Goal: Task Accomplishment & Management: Manage account settings

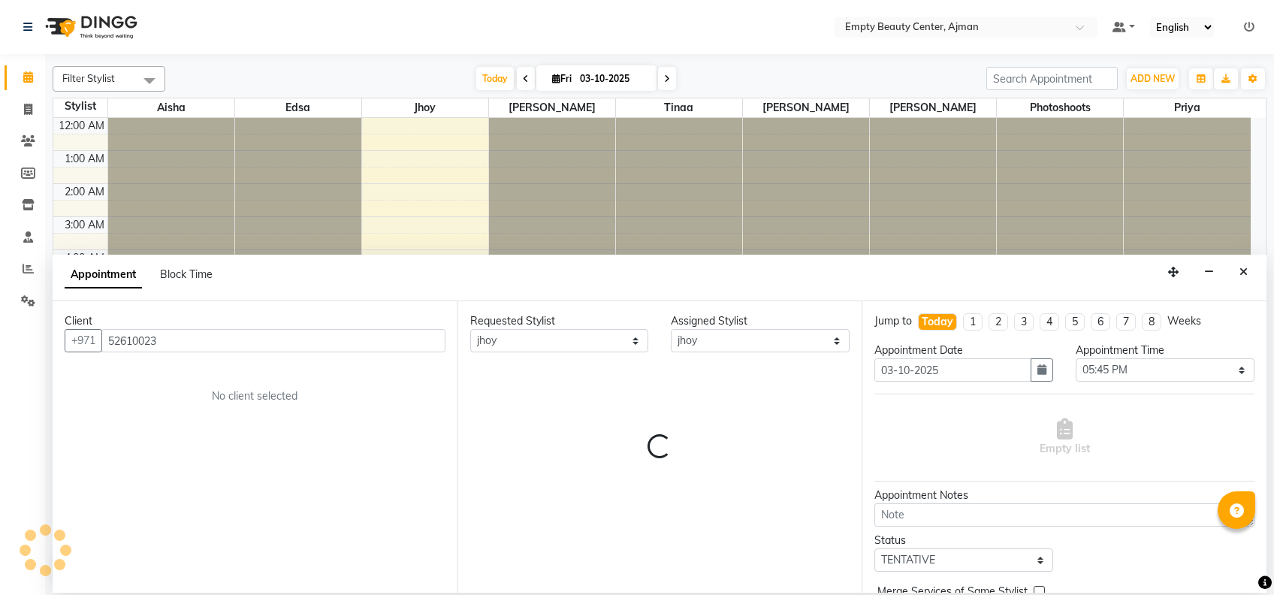
select select "43428"
select select "1065"
select select "tentative"
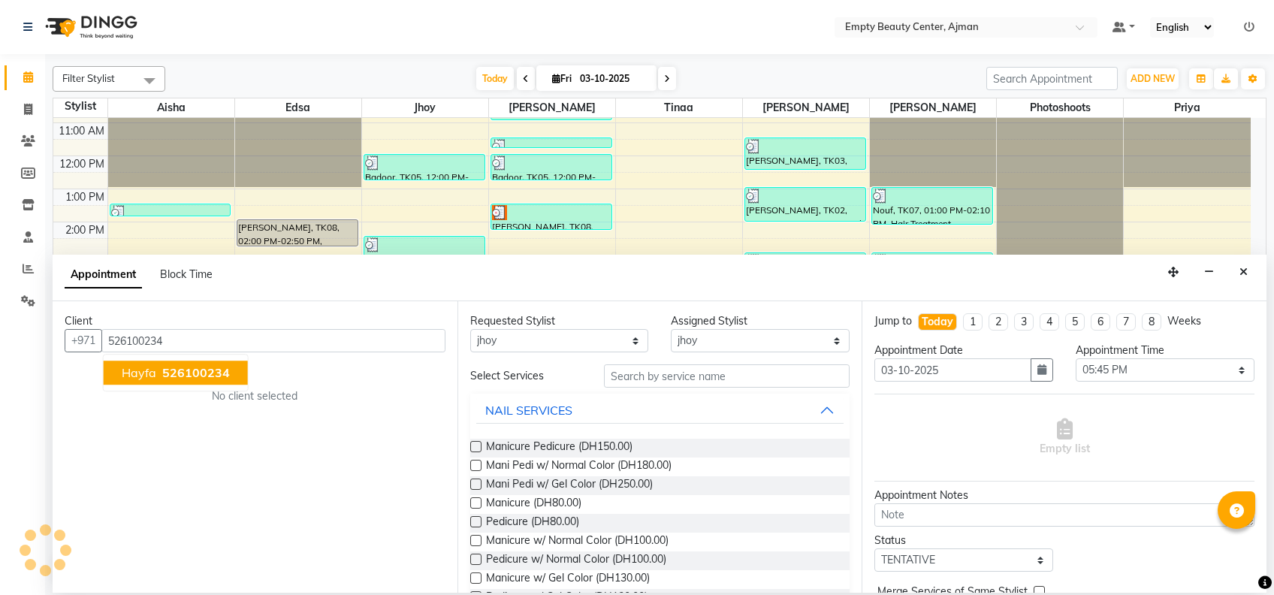
click at [228, 371] on button "hayfa 526100234" at bounding box center [176, 372] width 144 height 24
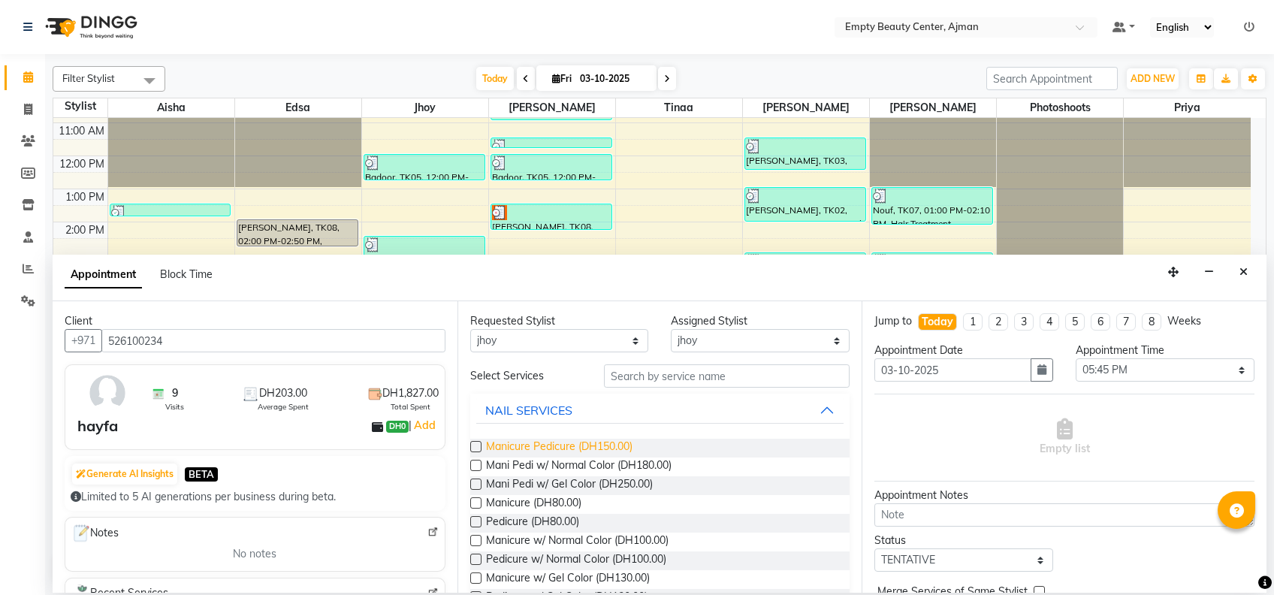
type input "526100234"
click at [626, 448] on span "Manicure Pedicure (DH150.00)" at bounding box center [559, 448] width 146 height 19
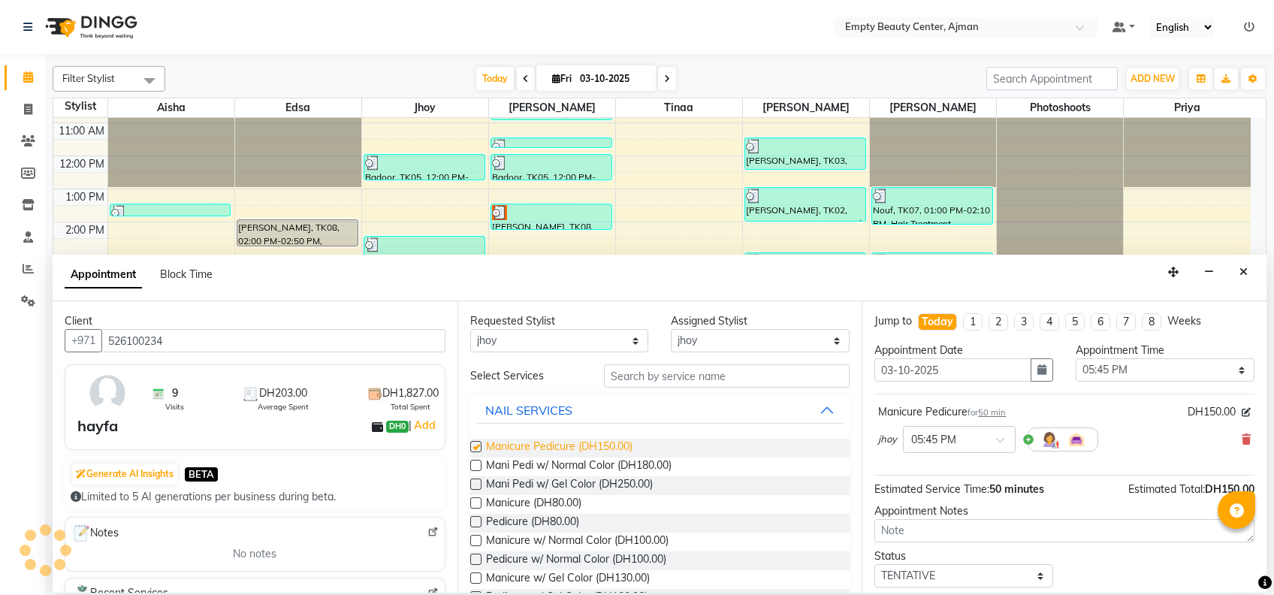
checkbox input "false"
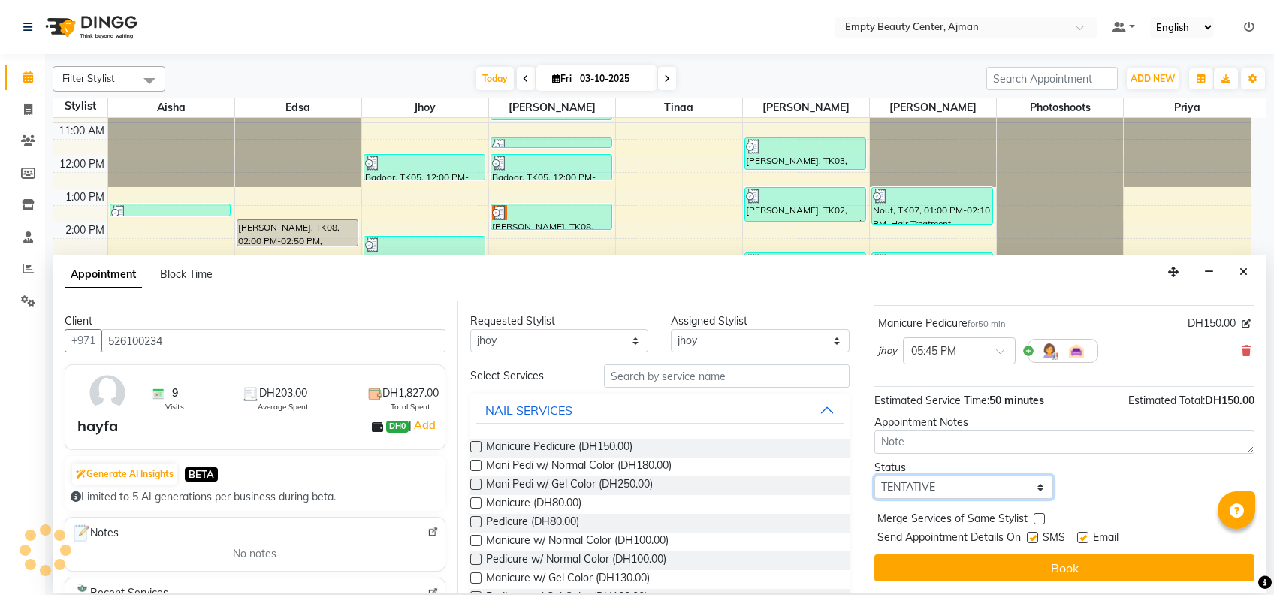
click at [1010, 483] on select "Select TENTATIVE CONFIRM CHECK-IN UPCOMING" at bounding box center [963, 486] width 179 height 23
select select "confirm booking"
click at [874, 475] on select "Select TENTATIVE CONFIRM CHECK-IN UPCOMING" at bounding box center [963, 486] width 179 height 23
click at [1036, 513] on label at bounding box center [1038, 518] width 11 height 11
click at [1036, 515] on input "checkbox" at bounding box center [1038, 520] width 10 height 10
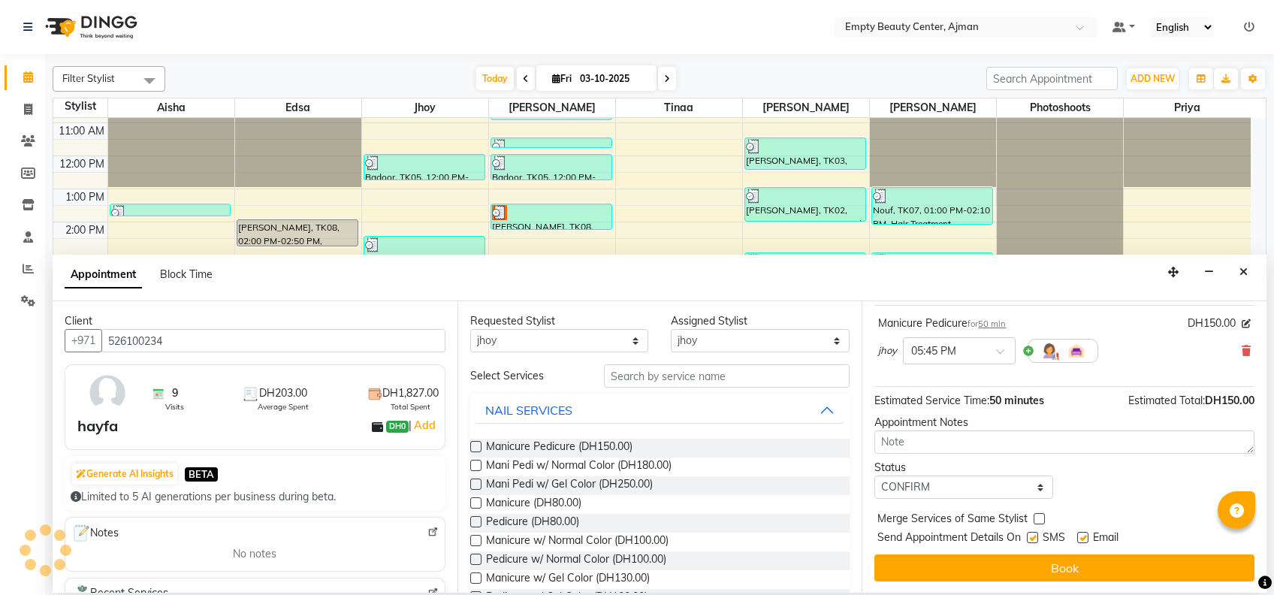
checkbox input "true"
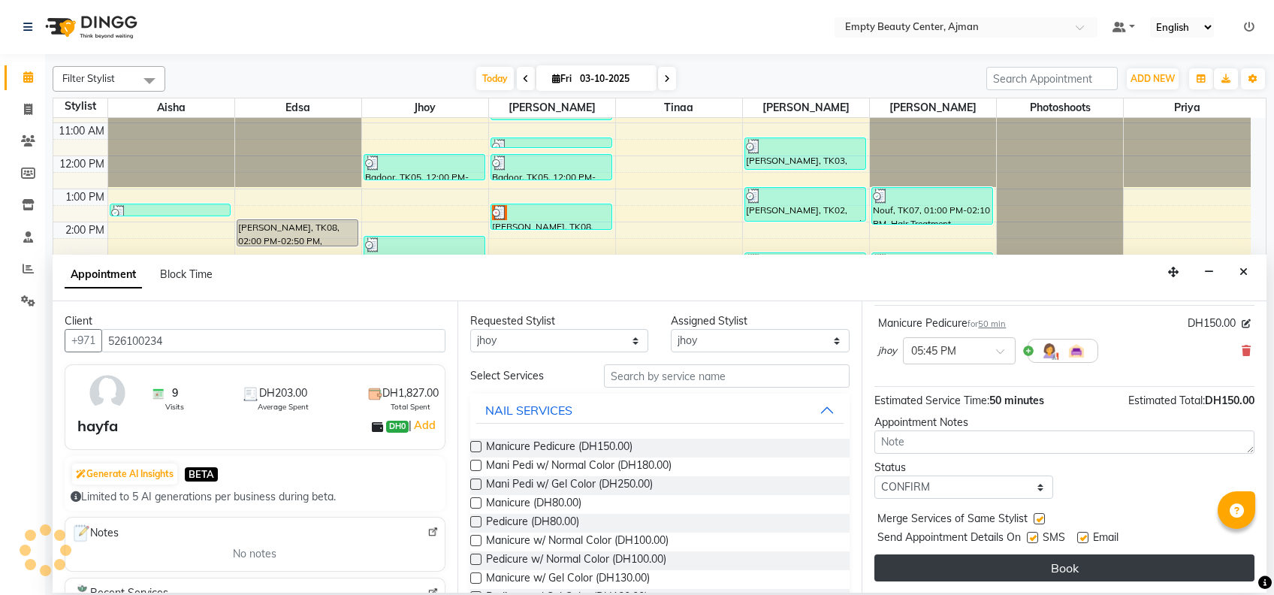
click at [1093, 571] on button "Book" at bounding box center [1064, 567] width 380 height 27
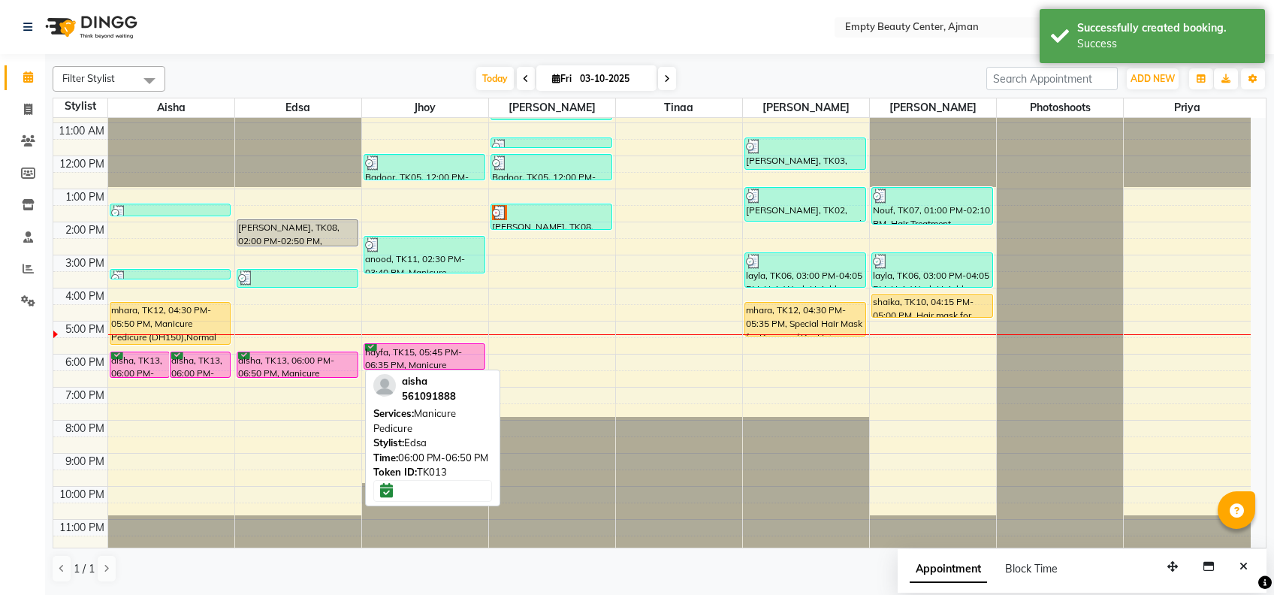
click at [276, 357] on div "aisha, TK13, 06:00 PM-06:50 PM, Manicure Pedicure" at bounding box center [297, 364] width 120 height 25
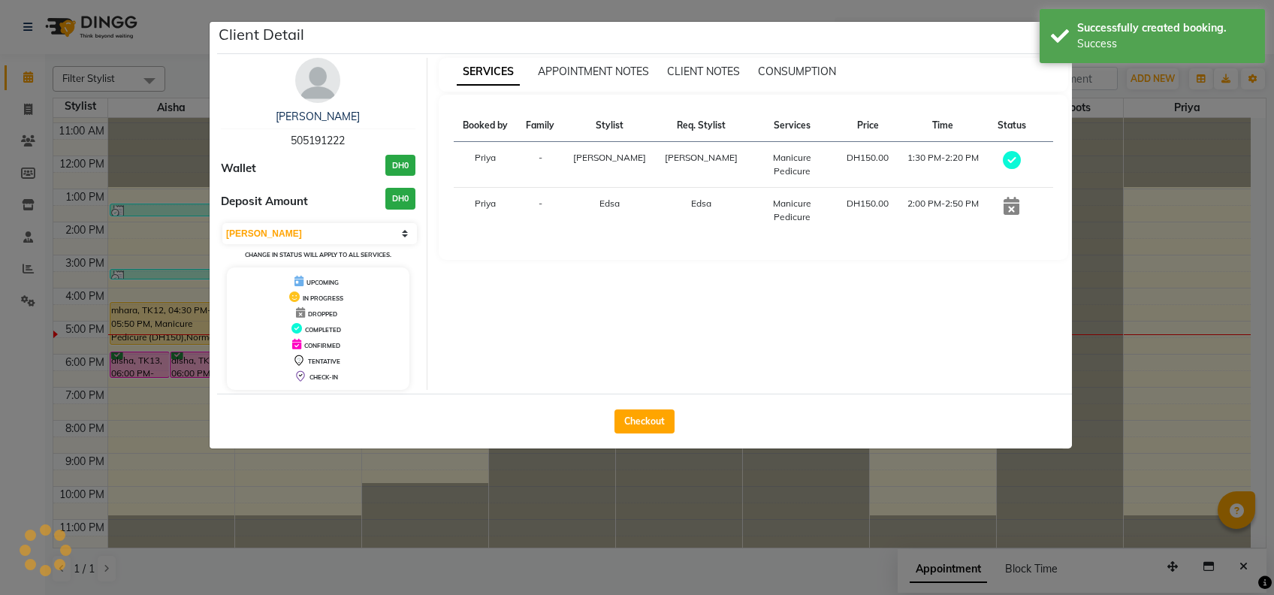
select select "6"
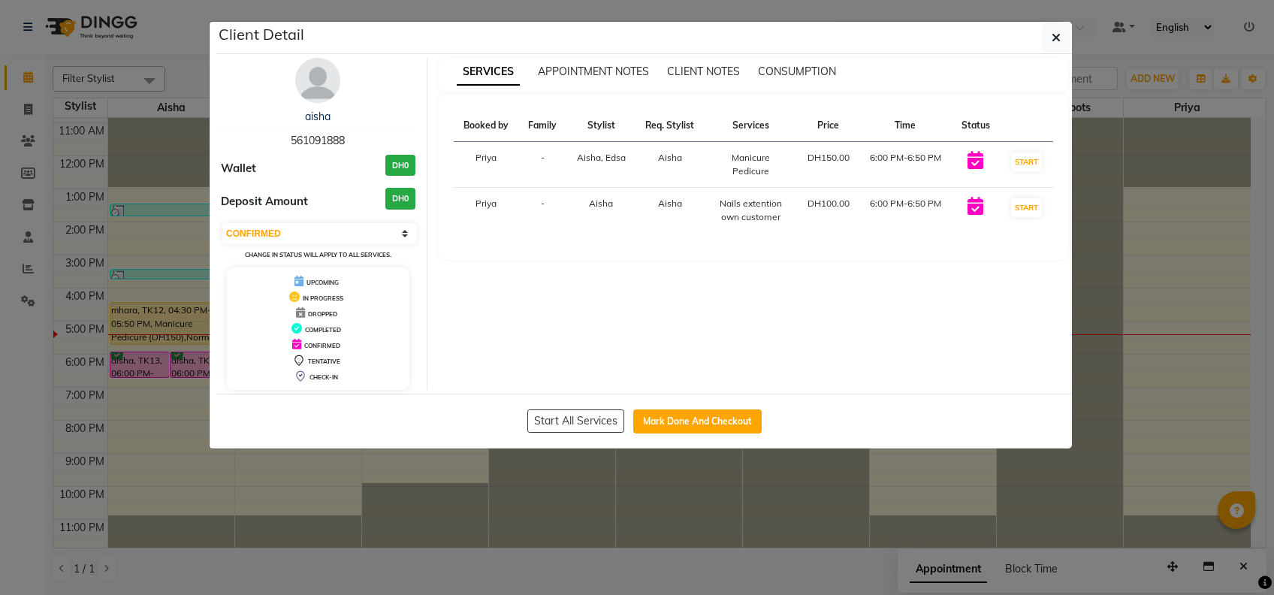
click at [359, 478] on ngb-modal-window "Client Detail aisha 561091888 Wallet DH0 Deposit Amount DH0 Select IN SERVICE C…" at bounding box center [637, 297] width 1274 height 595
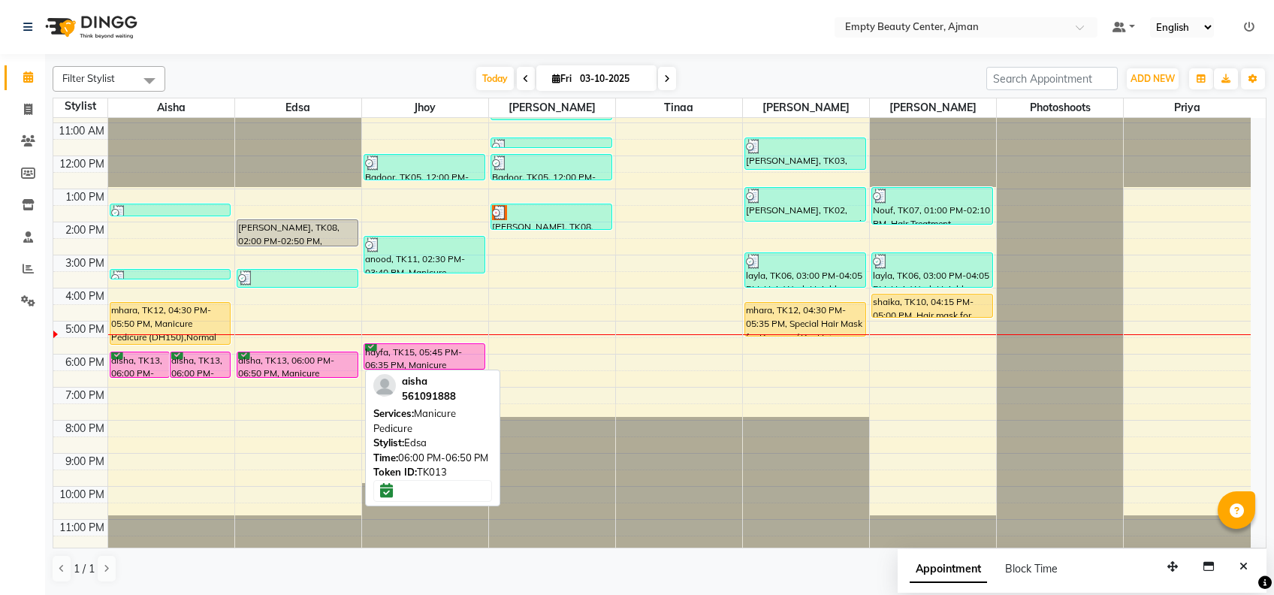
click at [280, 361] on div "aisha, TK13, 06:00 PM-06:50 PM, Manicure Pedicure" at bounding box center [297, 364] width 120 height 25
select select "6"
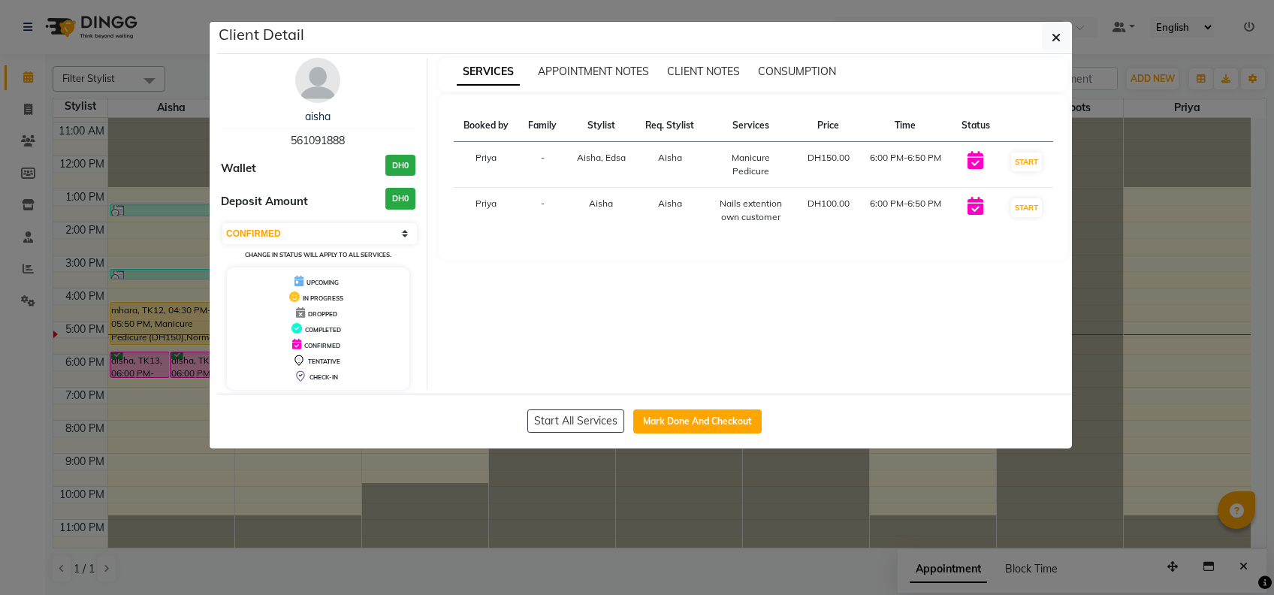
click at [244, 505] on ngb-modal-window "Client Detail aisha 561091888 Wallet DH0 Deposit Amount DH0 Select IN SERVICE C…" at bounding box center [637, 297] width 1274 height 595
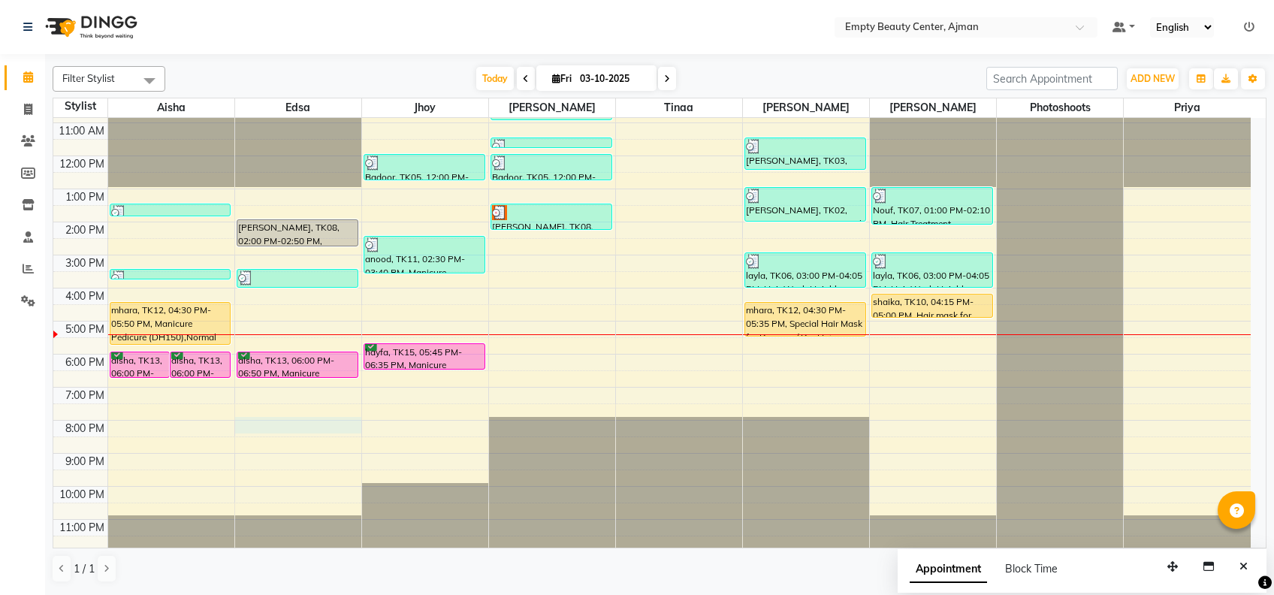
click at [276, 421] on div "12:00 AM 1:00 AM 2:00 AM 3:00 AM 4:00 AM 5:00 AM 6:00 AM 7:00 AM 8:00 AM 9:00 A…" at bounding box center [651, 156] width 1197 height 792
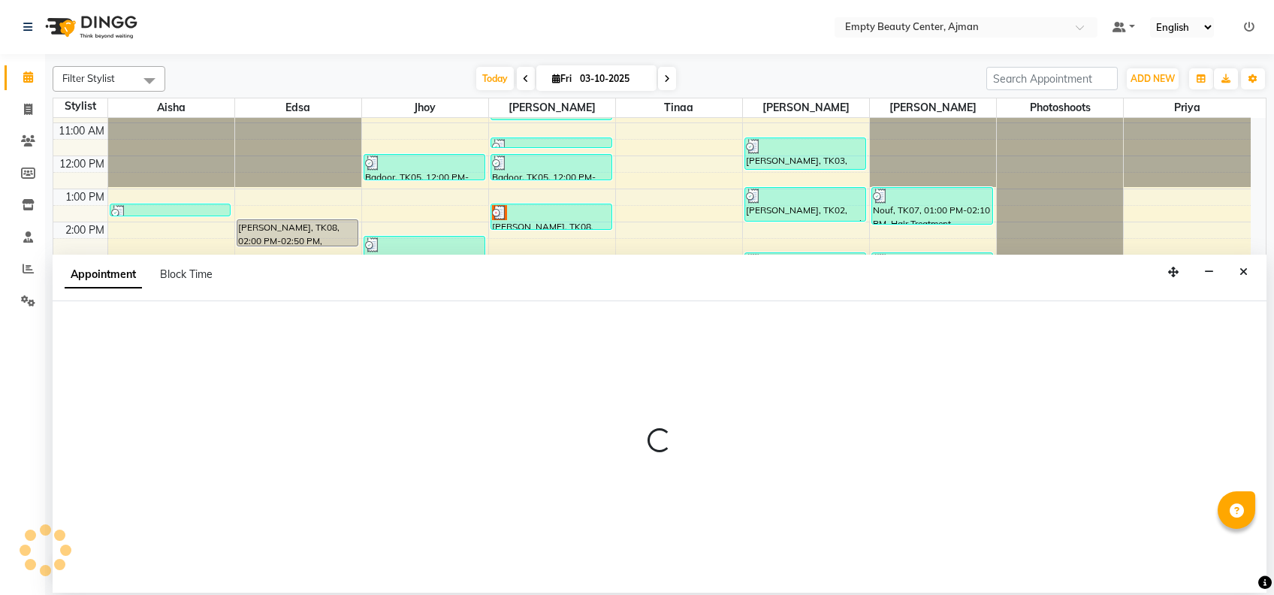
select select "26290"
select select "1200"
select select "tentative"
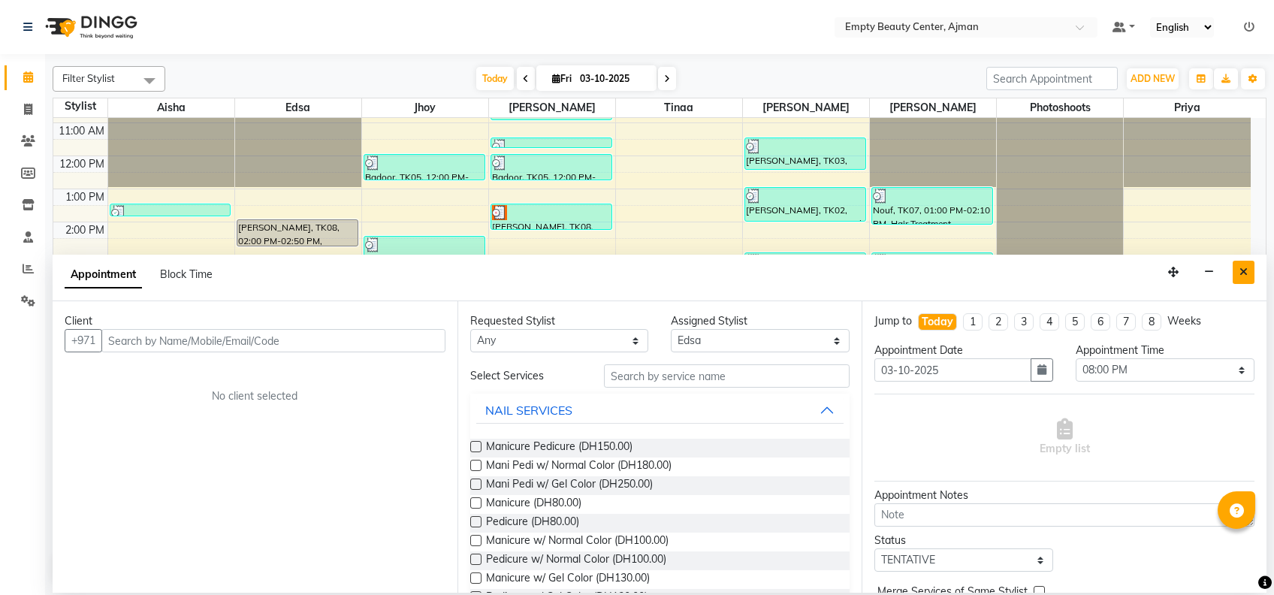
click at [1247, 274] on icon "Close" at bounding box center [1243, 272] width 8 height 11
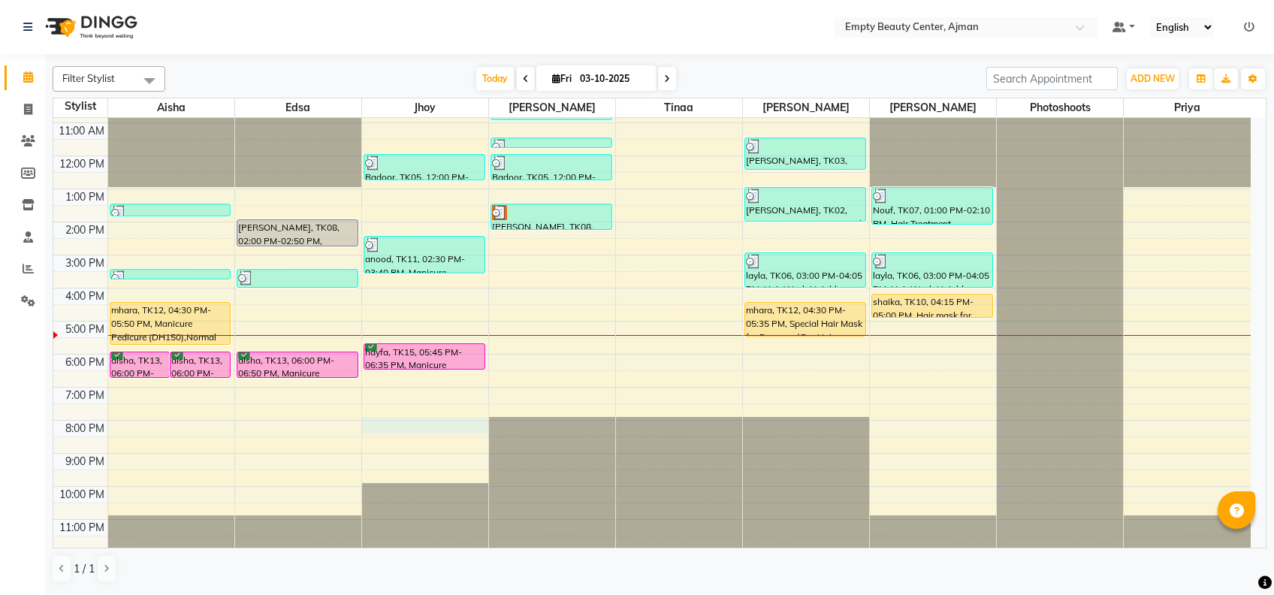
click at [386, 433] on div "12:00 AM 1:00 AM 2:00 AM 3:00 AM 4:00 AM 5:00 AM 6:00 AM 7:00 AM 8:00 AM 9:00 A…" at bounding box center [651, 156] width 1197 height 792
select select "43428"
select select "tentative"
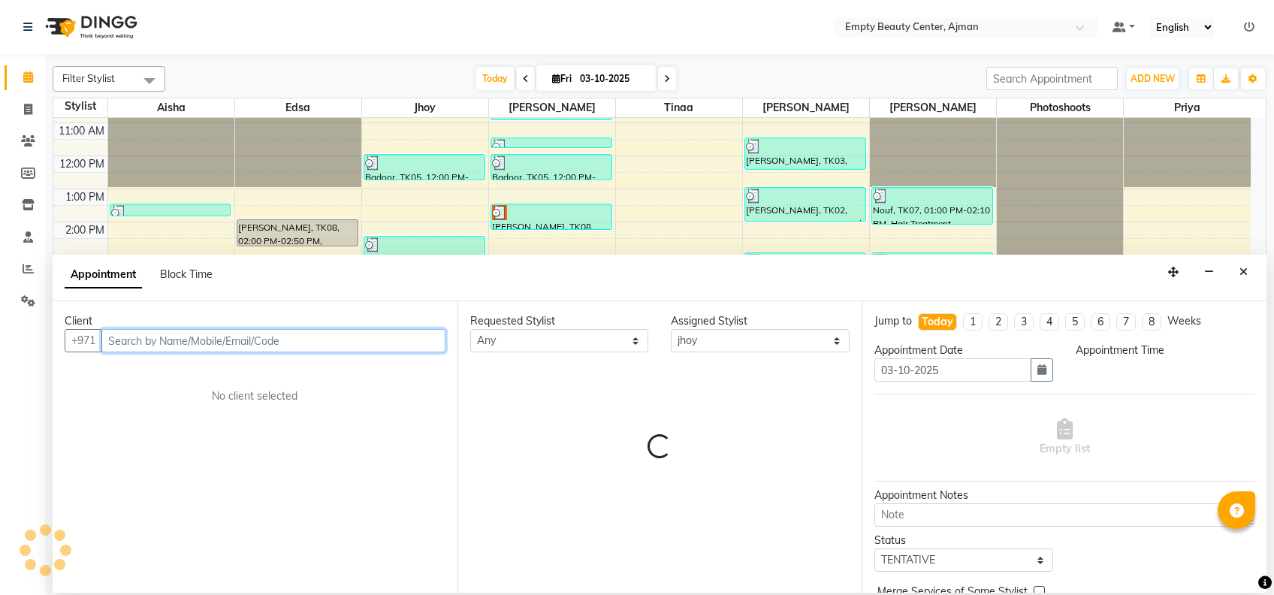
select select "1200"
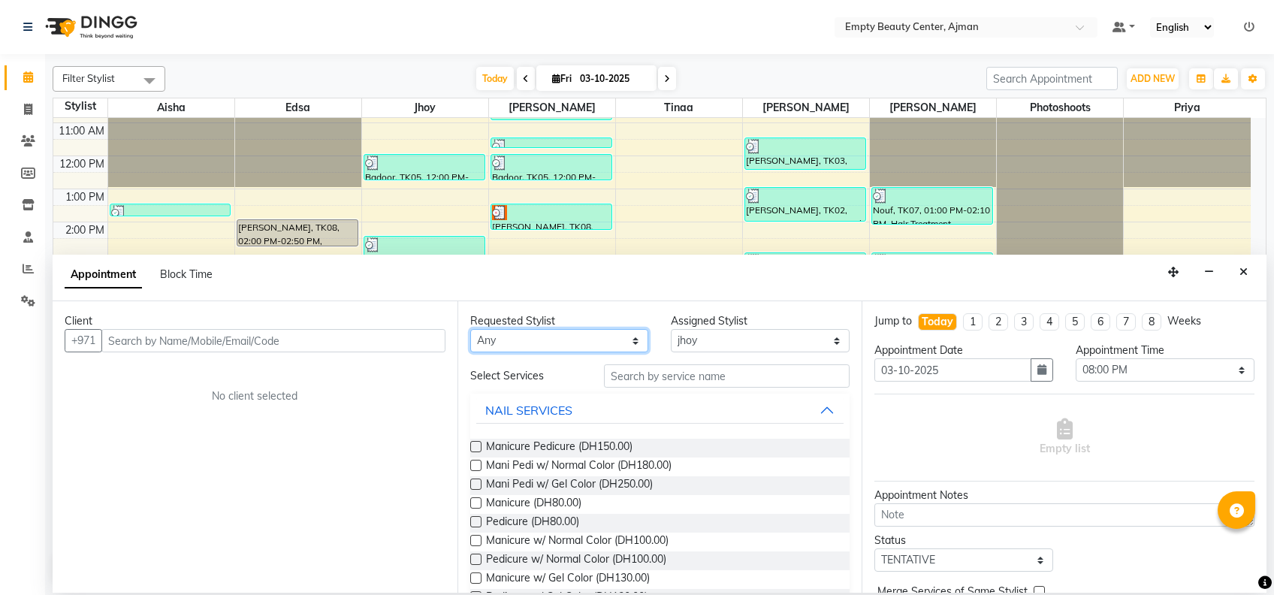
click at [573, 346] on select "Any [PERSON_NAME] Edsa jhoy [PERSON_NAME] Photoshoots Priya [PERSON_NAME] [PERS…" at bounding box center [559, 340] width 179 height 23
select select "43428"
click at [470, 329] on select "Any [PERSON_NAME] Edsa jhoy [PERSON_NAME] Photoshoots Priya [PERSON_NAME] [PERS…" at bounding box center [559, 340] width 179 height 23
click at [625, 466] on span "Mani Pedi w/ Normal Color (DH180.00)" at bounding box center [578, 466] width 185 height 19
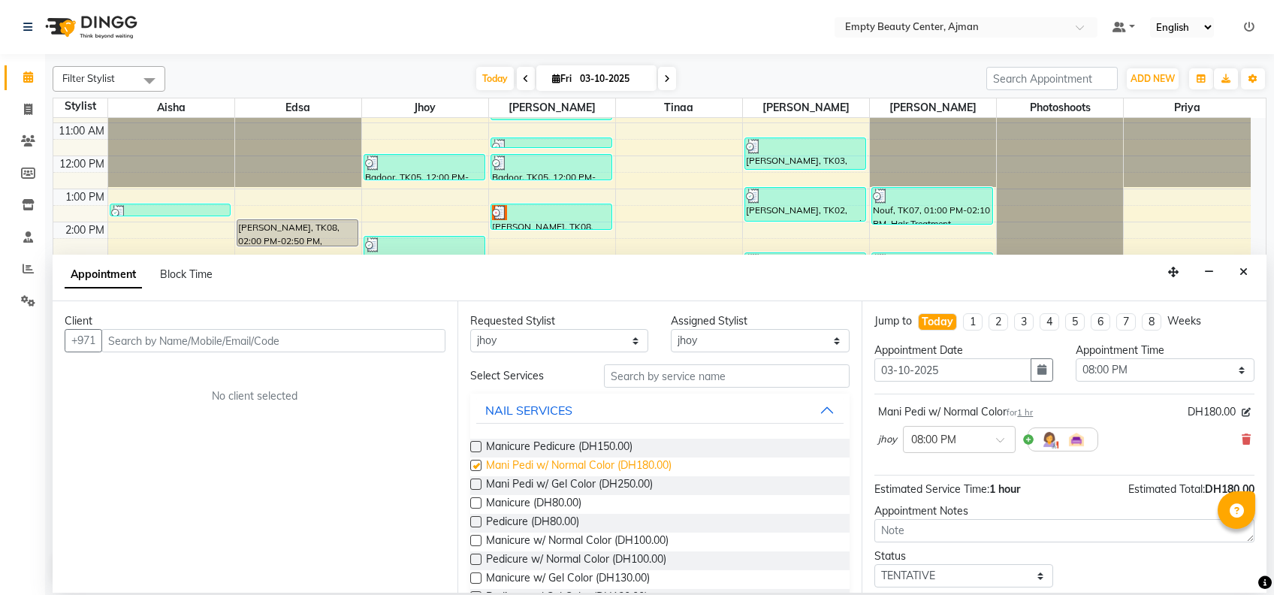
checkbox input "false"
click at [339, 352] on div "Client +971 No client selected" at bounding box center [255, 446] width 405 height 291
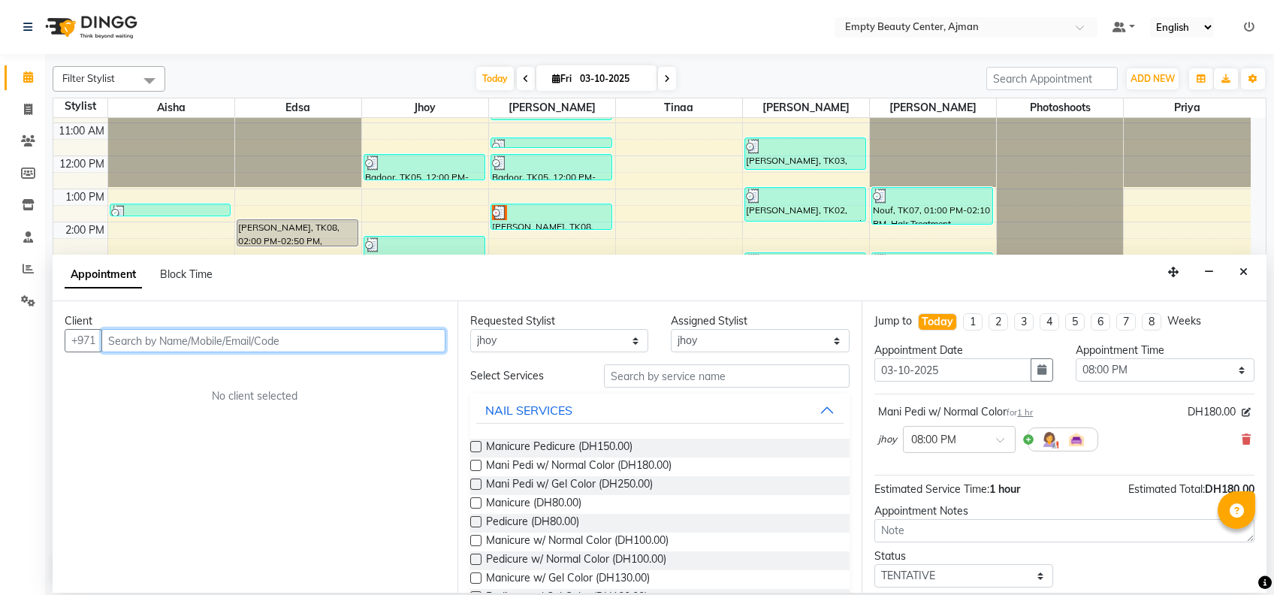
click at [315, 330] on input "text" at bounding box center [273, 340] width 344 height 23
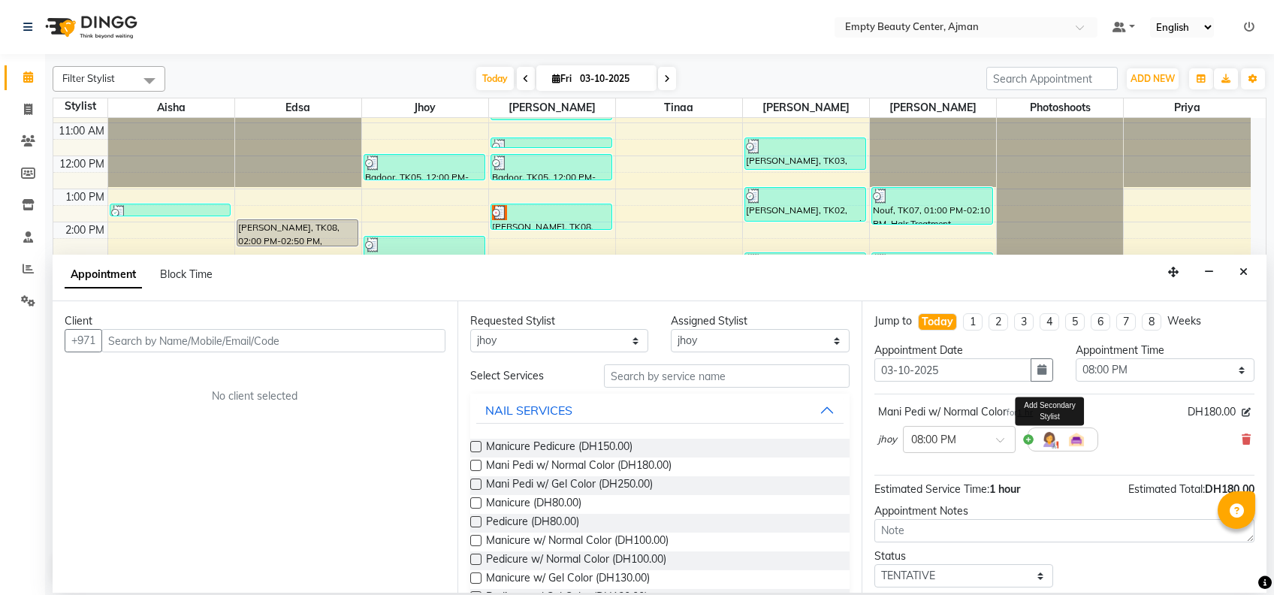
click at [1053, 436] on img at bounding box center [1049, 439] width 18 height 18
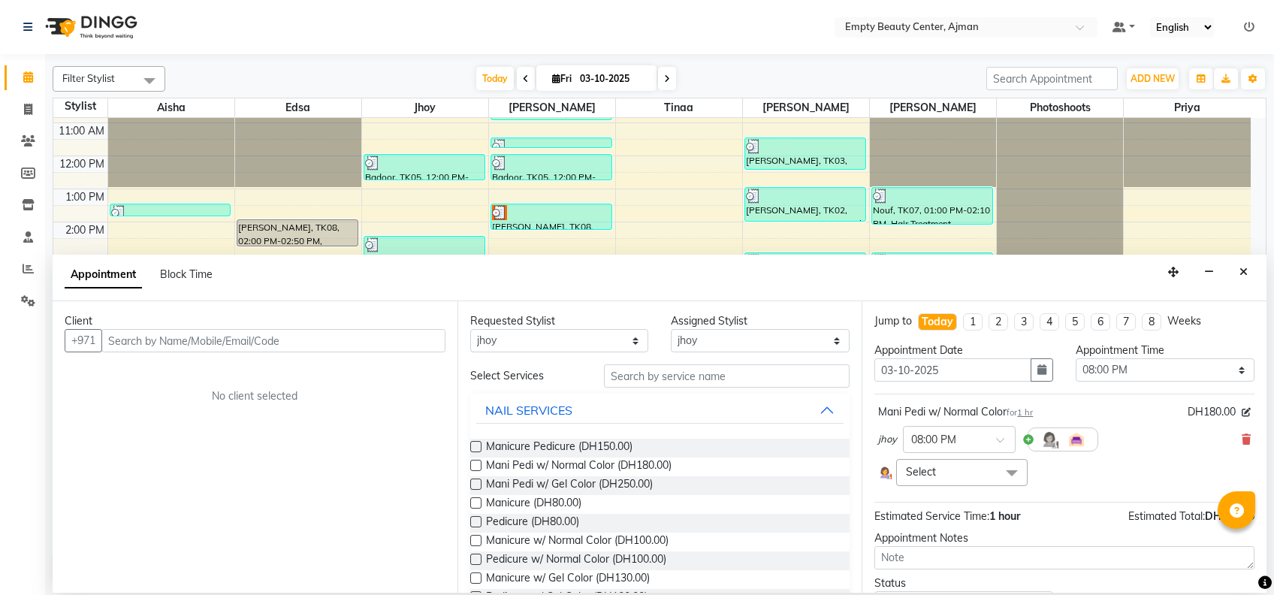
click at [972, 469] on span "Select" at bounding box center [961, 472] width 131 height 26
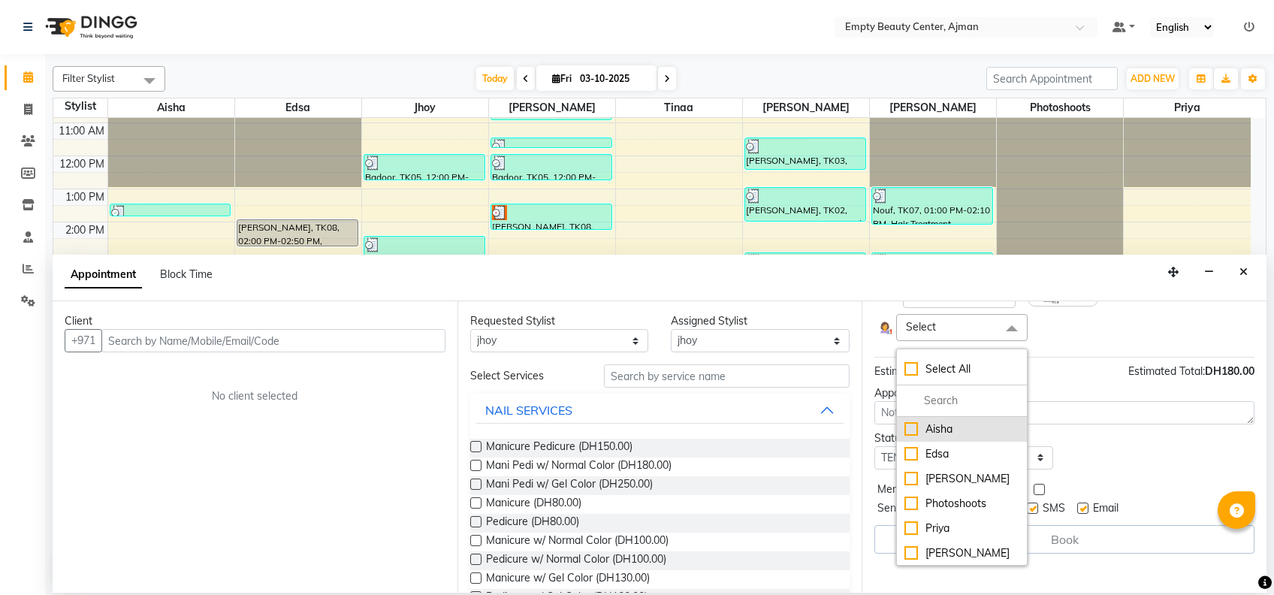
click at [957, 423] on div "Aisha" at bounding box center [961, 429] width 114 height 16
checkbox input "true"
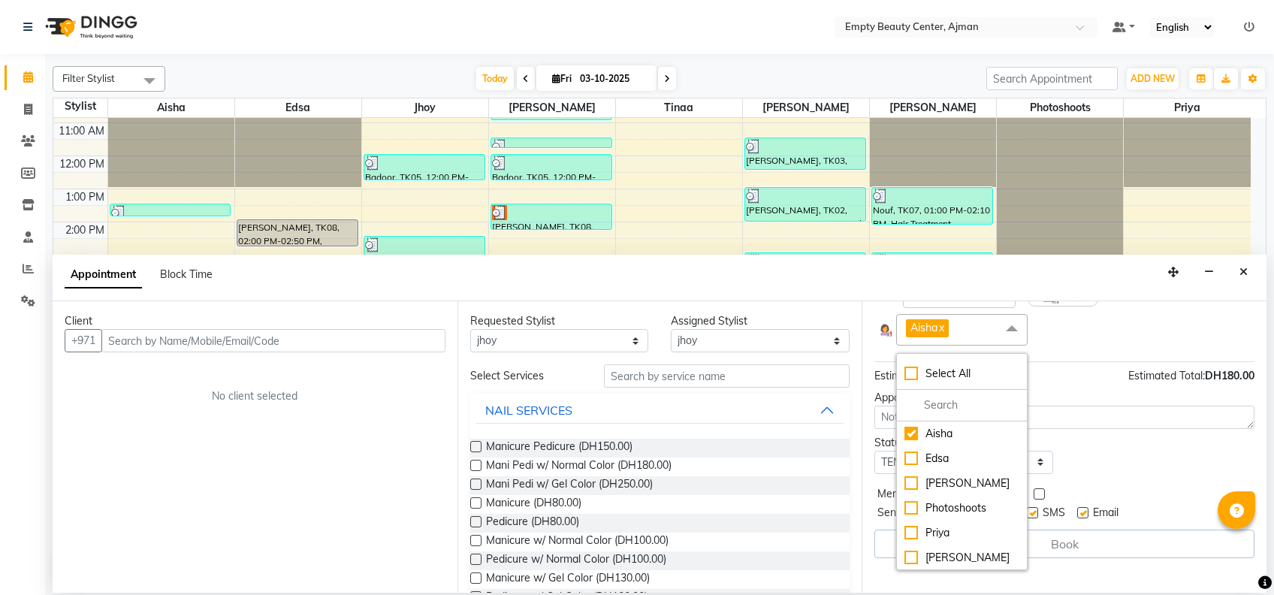
click at [1102, 474] on div "Jump to [DATE] 1 2 3 4 5 6 7 8 Weeks Appointment Date [DATE] Appointment Time S…" at bounding box center [1063, 446] width 405 height 291
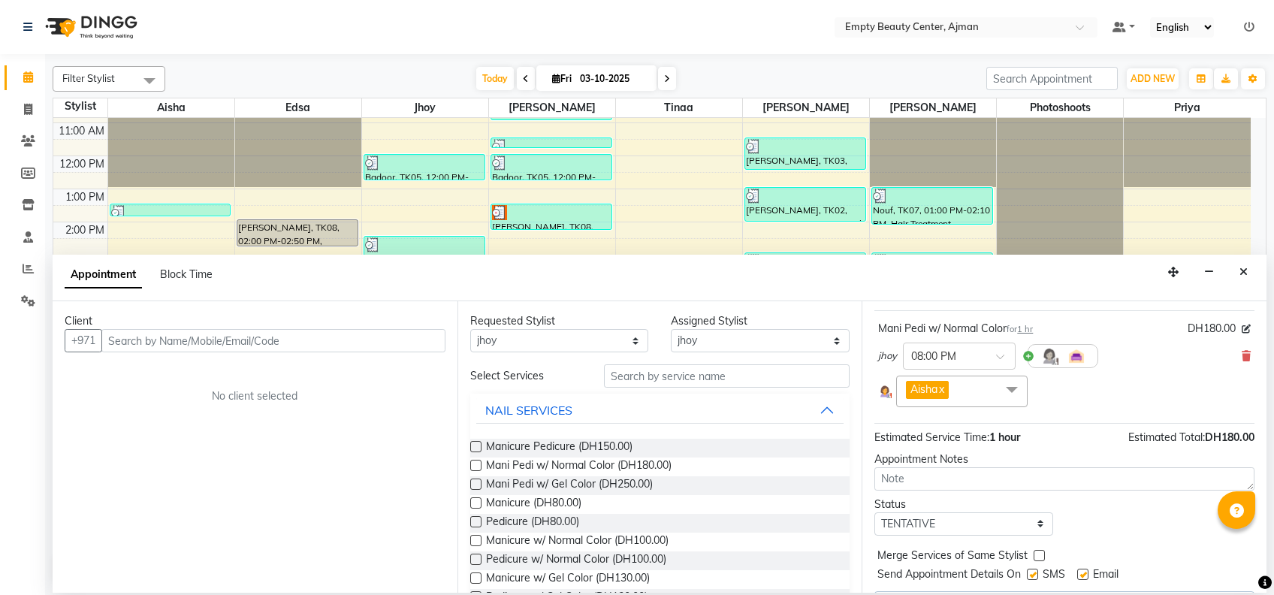
scroll to position [82, 0]
click at [282, 329] on input "text" at bounding box center [273, 340] width 344 height 23
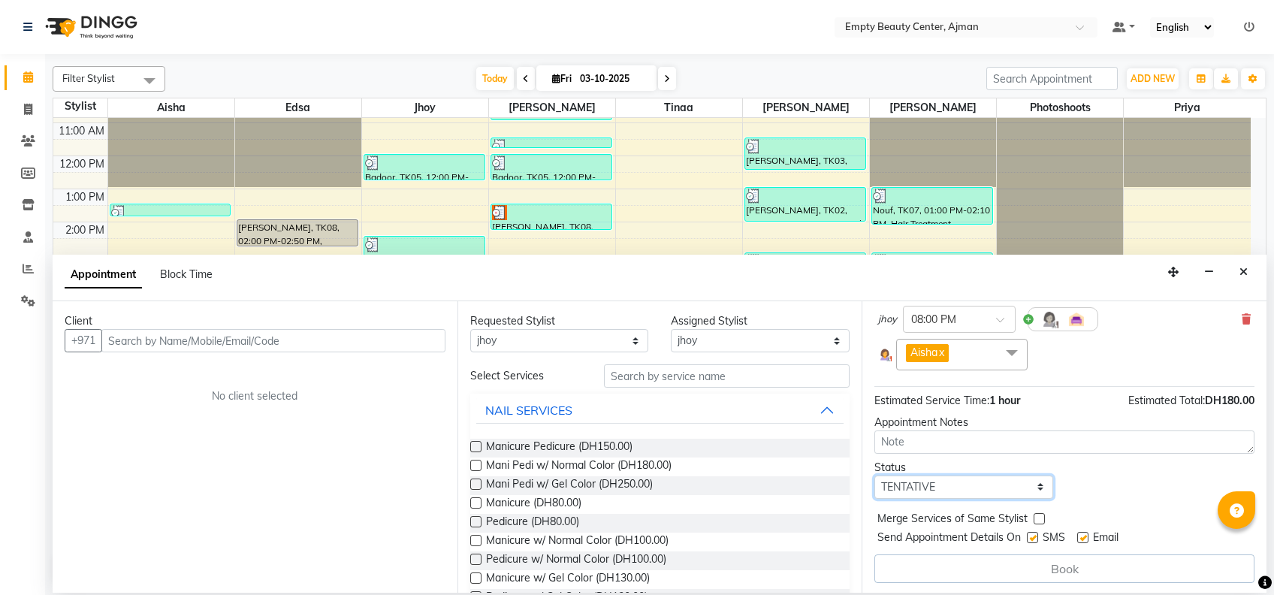
click at [981, 488] on select "Select TENTATIVE CONFIRM CHECK-IN UPCOMING" at bounding box center [963, 486] width 179 height 23
select select "confirm booking"
click at [874, 475] on select "Select TENTATIVE CONFIRM CHECK-IN UPCOMING" at bounding box center [963, 486] width 179 height 23
click at [1030, 511] on div "Merge Services of Same Stylist" at bounding box center [1064, 520] width 380 height 19
click at [1036, 513] on label at bounding box center [1038, 518] width 11 height 11
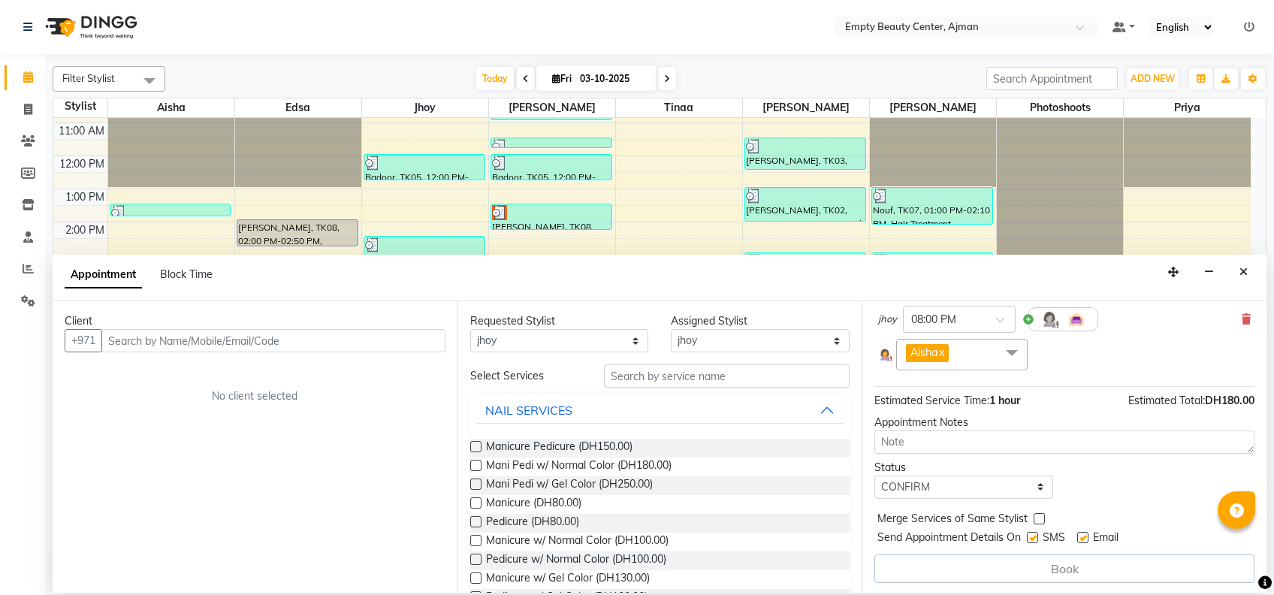
click at [1036, 515] on input "checkbox" at bounding box center [1038, 520] width 10 height 10
checkbox input "true"
drag, startPoint x: 416, startPoint y: 358, endPoint x: 404, endPoint y: 348, distance: 16.0
click at [404, 348] on div "Client +971 No client selected" at bounding box center [255, 446] width 405 height 291
click at [404, 348] on input "text" at bounding box center [273, 340] width 344 height 23
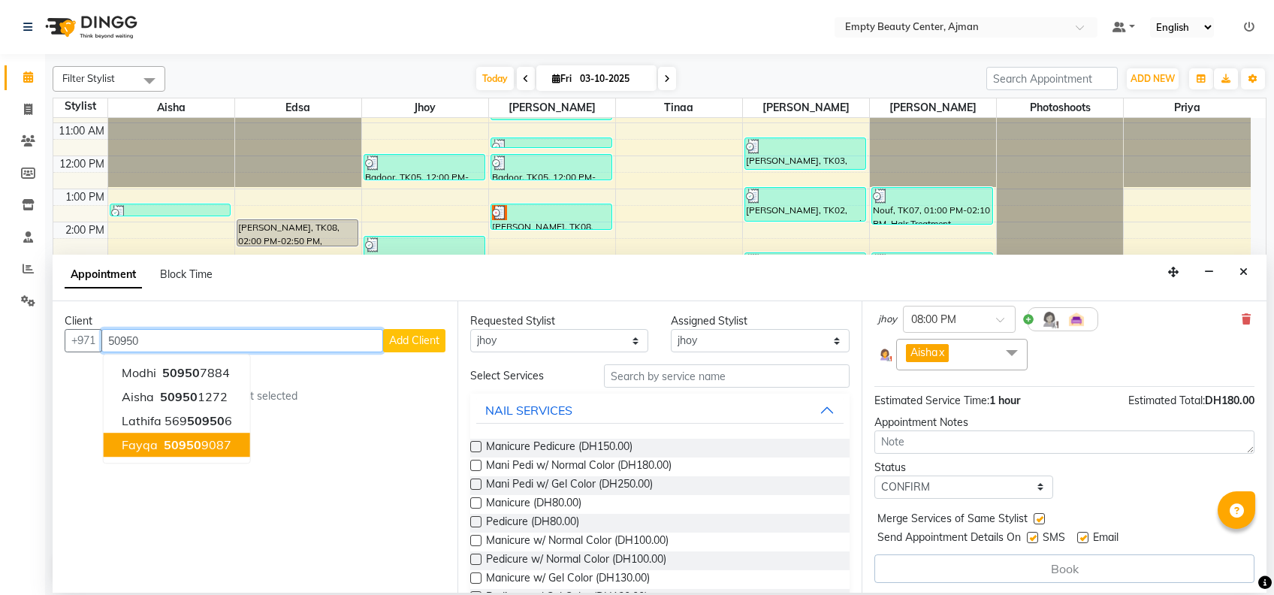
click at [169, 445] on span "50950" at bounding box center [183, 444] width 38 height 15
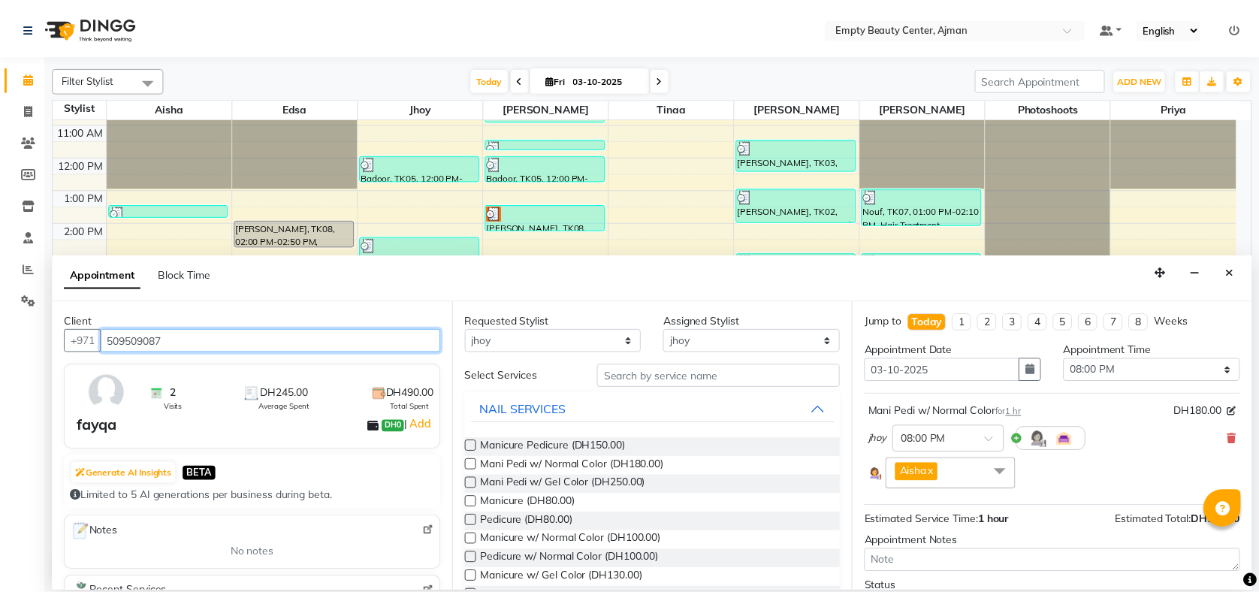
scroll to position [119, 0]
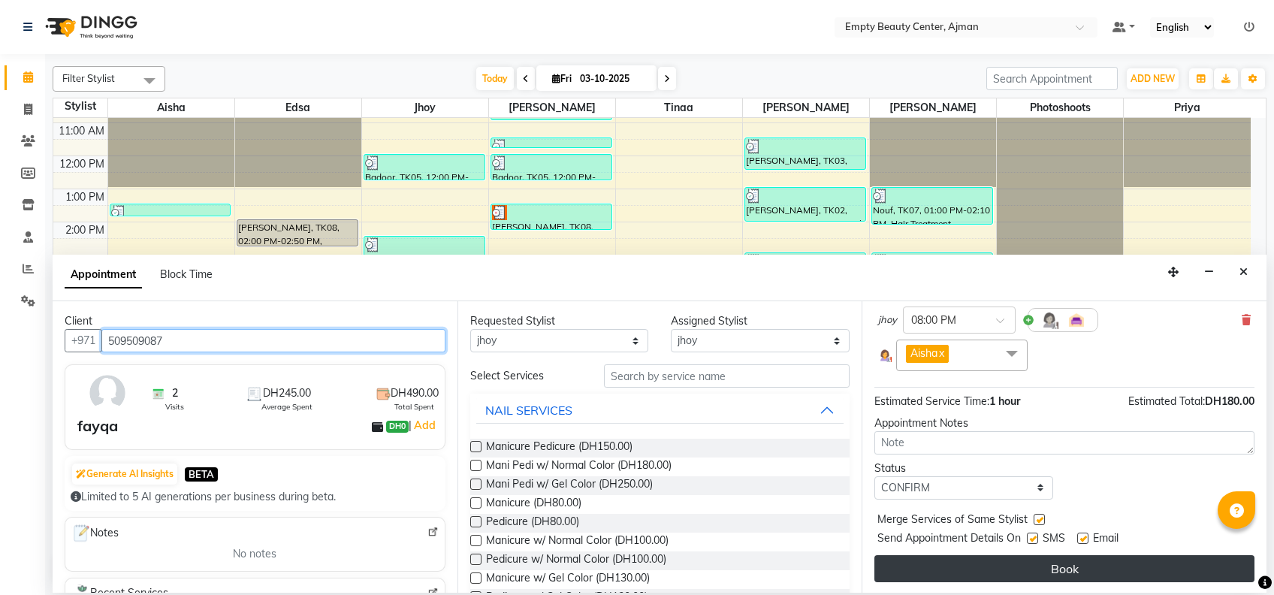
type input "509509087"
click at [1059, 565] on button "Book" at bounding box center [1064, 568] width 380 height 27
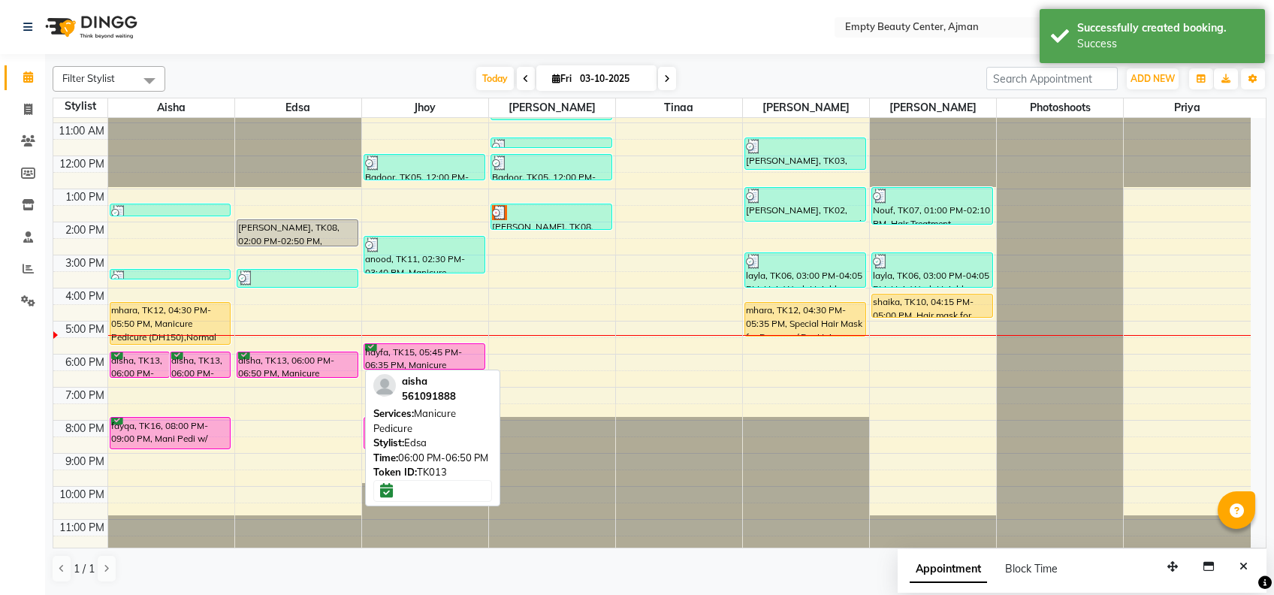
click at [256, 363] on div "aisha, TK13, 06:00 PM-06:50 PM, Manicure Pedicure" at bounding box center [297, 364] width 120 height 25
select select "6"
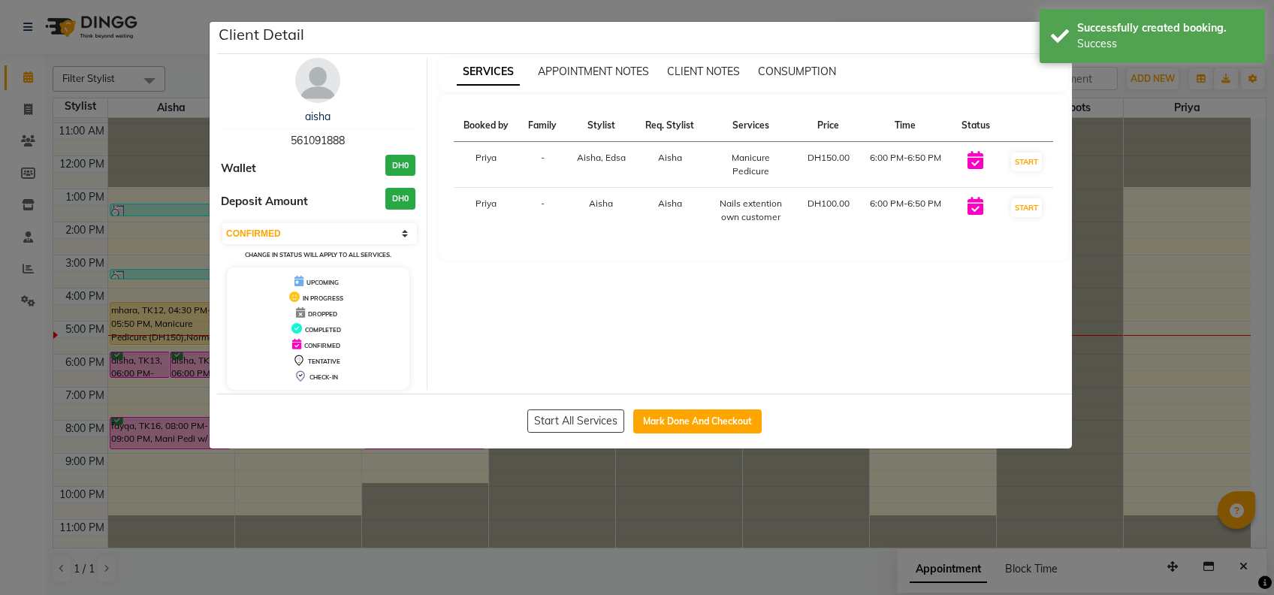
click at [304, 488] on ngb-modal-window "Client Detail aisha 561091888 Wallet DH0 Deposit Amount DH0 Select IN SERVICE C…" at bounding box center [637, 297] width 1274 height 595
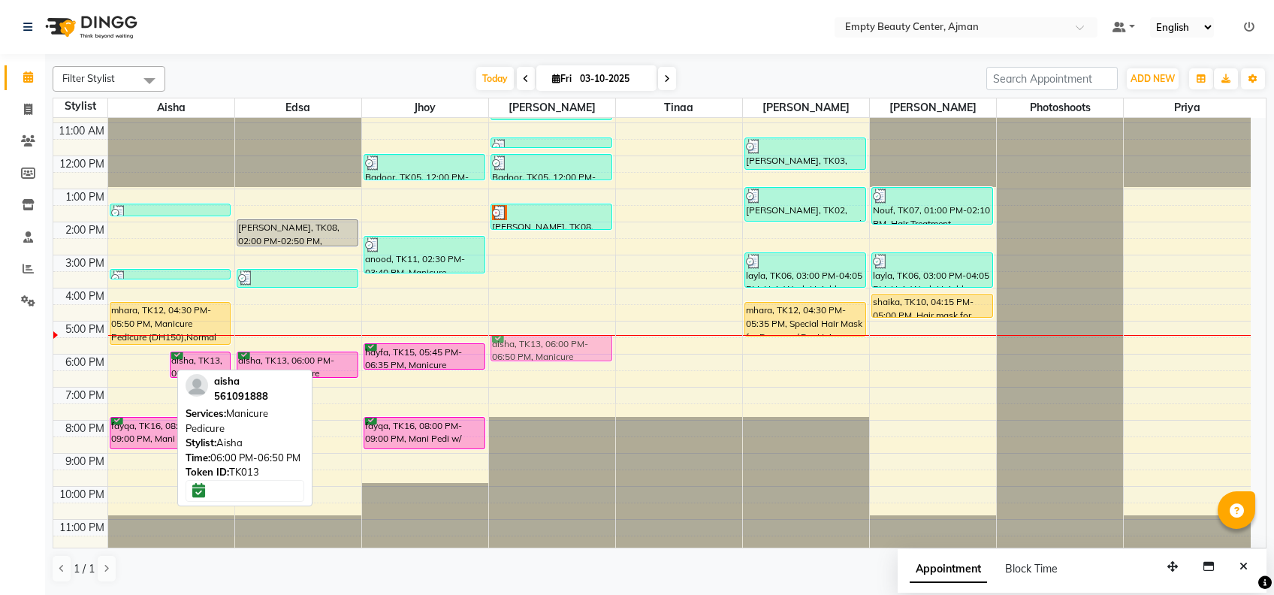
drag, startPoint x: 149, startPoint y: 365, endPoint x: 537, endPoint y: 356, distance: 387.6
click at [537, 356] on tr "aisha, TK13, 06:00 PM-06:50 PM, Manicure Pedicure aisha, TK13, 06:00 PM-06:50 P…" at bounding box center [651, 156] width 1197 height 792
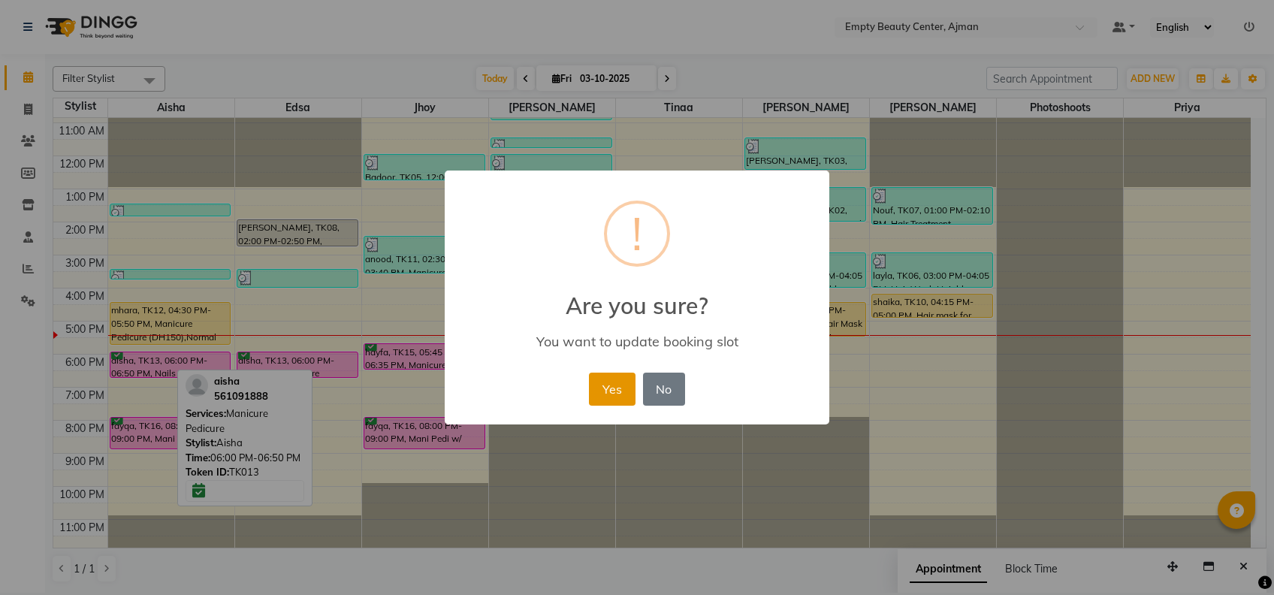
click at [609, 381] on button "Yes" at bounding box center [612, 388] width 46 height 33
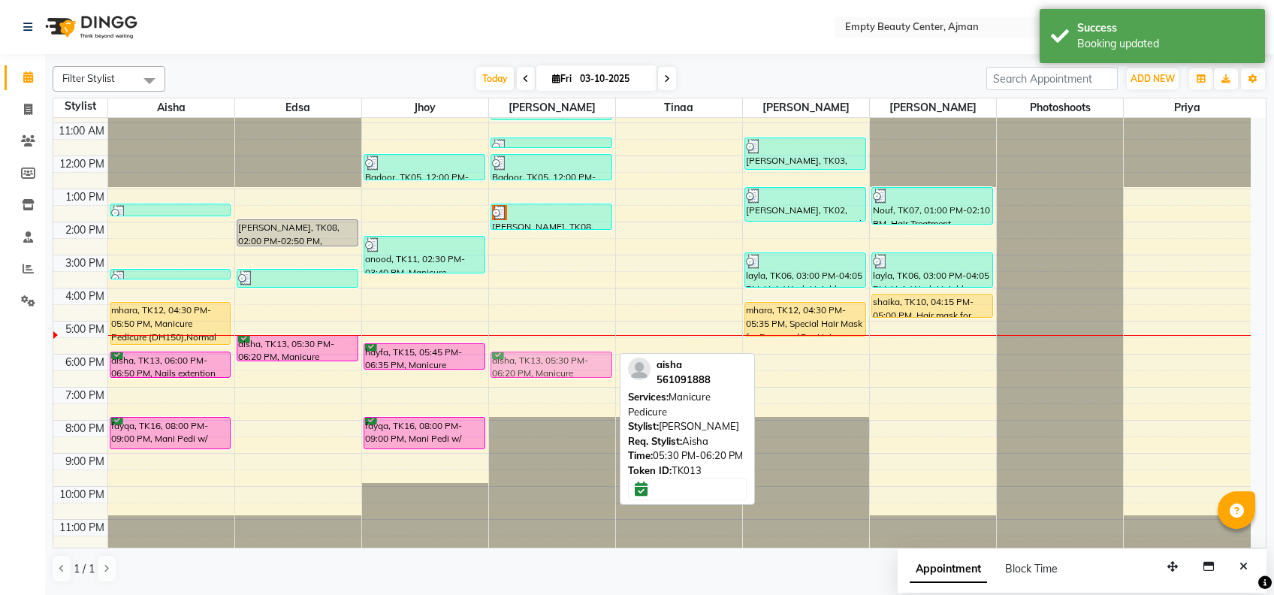
drag, startPoint x: 530, startPoint y: 355, endPoint x: 537, endPoint y: 369, distance: 15.1
click at [537, 369] on div "sekha, TK01, 10:00 AM-11:00 AM, Mani Pedi w/ Normal Color kholud, TK04, 11:30 A…" at bounding box center [552, 156] width 126 height 792
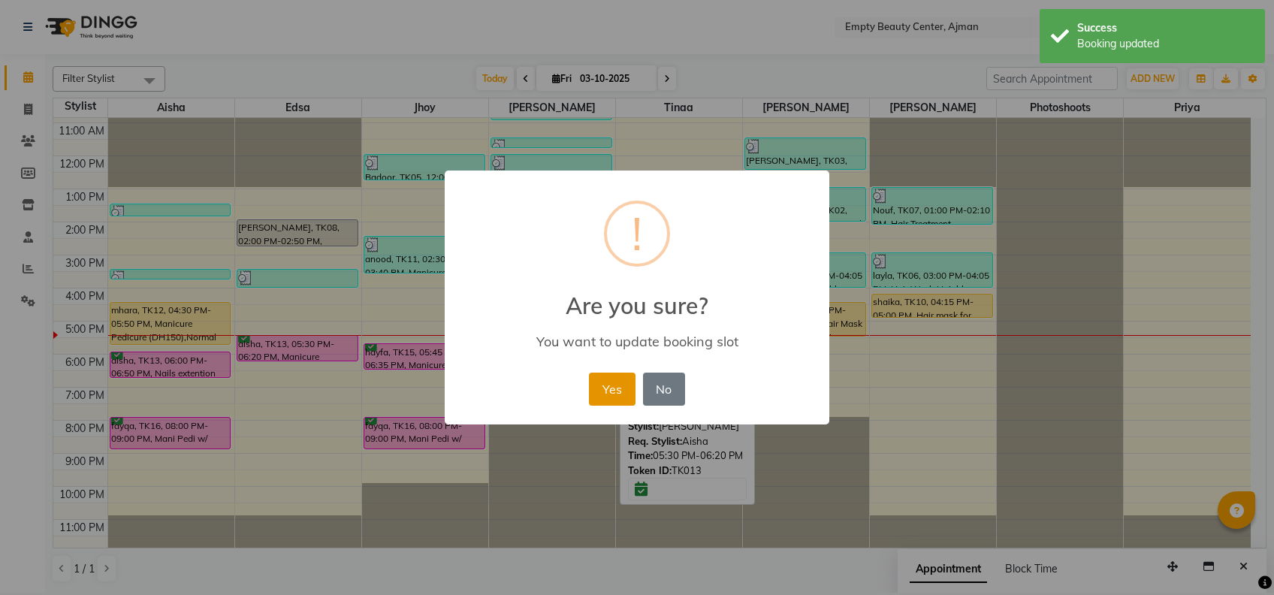
click at [620, 396] on button "Yes" at bounding box center [612, 388] width 46 height 33
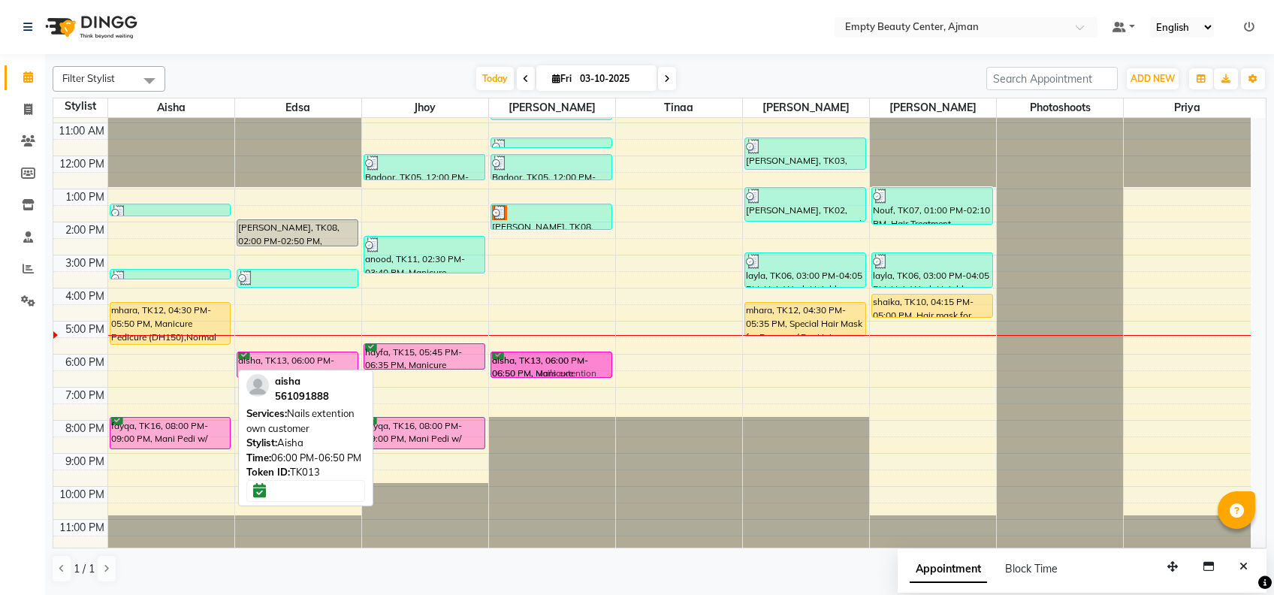
drag, startPoint x: 167, startPoint y: 369, endPoint x: 504, endPoint y: 379, distance: 337.3
click at [504, 379] on div "12:00 AM 1:00 AM 2:00 AM 3:00 AM 4:00 AM 5:00 AM 6:00 AM 7:00 AM 8:00 AM 9:00 A…" at bounding box center [651, 156] width 1197 height 792
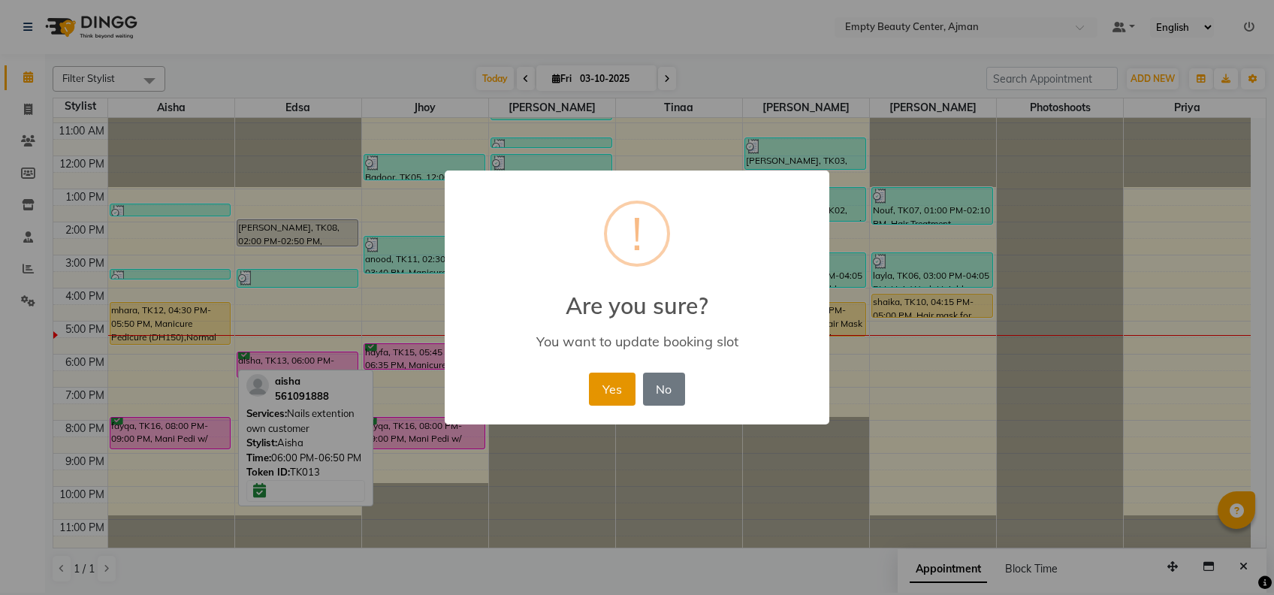
click at [616, 395] on button "Yes" at bounding box center [612, 388] width 46 height 33
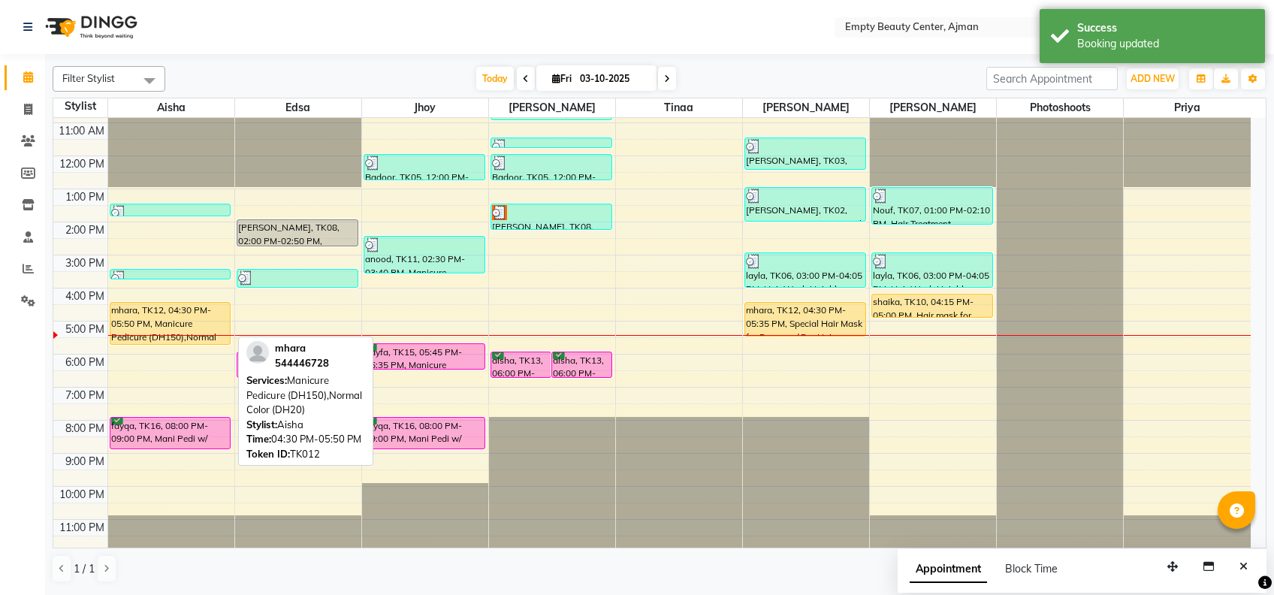
click at [132, 314] on div "mhara, TK12, 04:30 PM-05:50 PM, Manicure Pedicure (DH150),Normal Color (DH20)" at bounding box center [170, 323] width 120 height 41
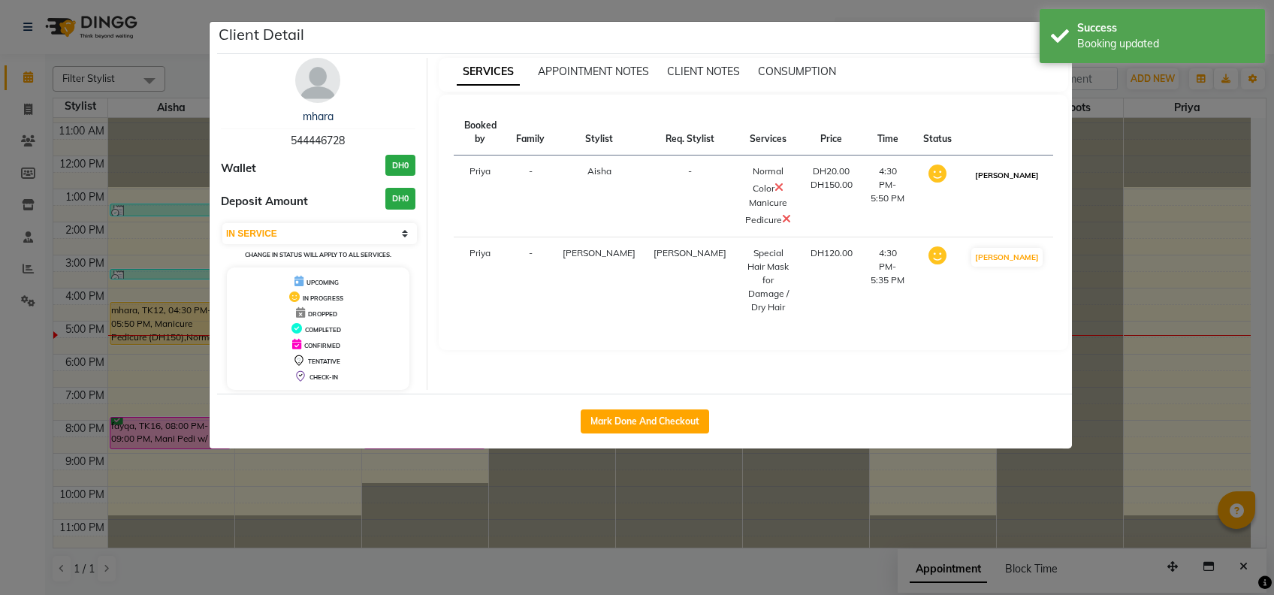
click at [1008, 166] on button "[PERSON_NAME]" at bounding box center [1006, 175] width 71 height 19
select select "select"
click at [1188, 259] on ngb-modal-window "Client Detail mhara 544446728 Wallet DH0 Deposit Amount DH0 Select IN SERVICE C…" at bounding box center [637, 297] width 1274 height 595
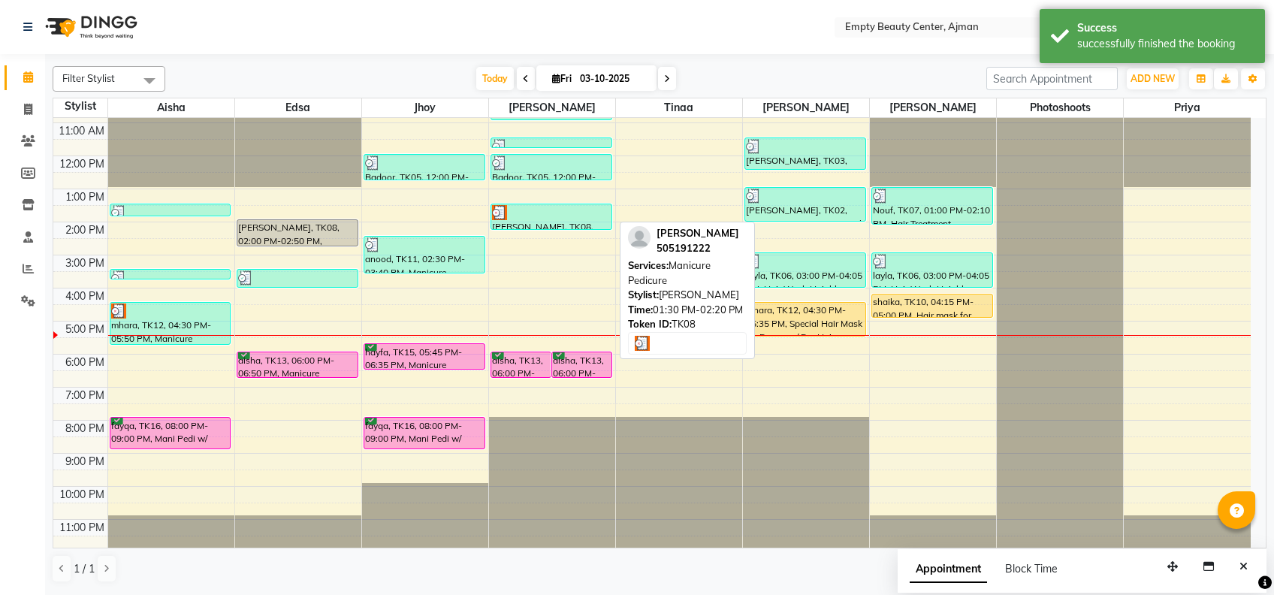
click at [589, 225] on div "[PERSON_NAME], TK08, 01:30 PM-02:20 PM, Manicure Pedicure" at bounding box center [551, 216] width 120 height 25
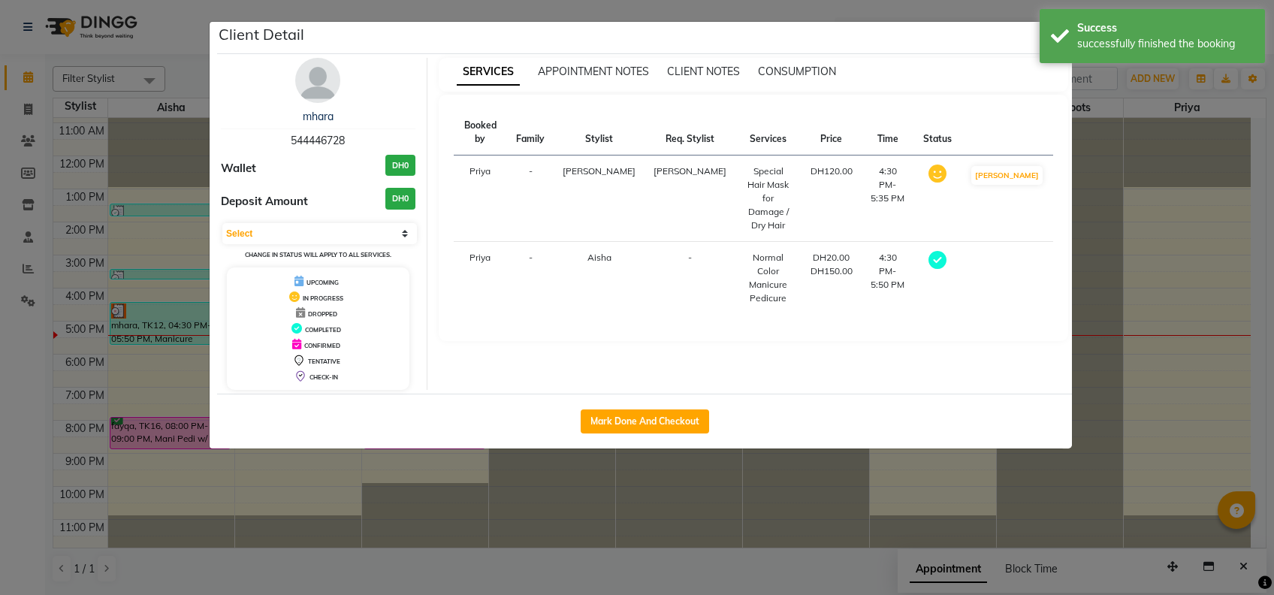
select select "3"
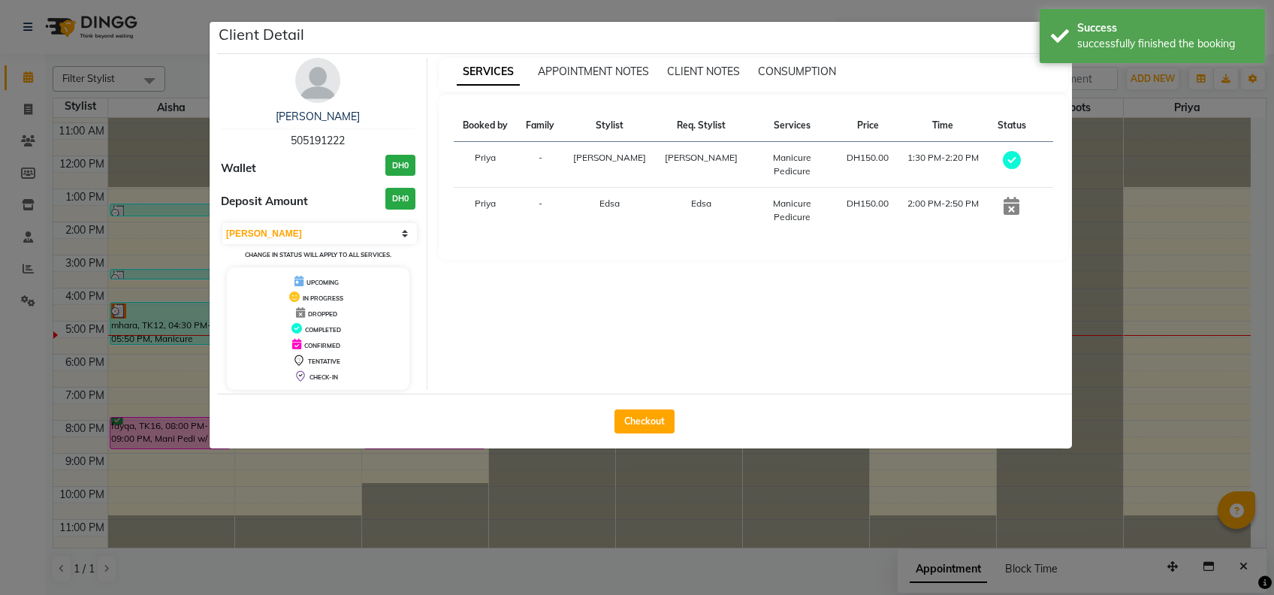
click at [1004, 198] on icon at bounding box center [1011, 206] width 16 height 18
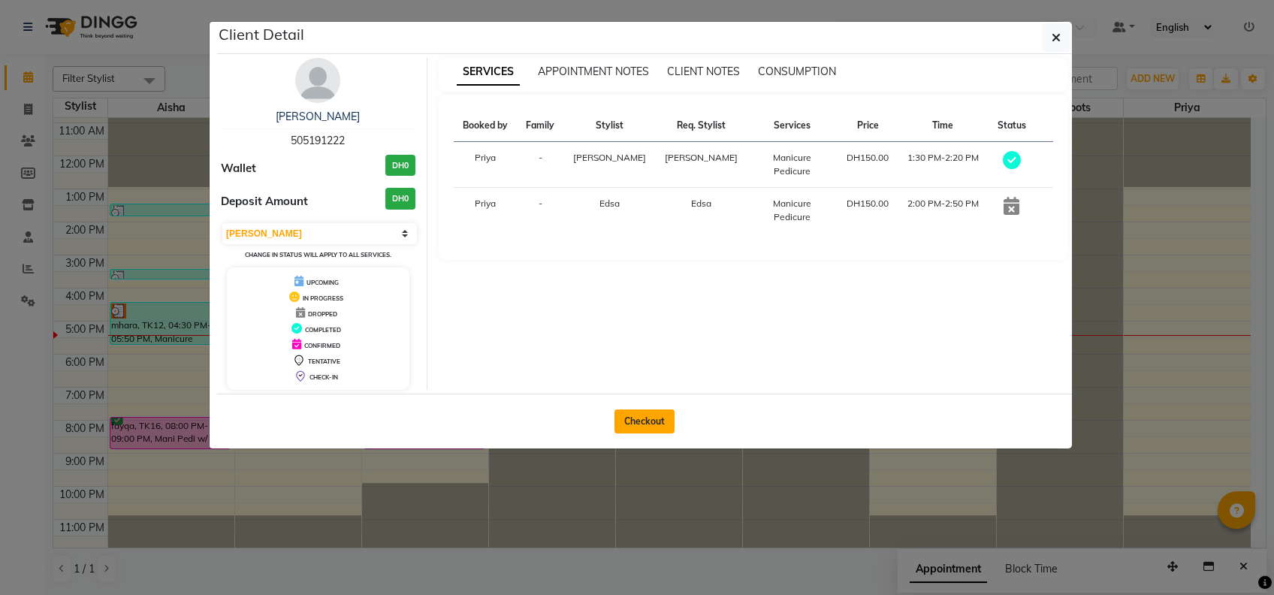
click at [665, 417] on button "Checkout" at bounding box center [644, 421] width 60 height 24
select select "service"
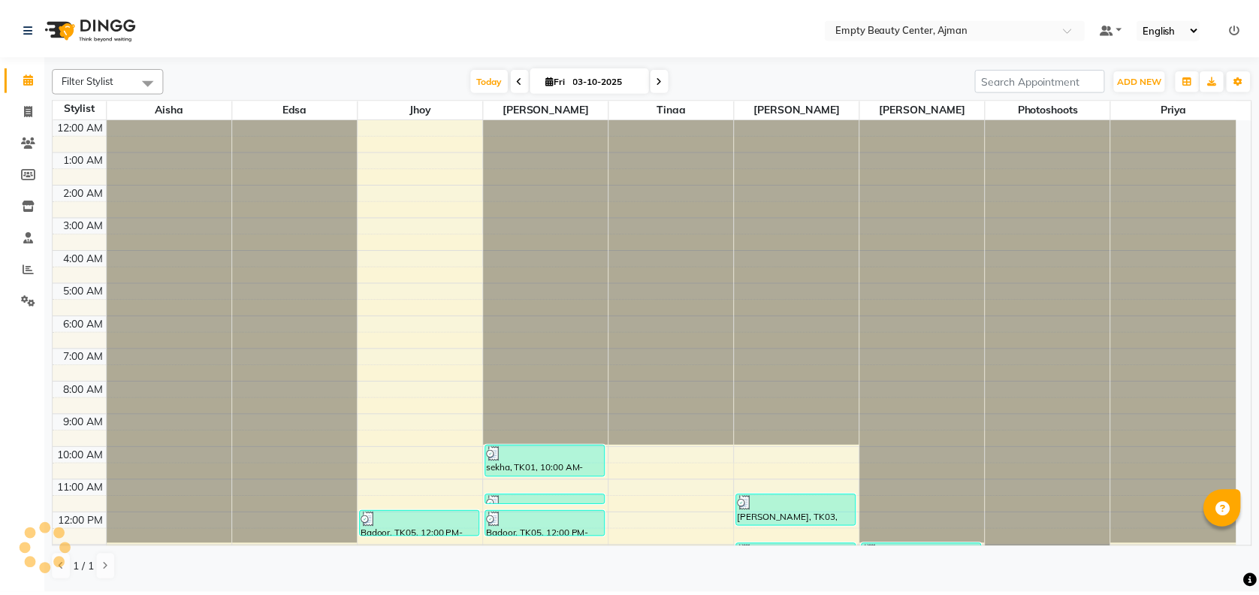
scroll to position [358, 0]
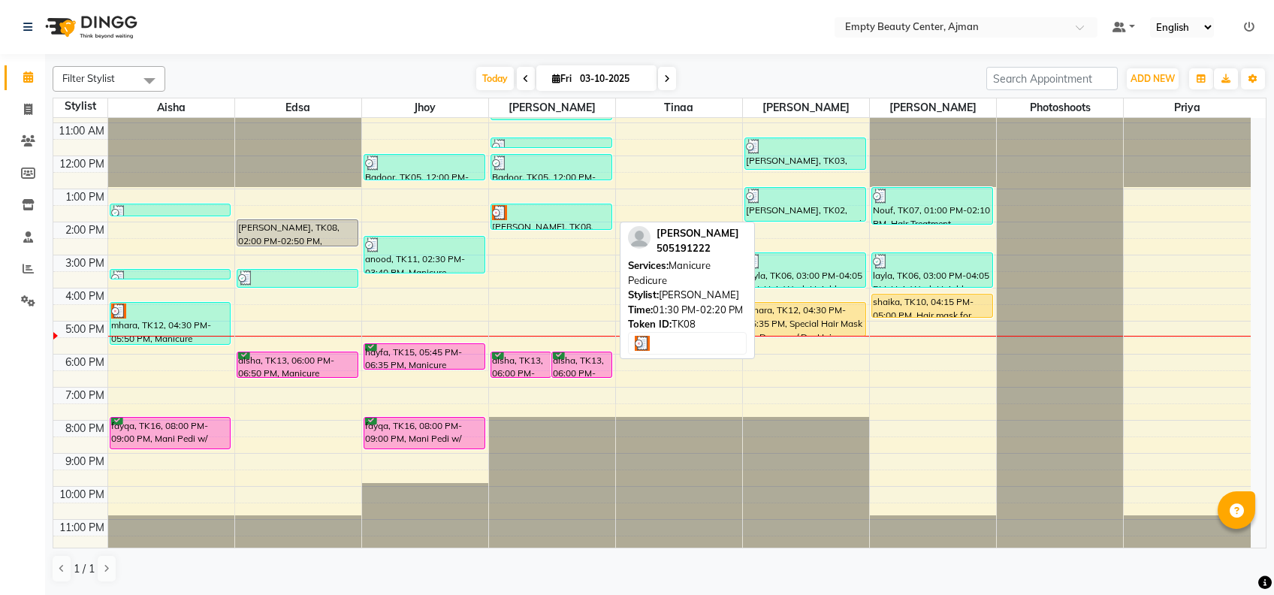
click at [575, 212] on div at bounding box center [551, 212] width 119 height 15
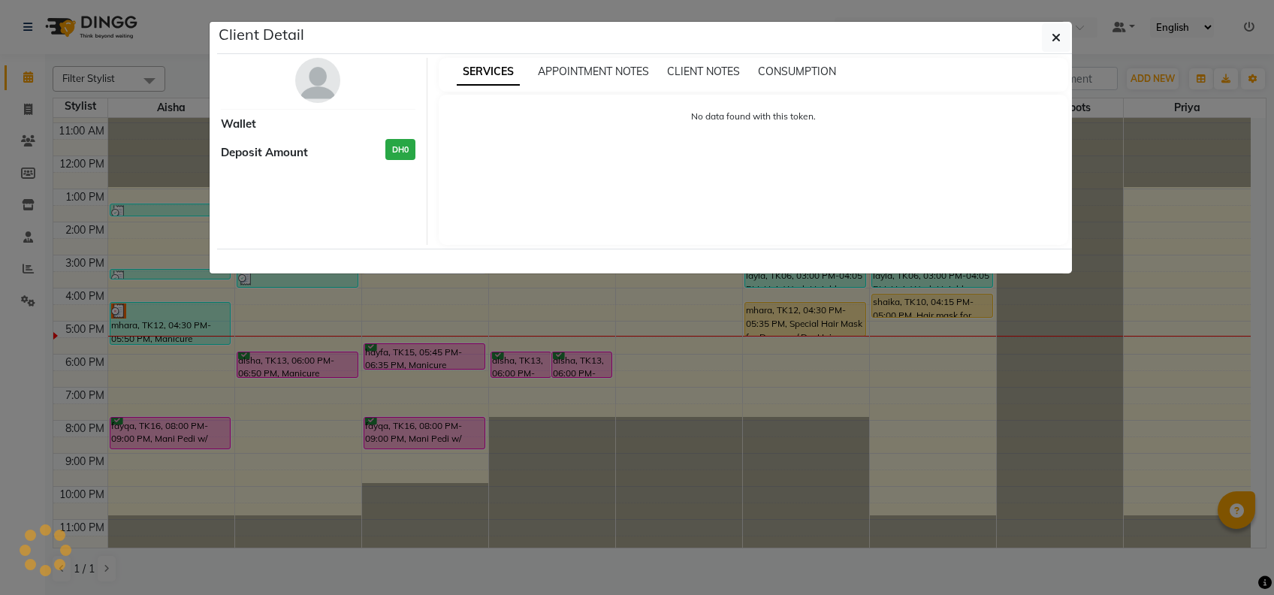
select select "3"
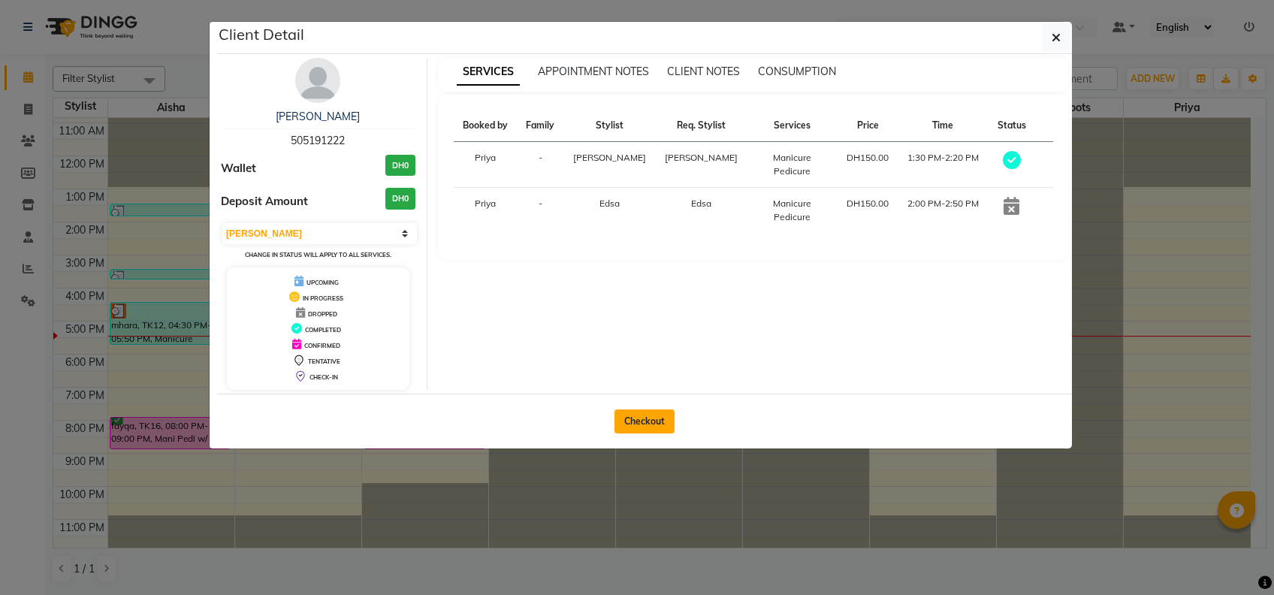
click at [654, 411] on button "Checkout" at bounding box center [644, 421] width 60 height 24
select select "service"
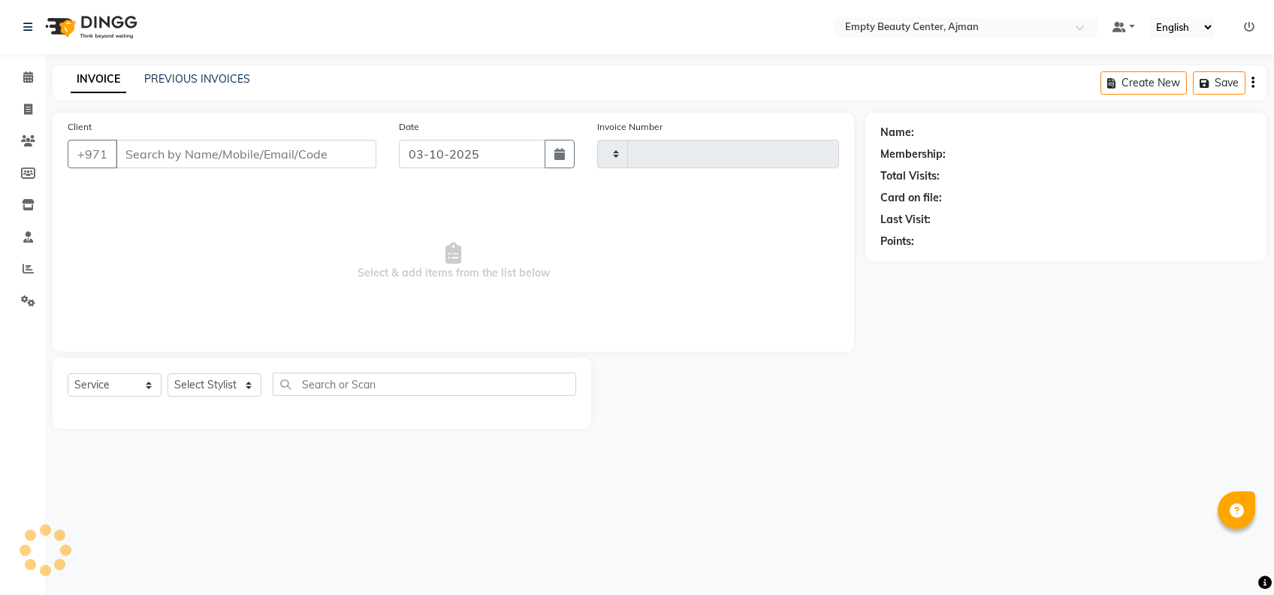
type input "2611"
select select "769"
type input "505191222"
select select "12545"
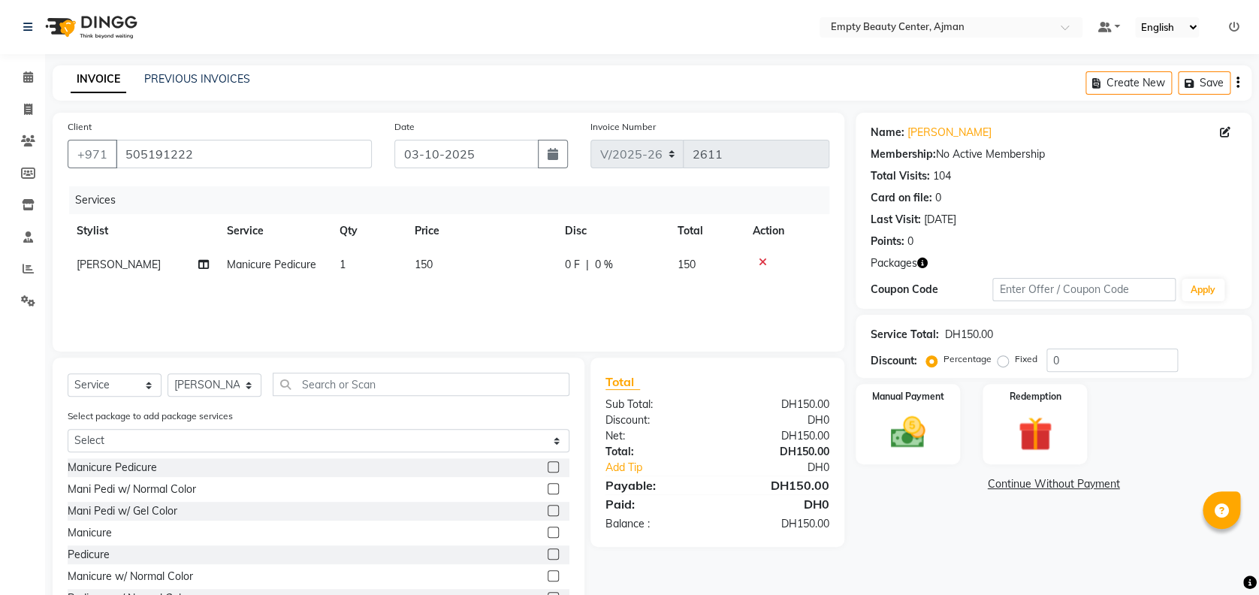
click at [294, 266] on span "Manicure Pedicure" at bounding box center [271, 265] width 89 height 14
select select "12545"
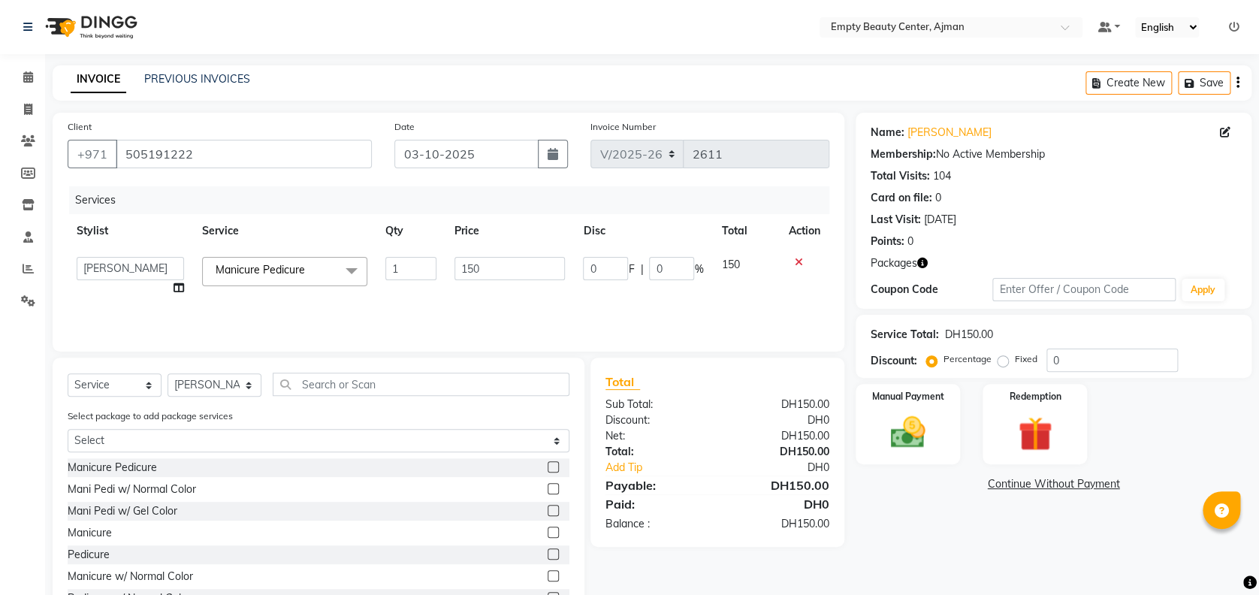
click at [294, 266] on span "Manicure Pedicure" at bounding box center [260, 270] width 89 height 14
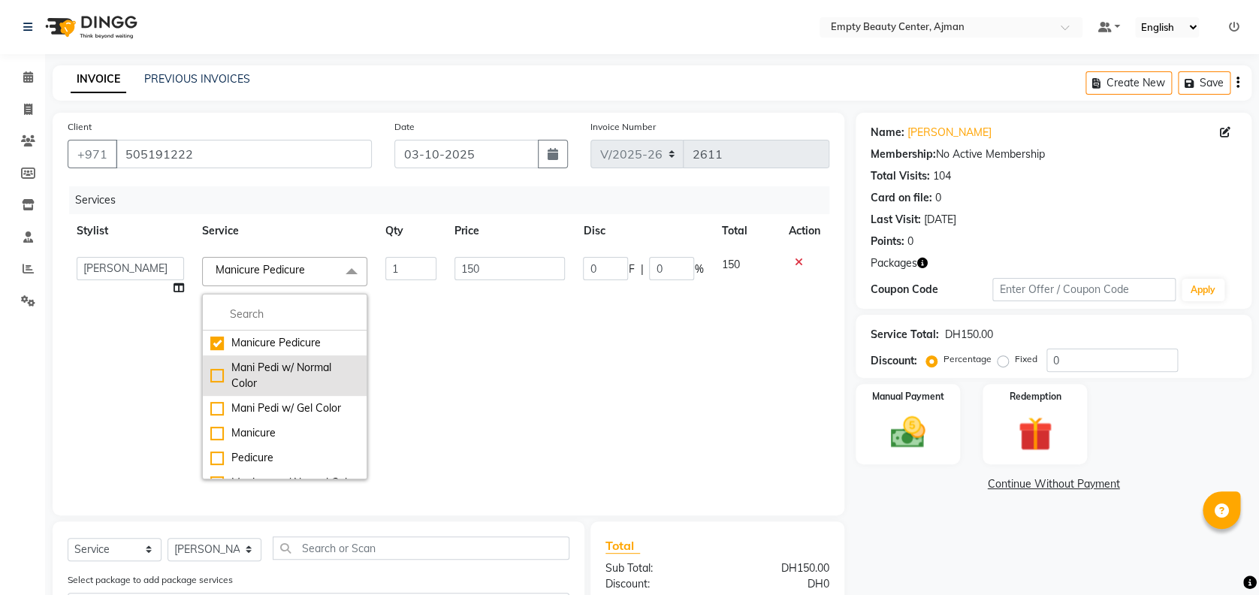
drag, startPoint x: 294, startPoint y: 266, endPoint x: 300, endPoint y: 386, distance: 120.3
click at [300, 386] on div "Mani Pedi w/ Normal Color" at bounding box center [284, 376] width 149 height 32
checkbox input "false"
checkbox input "true"
type input "180"
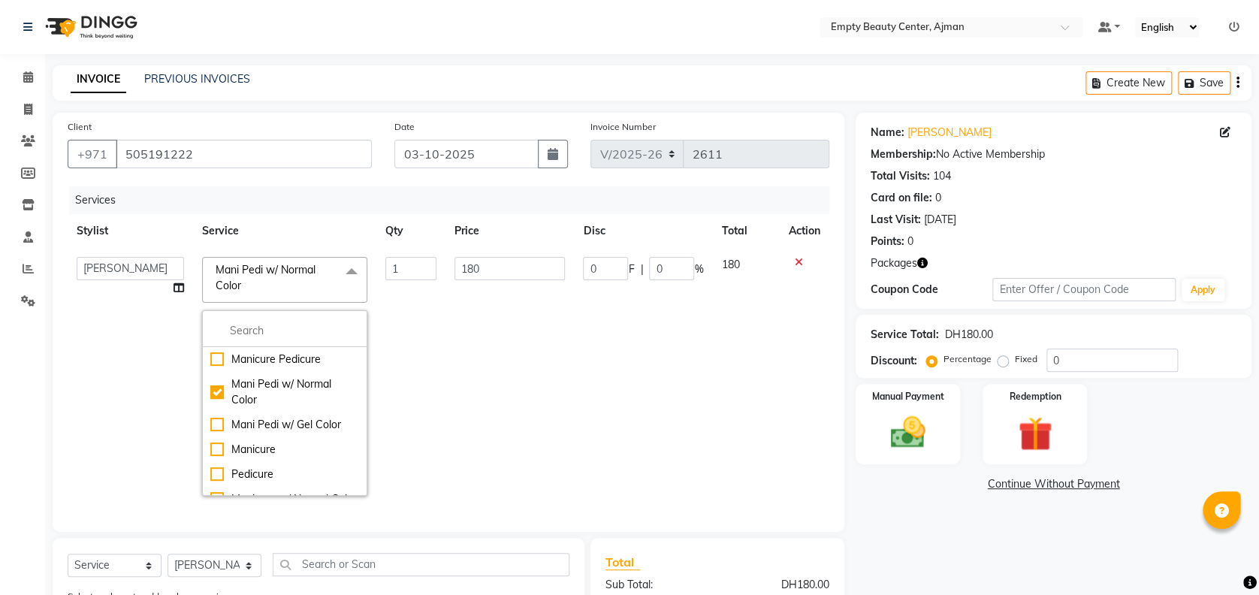
click at [595, 426] on td "0 F | 0 %" at bounding box center [643, 376] width 138 height 257
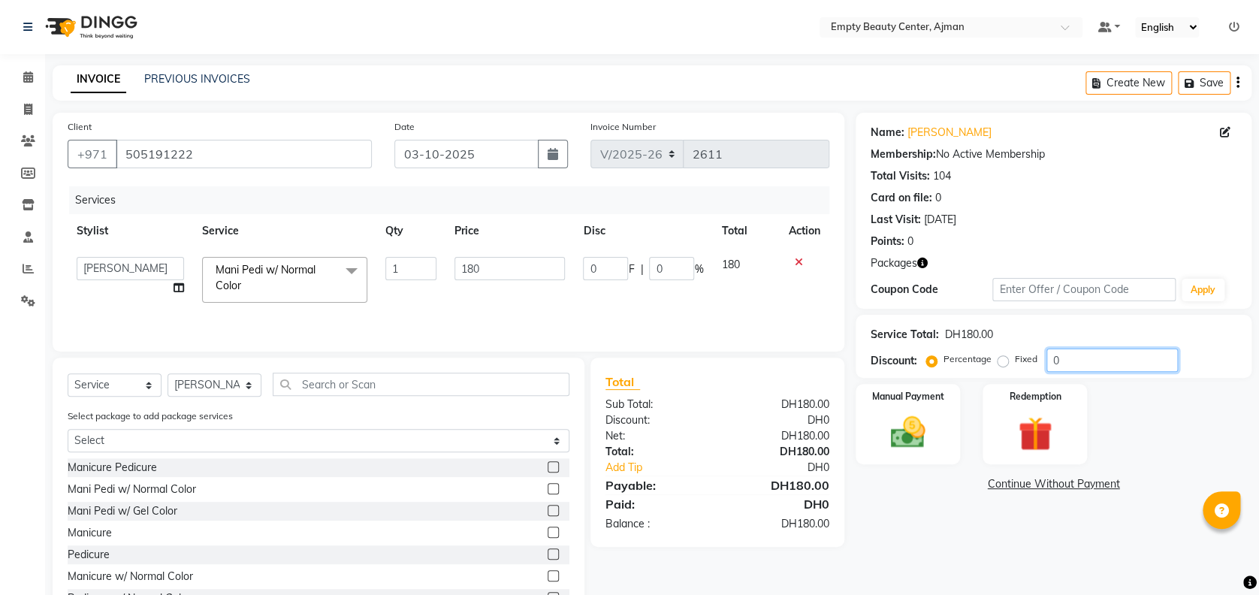
click at [1149, 357] on input "0" at bounding box center [1111, 359] width 131 height 23
type input "1"
type input "1.8"
type input "1"
type input "100"
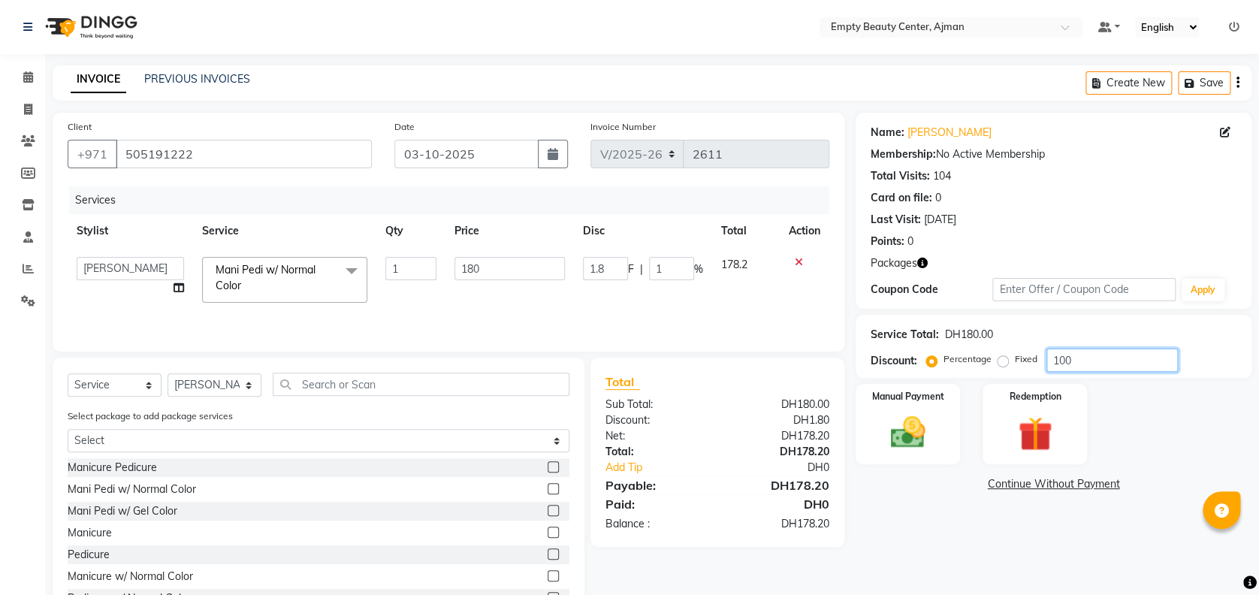
type input "180"
type input "100"
type input "10"
type input "18"
type input "10"
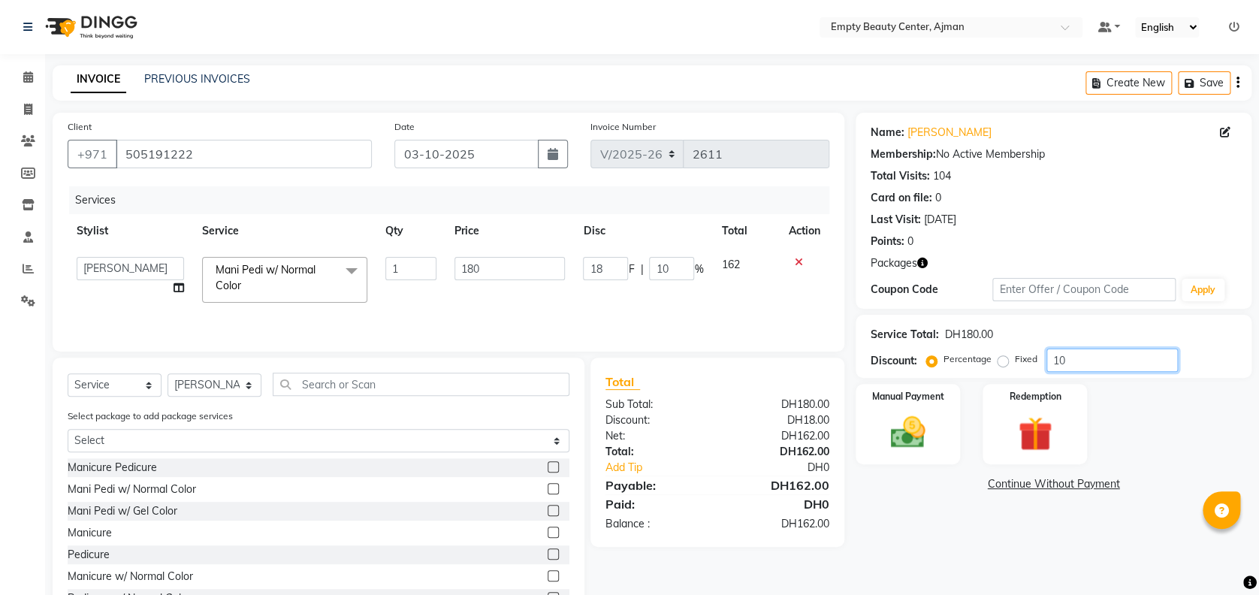
type input "1"
type input "1.8"
type input "1"
type input "15"
type input "27"
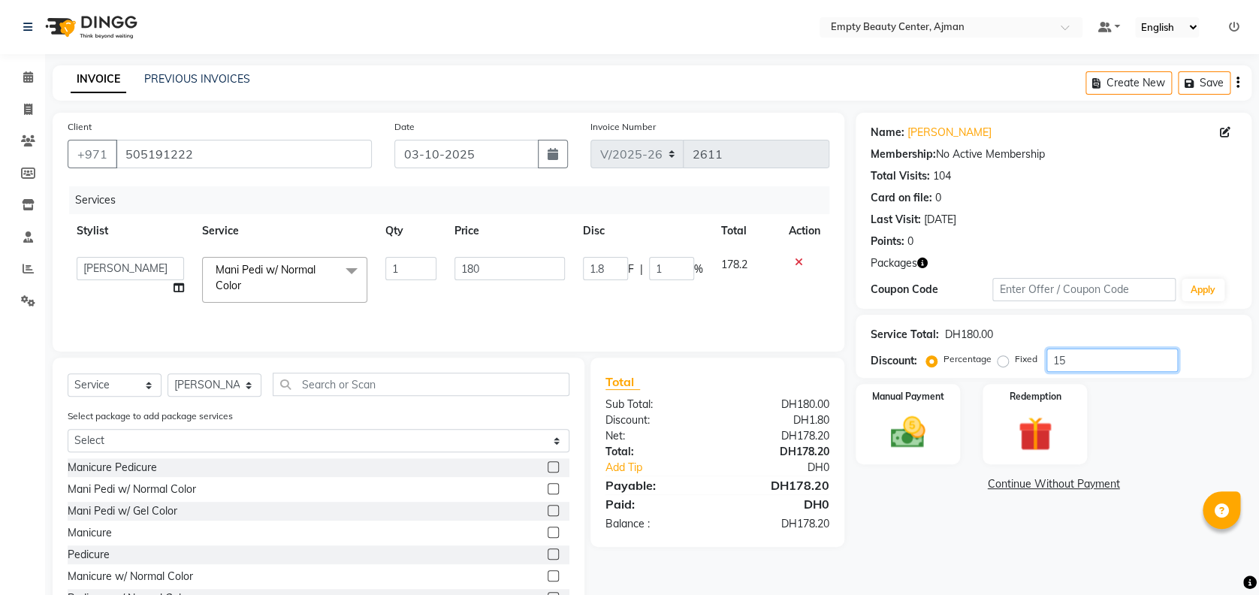
type input "15"
click at [956, 418] on div "Manual Payment" at bounding box center [907, 423] width 109 height 83
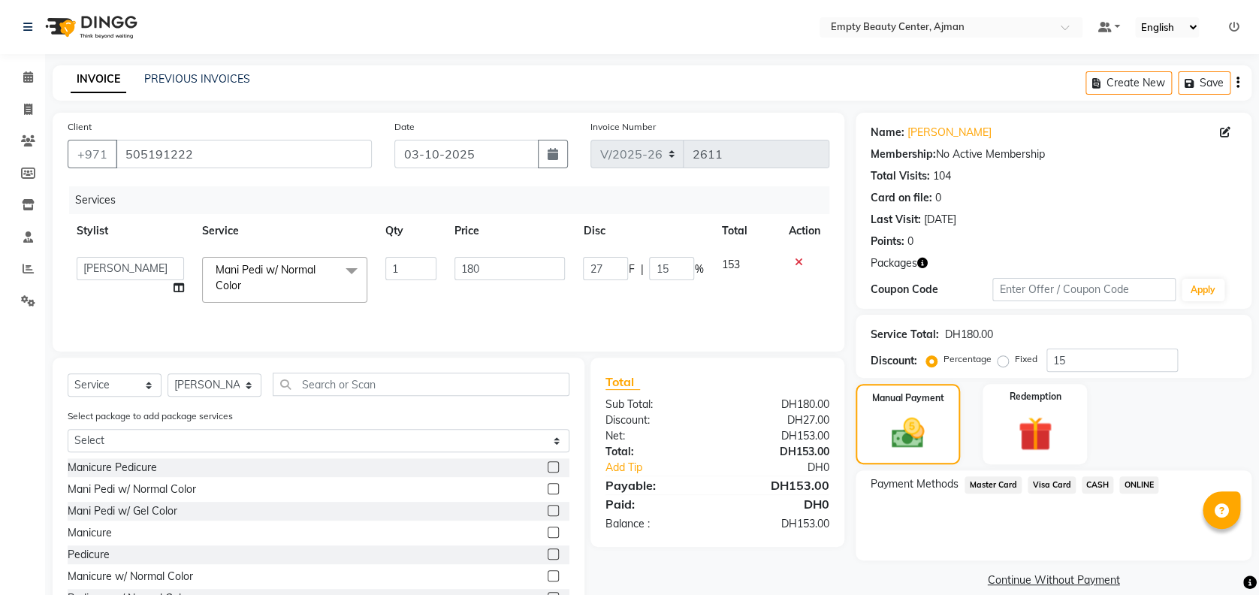
click at [1087, 484] on span "CASH" at bounding box center [1097, 484] width 32 height 17
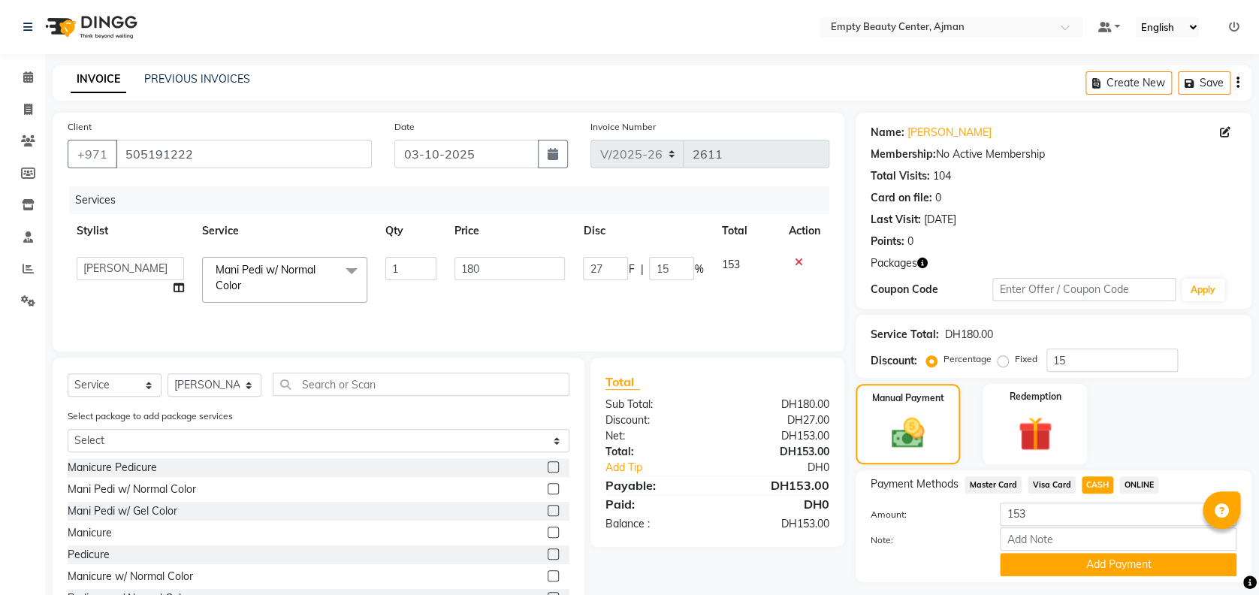
scroll to position [59, 0]
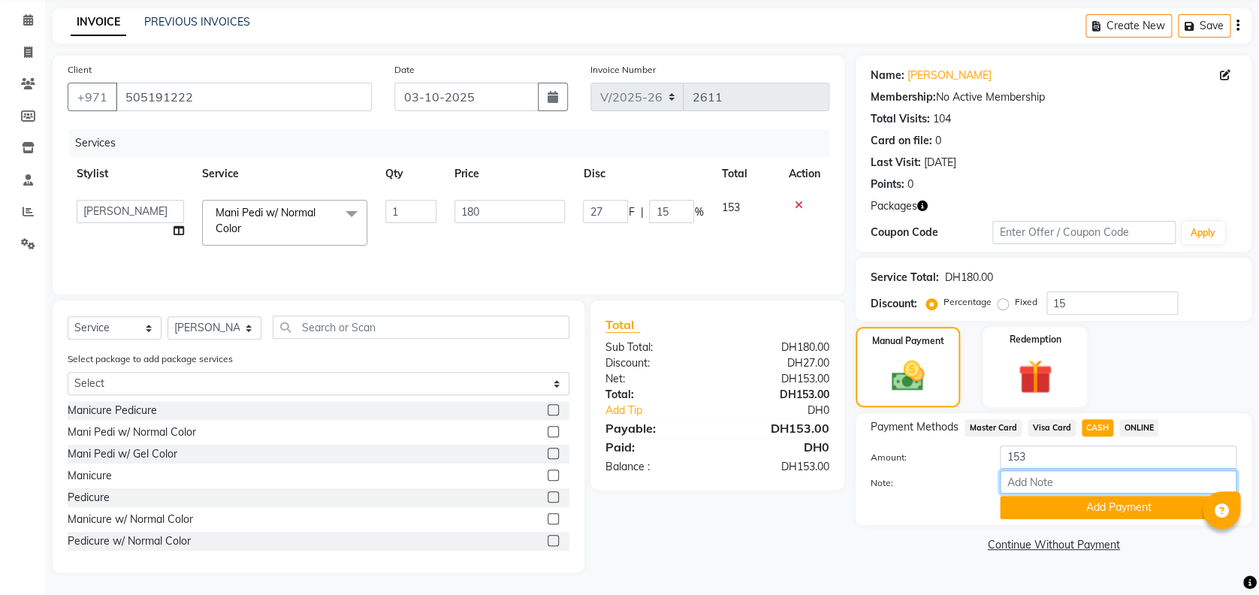
click at [1059, 479] on input "Note:" at bounding box center [1117, 481] width 237 height 23
type input "owner discount"
click at [1041, 513] on button "Add Payment" at bounding box center [1117, 507] width 237 height 23
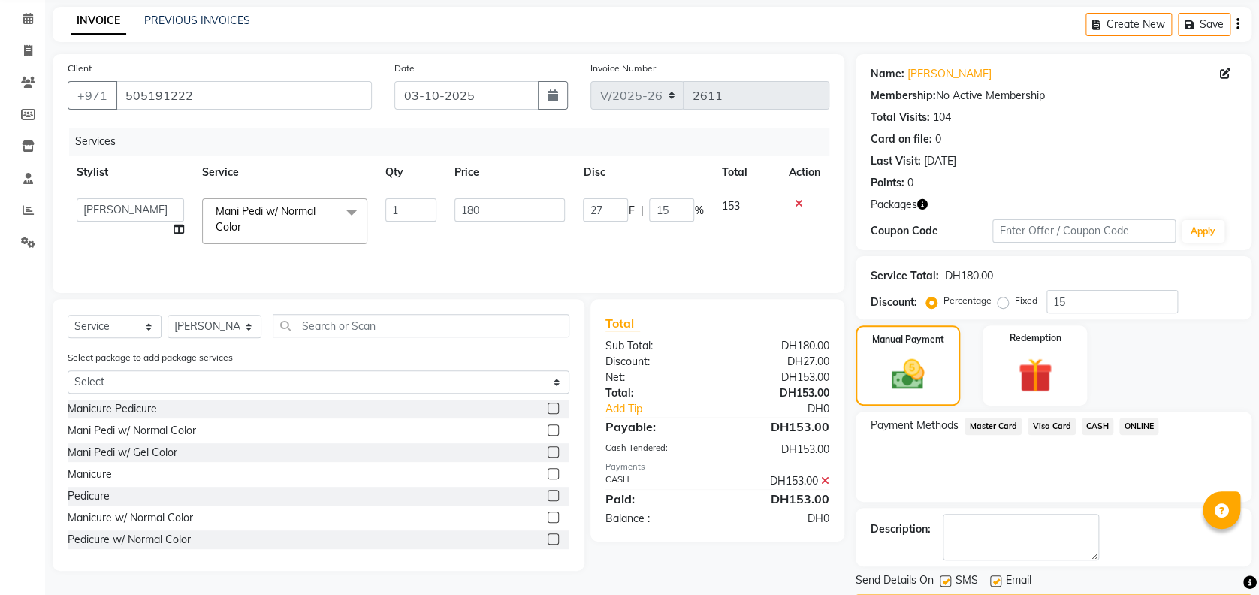
scroll to position [102, 0]
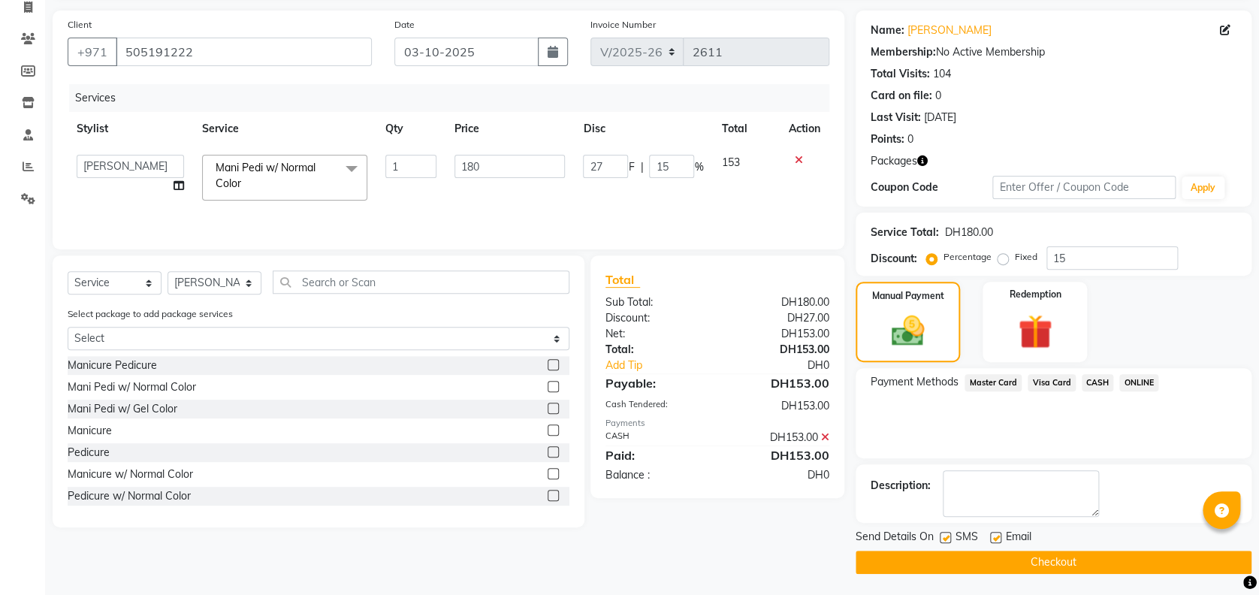
click at [997, 565] on button "Checkout" at bounding box center [1053, 561] width 396 height 23
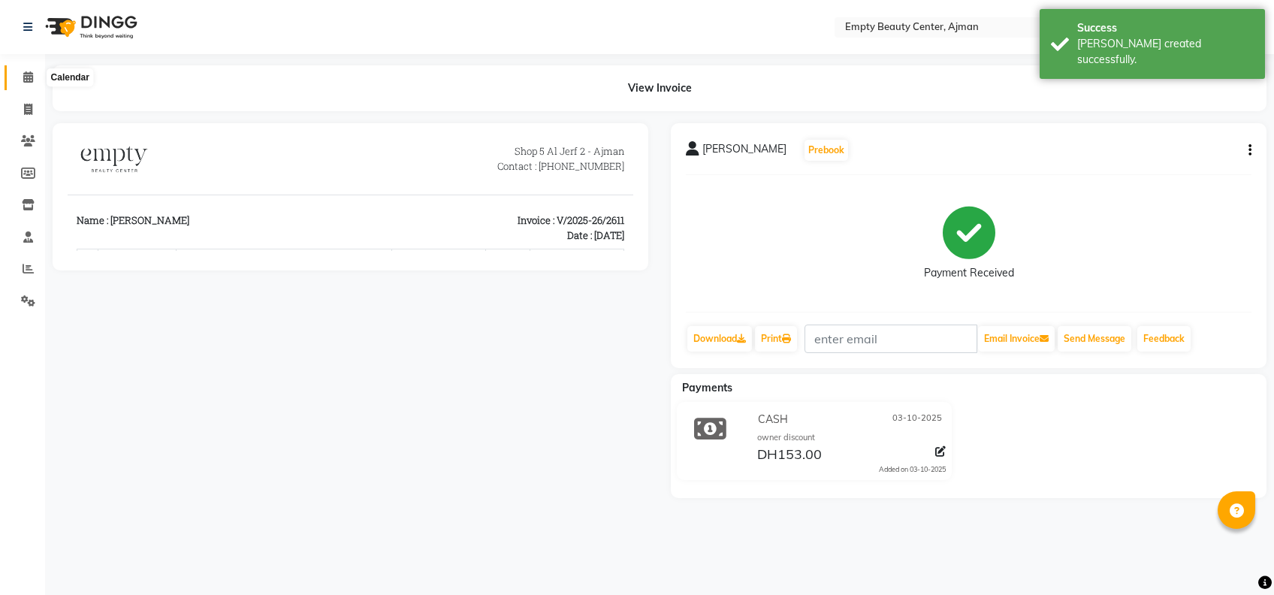
click at [29, 82] on icon at bounding box center [28, 76] width 10 height 11
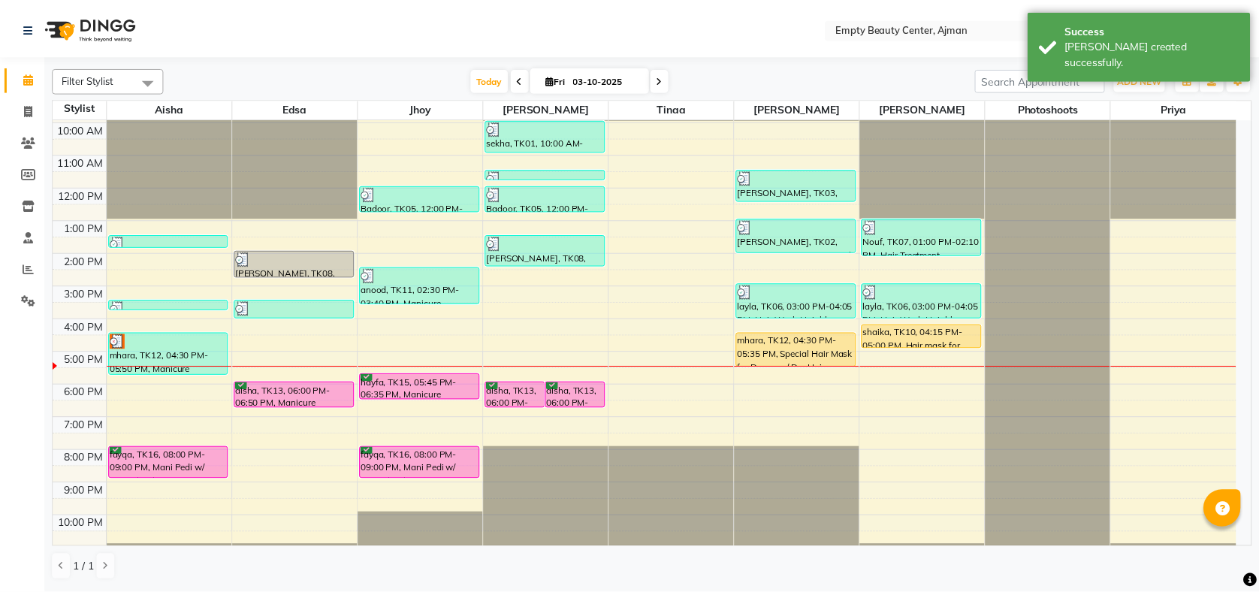
scroll to position [358, 0]
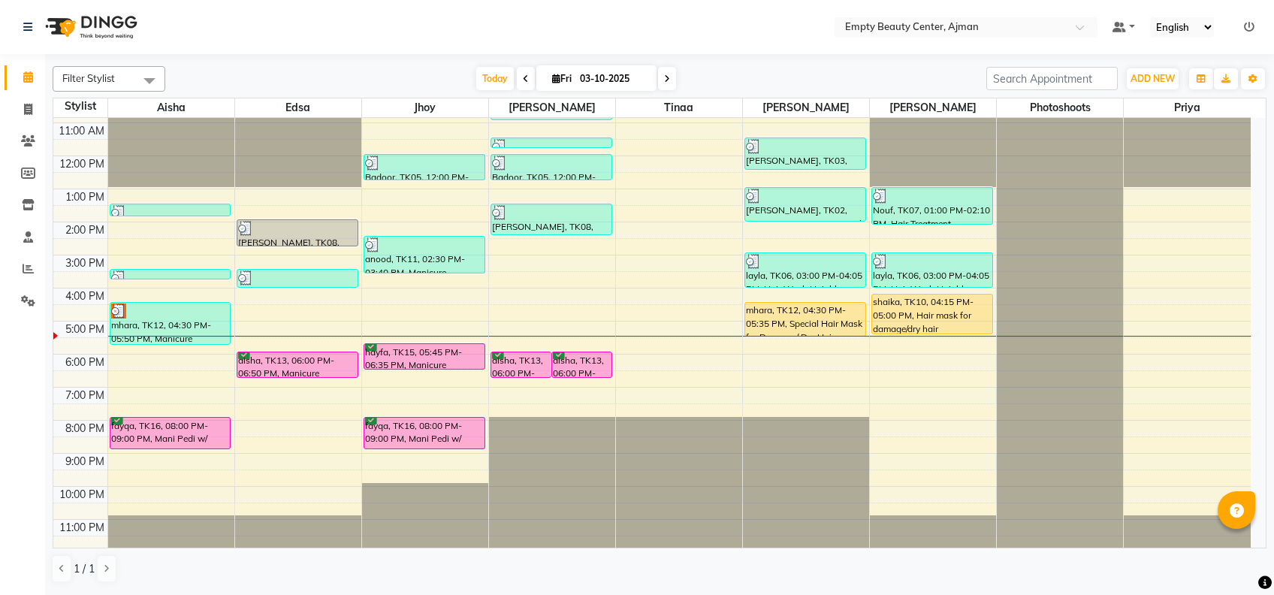
drag, startPoint x: 939, startPoint y: 318, endPoint x: 950, endPoint y: 337, distance: 21.9
click at [950, 337] on div "12:00 AM 1:00 AM 2:00 AM 3:00 AM 4:00 AM 5:00 AM 6:00 AM 7:00 AM 8:00 AM 9:00 A…" at bounding box center [651, 156] width 1197 height 792
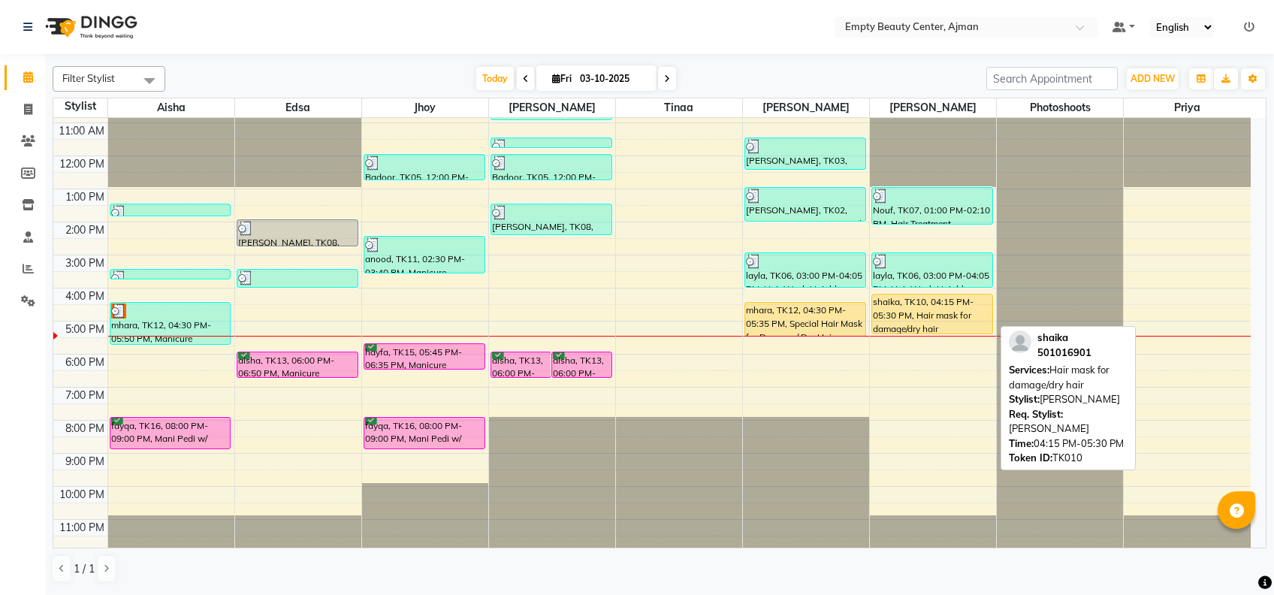
click at [920, 320] on div "shaika, TK10, 04:15 PM-05:30 PM, Hair mask for damage/dry hair" at bounding box center [932, 313] width 120 height 39
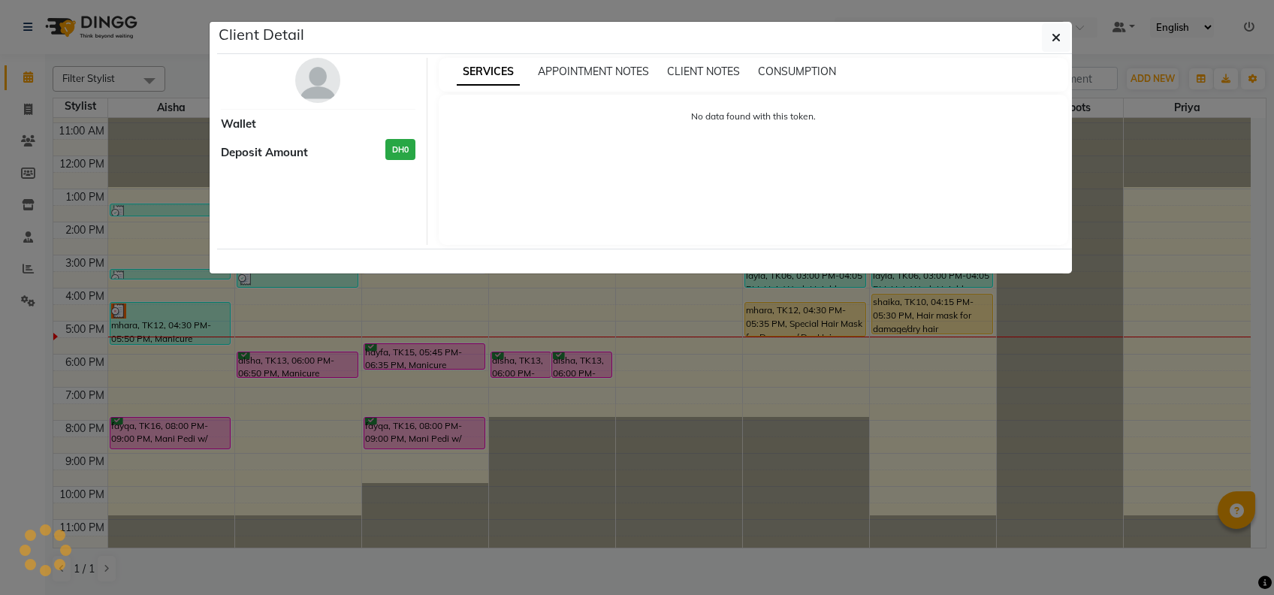
select select "1"
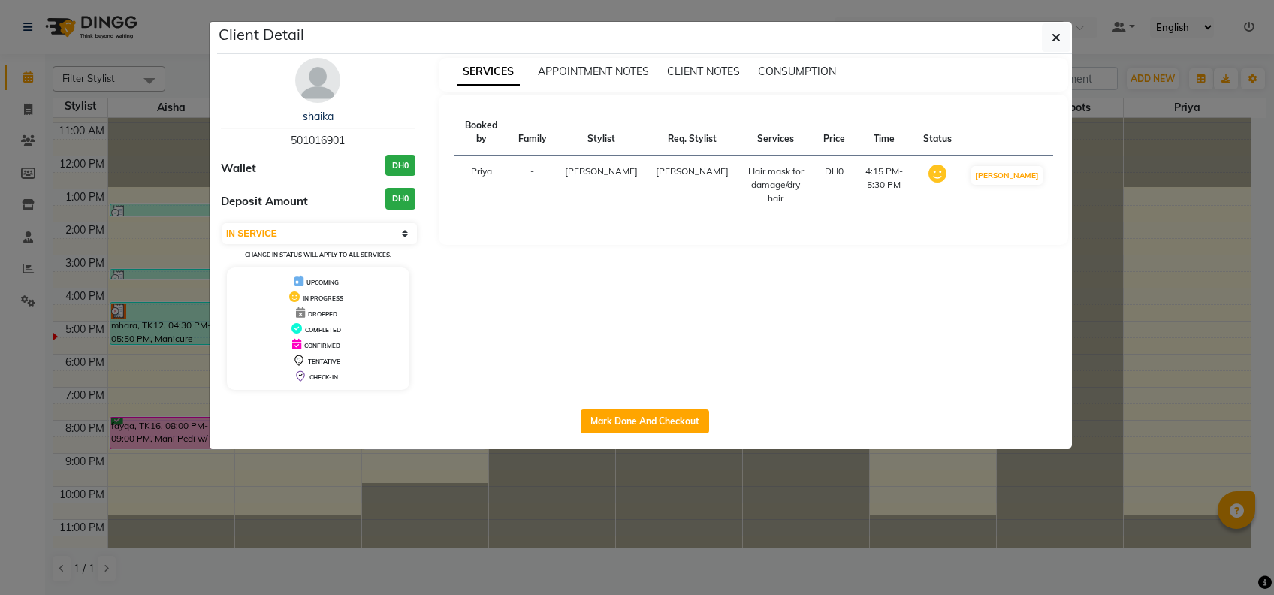
click at [851, 512] on ngb-modal-window "Client Detail shaika 501016901 Wallet DH0 Deposit Amount DH0 Select IN SERVICE …" at bounding box center [637, 297] width 1274 height 595
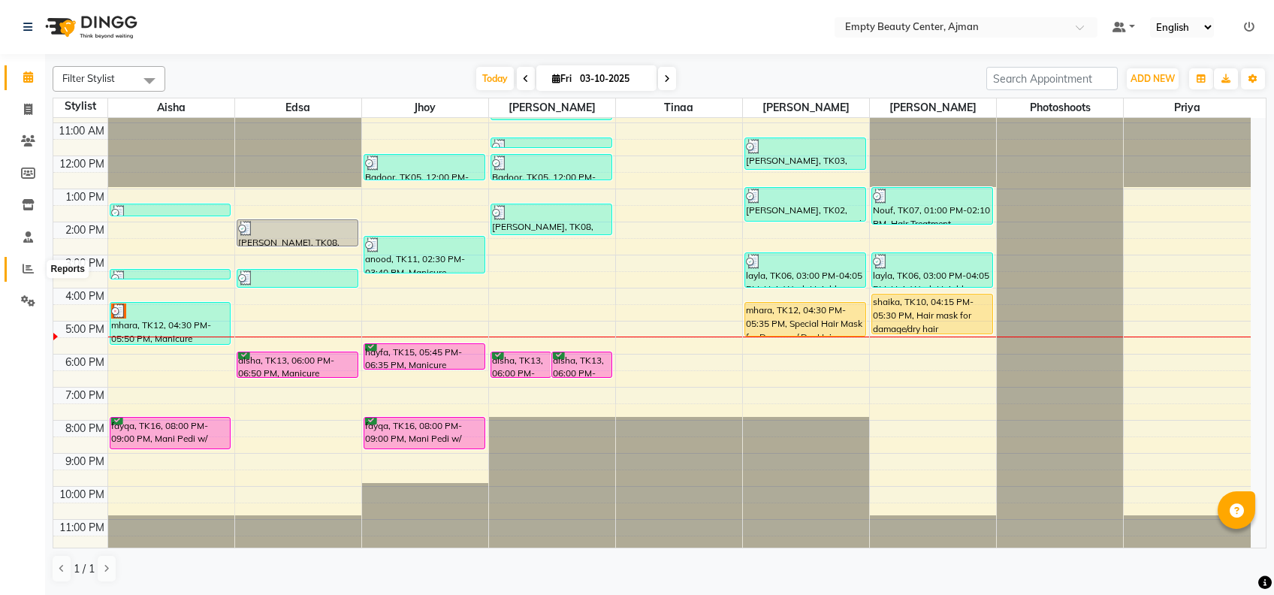
click at [29, 266] on icon at bounding box center [28, 268] width 11 height 11
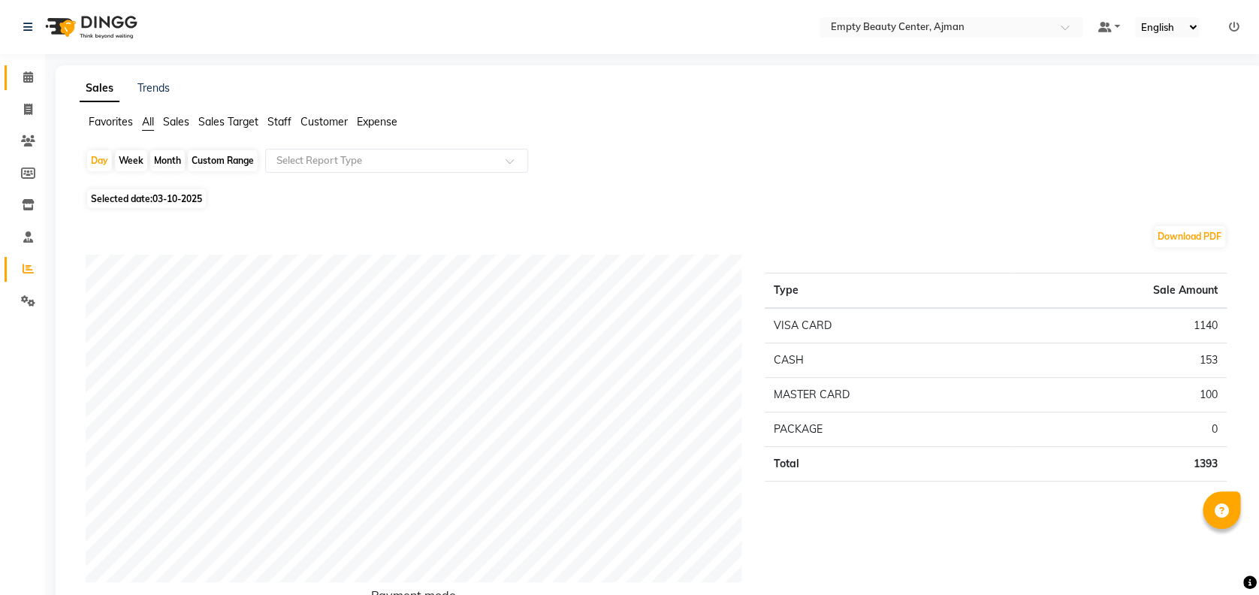
click at [20, 66] on link "Calendar" at bounding box center [23, 77] width 36 height 25
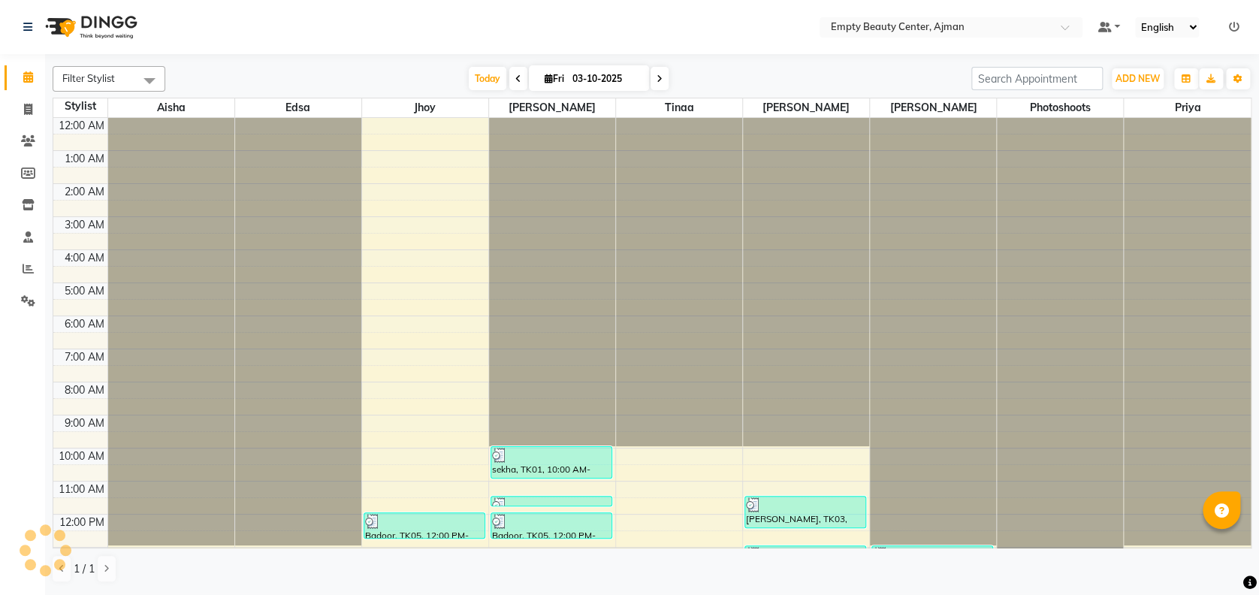
scroll to position [358, 0]
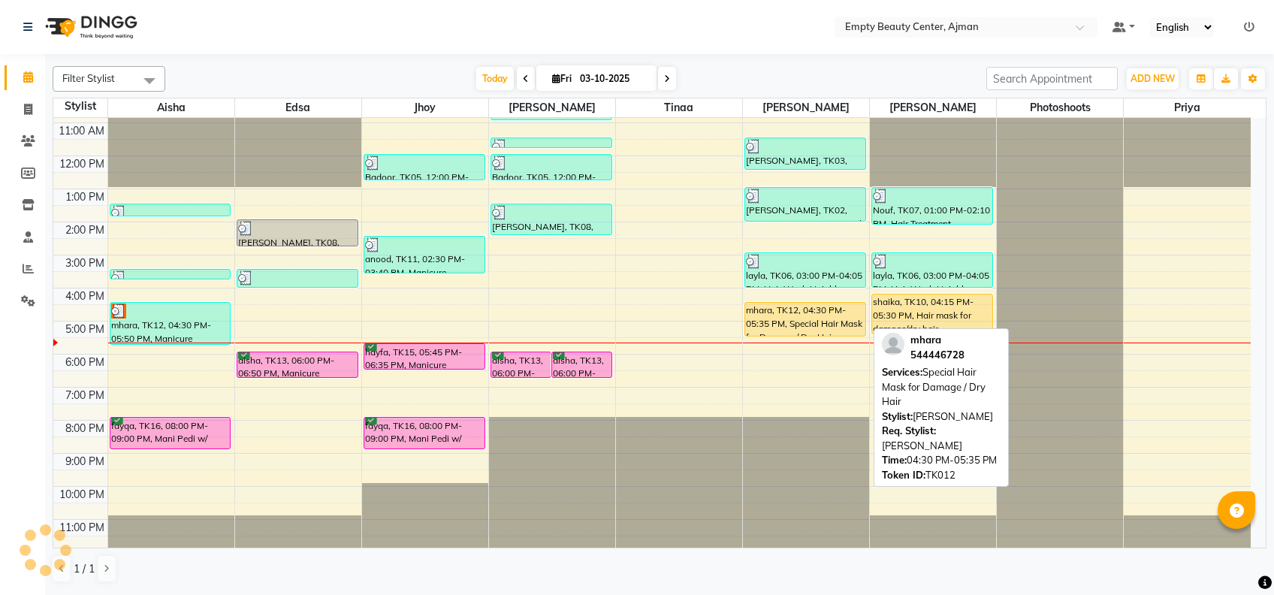
click at [820, 312] on div "mhara, TK12, 04:30 PM-05:35 PM, Special Hair Mask for Damage / Dry Hair" at bounding box center [805, 319] width 120 height 33
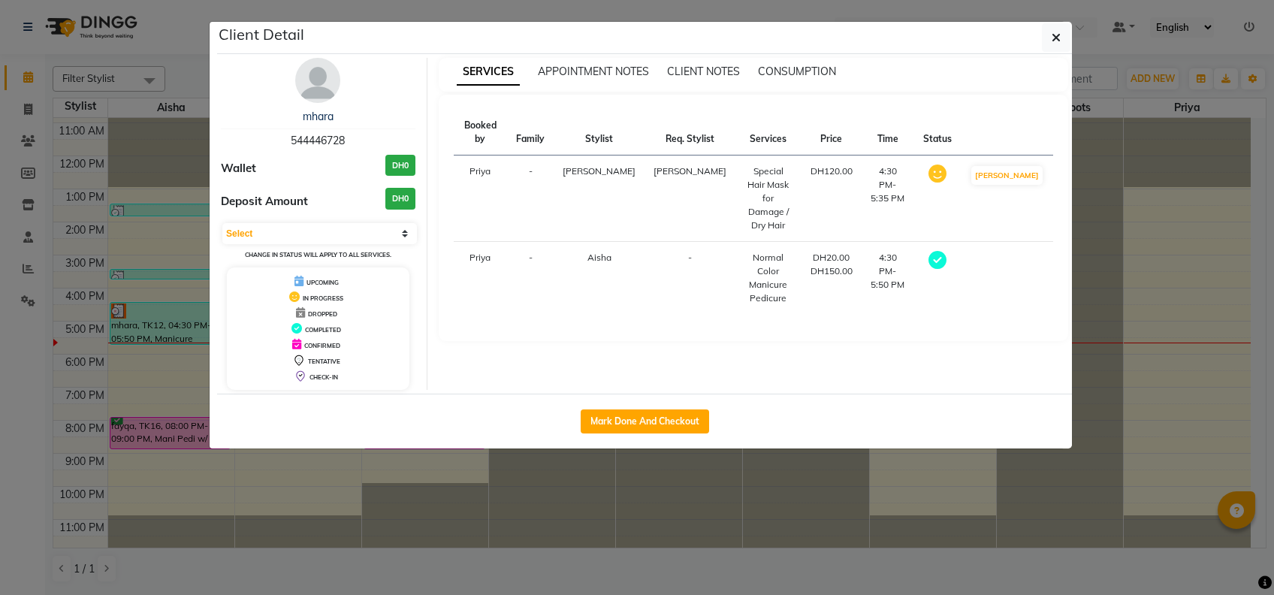
click at [721, 455] on ngb-modal-window "Client Detail mhara 544446728 Wallet DH0 Deposit Amount DH0 Select MARK DONE DR…" at bounding box center [637, 297] width 1274 height 595
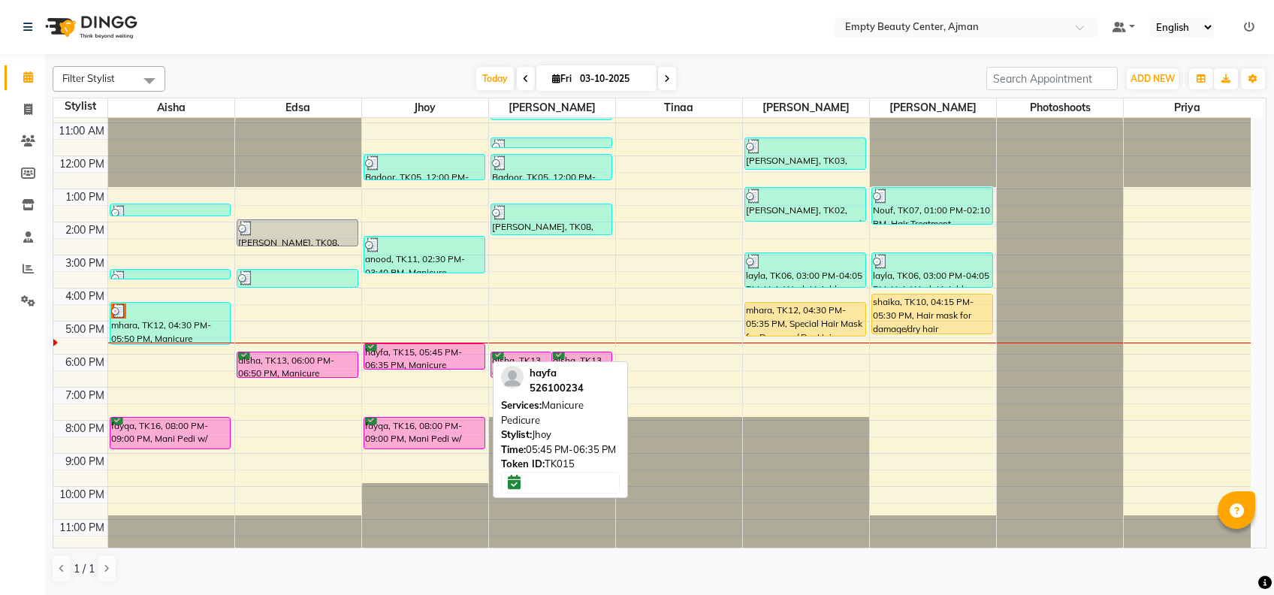
click at [431, 353] on div "hayfa, TK15, 05:45 PM-06:35 PM, Manicure Pedicure" at bounding box center [424, 356] width 120 height 25
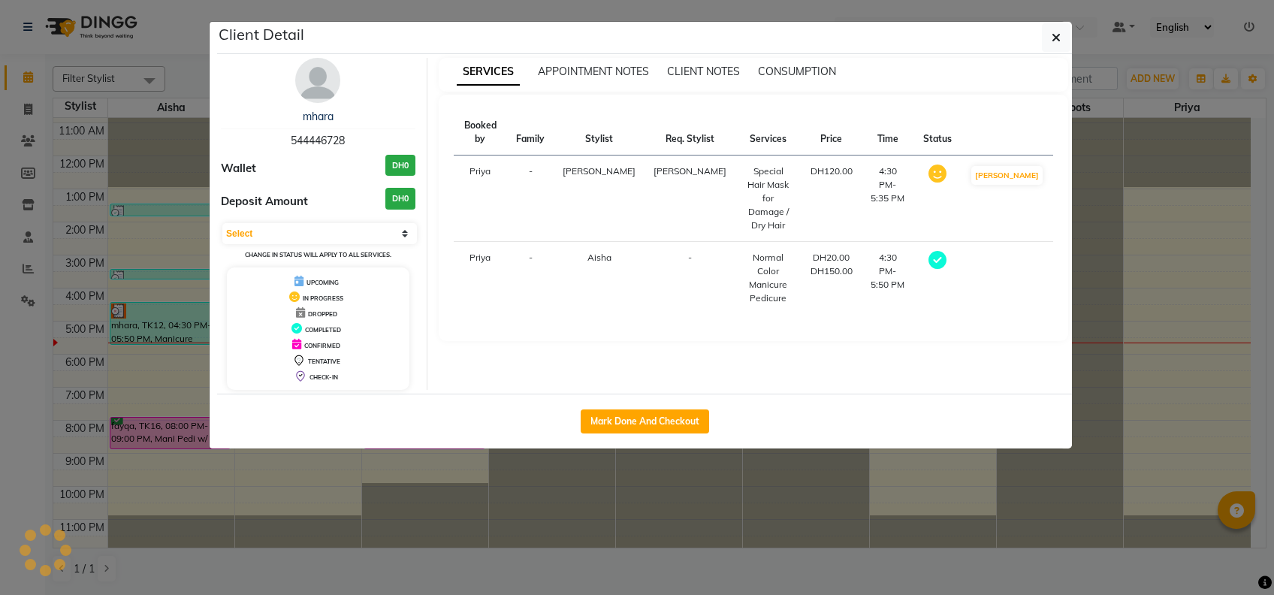
select select "6"
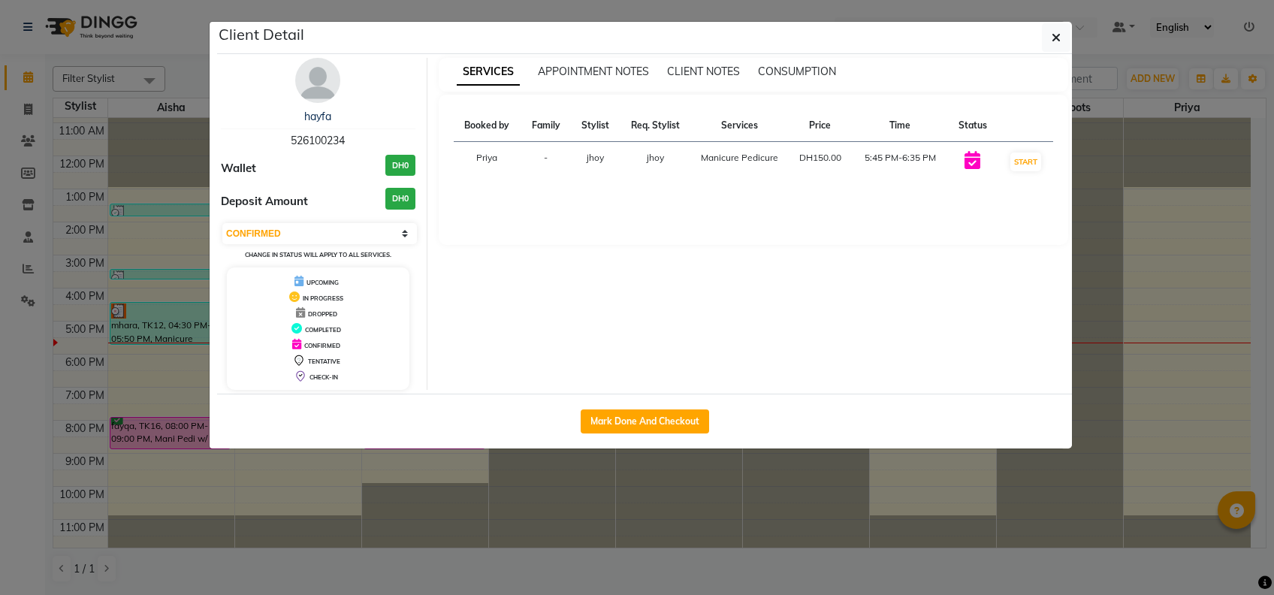
click at [575, 472] on ngb-modal-window "Client Detail hayfa 526100234 Wallet DH0 Deposit Amount DH0 Select IN SERVICE C…" at bounding box center [637, 297] width 1274 height 595
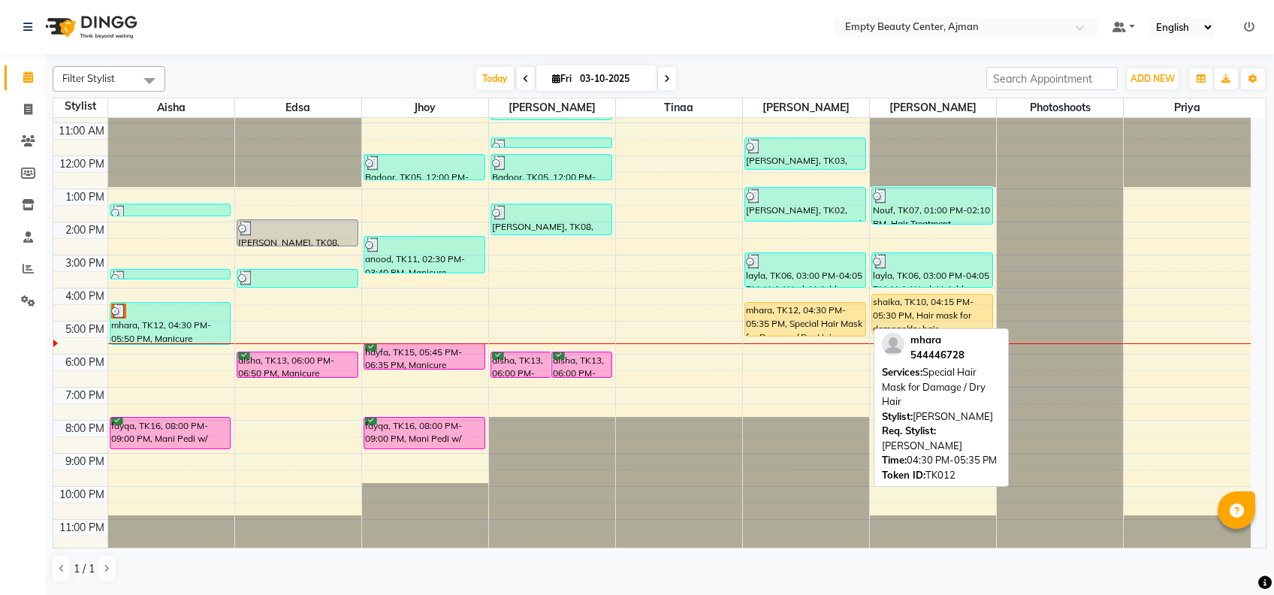
click at [811, 314] on div "mhara, TK12, 04:30 PM-05:35 PM, Special Hair Mask for Damage / Dry Hair" at bounding box center [805, 319] width 120 height 33
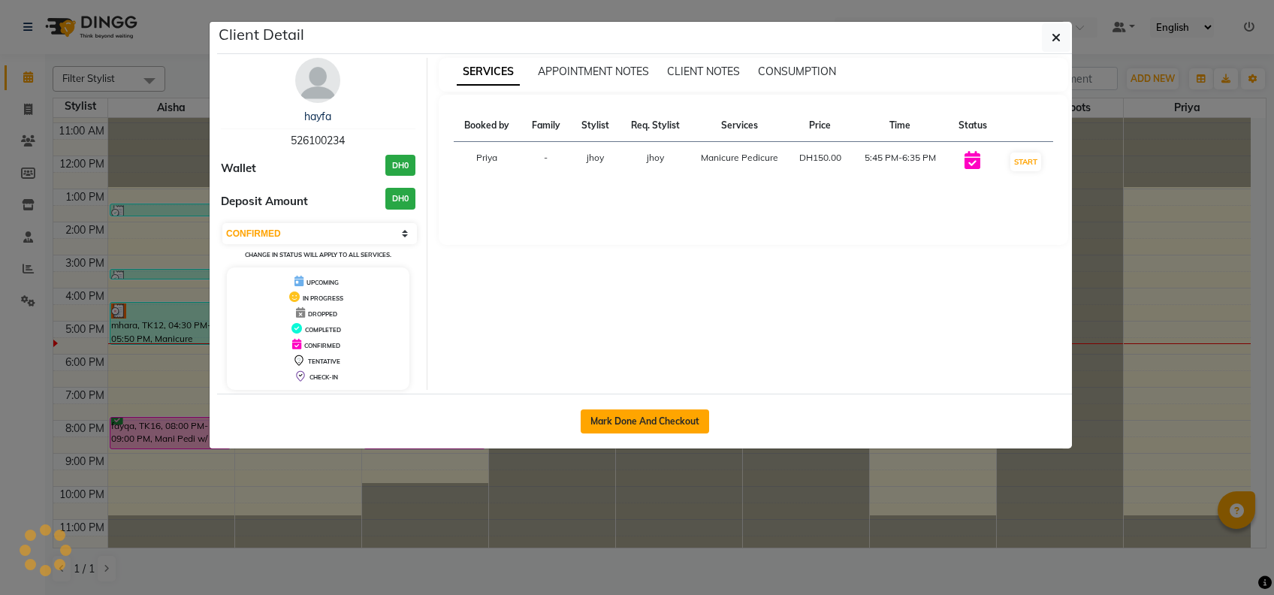
select select "select"
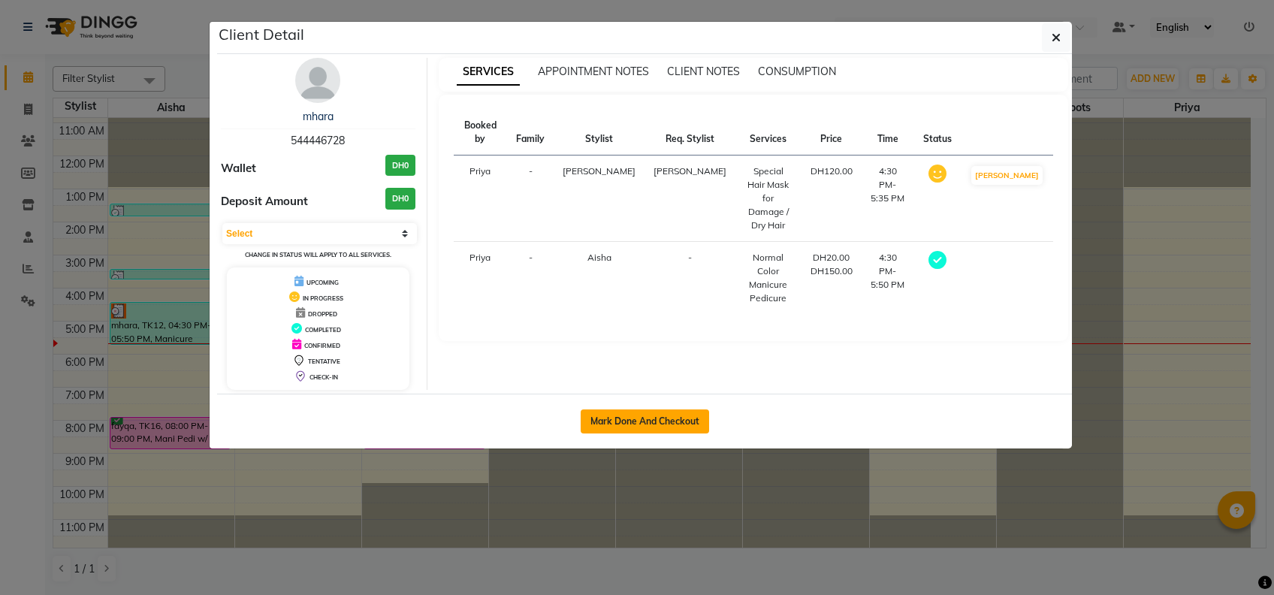
click at [637, 416] on button "Mark Done And Checkout" at bounding box center [644, 421] width 128 height 24
select select "service"
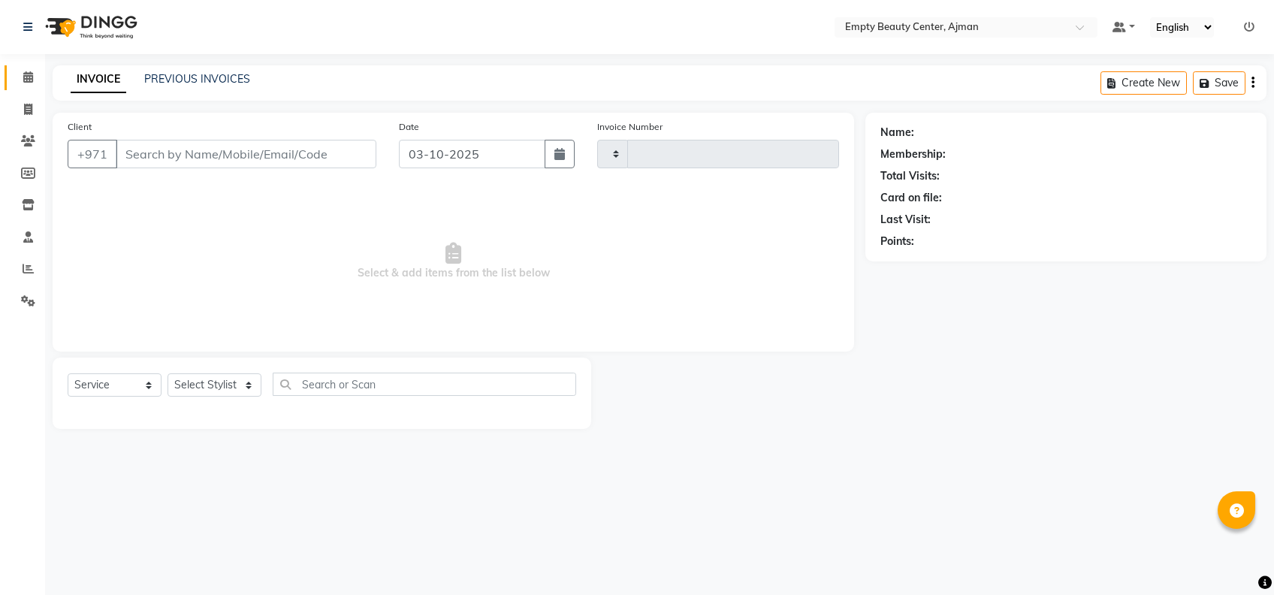
type input "2612"
select select "769"
type input "544446728"
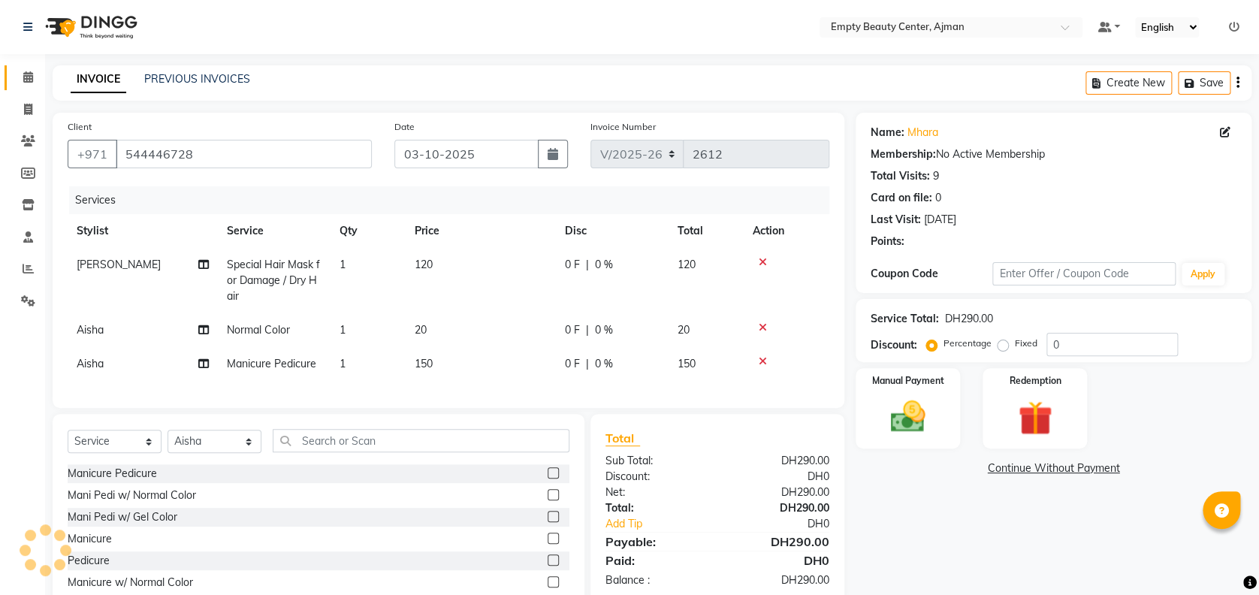
scroll to position [78, 0]
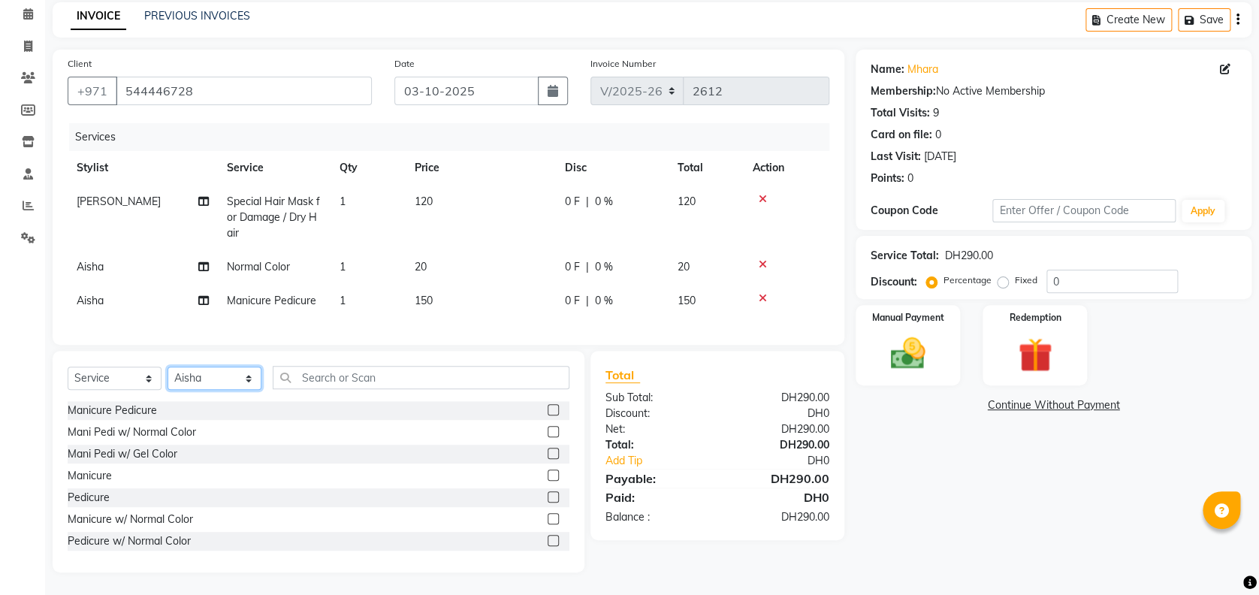
click at [240, 375] on select "Select Stylist [PERSON_NAME] Edsa jhoy [PERSON_NAME] Photoshoots [PERSON_NAME] …" at bounding box center [214, 377] width 94 height 23
select select "59636"
click at [167, 366] on select "Select Stylist [PERSON_NAME] Edsa jhoy [PERSON_NAME] Photoshoots [PERSON_NAME] …" at bounding box center [214, 377] width 94 height 23
click at [140, 185] on td "[PERSON_NAME]" at bounding box center [143, 217] width 150 height 65
select select "59636"
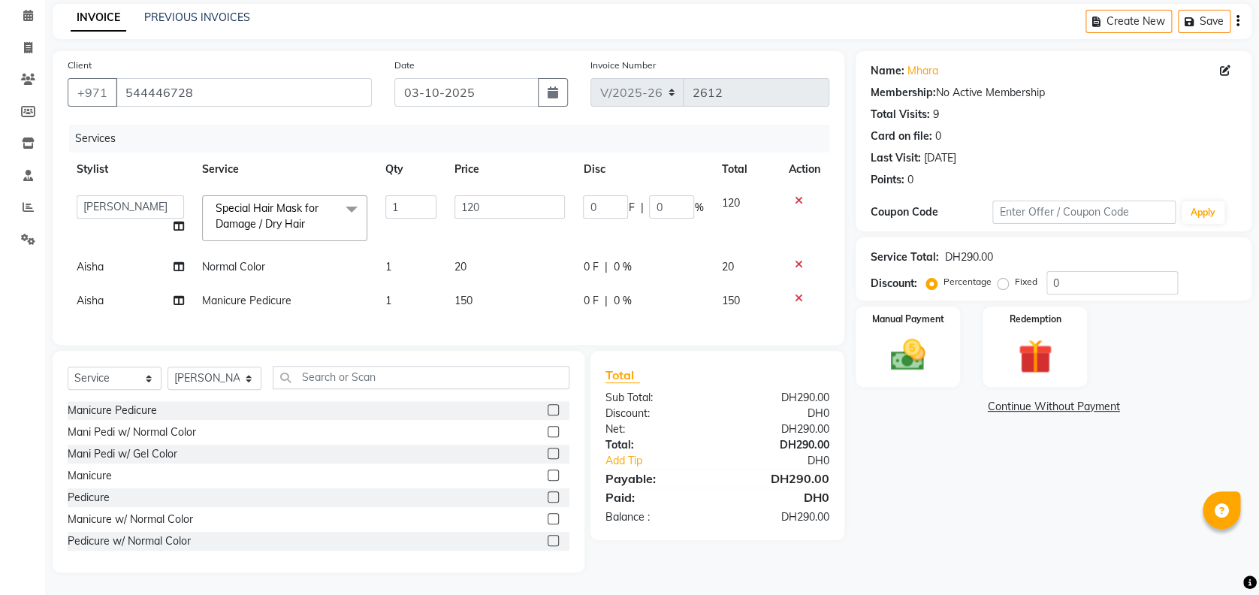
scroll to position [76, 0]
click at [140, 195] on select "[PERSON_NAME] Edsa jhoy [PERSON_NAME] Photoshoots Priya [PERSON_NAME] [PERSON_N…" at bounding box center [130, 206] width 107 height 23
select select "57154"
click at [396, 372] on input "text" at bounding box center [421, 377] width 297 height 23
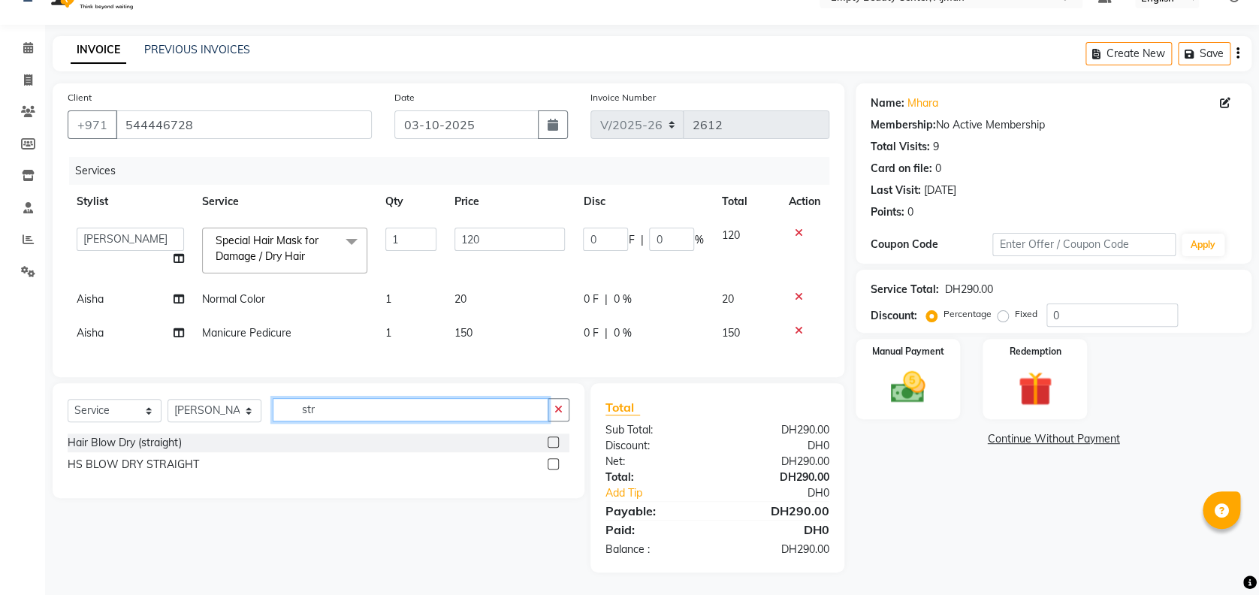
scroll to position [44, 0]
type input "str"
click at [148, 445] on div "Hair Blow Dry (straight)" at bounding box center [125, 443] width 114 height 16
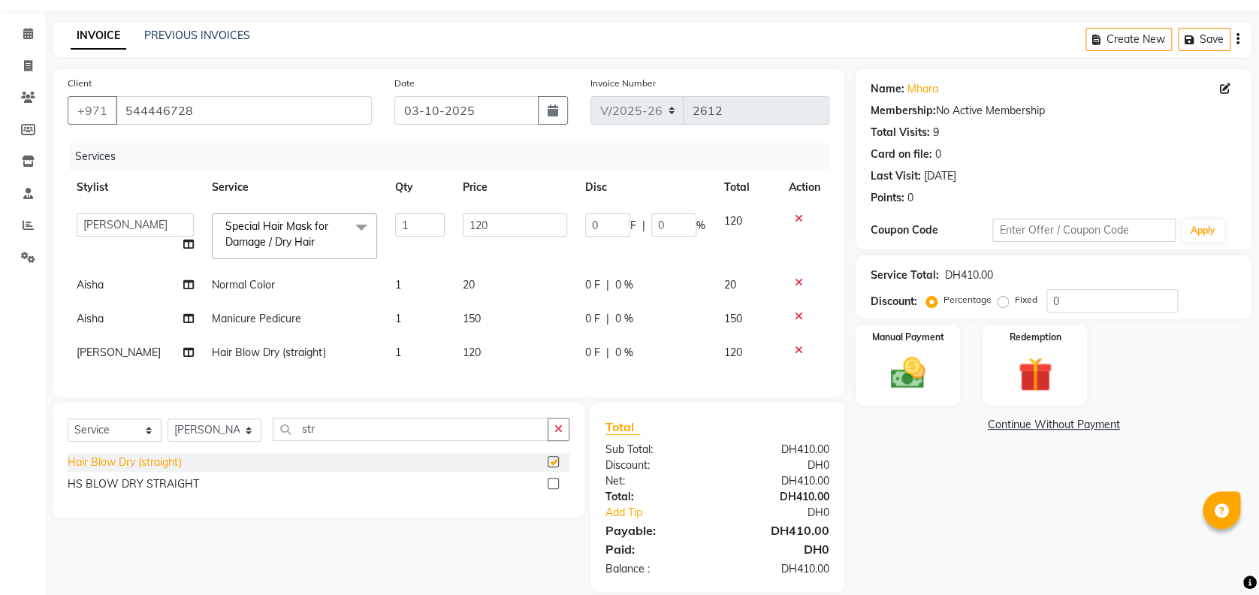
checkbox input "false"
click at [909, 385] on img at bounding box center [908, 372] width 58 height 41
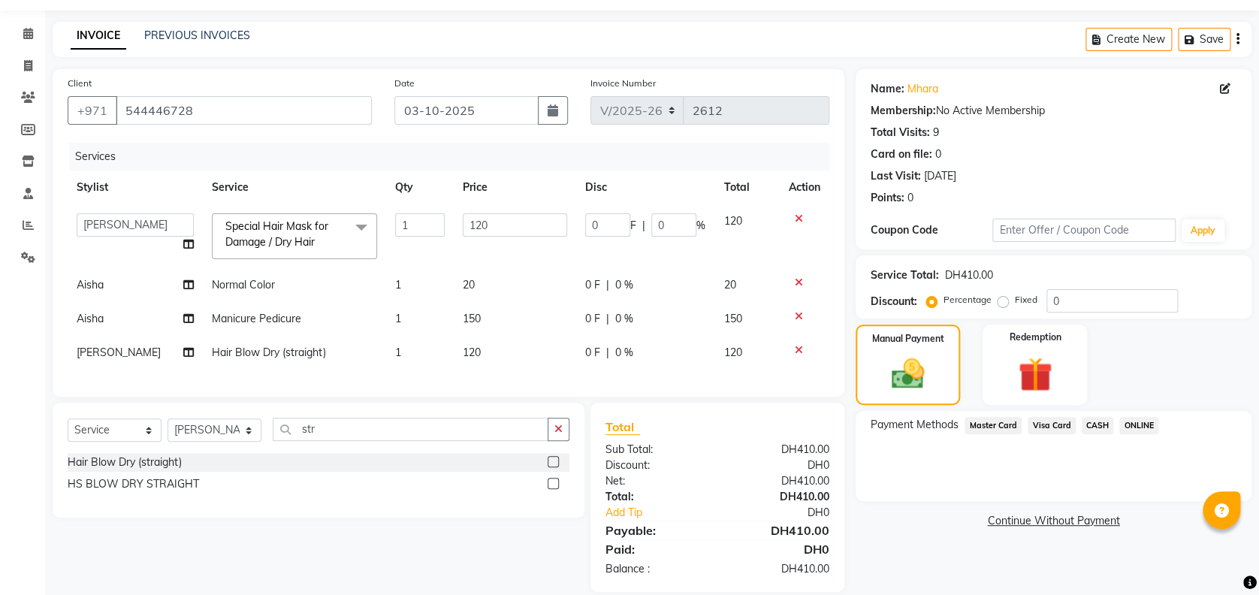
click at [1050, 411] on div "Payment Methods Master Card Visa Card CASH ONLINE" at bounding box center [1053, 456] width 396 height 90
click at [1063, 429] on span "Visa Card" at bounding box center [1051, 425] width 48 height 17
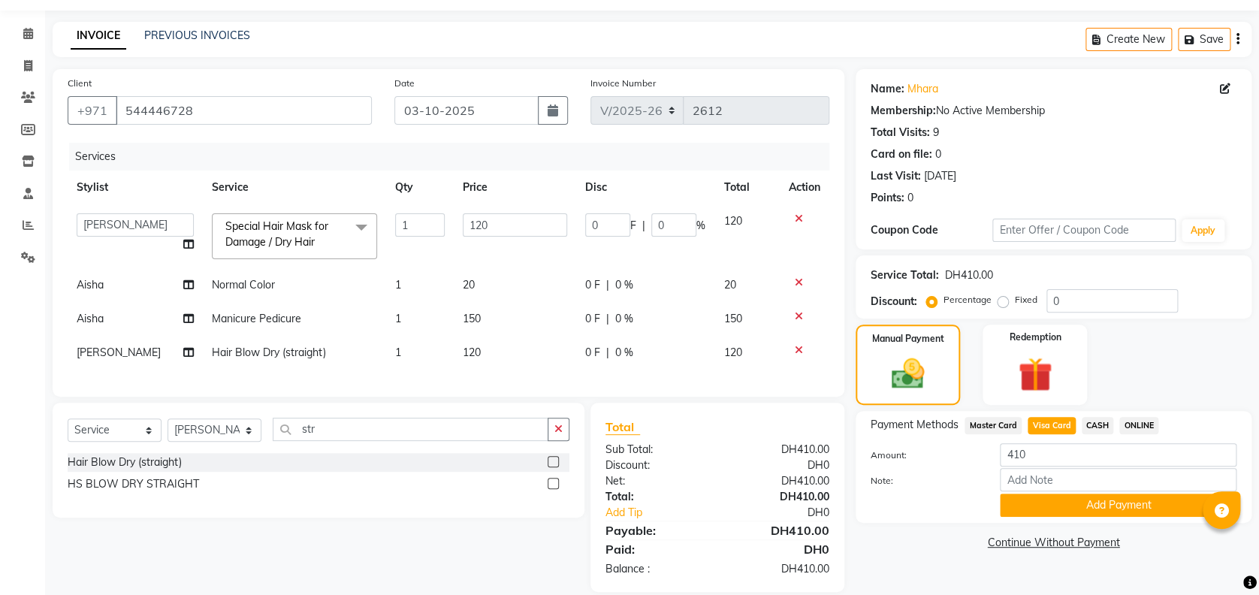
click at [1123, 521] on div "Payment Methods Master Card Visa Card CASH ONLINE Amount: 410 Note: Add Payment" at bounding box center [1053, 467] width 396 height 112
click at [1111, 510] on button "Add Payment" at bounding box center [1117, 504] width 237 height 23
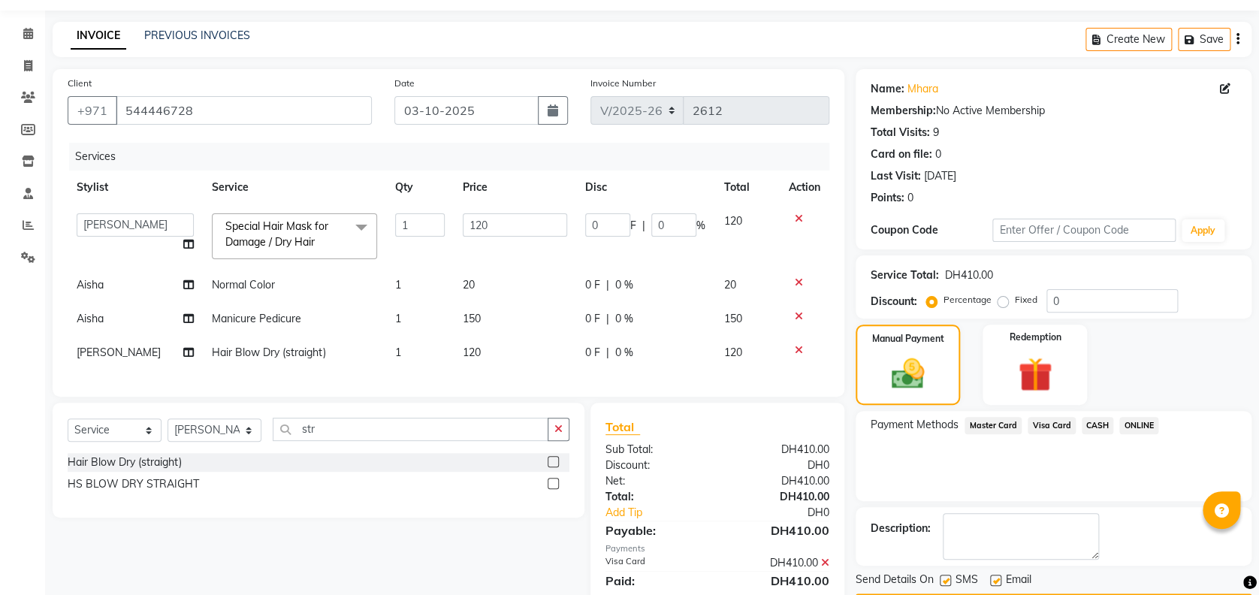
scroll to position [108, 0]
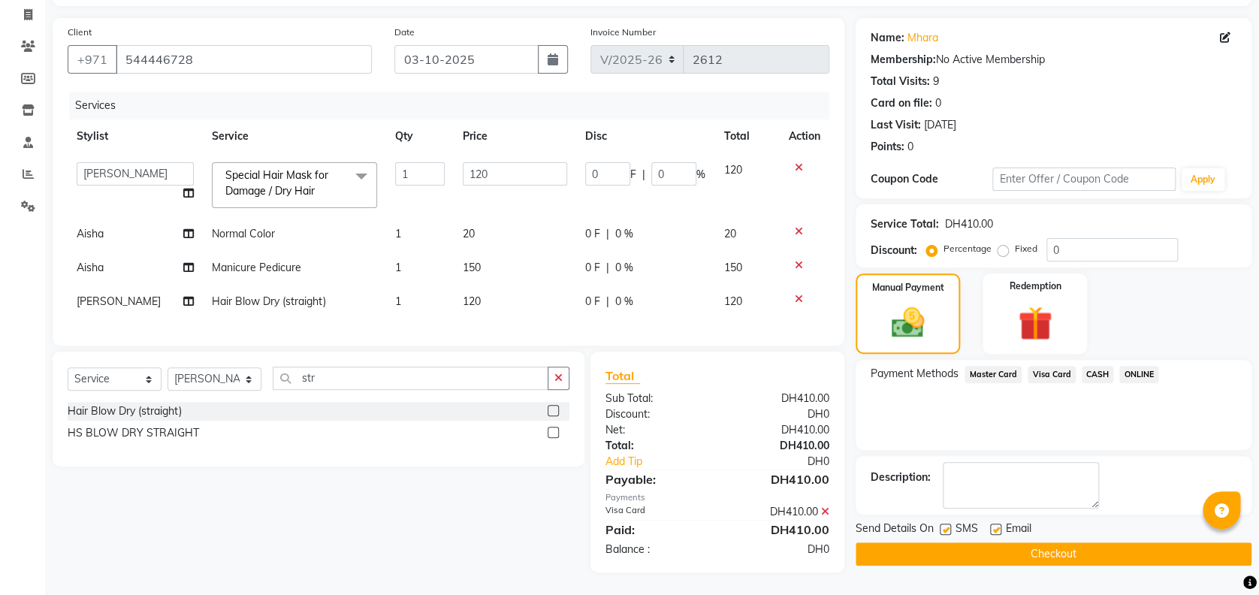
click at [987, 542] on button "Checkout" at bounding box center [1053, 553] width 396 height 23
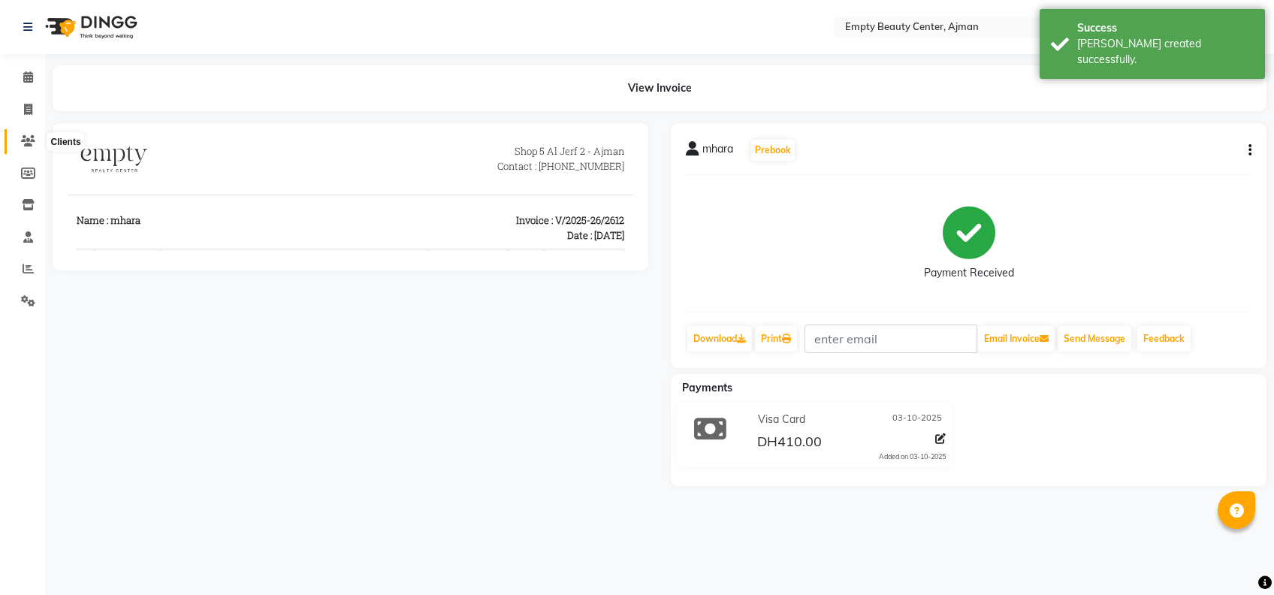
click at [34, 143] on span at bounding box center [28, 141] width 26 height 17
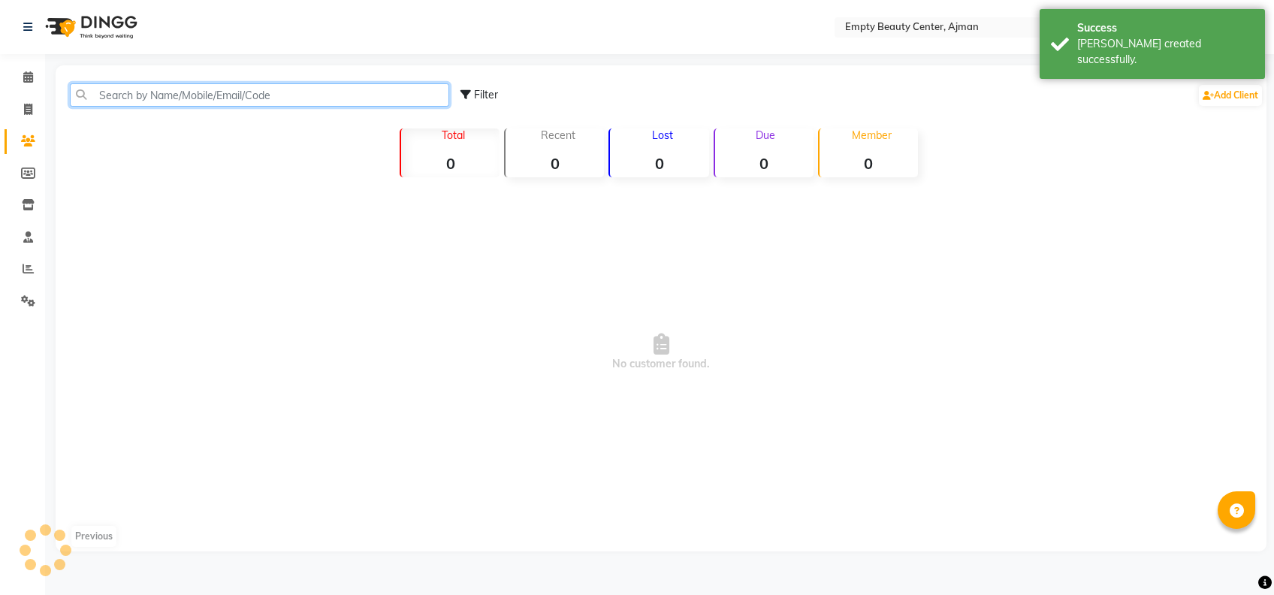
click at [204, 101] on input "text" at bounding box center [259, 94] width 379 height 23
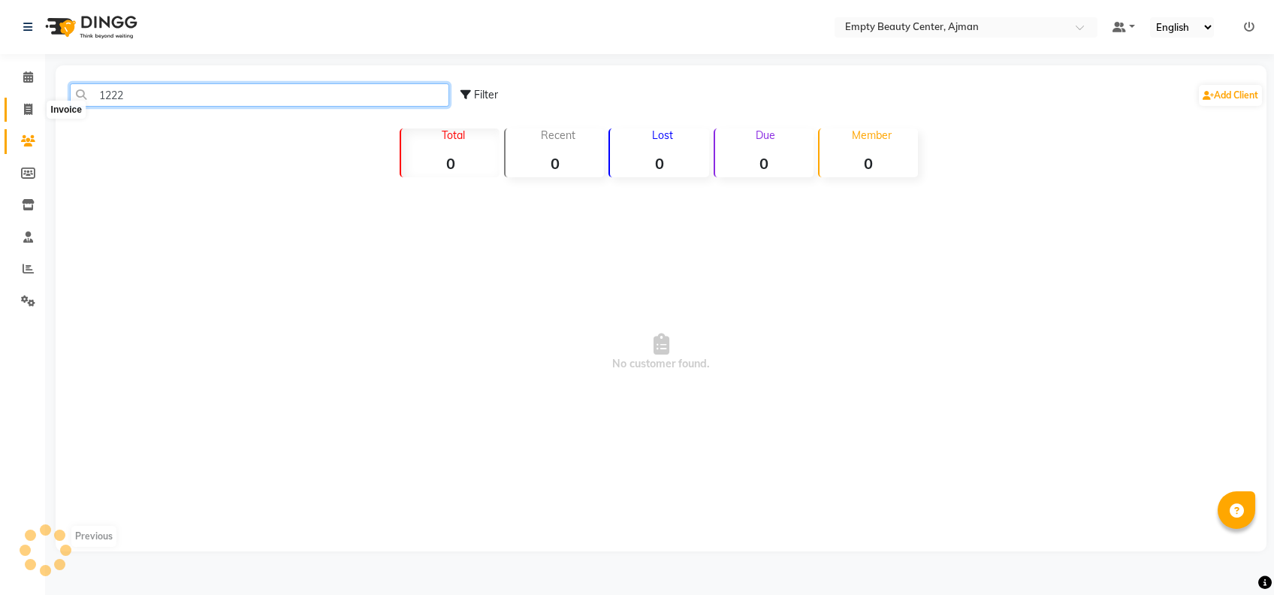
type input "1222"
click at [27, 113] on icon at bounding box center [28, 109] width 8 height 11
select select "service"
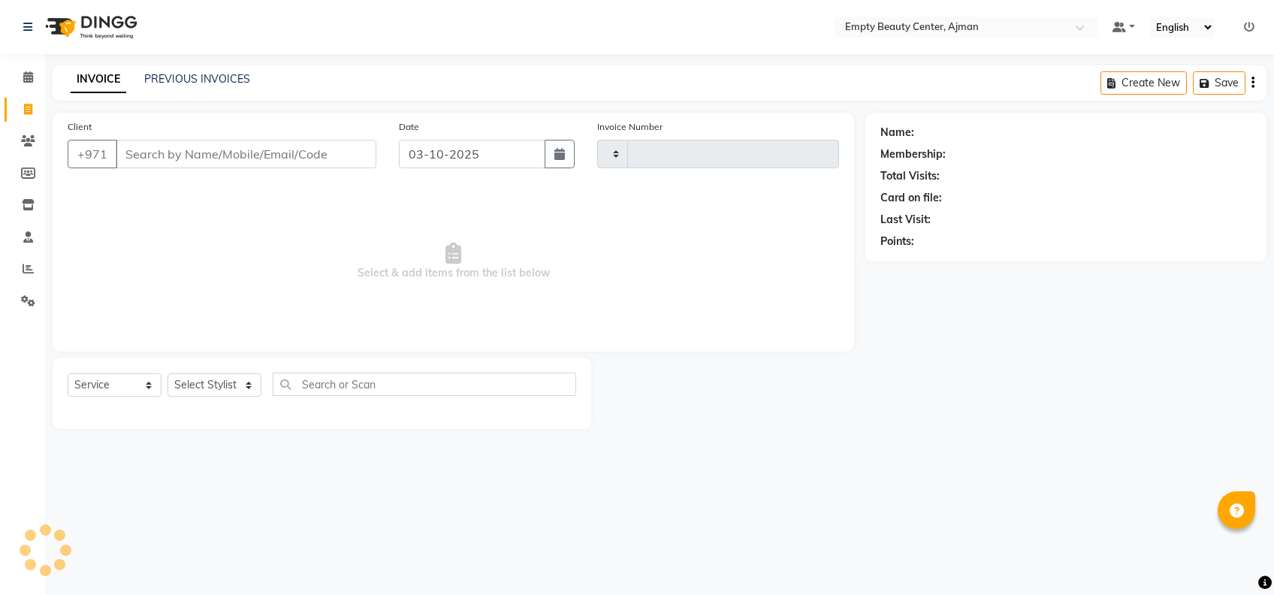
click at [170, 87] on div "INVOICE PREVIOUS INVOICES" at bounding box center [161, 79] width 216 height 17
click at [158, 80] on link "PREVIOUS INVOICES" at bounding box center [197, 79] width 106 height 14
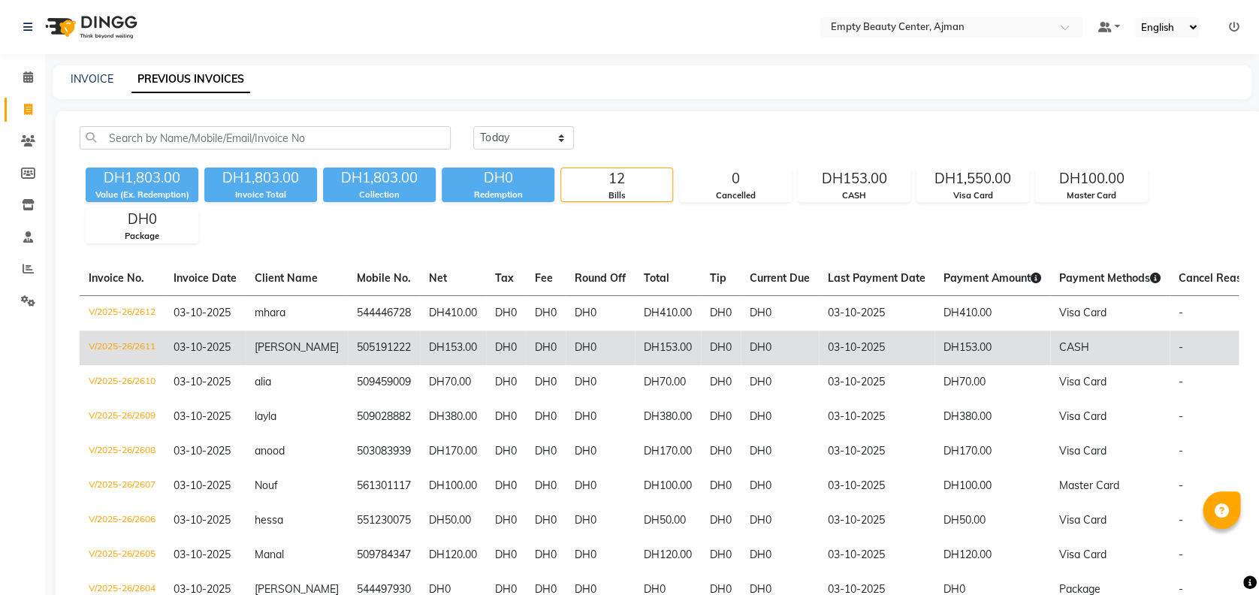
click at [369, 354] on td "505191222" at bounding box center [384, 347] width 72 height 35
click at [384, 357] on td "505191222" at bounding box center [384, 347] width 72 height 35
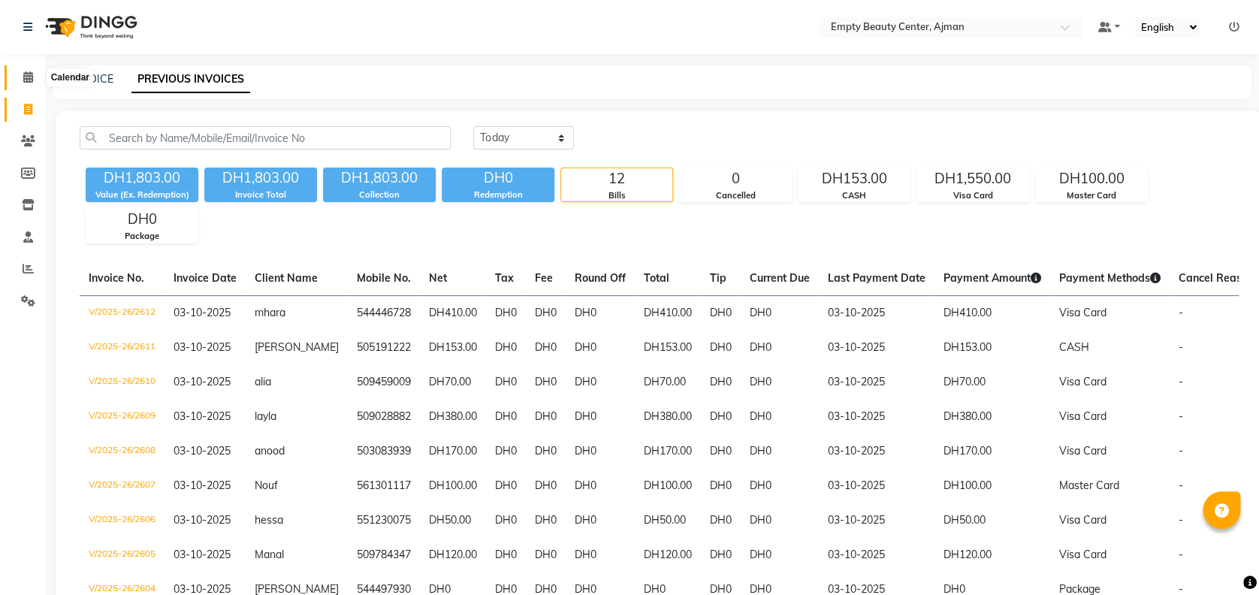
click at [31, 81] on icon at bounding box center [28, 76] width 10 height 11
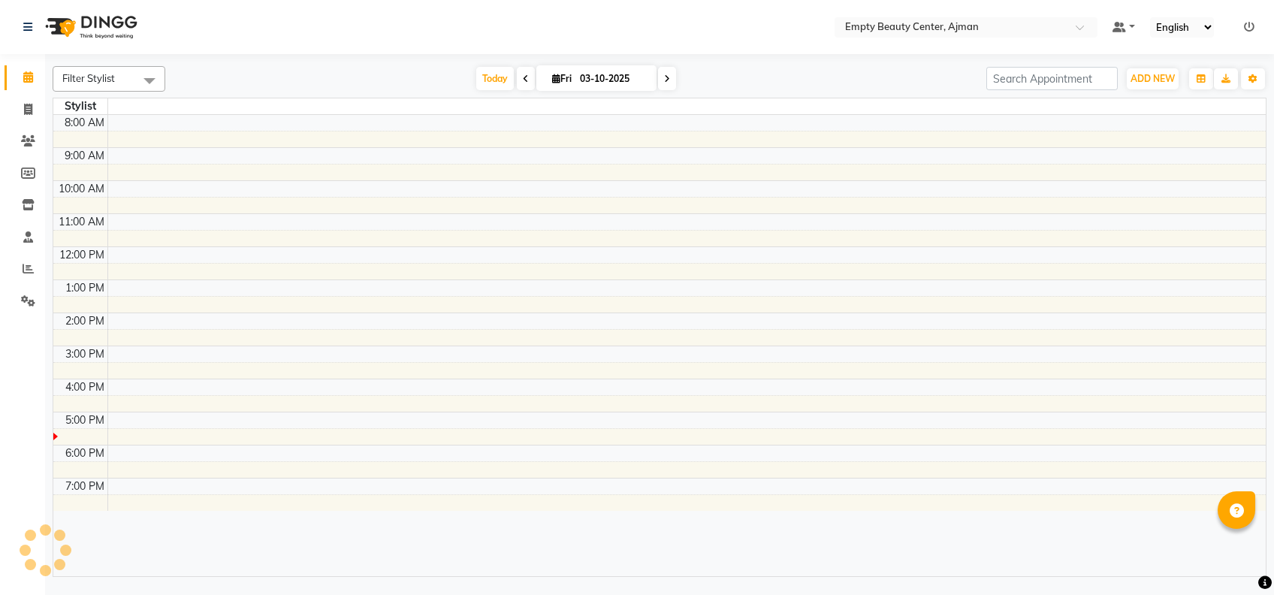
click at [31, 81] on icon at bounding box center [28, 76] width 10 height 11
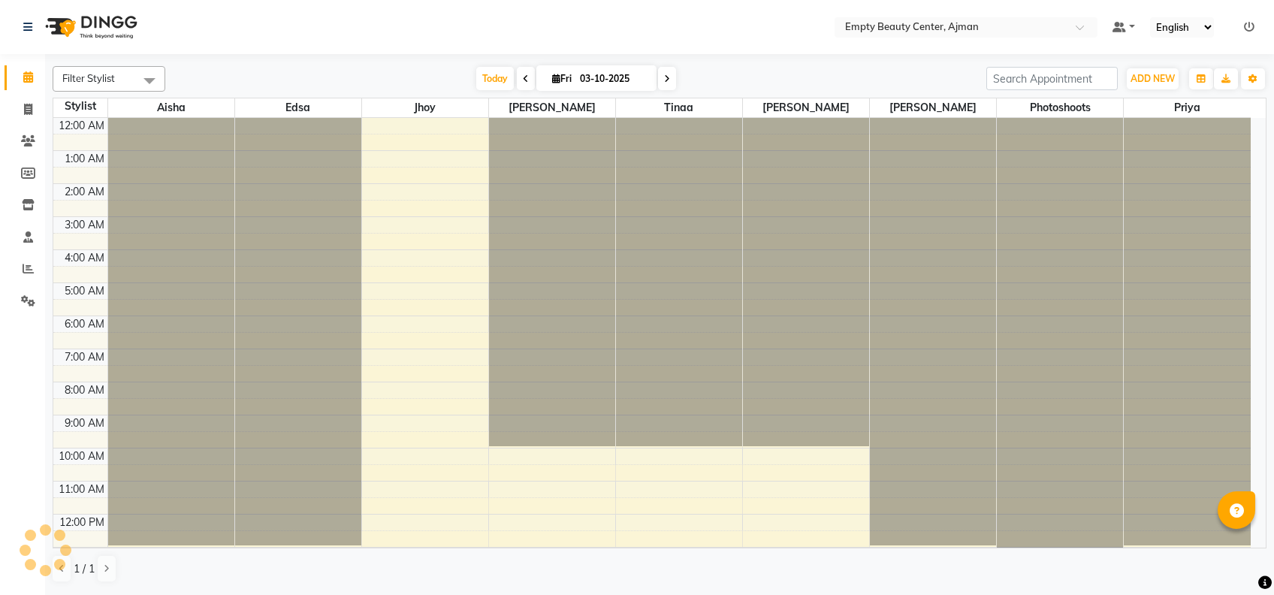
scroll to position [330, 0]
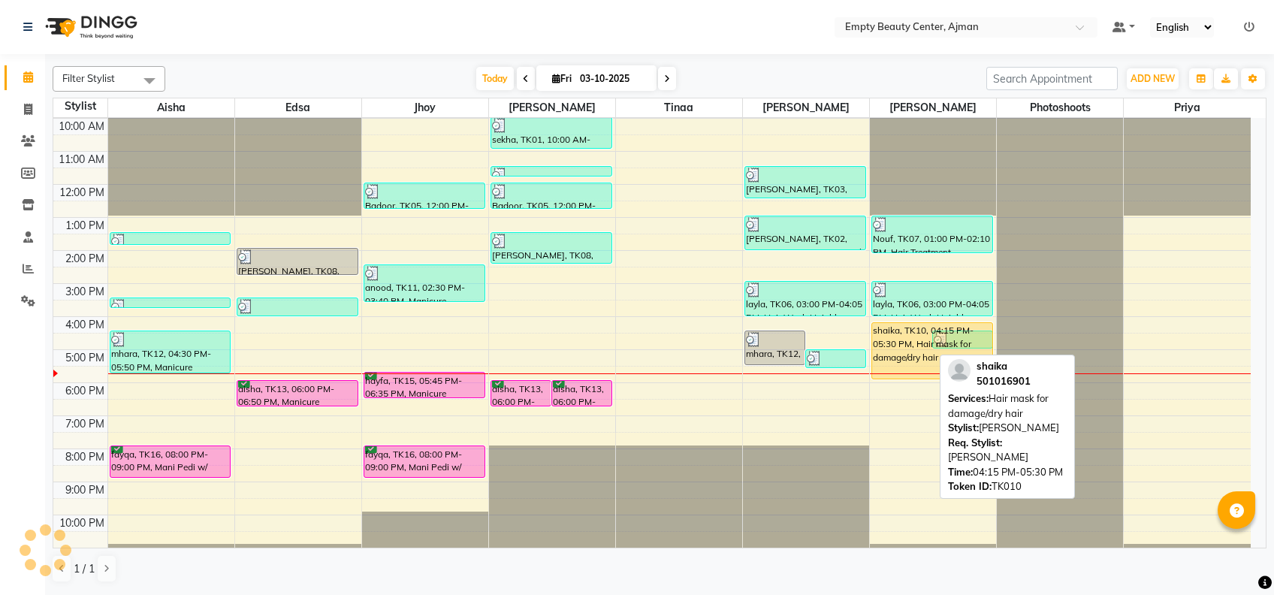
drag, startPoint x: 900, startPoint y: 360, endPoint x: 906, endPoint y: 368, distance: 9.6
click at [906, 368] on div "shaika, TK10, 04:15 PM-05:30 PM, Hair mask for damage/dry hair mhara, TK12, 04:…" at bounding box center [933, 184] width 126 height 792
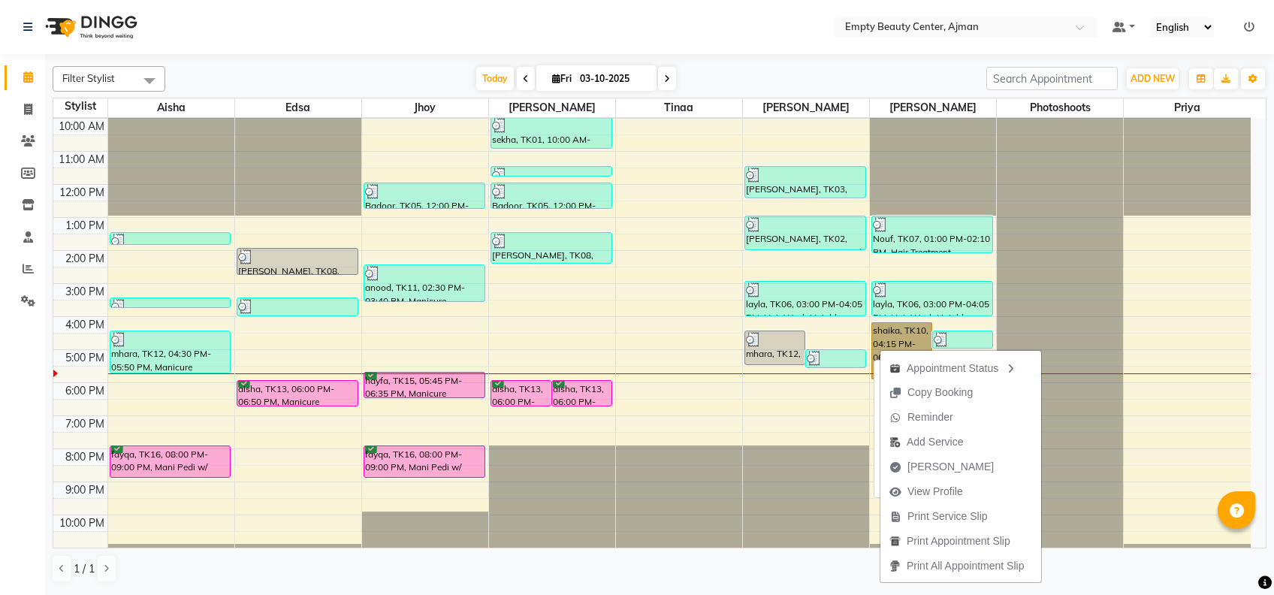
click at [836, 354] on div at bounding box center [835, 358] width 58 height 15
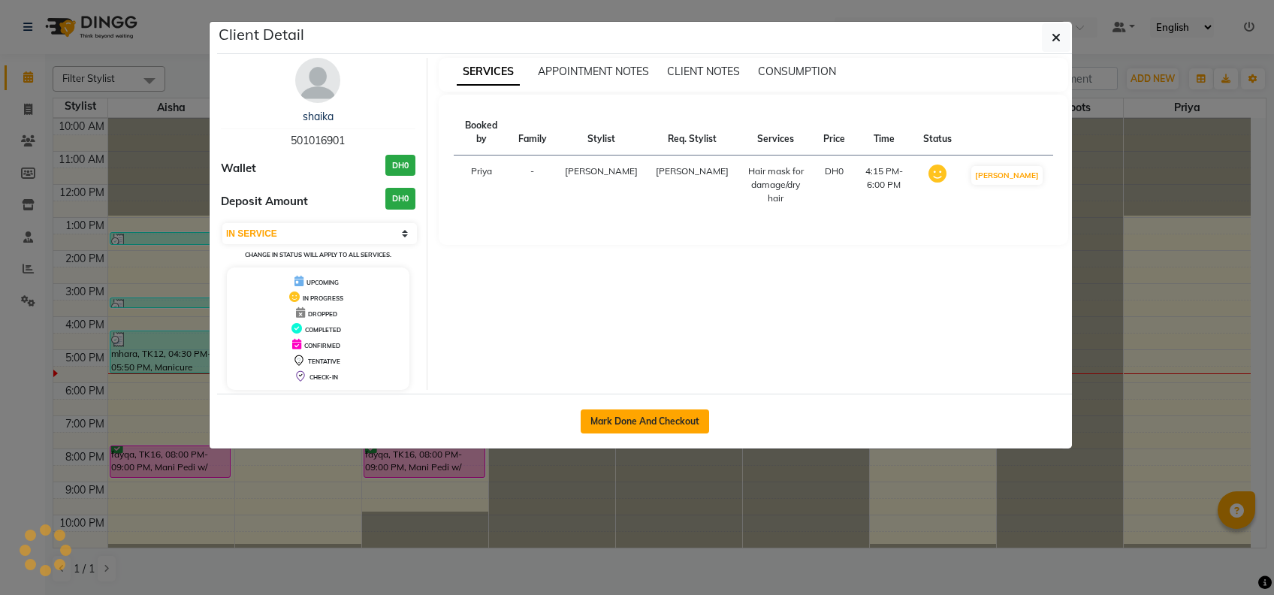
select select "3"
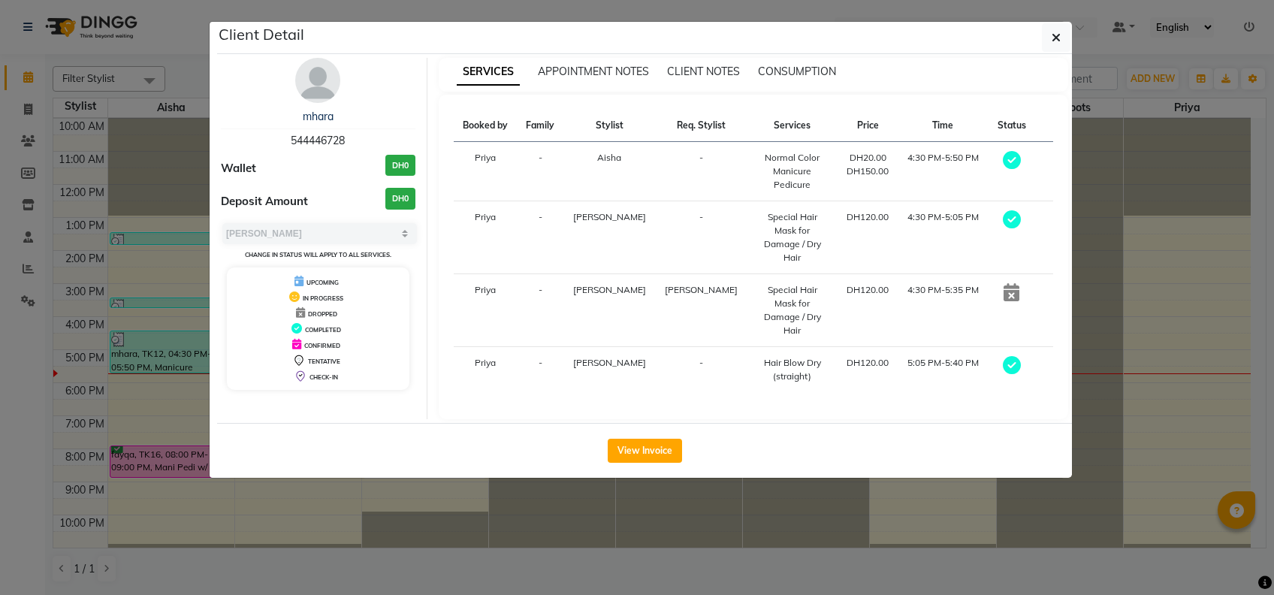
click at [733, 529] on ngb-modal-window "Client Detail mhara 544446728 Wallet DH0 Deposit Amount DH0 Select MARK DONE UP…" at bounding box center [637, 297] width 1274 height 595
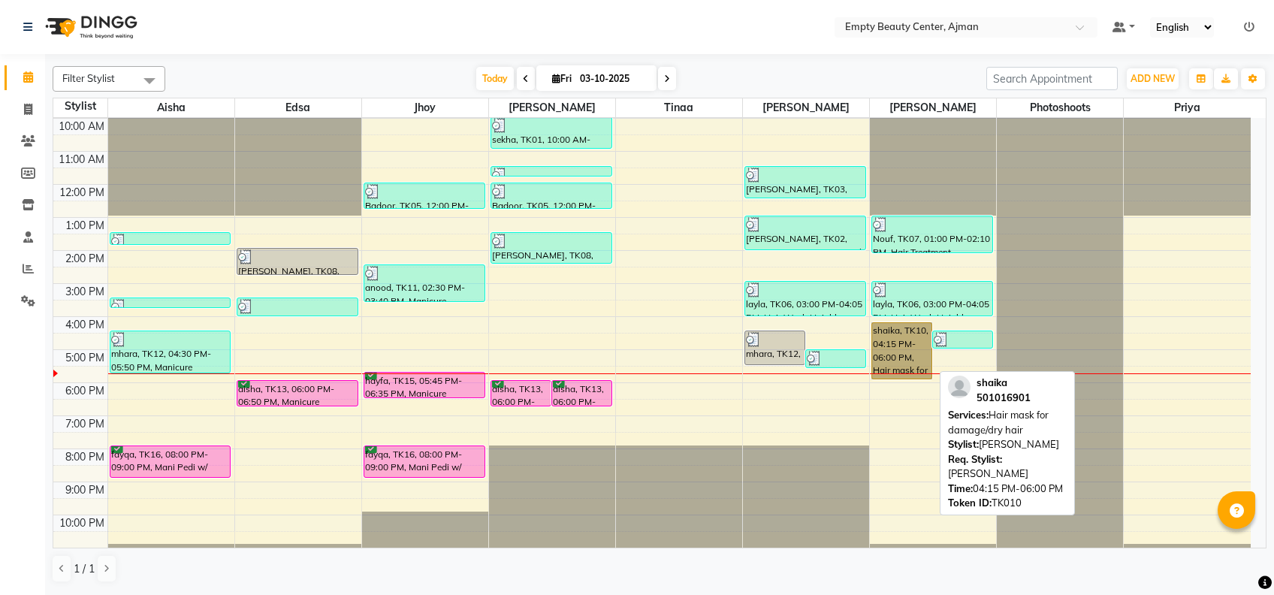
click at [905, 354] on link "shaika, TK10, 04:15 PM-06:00 PM, Hair mask for damage/dry hair" at bounding box center [901, 350] width 61 height 57
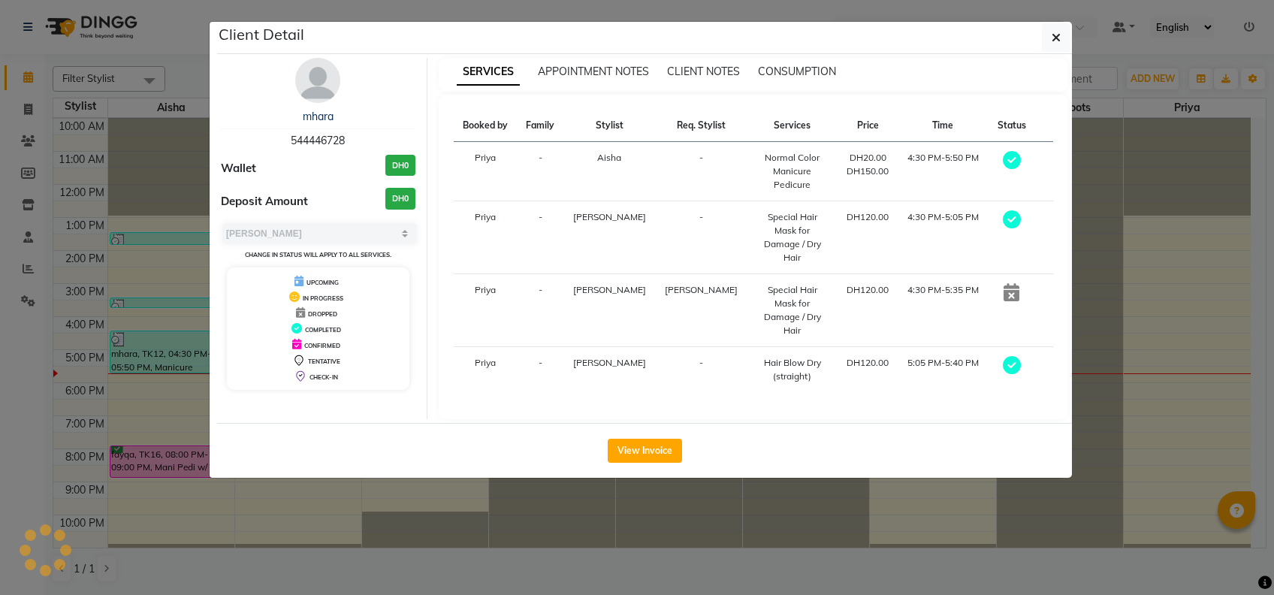
select select "1"
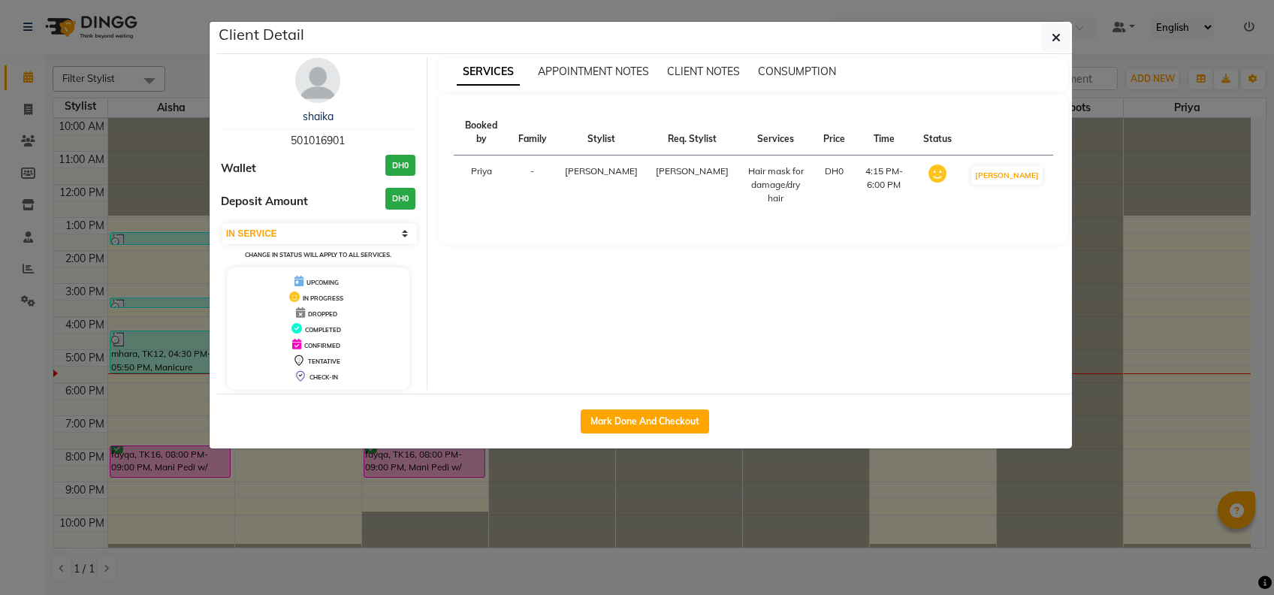
click at [787, 525] on ngb-modal-window "Client Detail shaika 501016901 Wallet DH0 Deposit Amount DH0 Select IN SERVICE …" at bounding box center [637, 297] width 1274 height 595
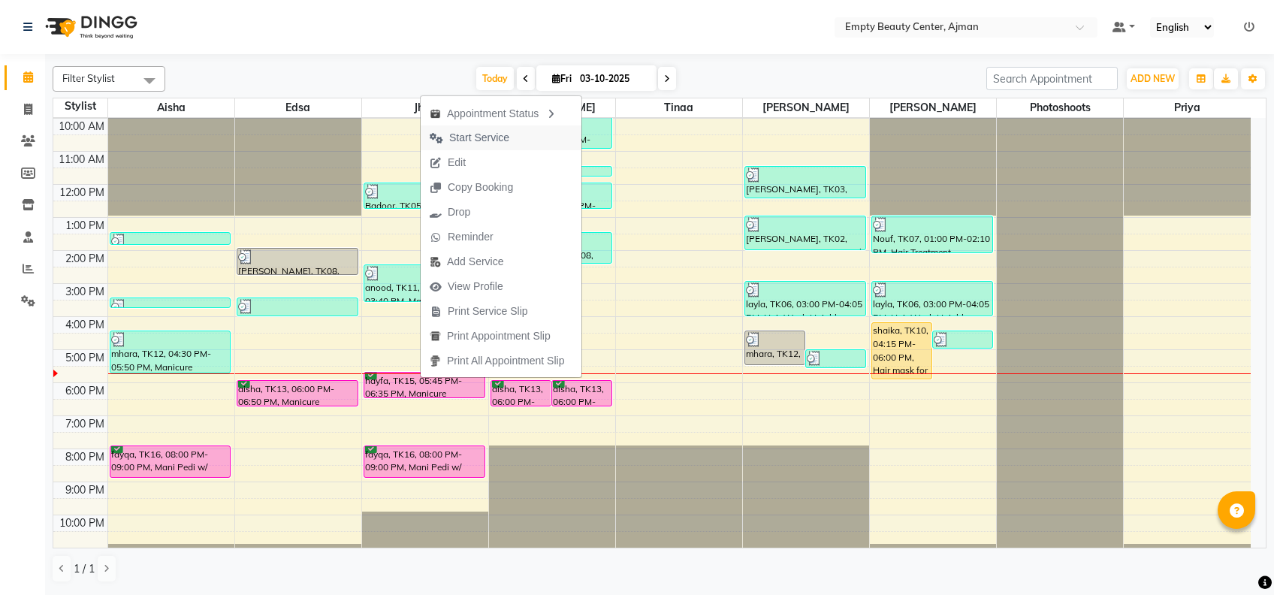
click at [523, 138] on button "Start Service" at bounding box center [501, 137] width 161 height 25
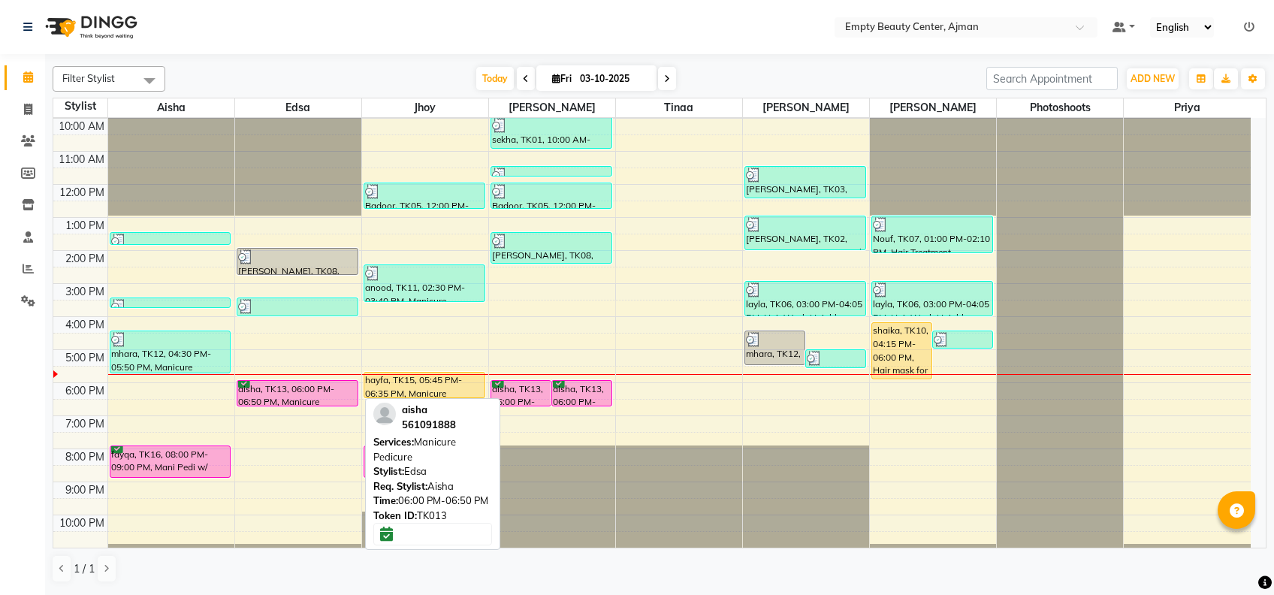
click at [300, 398] on div "aisha, TK13, 06:00 PM-06:50 PM, Manicure Pedicure" at bounding box center [297, 393] width 120 height 25
select select "6"
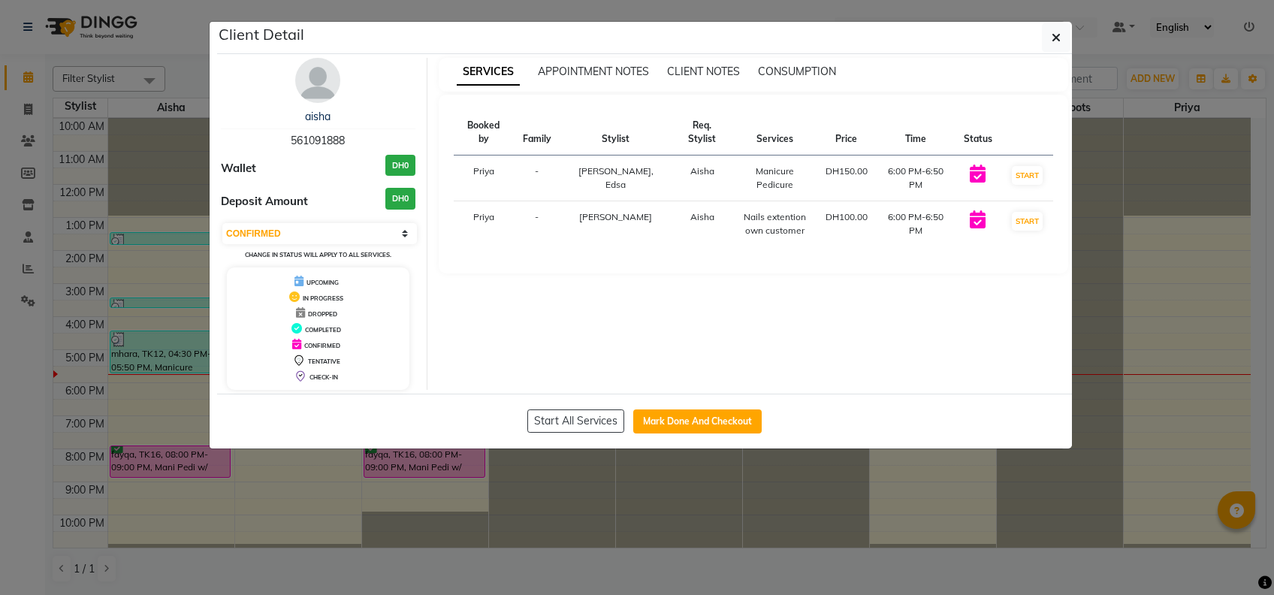
click at [324, 493] on ngb-modal-window "Client Detail aisha 561091888 Wallet DH0 Deposit Amount DH0 Select IN SERVICE C…" at bounding box center [637, 297] width 1274 height 595
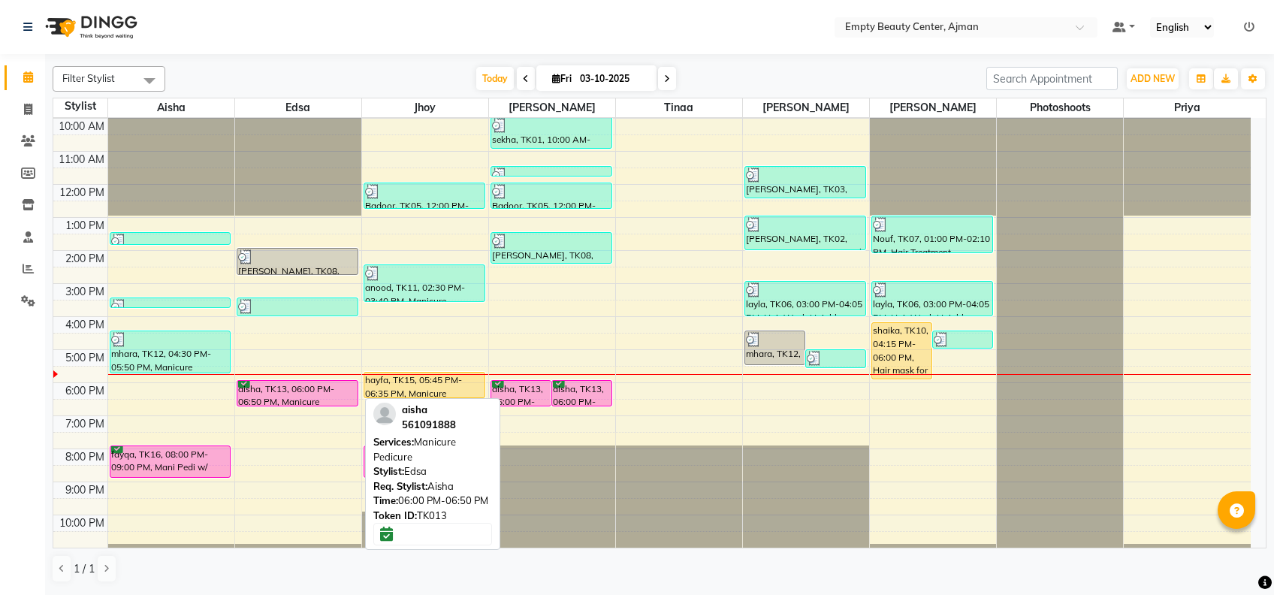
click at [310, 396] on div "aisha, TK13, 06:00 PM-06:50 PM, Manicure Pedicure" at bounding box center [297, 393] width 120 height 25
select select "6"
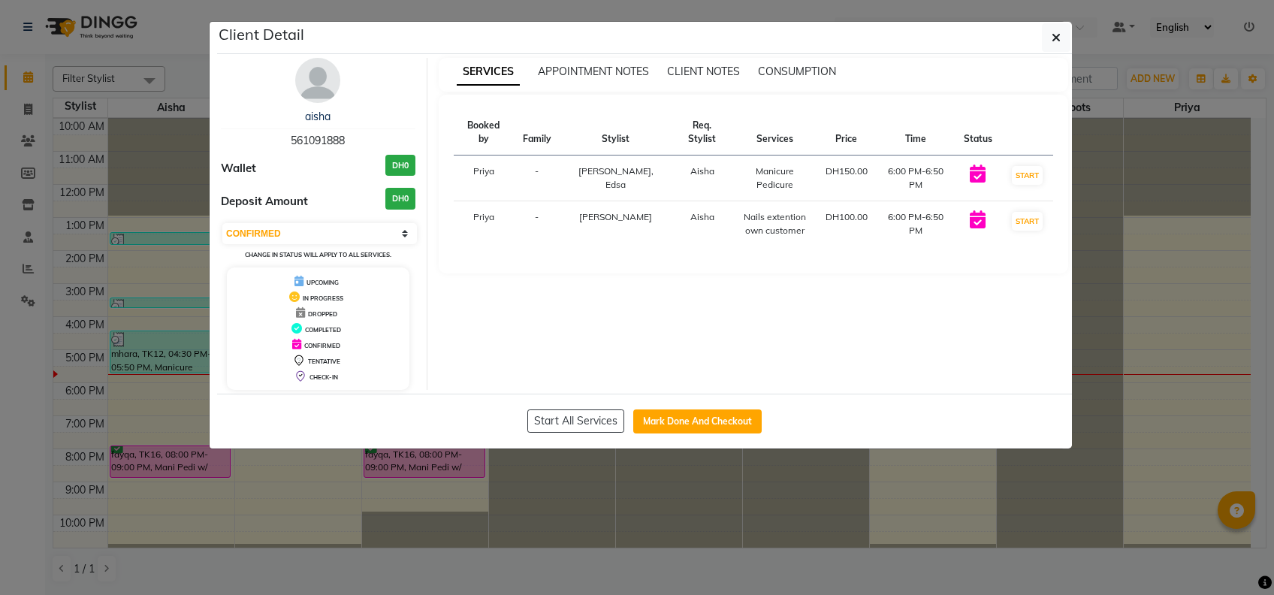
click at [574, 516] on ngb-modal-window "Client Detail aisha 561091888 Wallet DH0 Deposit Amount DH0 Select IN SERVICE C…" at bounding box center [637, 297] width 1274 height 595
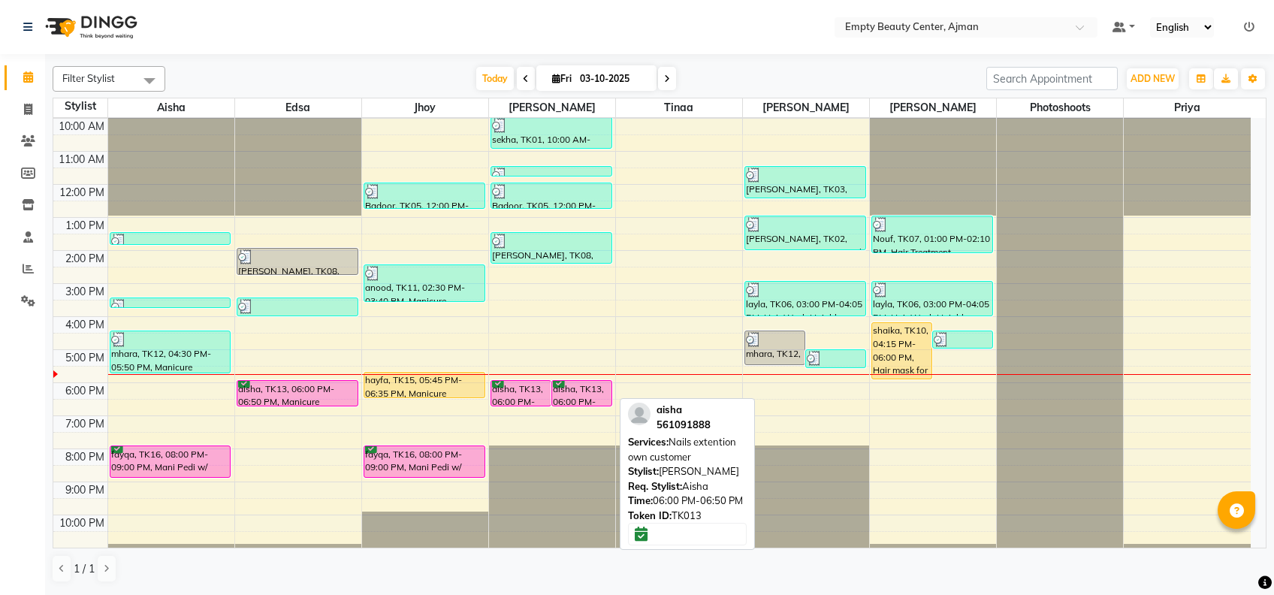
click at [569, 393] on div "aisha, TK13, 06:00 PM-06:50 PM, Nails extention own customer" at bounding box center [581, 393] width 59 height 25
select select "6"
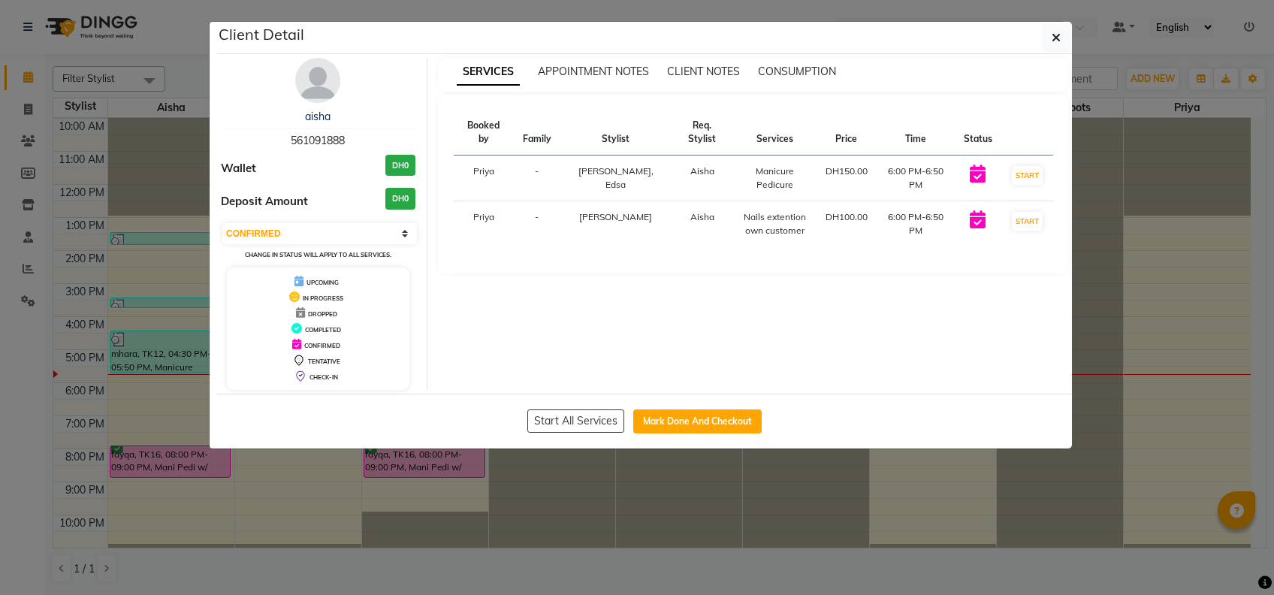
click at [596, 505] on ngb-modal-window "Client Detail aisha 561091888 Wallet DH0 Deposit Amount DH0 Select IN SERVICE C…" at bounding box center [637, 297] width 1274 height 595
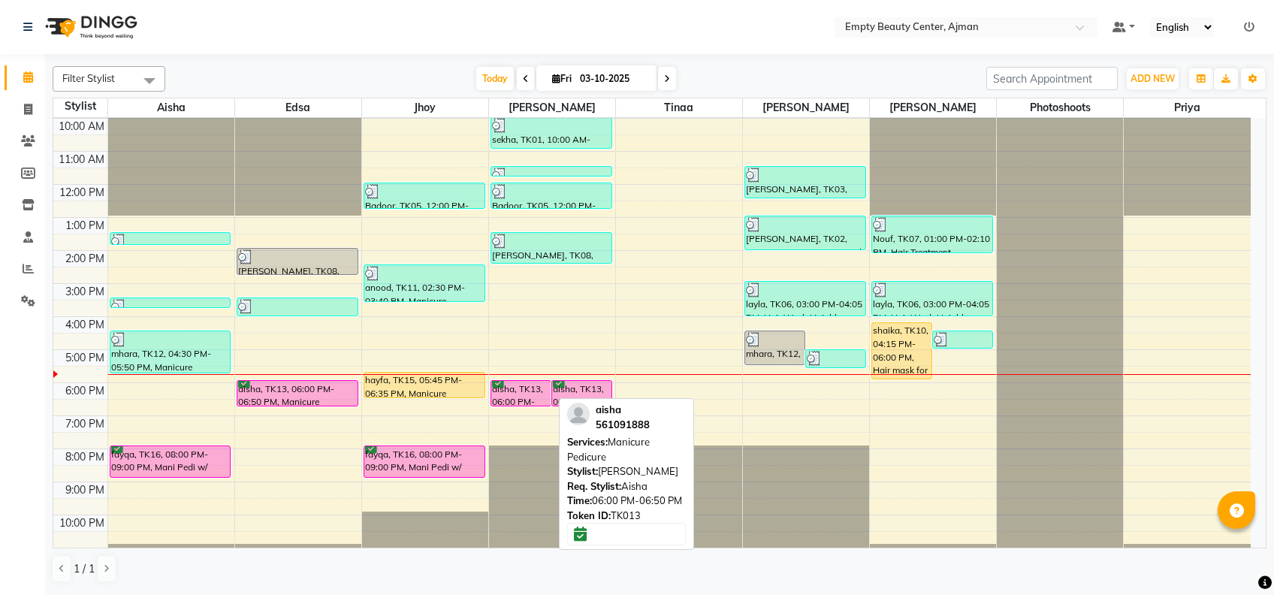
click at [535, 392] on div "aisha, TK13, 06:00 PM-06:50 PM, Manicure Pedicure" at bounding box center [520, 393] width 59 height 25
select select "6"
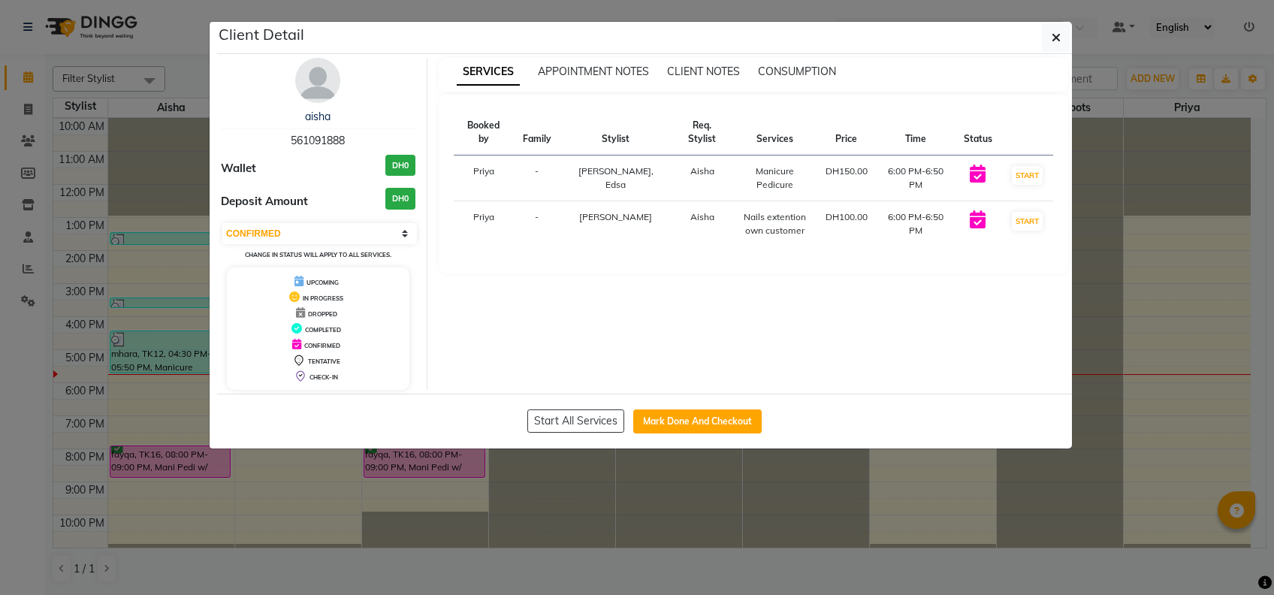
click at [601, 481] on ngb-modal-window "Client Detail aisha 561091888 Wallet DH0 Deposit Amount DH0 Select IN SERVICE C…" at bounding box center [637, 297] width 1274 height 595
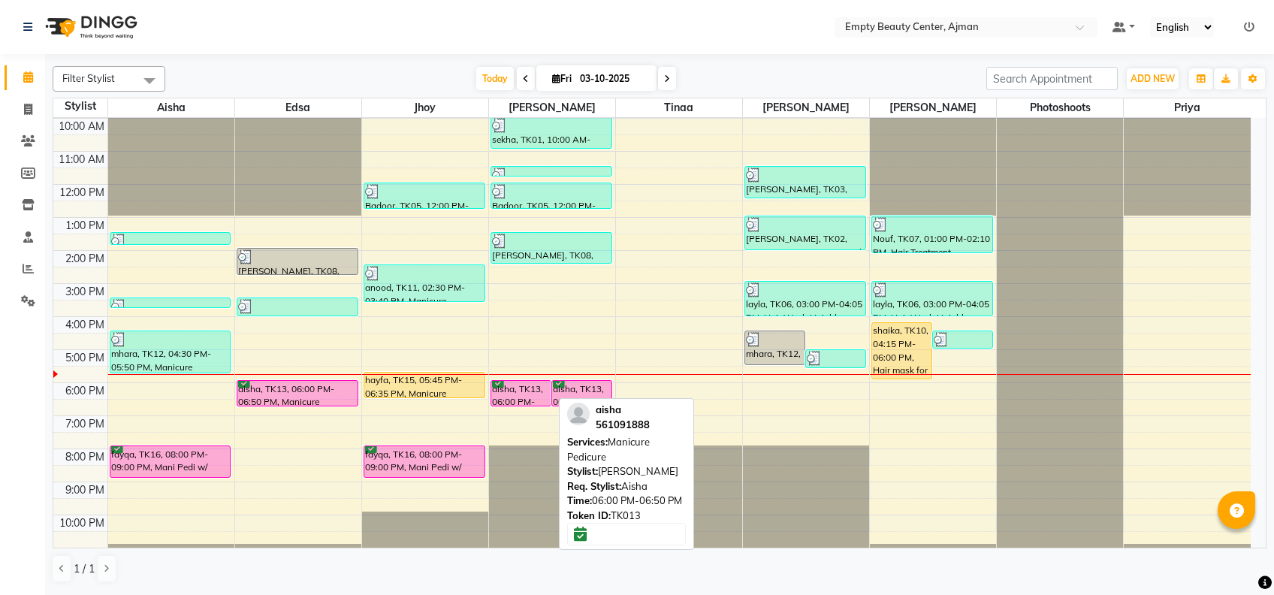
click at [517, 386] on div "aisha, TK13, 06:00 PM-06:50 PM, Manicure Pedicure" at bounding box center [520, 393] width 59 height 25
select select "6"
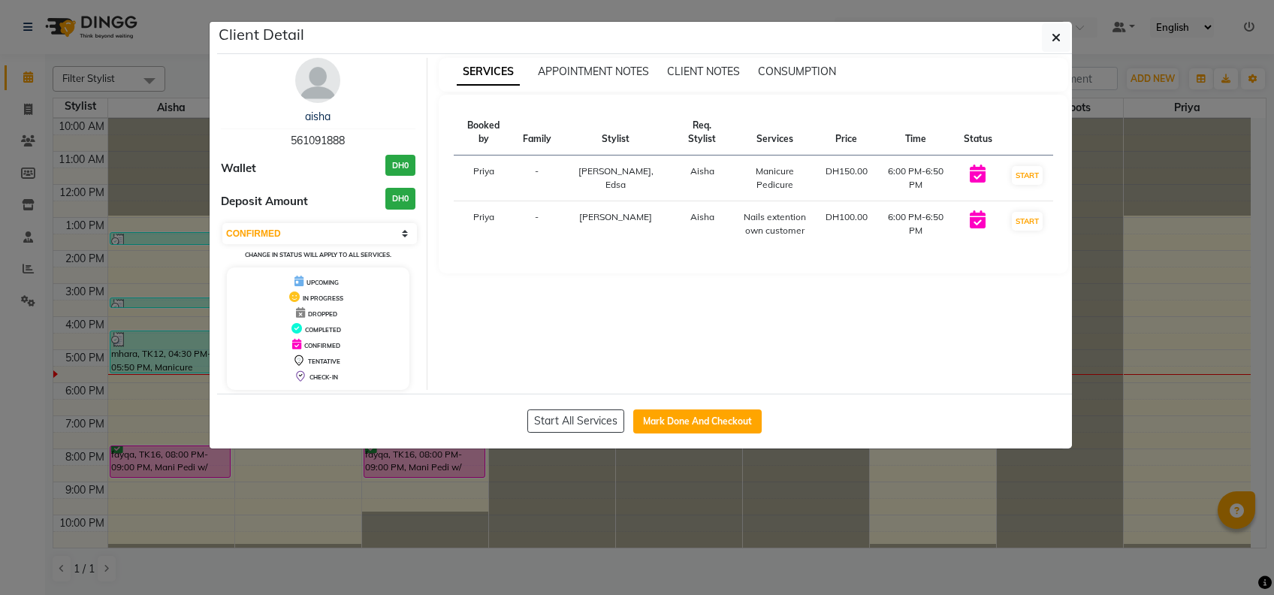
click at [840, 526] on ngb-modal-window "Client Detail aisha 561091888 Wallet DH0 Deposit Amount DH0 Select IN SERVICE C…" at bounding box center [637, 297] width 1274 height 595
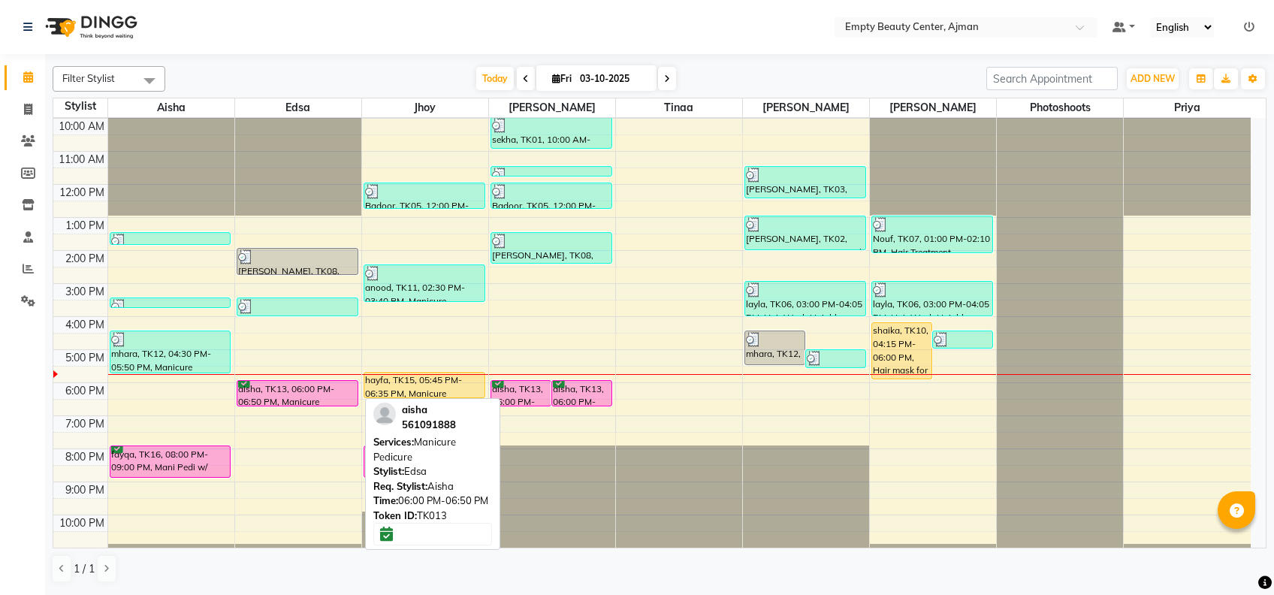
click at [265, 407] on div at bounding box center [297, 405] width 120 height 6
select select "6"
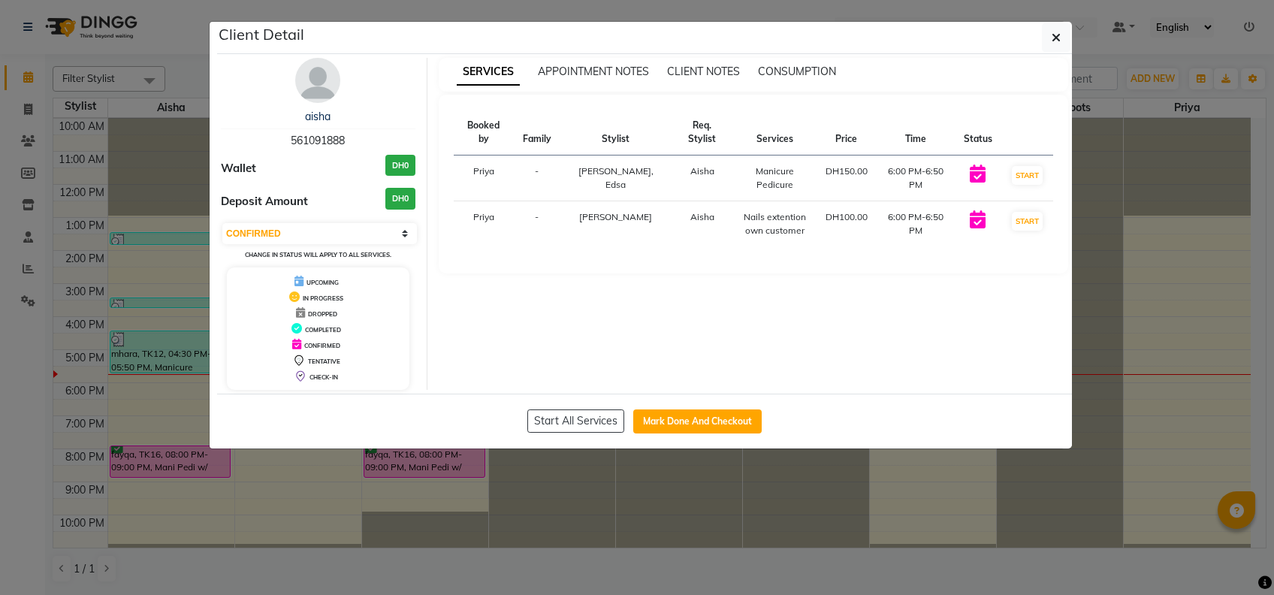
click at [451, 496] on ngb-modal-window "Client Detail aisha 561091888 Wallet DH0 Deposit Amount DH0 Select IN SERVICE C…" at bounding box center [637, 297] width 1274 height 595
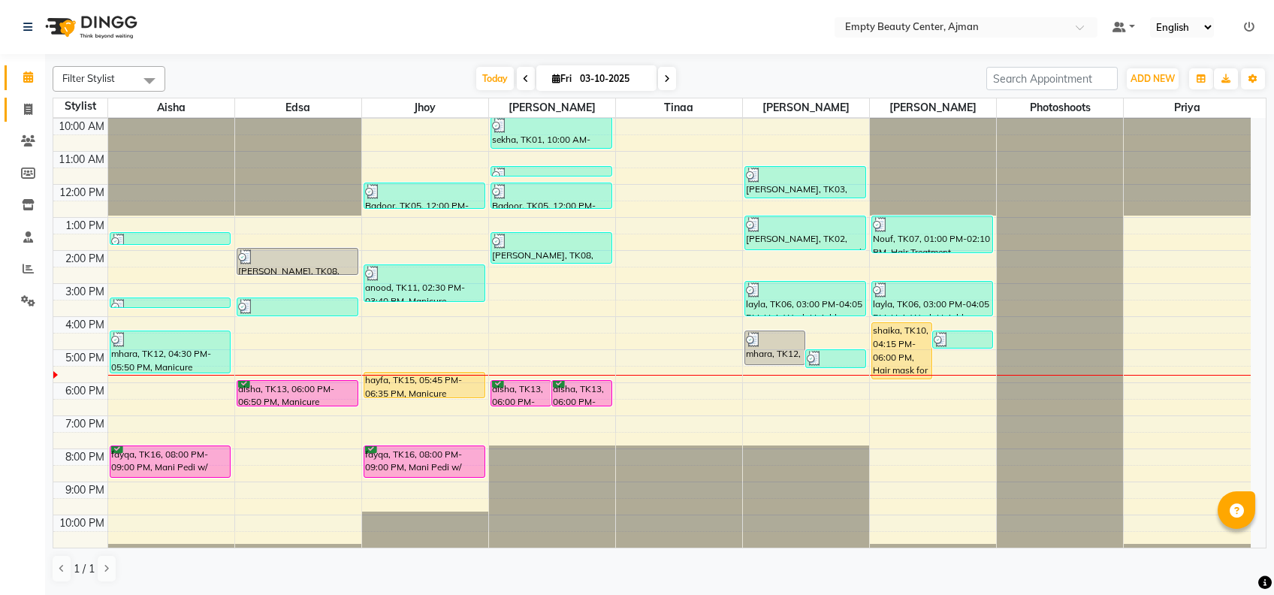
click at [34, 118] on link "Invoice" at bounding box center [23, 110] width 36 height 25
select select "service"
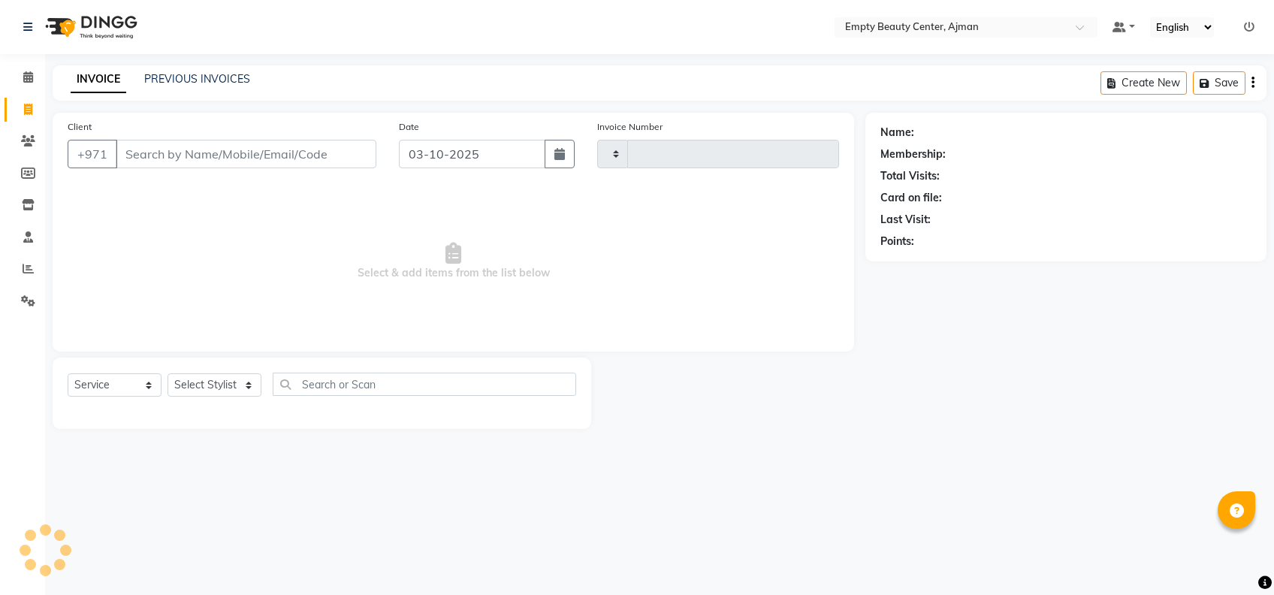
type input "2613"
select select "769"
click at [30, 138] on icon at bounding box center [28, 140] width 14 height 11
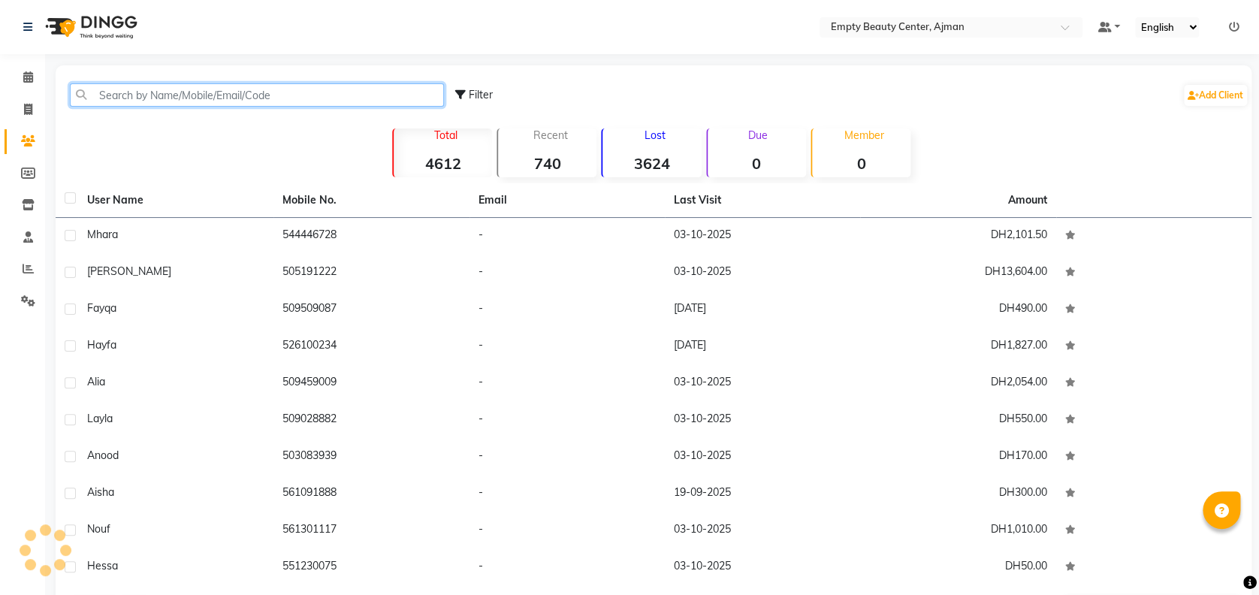
click at [264, 98] on input "text" at bounding box center [257, 94] width 374 height 23
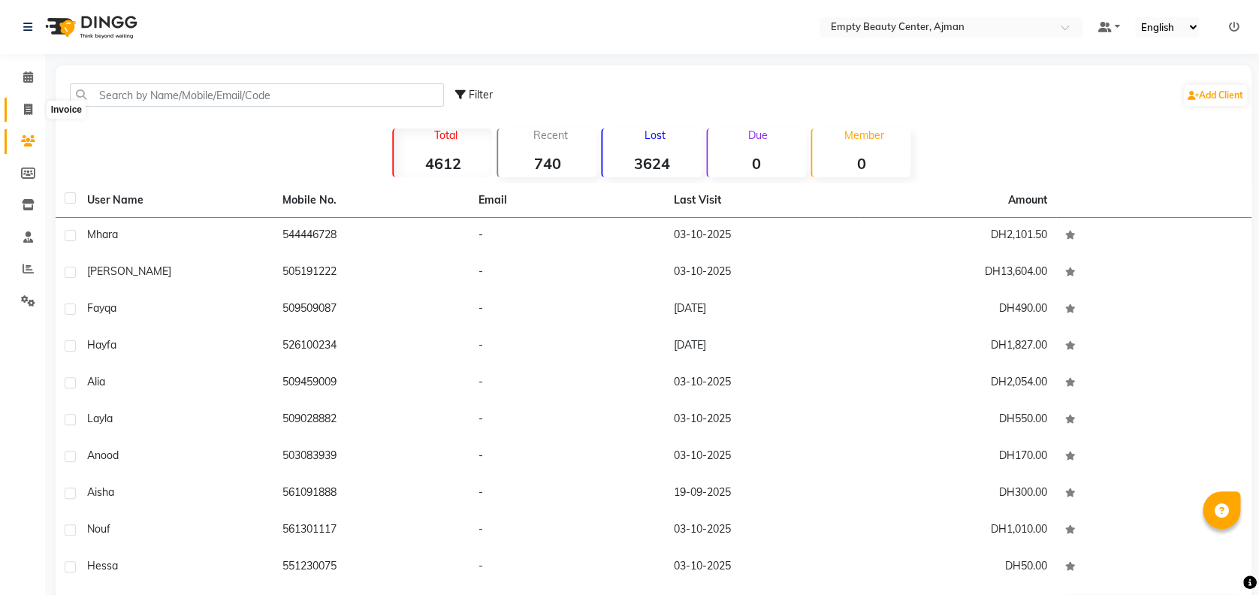
click at [33, 104] on span at bounding box center [28, 109] width 26 height 17
select select "service"
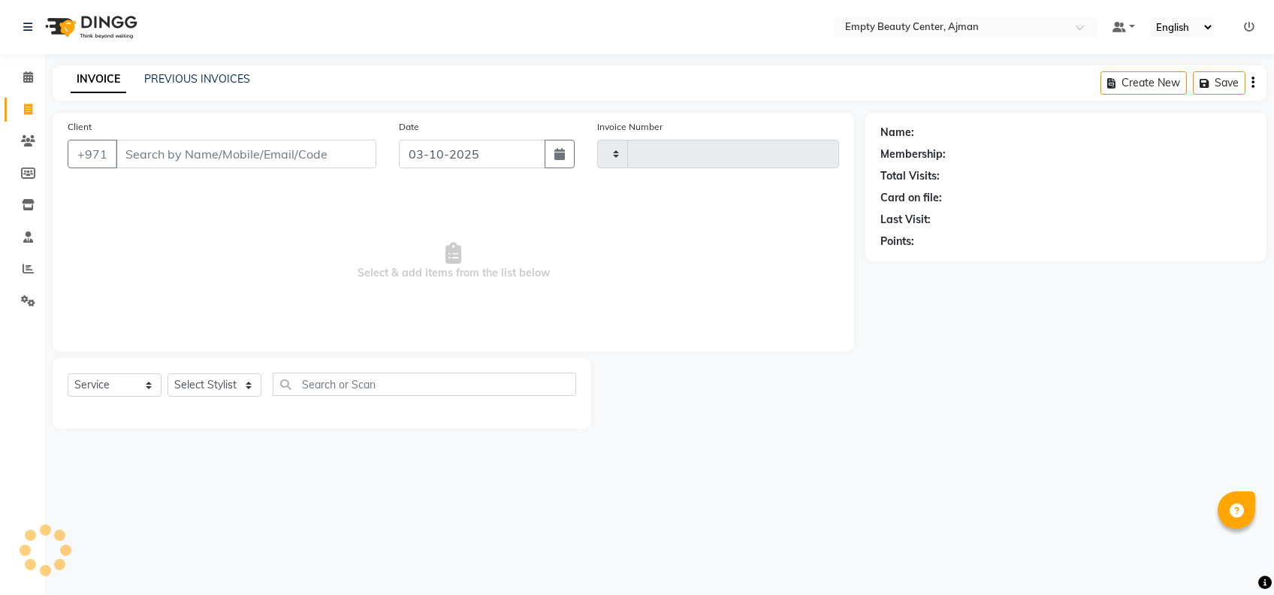
type input "2613"
select select "769"
drag, startPoint x: 222, startPoint y: 366, endPoint x: 229, endPoint y: 383, distance: 17.8
click at [229, 383] on div "Select Service Product Membership Package Voucher Prepaid Gift Card Select Styl…" at bounding box center [322, 392] width 538 height 71
click at [229, 383] on select "Select Stylist" at bounding box center [214, 384] width 94 height 23
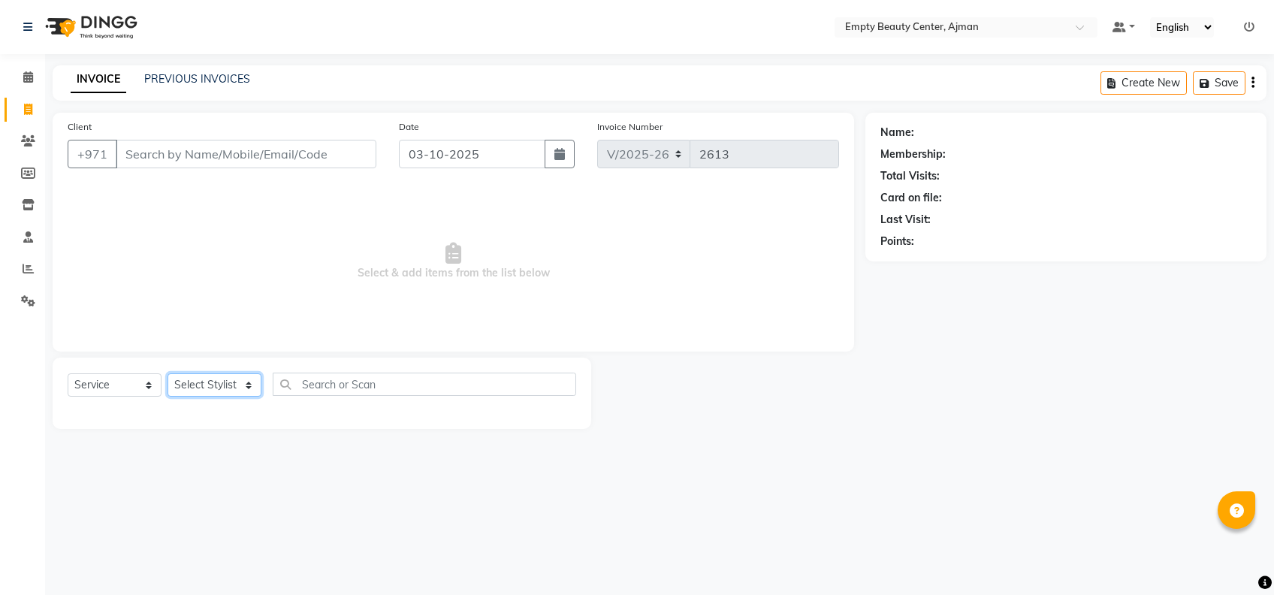
select select "12545"
click at [167, 373] on select "Select Stylist [PERSON_NAME] Edsa jhoy [PERSON_NAME] Photoshoots [PERSON_NAME] …" at bounding box center [214, 384] width 94 height 23
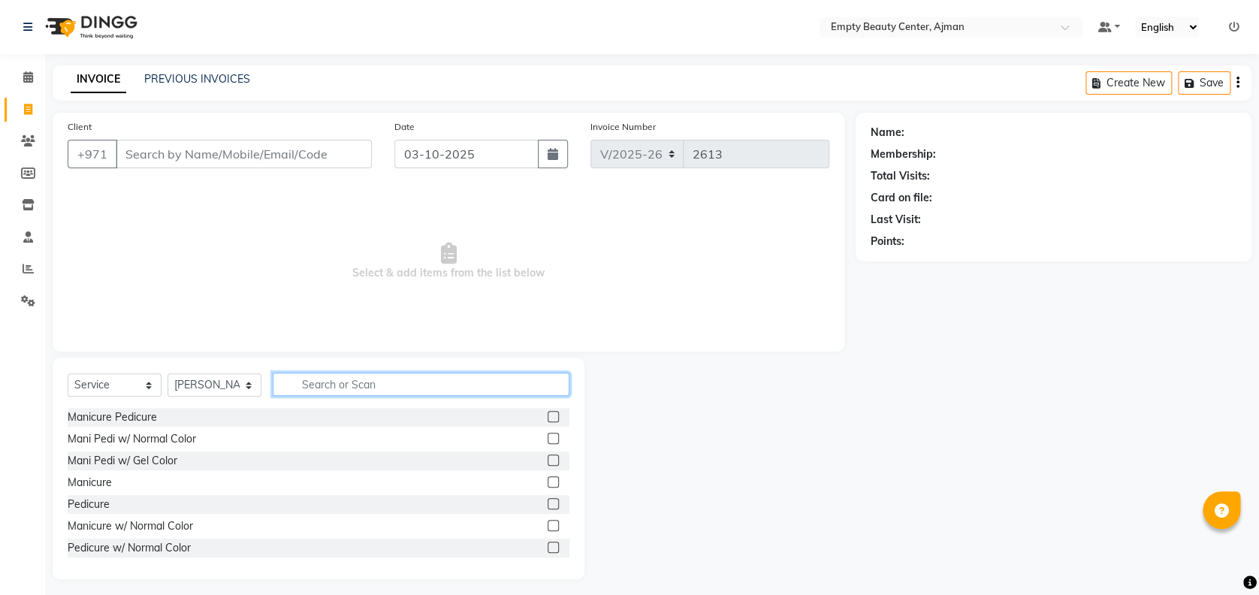
click at [370, 393] on input "text" at bounding box center [421, 383] width 297 height 23
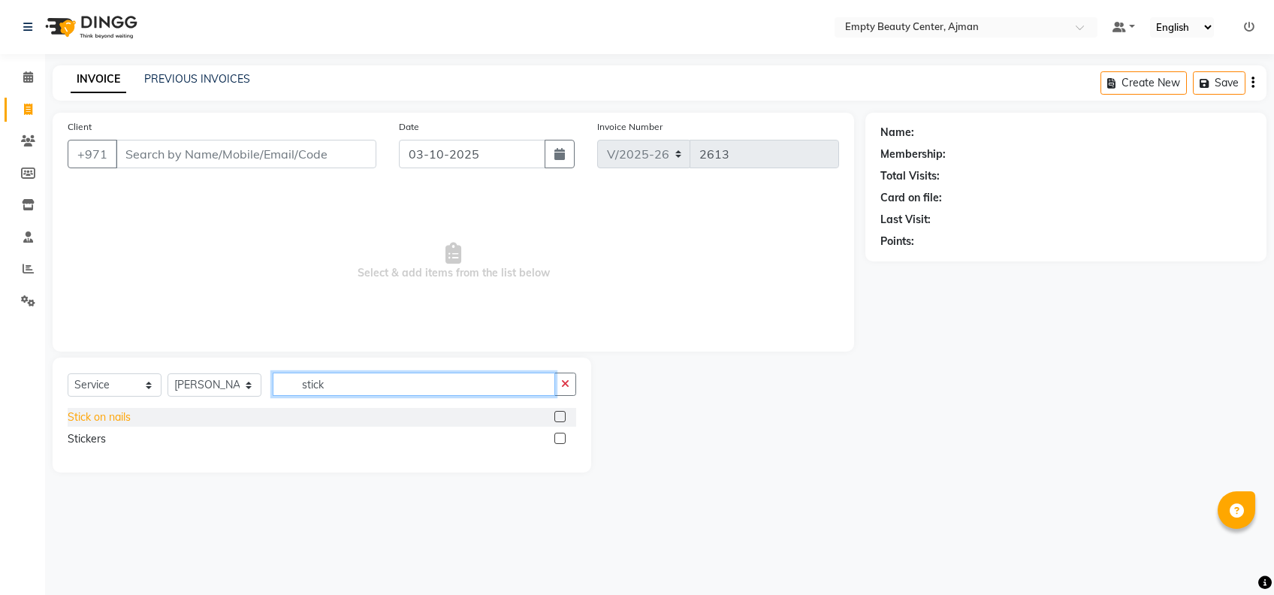
type input "stick"
click at [101, 422] on div "Stick on nails" at bounding box center [99, 417] width 63 height 16
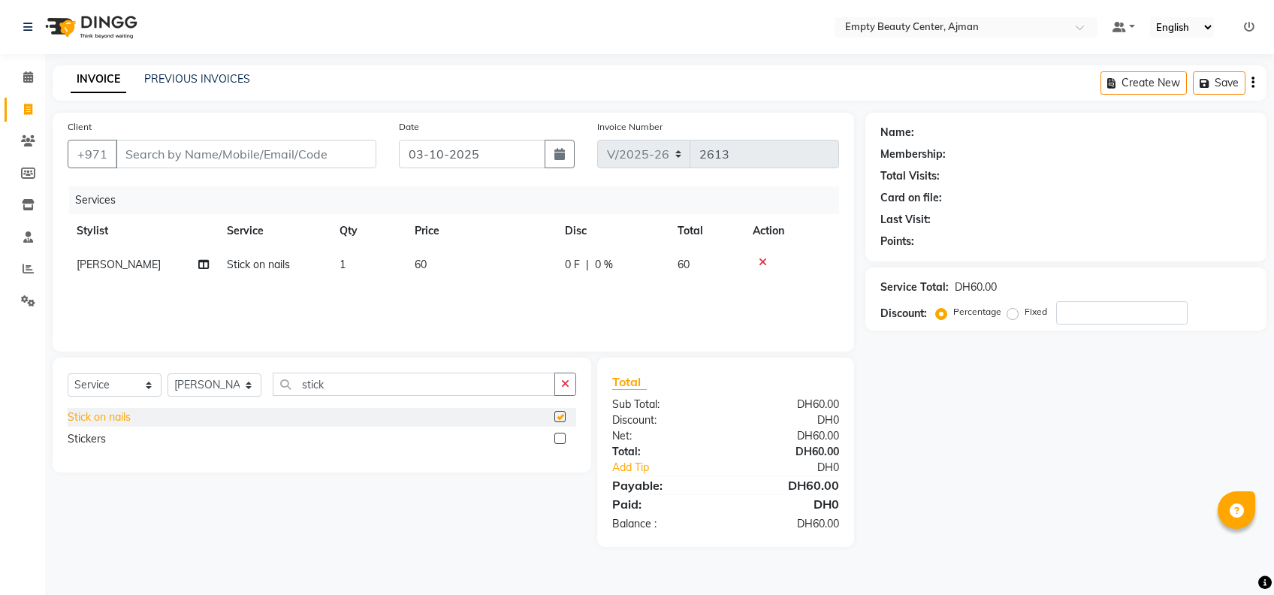
checkbox input "false"
click at [761, 258] on icon at bounding box center [762, 262] width 8 height 11
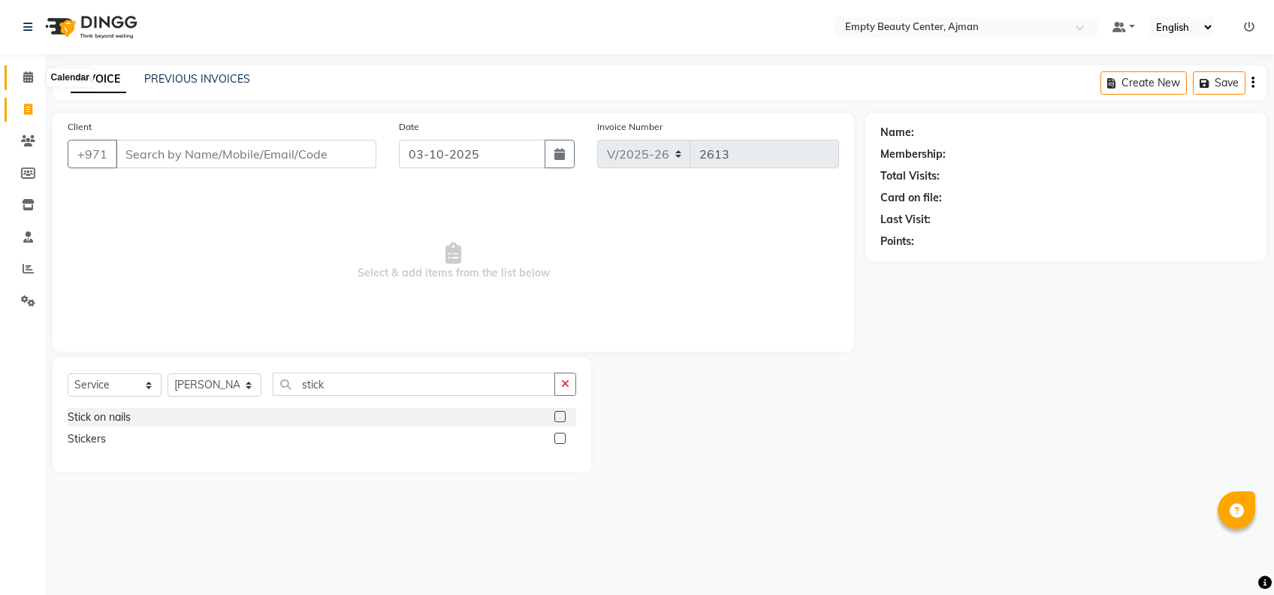
click at [28, 72] on icon at bounding box center [28, 76] width 10 height 11
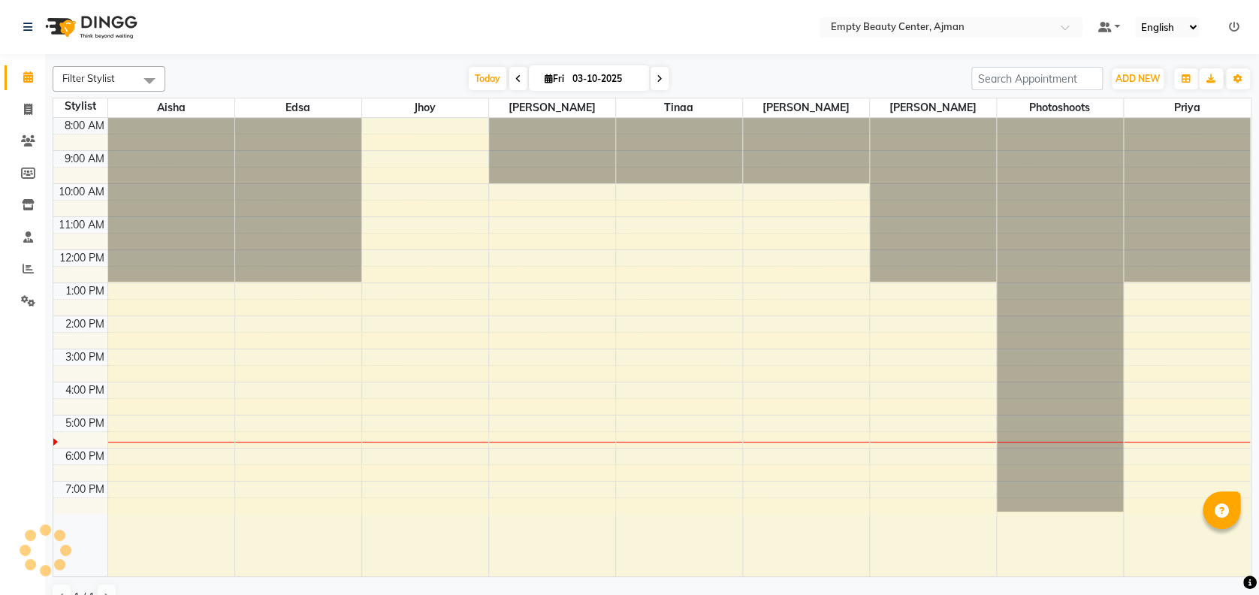
click at [10, 78] on link "Calendar" at bounding box center [23, 77] width 36 height 25
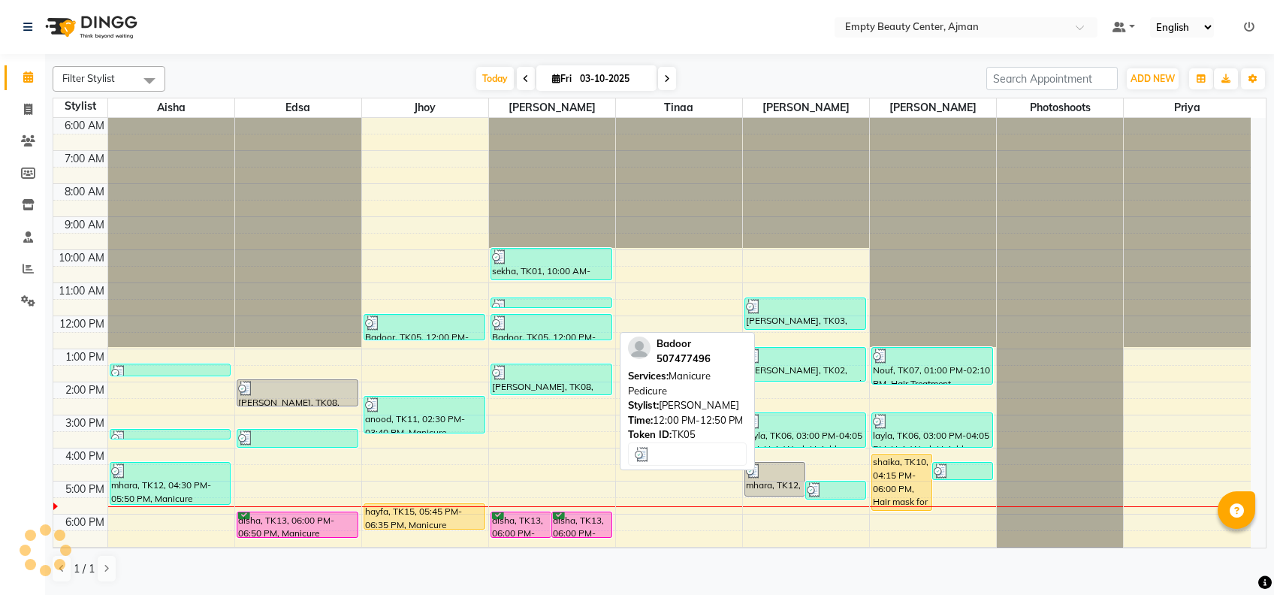
scroll to position [358, 0]
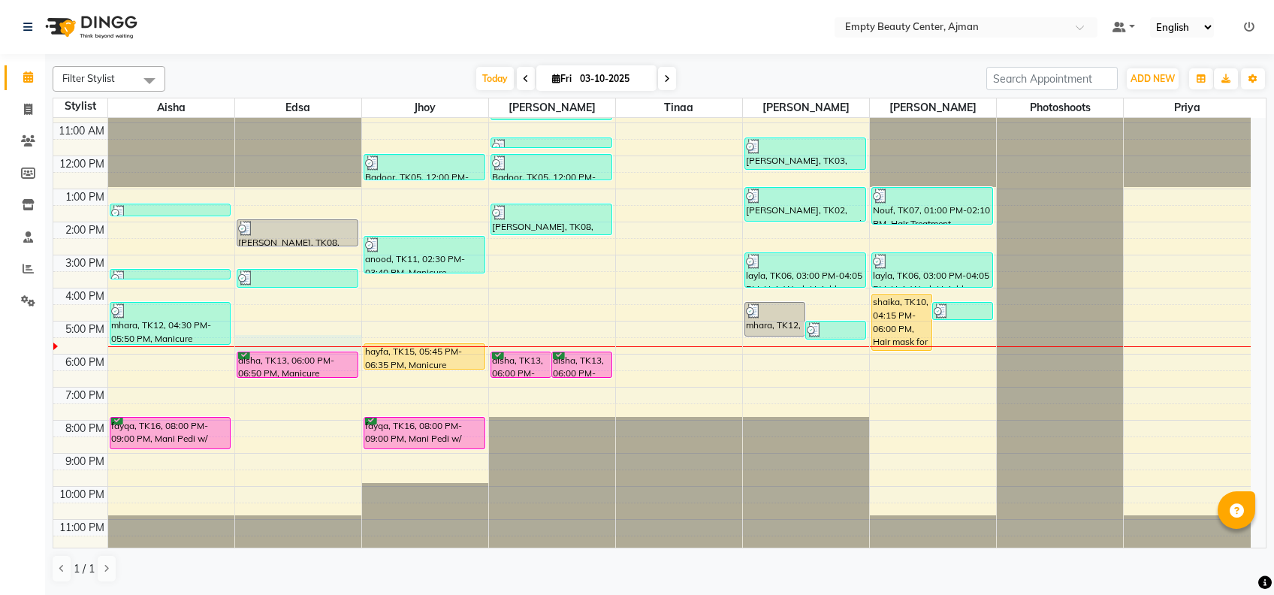
click at [328, 348] on div "12:00 AM 1:00 AM 2:00 AM 3:00 AM 4:00 AM 5:00 AM 6:00 AM 7:00 AM 8:00 AM 9:00 A…" at bounding box center [651, 156] width 1197 height 792
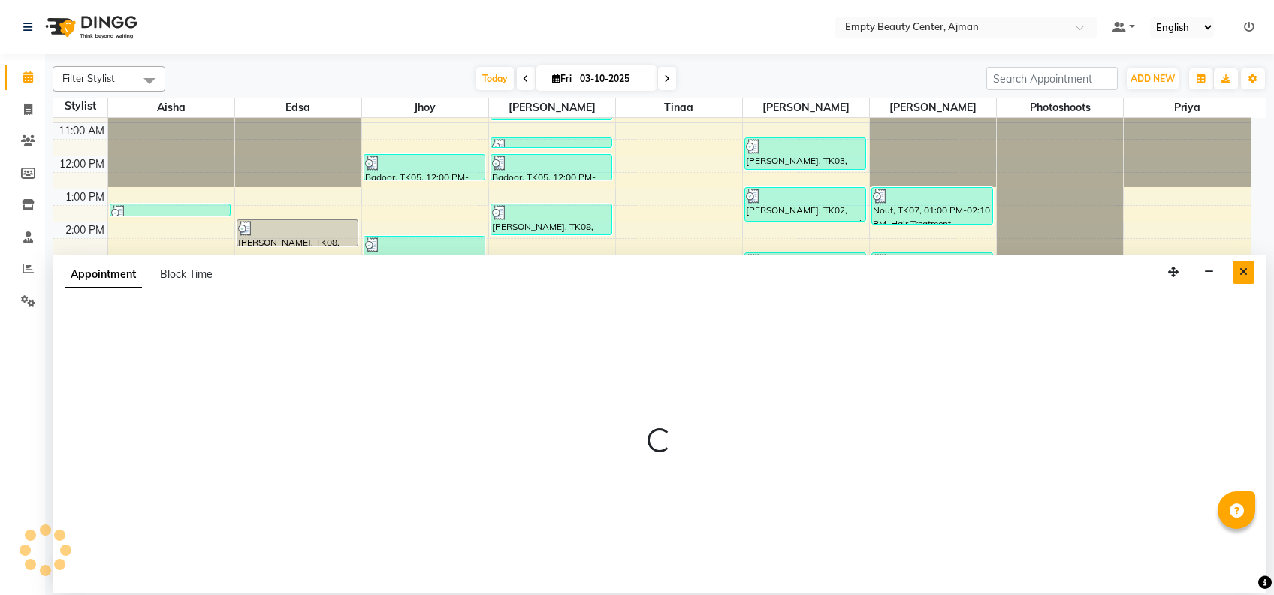
click at [1253, 279] on button "Close" at bounding box center [1243, 272] width 22 height 23
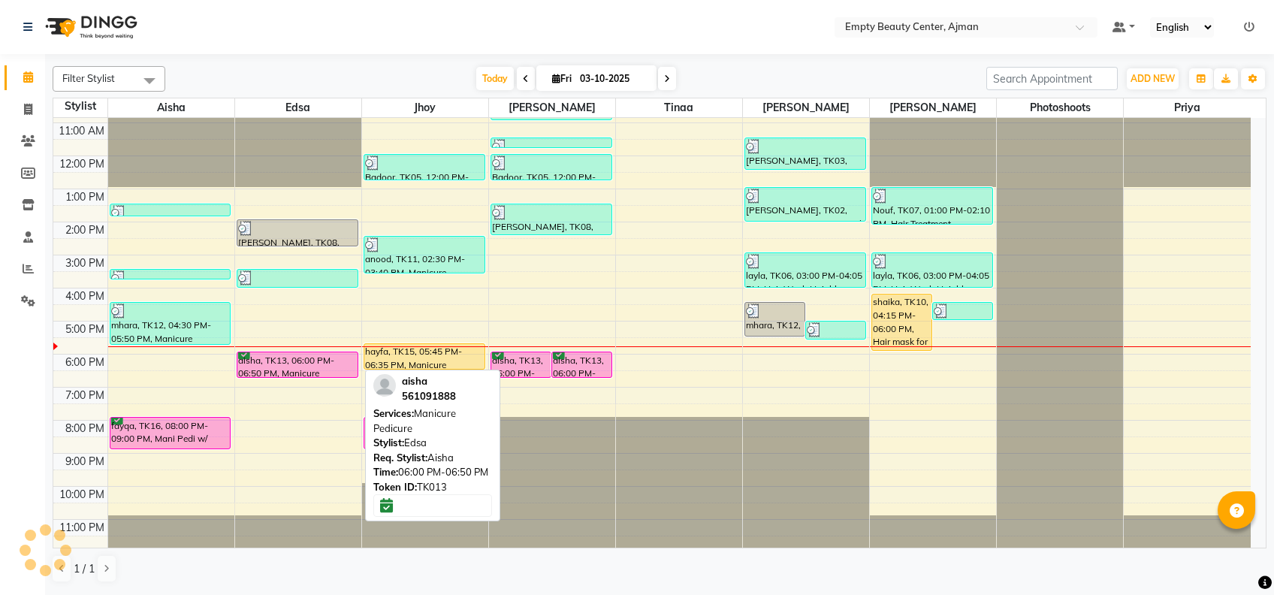
click at [325, 358] on div "aisha, TK13, 06:00 PM-06:50 PM, Manicure Pedicure" at bounding box center [297, 364] width 120 height 25
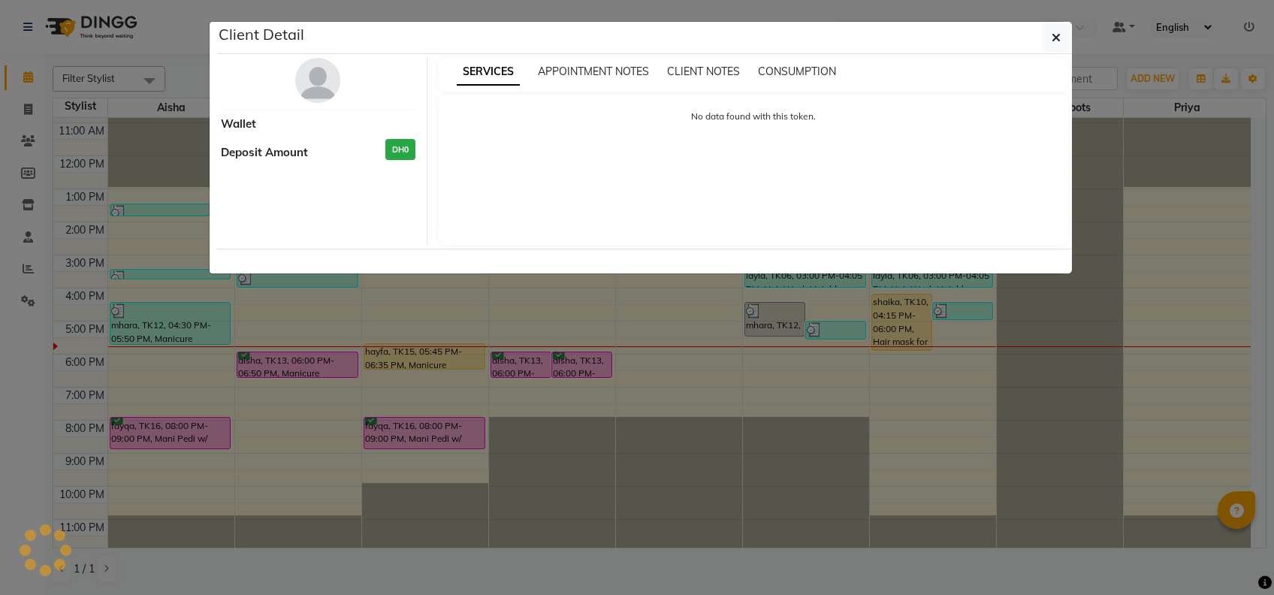
select select "6"
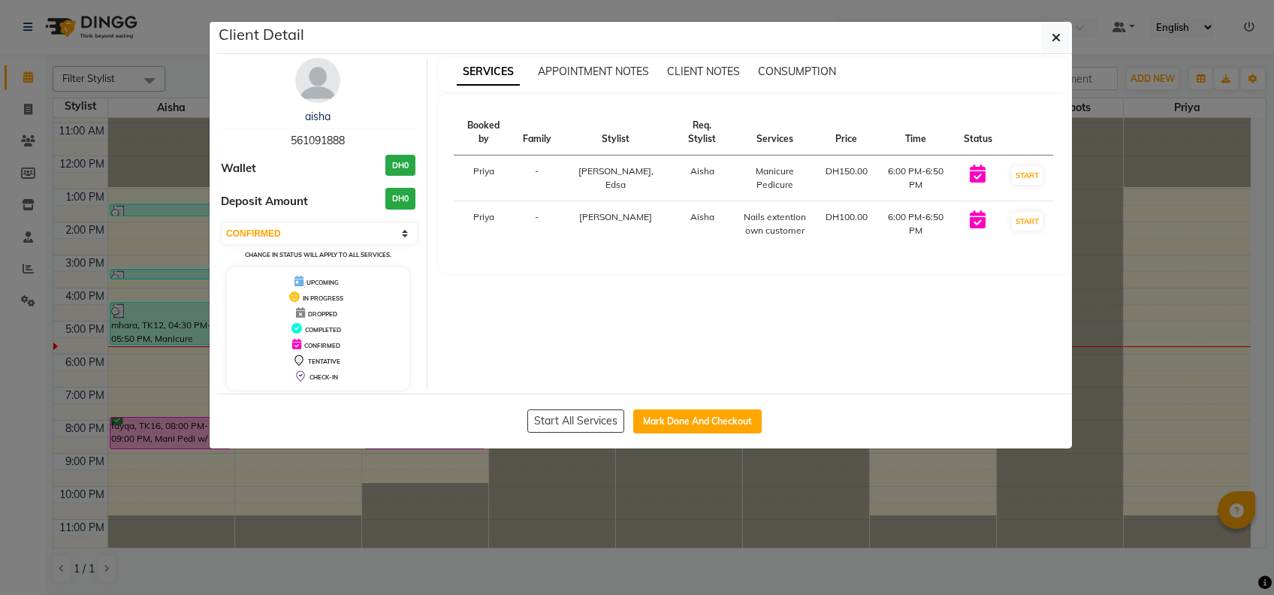
click at [972, 210] on icon at bounding box center [977, 219] width 16 height 18
click at [965, 476] on ngb-modal-window "Client Detail aisha 561091888 Wallet DH0 Deposit Amount DH0 Select IN SERVICE C…" at bounding box center [637, 297] width 1274 height 595
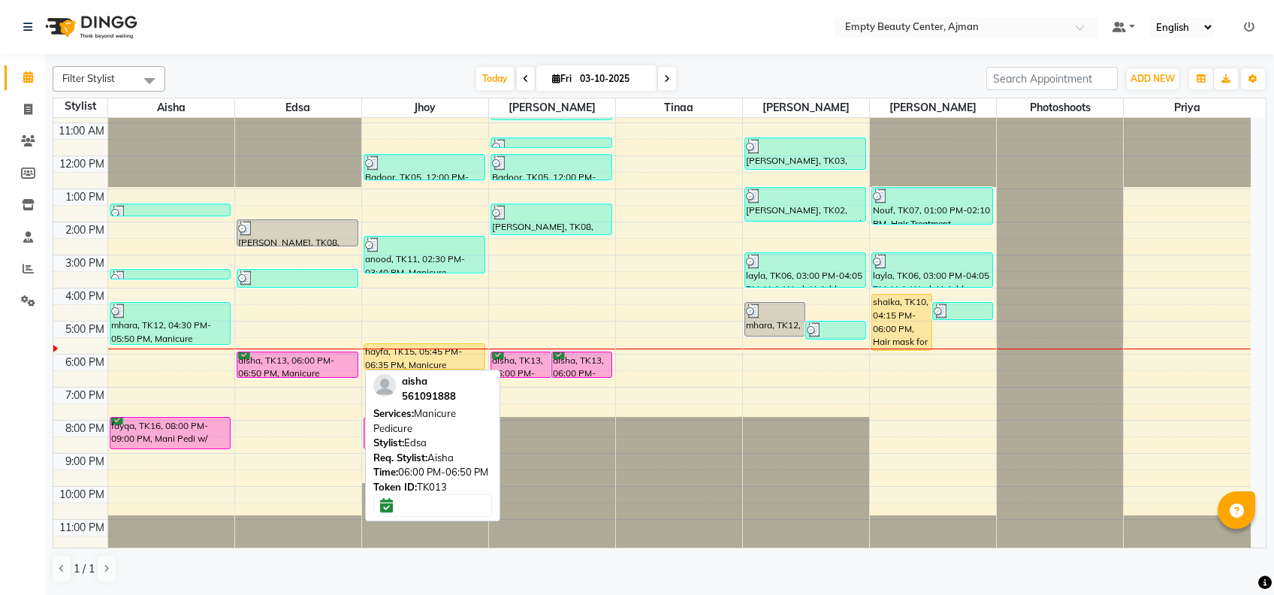
click at [335, 354] on div "aisha, TK13, 06:00 PM-06:50 PM, Manicure Pedicure" at bounding box center [297, 364] width 120 height 25
select select "6"
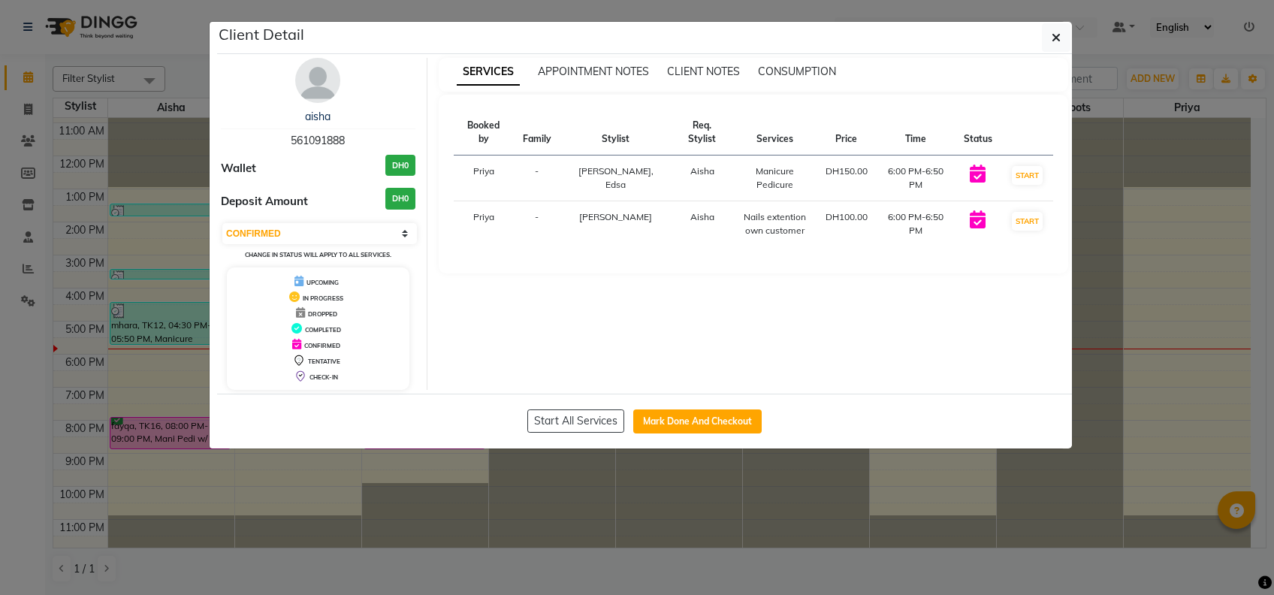
click at [782, 508] on ngb-modal-window "Client Detail aisha 561091888 Wallet DH0 Deposit Amount DH0 Select IN SERVICE C…" at bounding box center [637, 297] width 1274 height 595
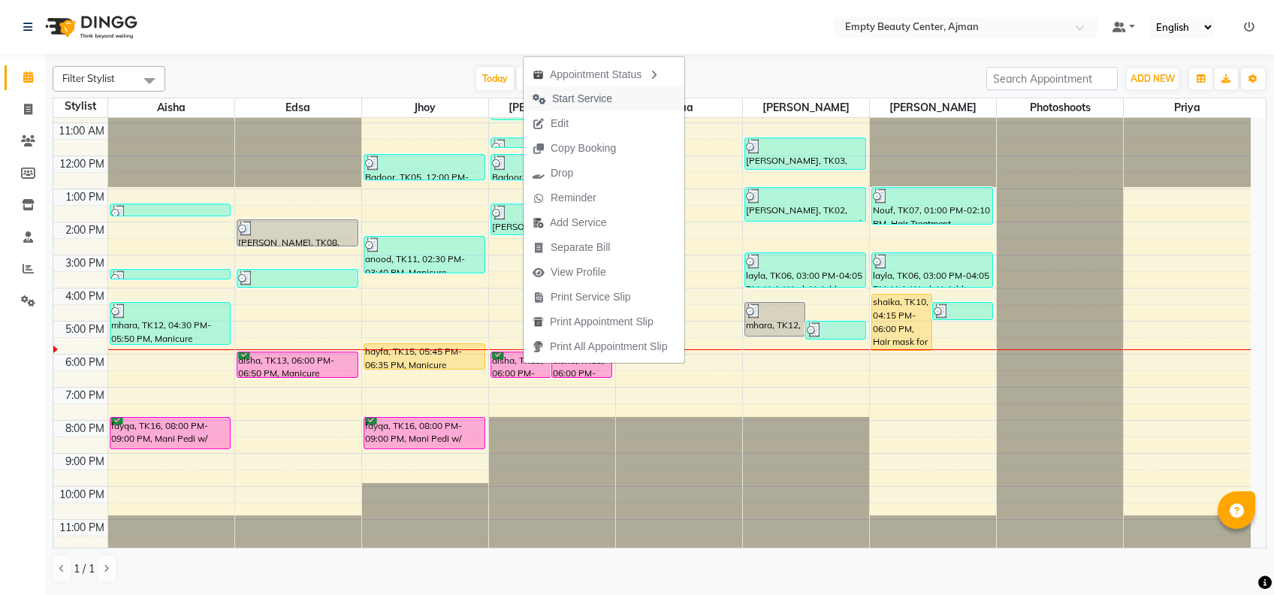
click at [619, 107] on span "Start Service" at bounding box center [572, 98] width 98 height 25
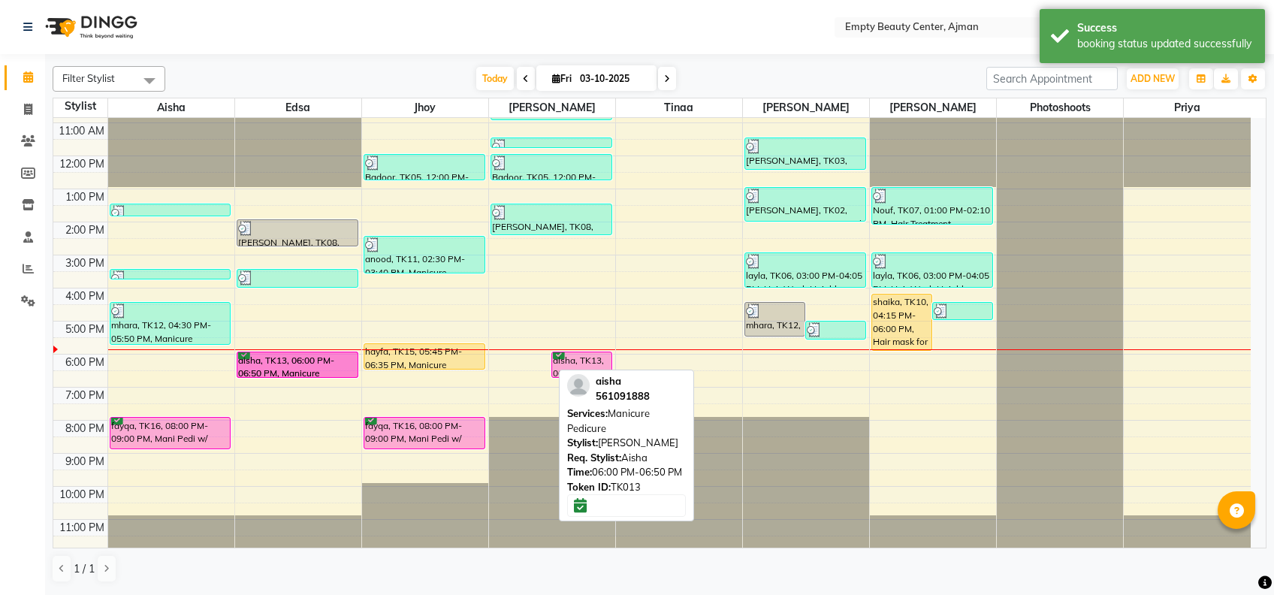
drag, startPoint x: 538, startPoint y: 352, endPoint x: 345, endPoint y: 354, distance: 193.0
click at [345, 354] on tr "hessa, TK09, 01:30 PM-01:55 PM, French Normal Color alia, TK14, 03:30 PM-03:35 …" at bounding box center [651, 156] width 1197 height 792
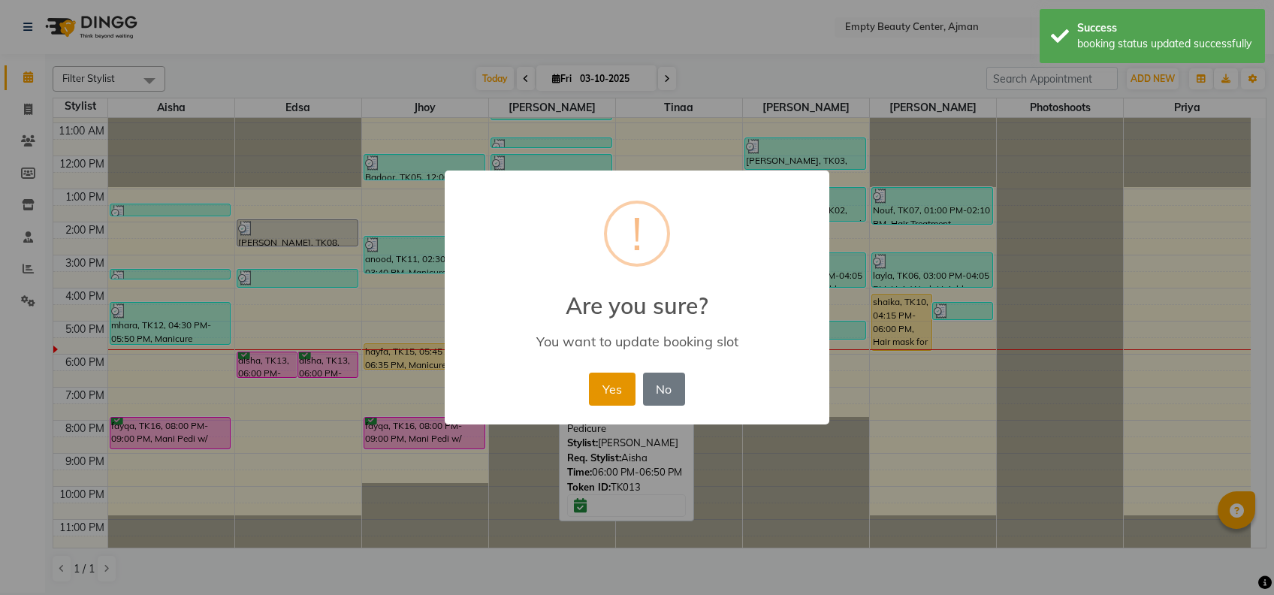
click at [612, 382] on button "Yes" at bounding box center [612, 388] width 46 height 33
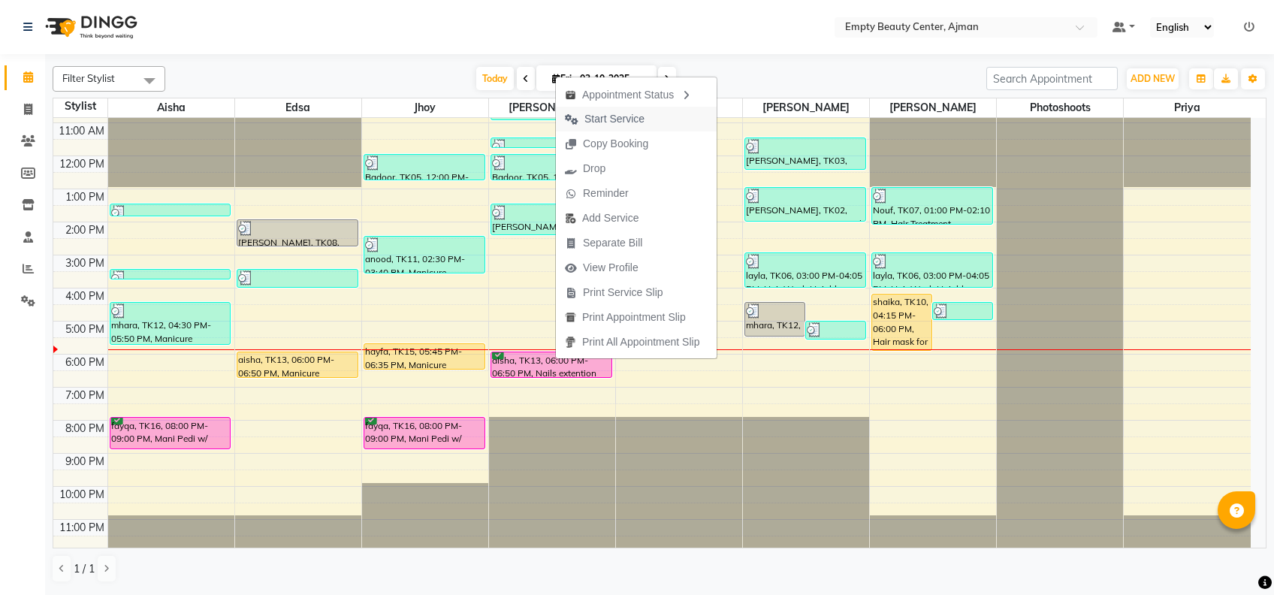
click at [656, 126] on button "Start Service" at bounding box center [636, 119] width 161 height 25
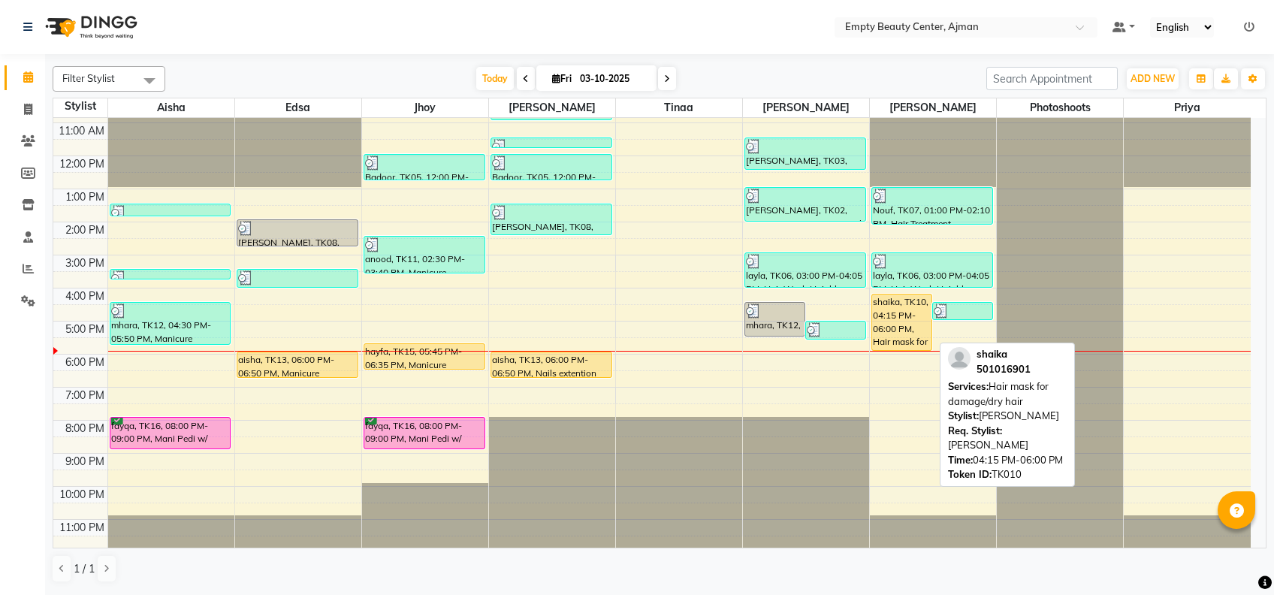
click at [911, 333] on div "shaika, TK10, 04:15 PM-06:00 PM, Hair mask for damage/dry hair" at bounding box center [901, 322] width 59 height 56
select select "1"
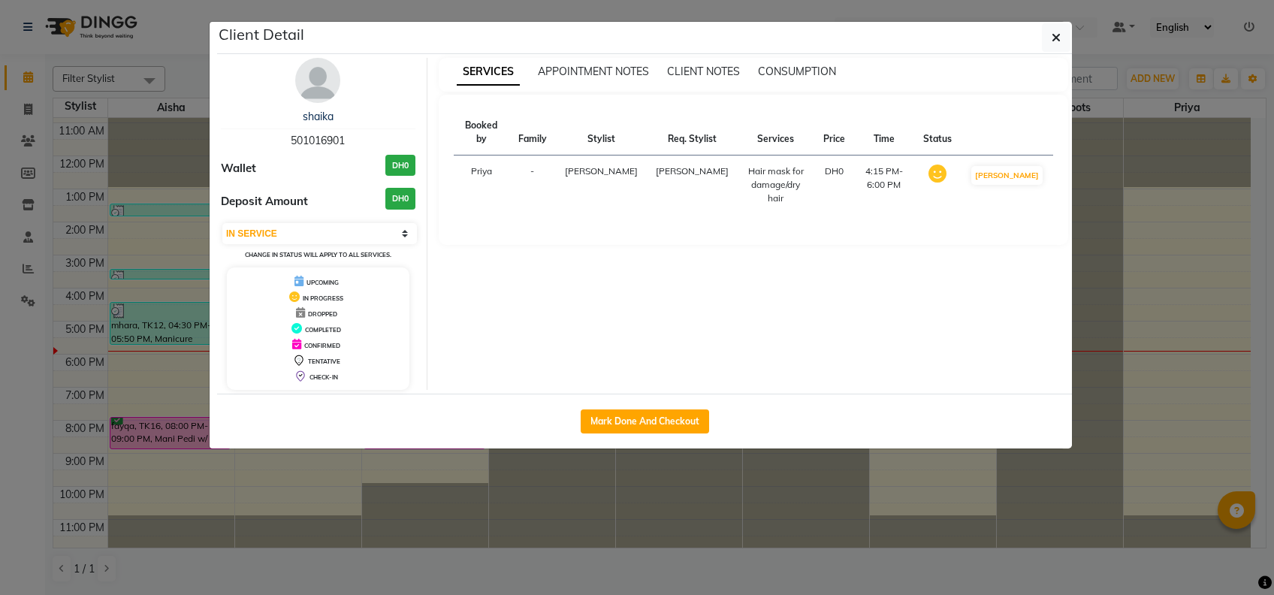
click at [918, 501] on ngb-modal-window "Client Detail shaika 501016901 Wallet DH0 Deposit Amount DH0 Select IN SERVICE …" at bounding box center [637, 297] width 1274 height 595
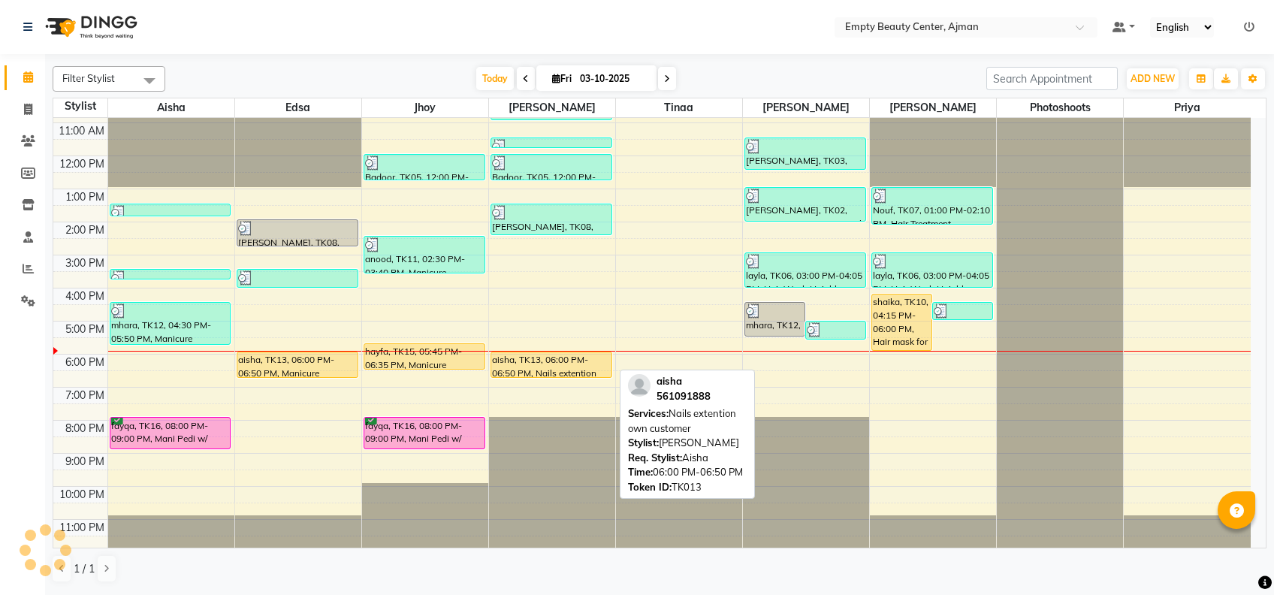
click at [572, 366] on div "aisha, TK13, 06:00 PM-06:50 PM, Nails extention own customer" at bounding box center [551, 364] width 120 height 25
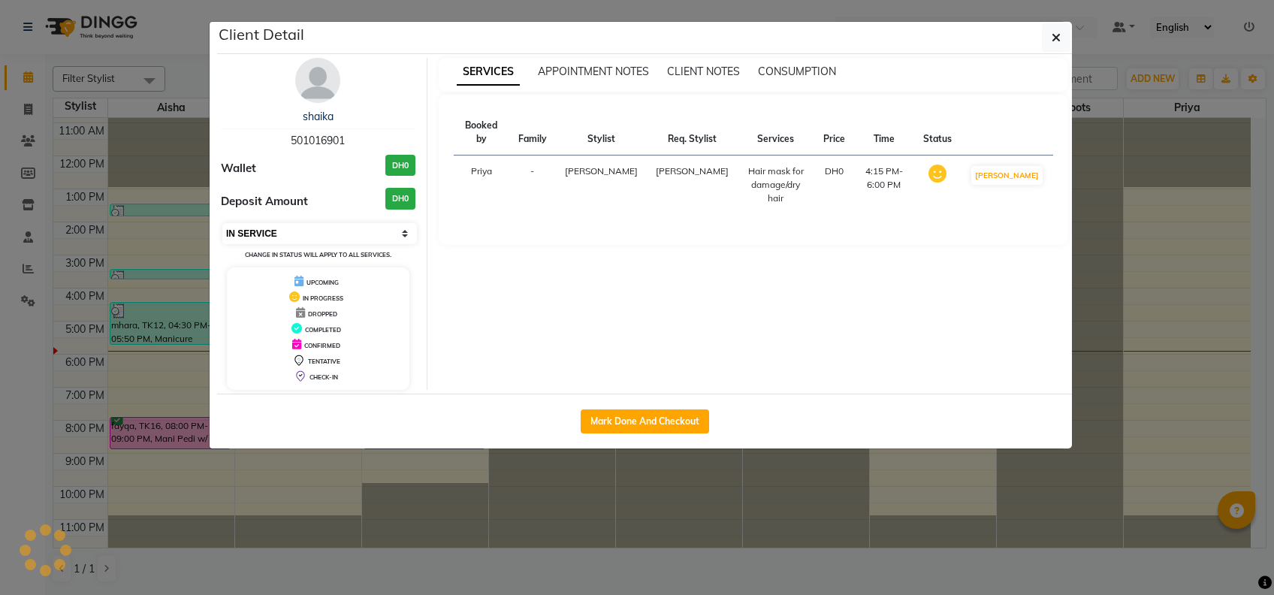
click at [351, 225] on select "Select IN SERVICE CONFIRMED TENTATIVE CHECK IN MARK DONE DROPPED UPCOMING" at bounding box center [319, 233] width 194 height 21
select select "5"
click at [222, 223] on select "Select IN SERVICE CONFIRMED TENTATIVE CHECK IN MARK DONE DROPPED UPCOMING" at bounding box center [319, 233] width 194 height 21
click at [499, 502] on ngb-modal-window "Client Detail shaika 501016901 Wallet DH0 Deposit Amount DH0 Select IN SERVICE …" at bounding box center [637, 297] width 1274 height 595
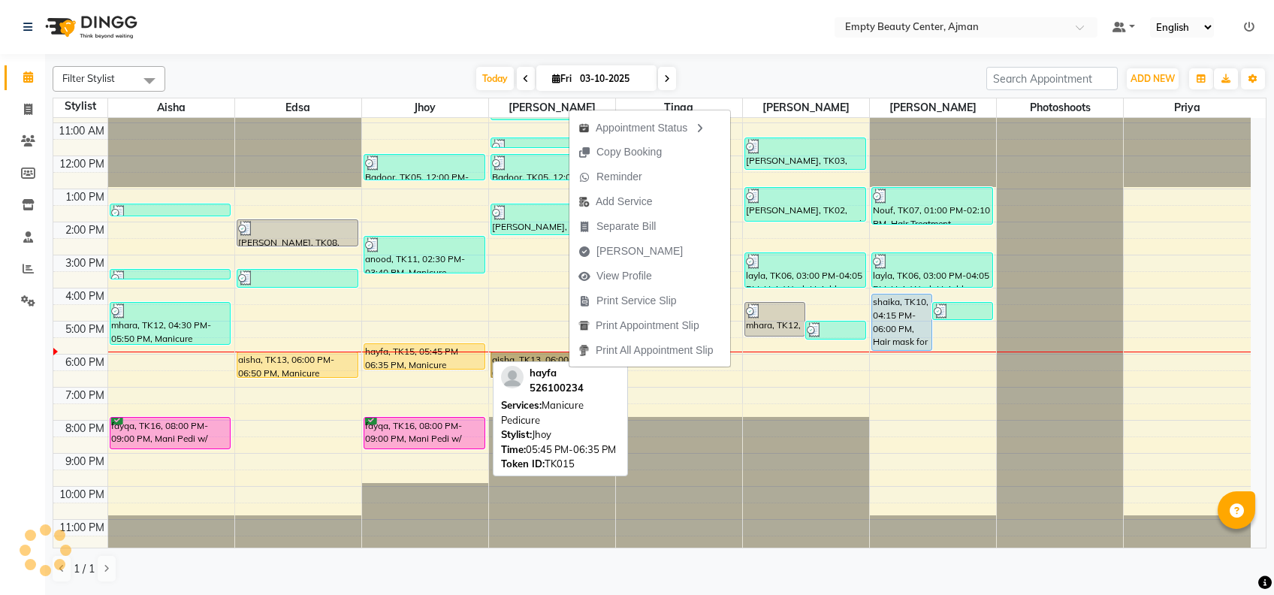
click at [438, 348] on div "hayfa, TK15, 05:45 PM-06:35 PM, Manicure Pedicure" at bounding box center [424, 356] width 120 height 25
select select "5"
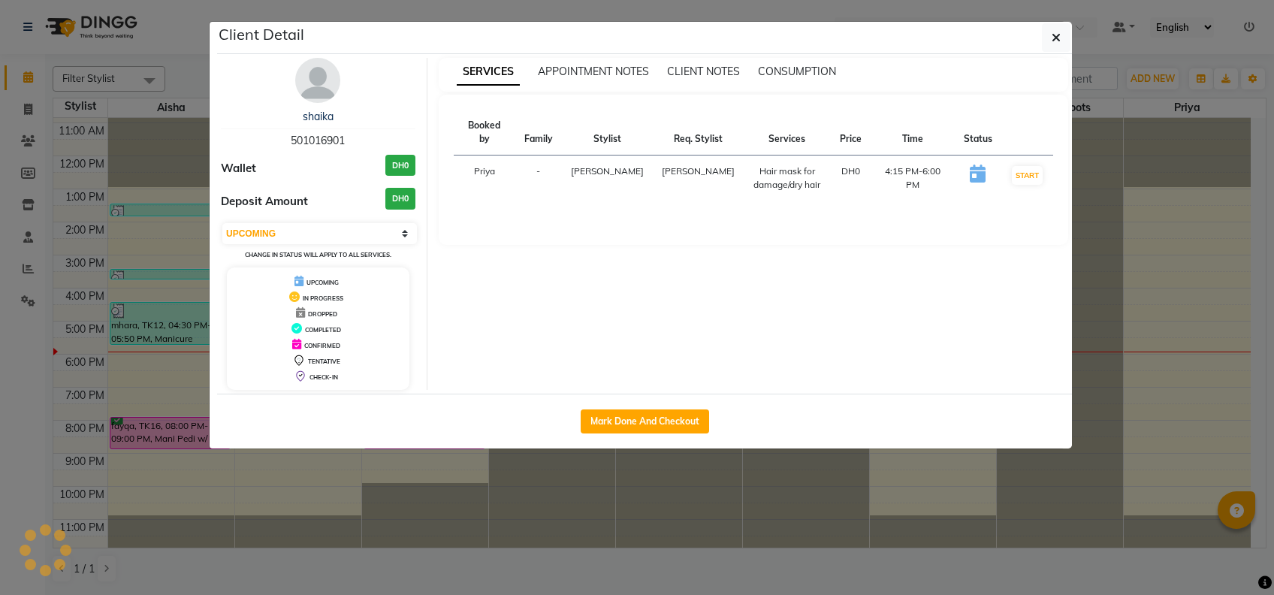
click at [502, 502] on ngb-modal-window "Client Detail shaika 501016901 Wallet DH0 Deposit Amount DH0 Select IN SERVICE …" at bounding box center [637, 297] width 1274 height 595
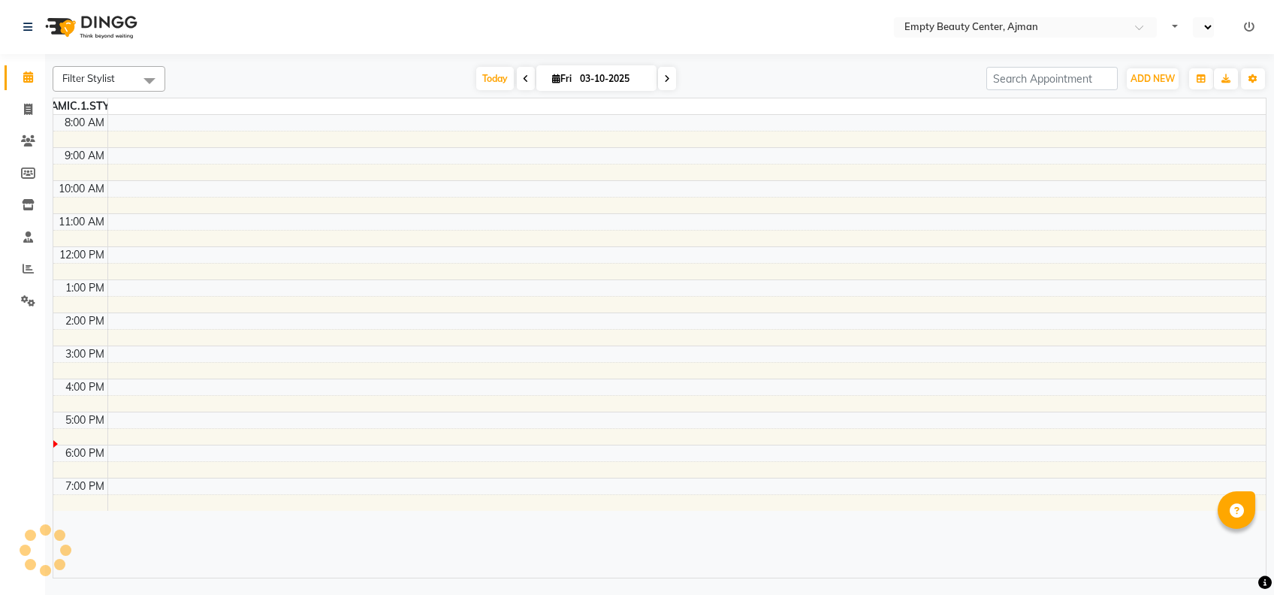
select select "en"
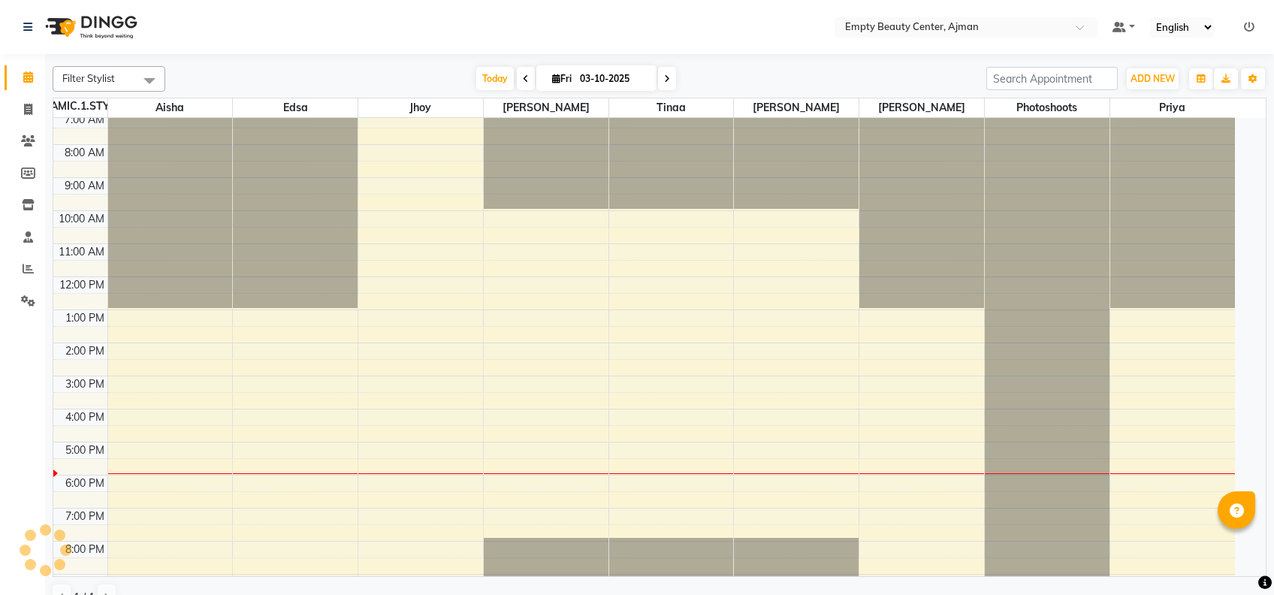
scroll to position [330, 0]
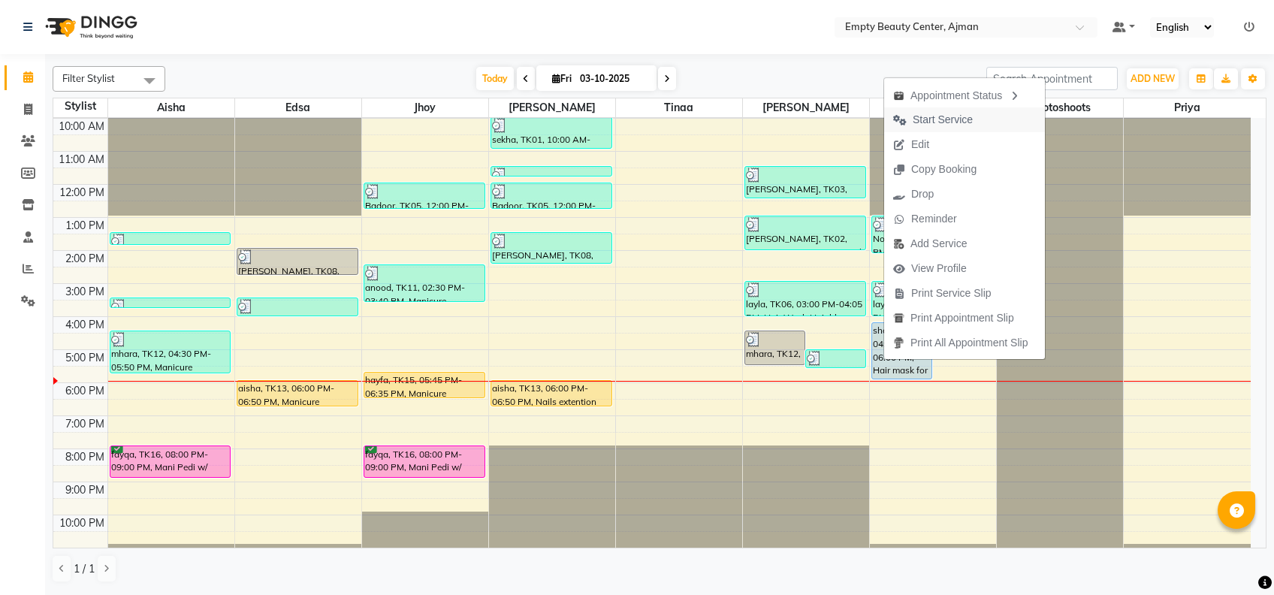
click at [969, 122] on span "Start Service" at bounding box center [942, 120] width 60 height 16
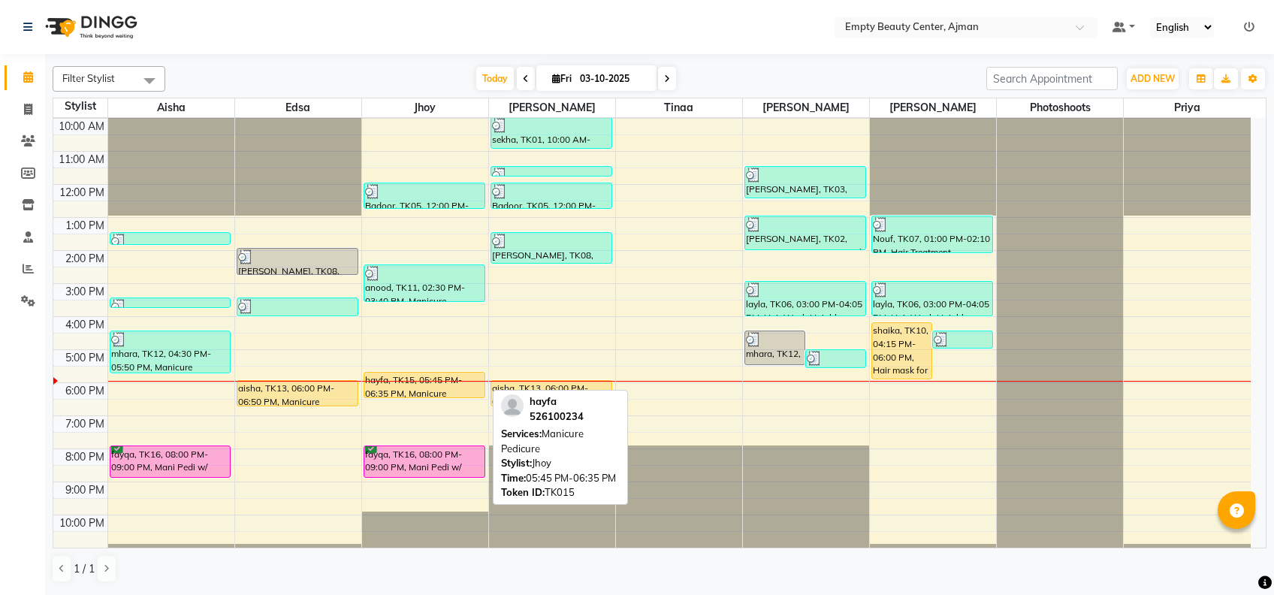
click at [449, 381] on div "hayfa, TK15, 05:45 PM-06:35 PM, Manicure Pedicure" at bounding box center [424, 384] width 120 height 25
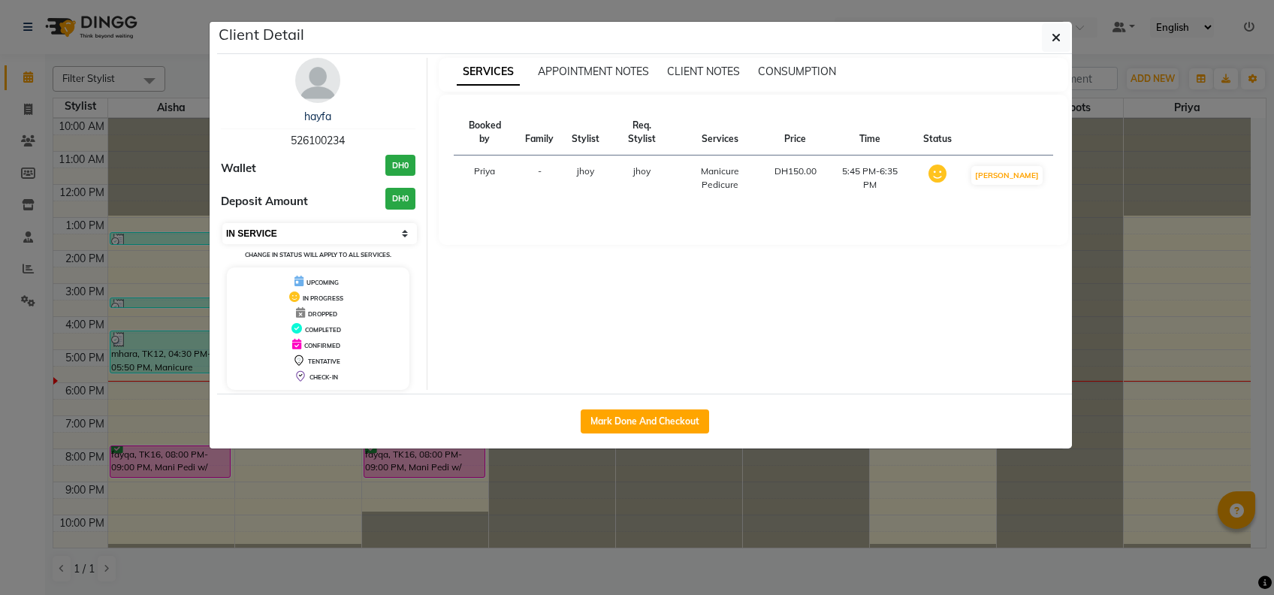
click at [353, 238] on select "Select IN SERVICE CONFIRMED TENTATIVE CHECK IN MARK DONE DROPPED UPCOMING" at bounding box center [319, 233] width 194 height 21
select select "5"
click at [222, 223] on select "Select IN SERVICE CONFIRMED TENTATIVE CHECK IN MARK DONE DROPPED UPCOMING" at bounding box center [319, 233] width 194 height 21
click at [428, 553] on ngb-modal-window "Client Detail hayfa 526100234 Wallet DH0 Deposit Amount DH0 Select IN SERVICE C…" at bounding box center [637, 297] width 1274 height 595
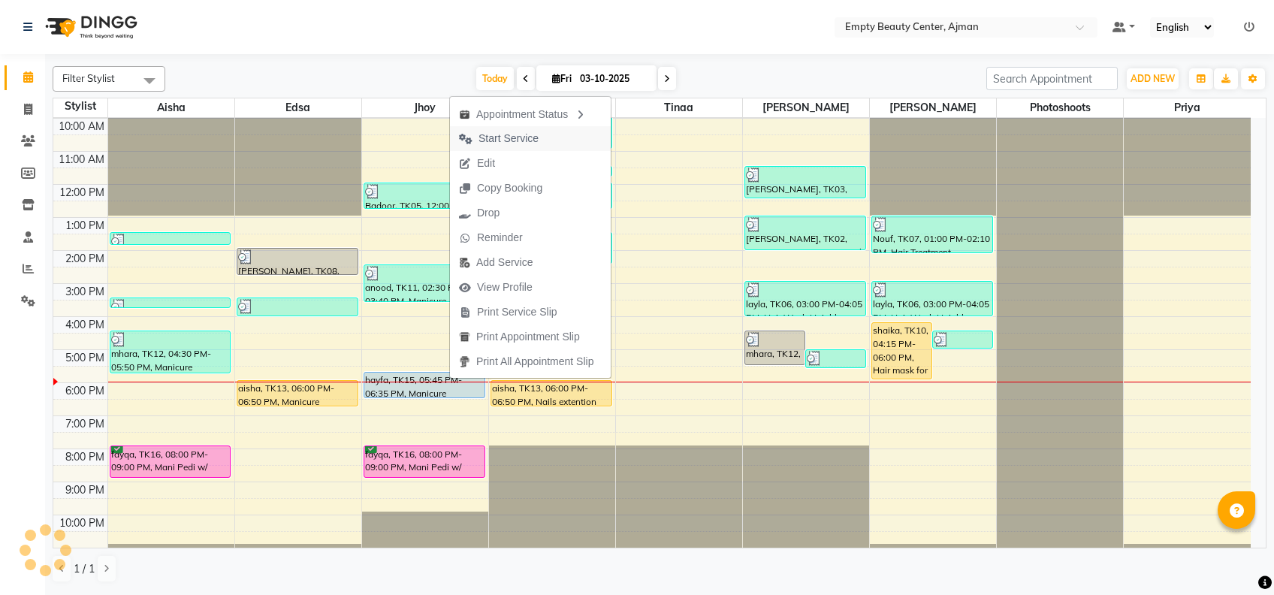
click at [571, 144] on button "Start Service" at bounding box center [530, 138] width 161 height 25
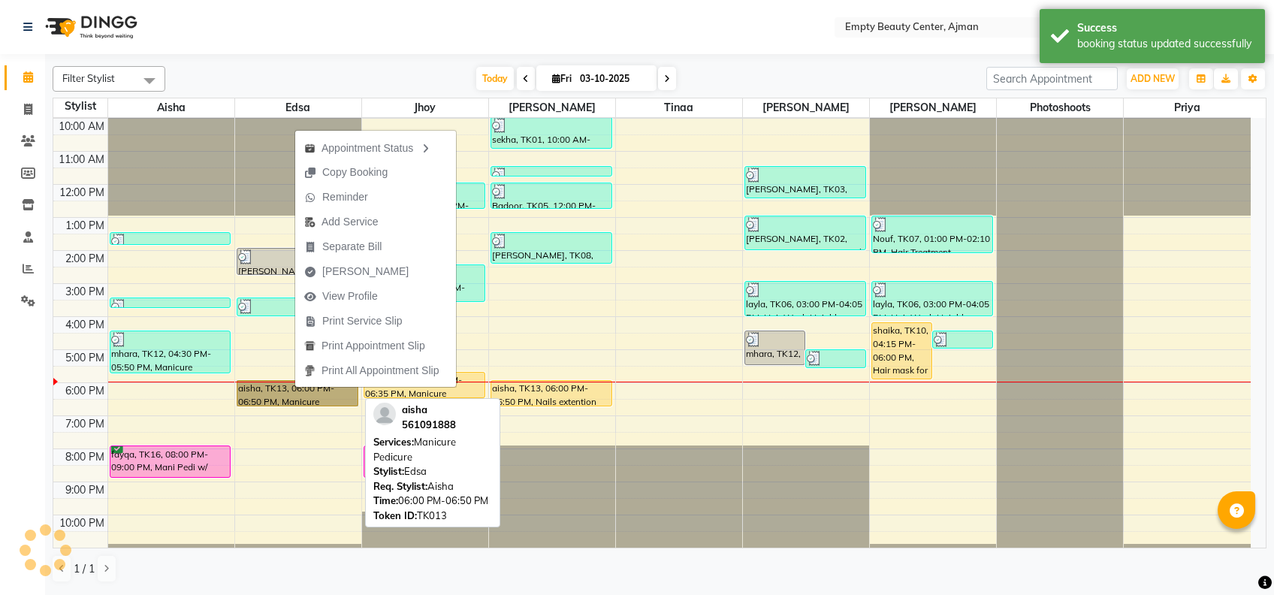
click at [270, 384] on link "aisha, TK13, 06:00 PM-06:50 PM, Manicure Pedicure" at bounding box center [298, 393] width 122 height 26
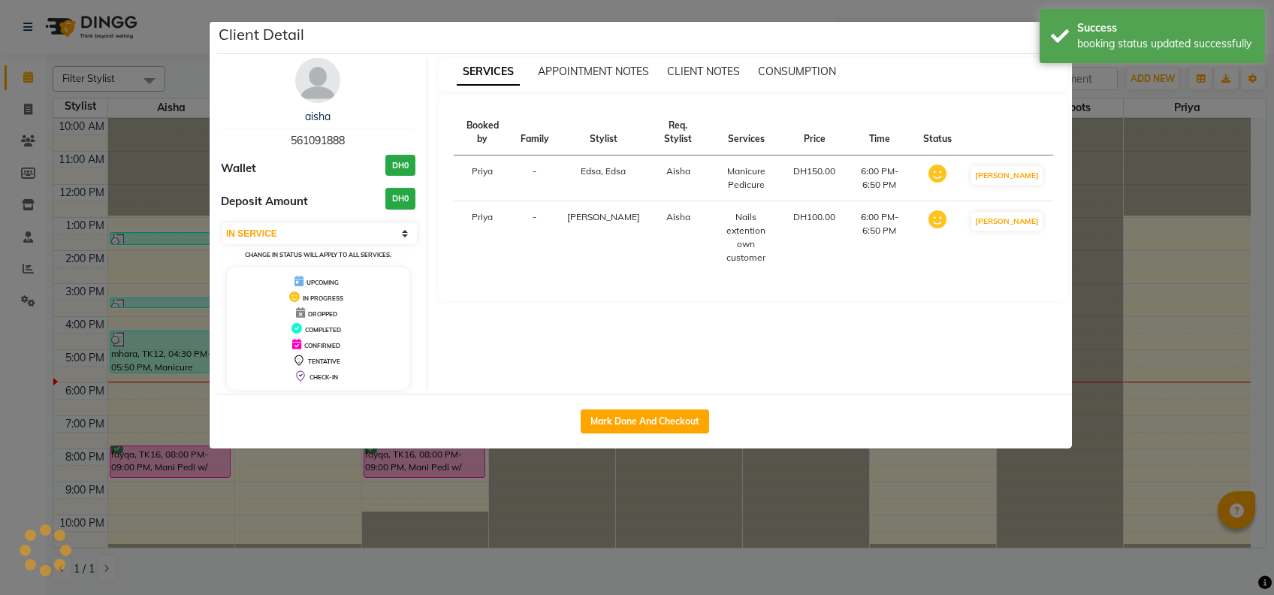
click at [337, 219] on div "aisha 561091888 Wallet DH0 Deposit Amount DH0 Select IN SERVICE CONFIRMED TENTA…" at bounding box center [319, 224] width 218 height 332
click at [343, 233] on select "Select IN SERVICE CONFIRMED TENTATIVE CHECK IN MARK DONE DROPPED UPCOMING" at bounding box center [319, 233] width 194 height 21
select select "5"
click at [222, 223] on select "Select IN SERVICE CONFIRMED TENTATIVE CHECK IN MARK DONE DROPPED UPCOMING" at bounding box center [319, 233] width 194 height 21
click at [490, 511] on ngb-modal-window "Client Detail aisha 561091888 Wallet DH0 Deposit Amount DH0 Select IN SERVICE C…" at bounding box center [637, 297] width 1274 height 595
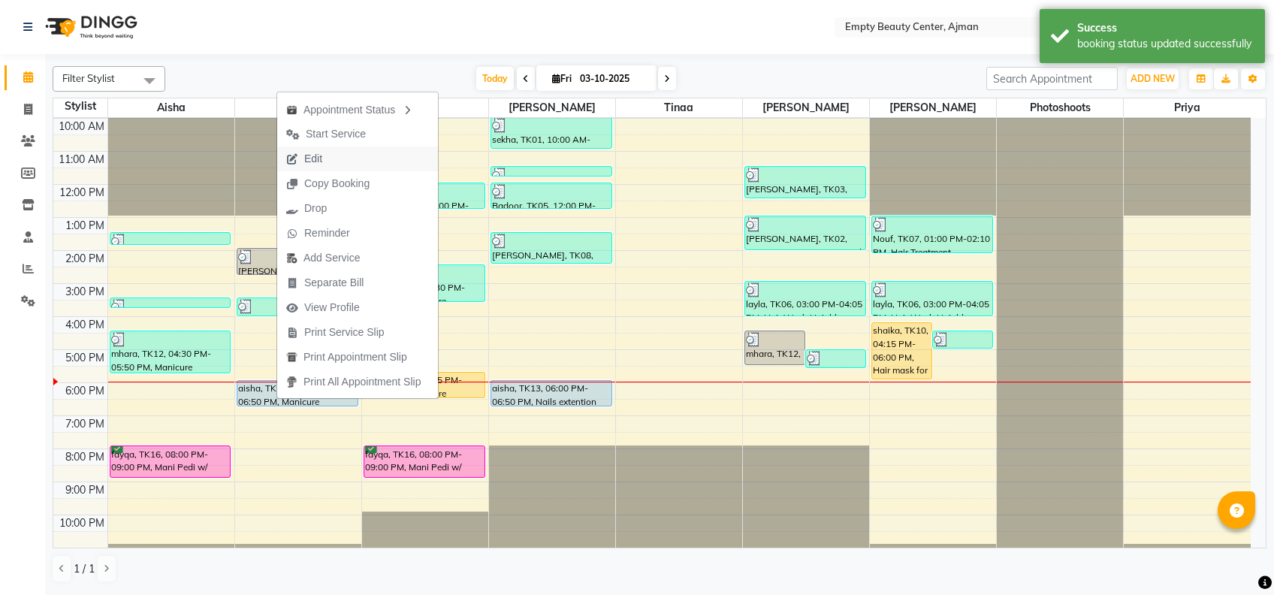
click at [369, 148] on button "Edit" at bounding box center [357, 158] width 161 height 25
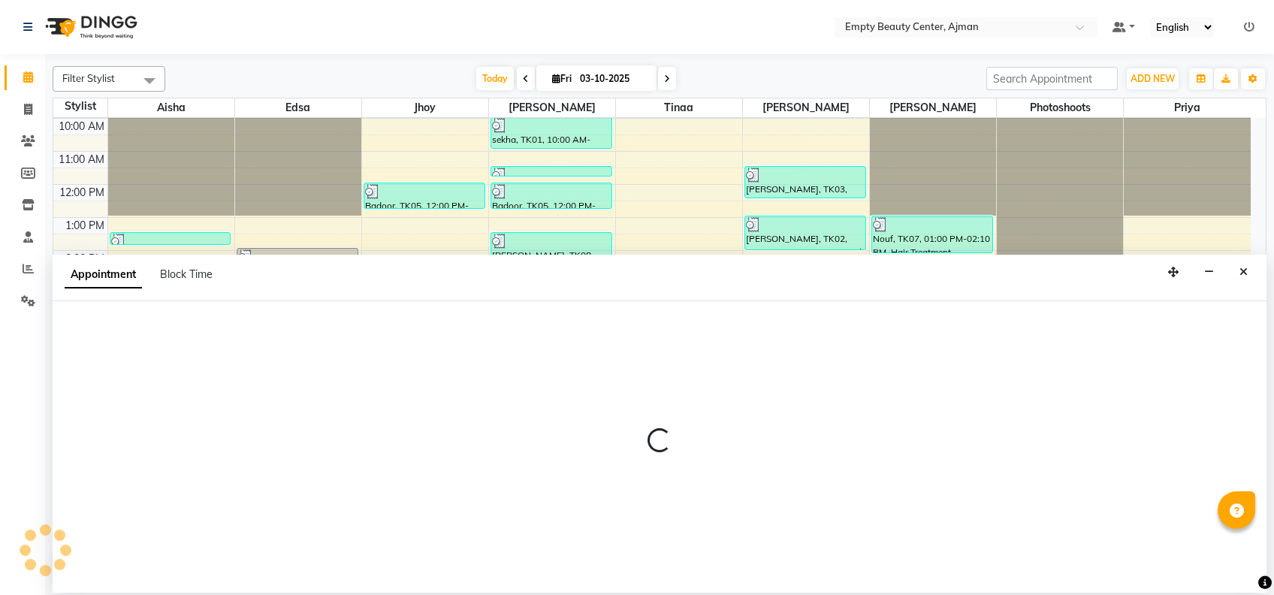
select select "tentative"
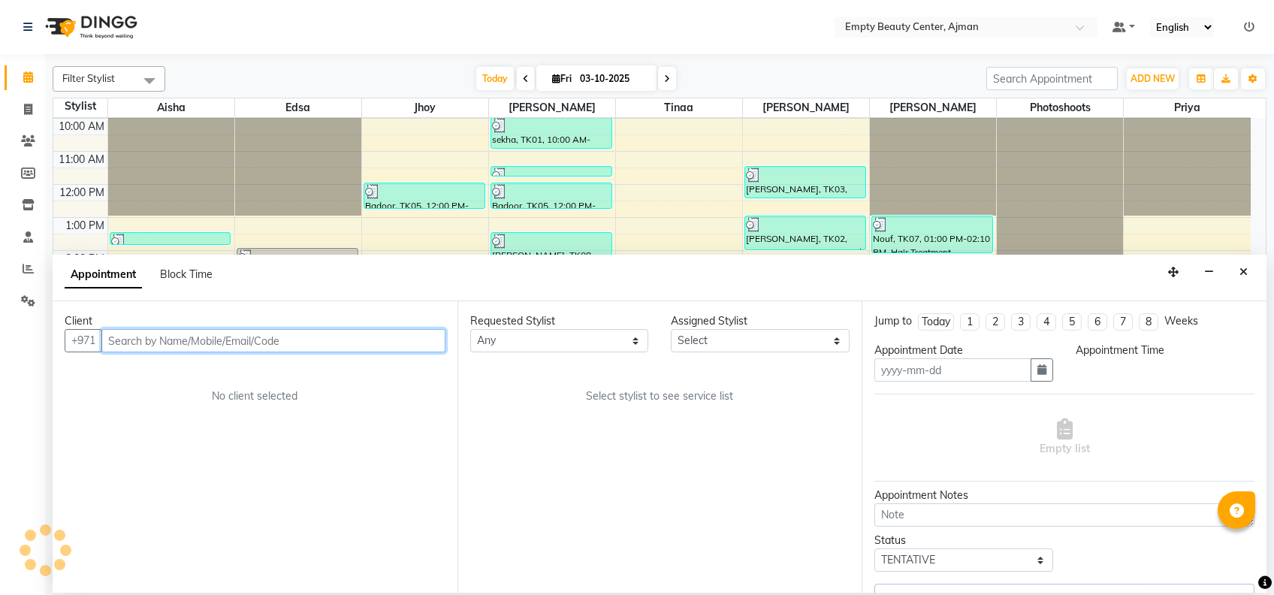
type input "03-10-2025"
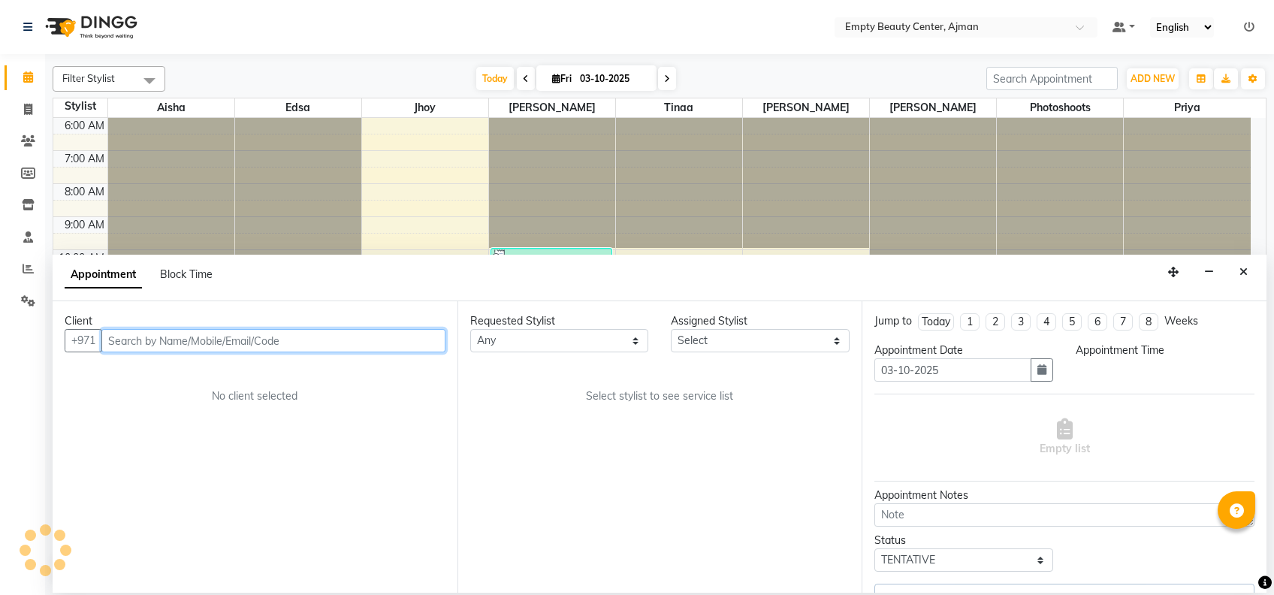
select select "upcoming"
select select "1080"
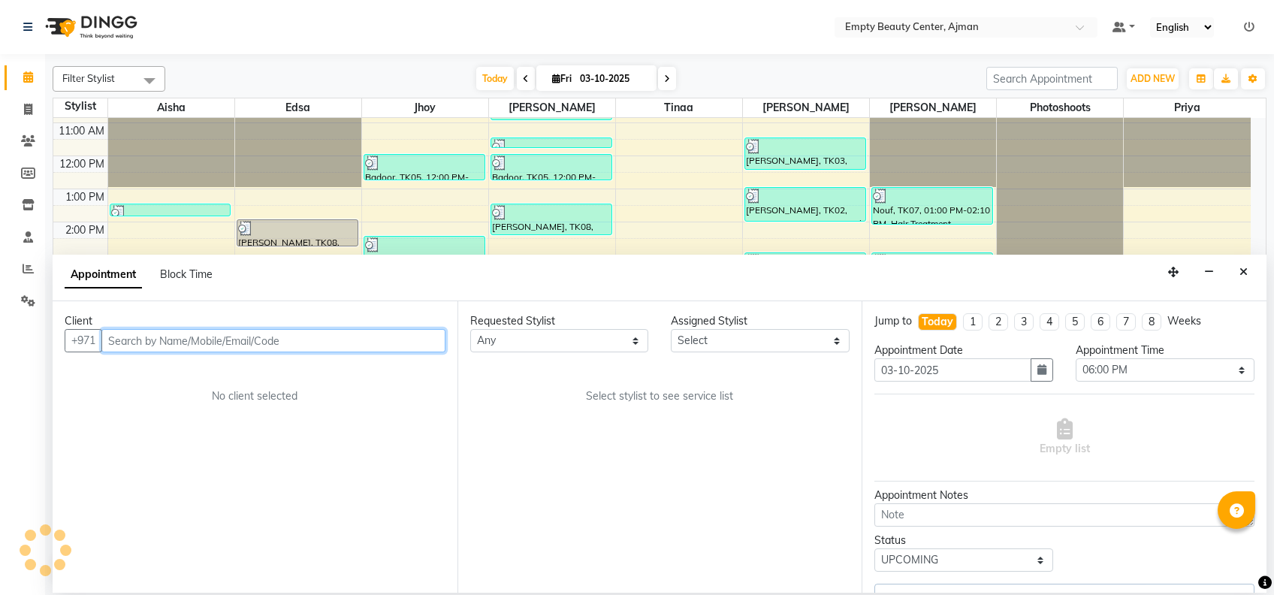
select select "41790"
select select "26290"
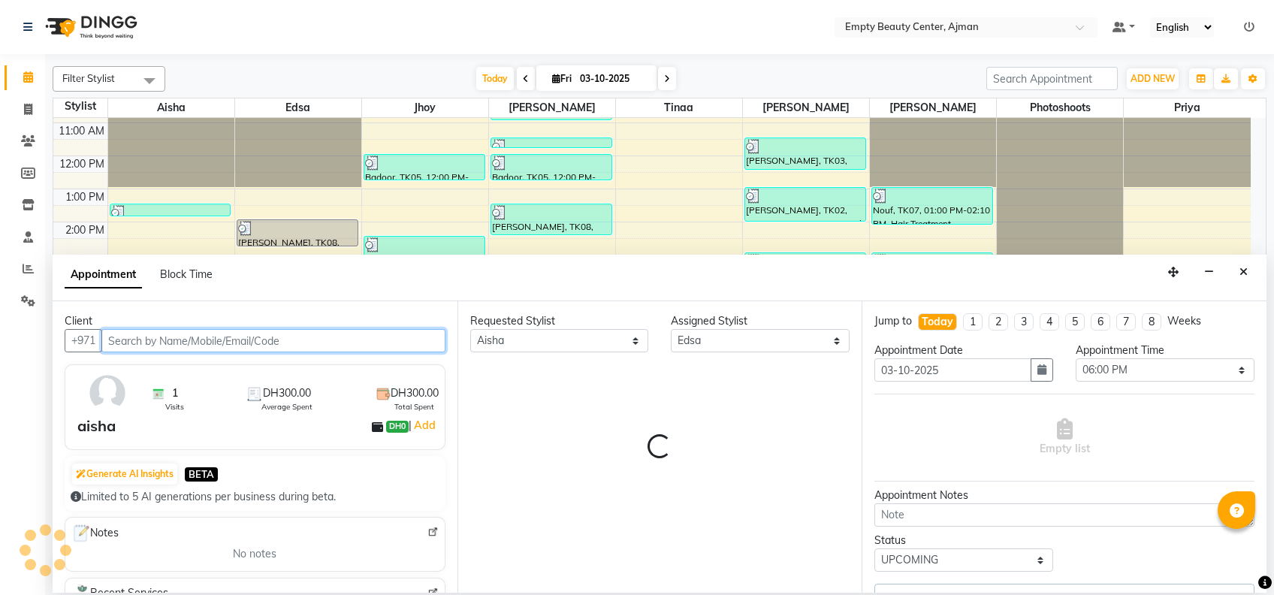
select select "1181"
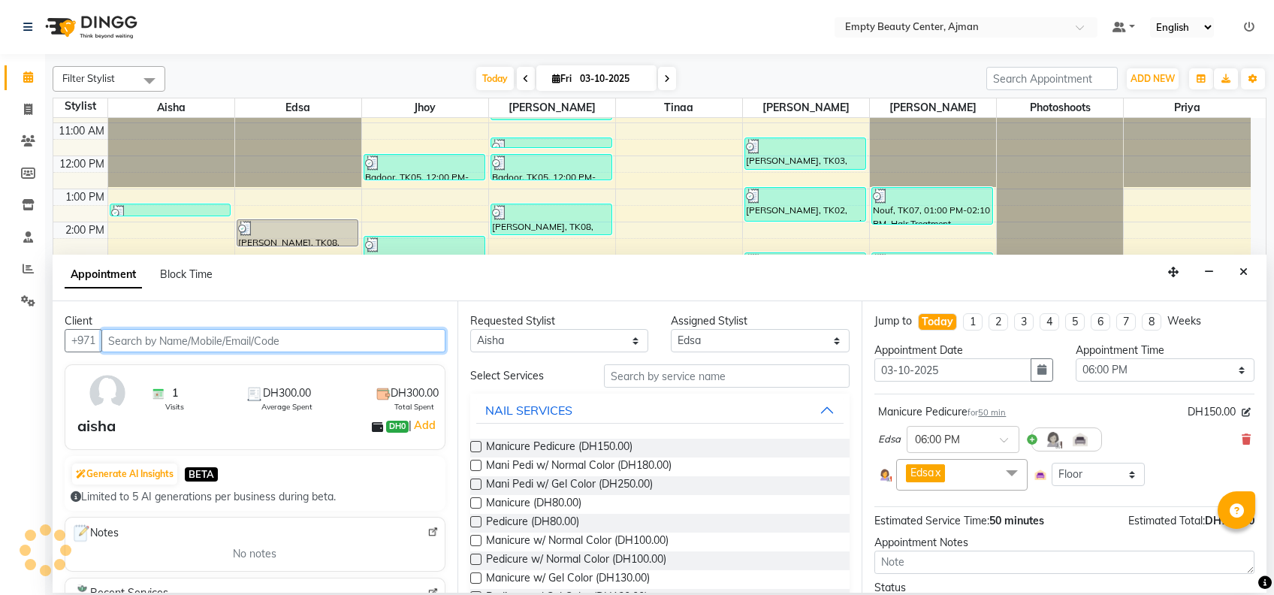
select select "1181"
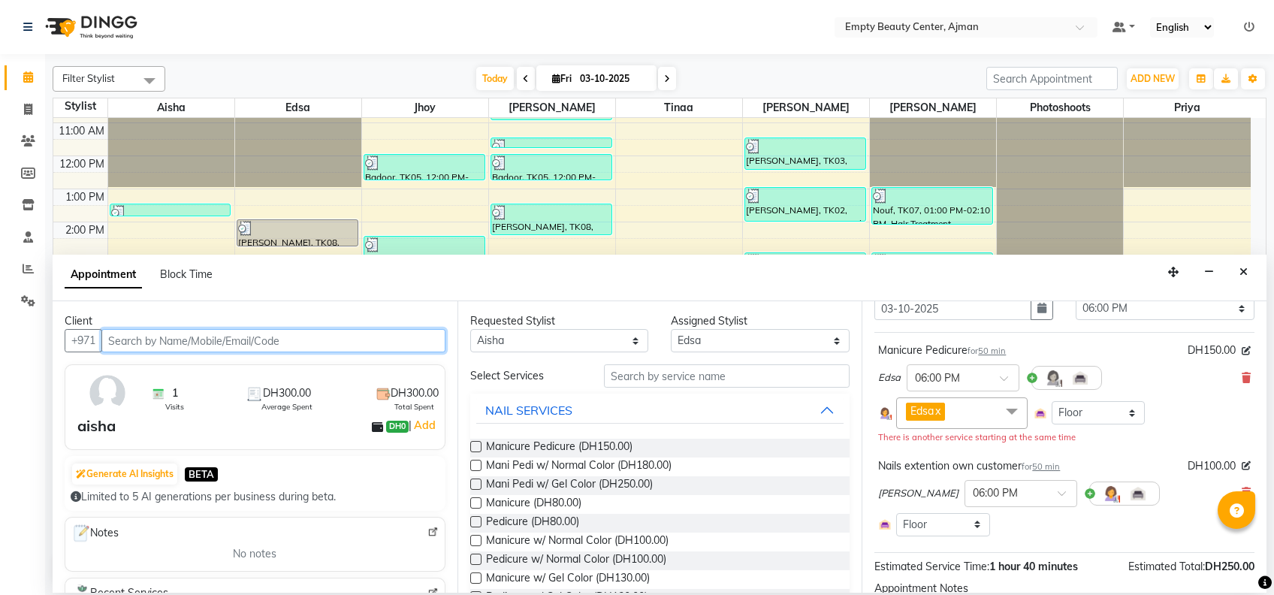
scroll to position [132, 0]
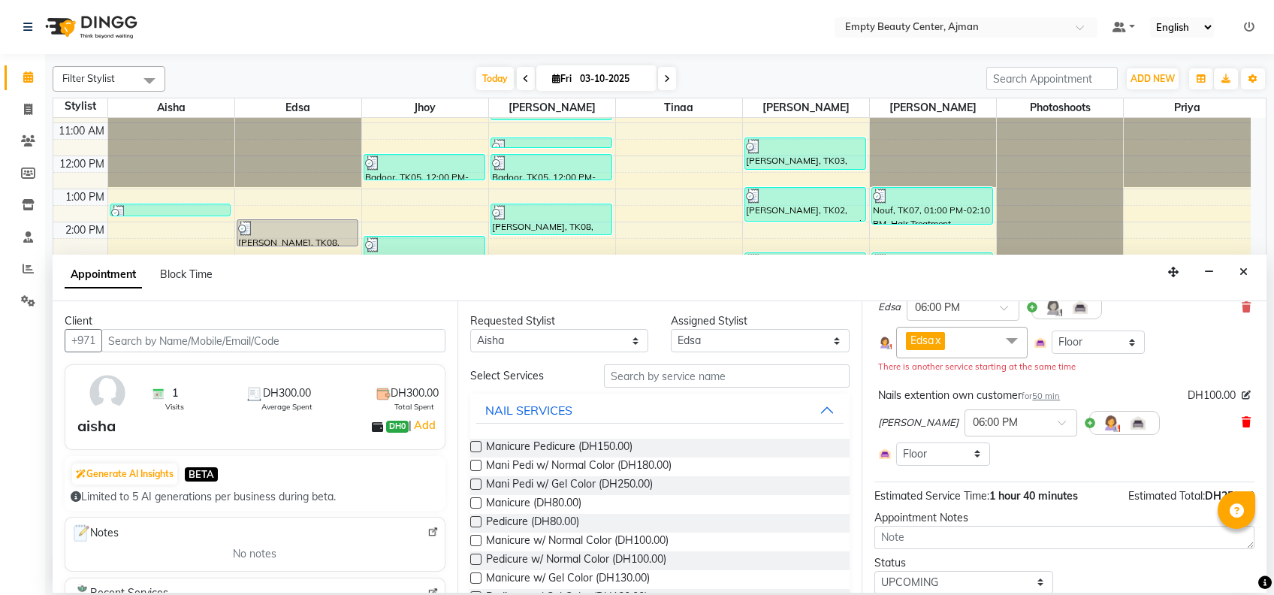
click at [1241, 420] on icon at bounding box center [1245, 422] width 9 height 11
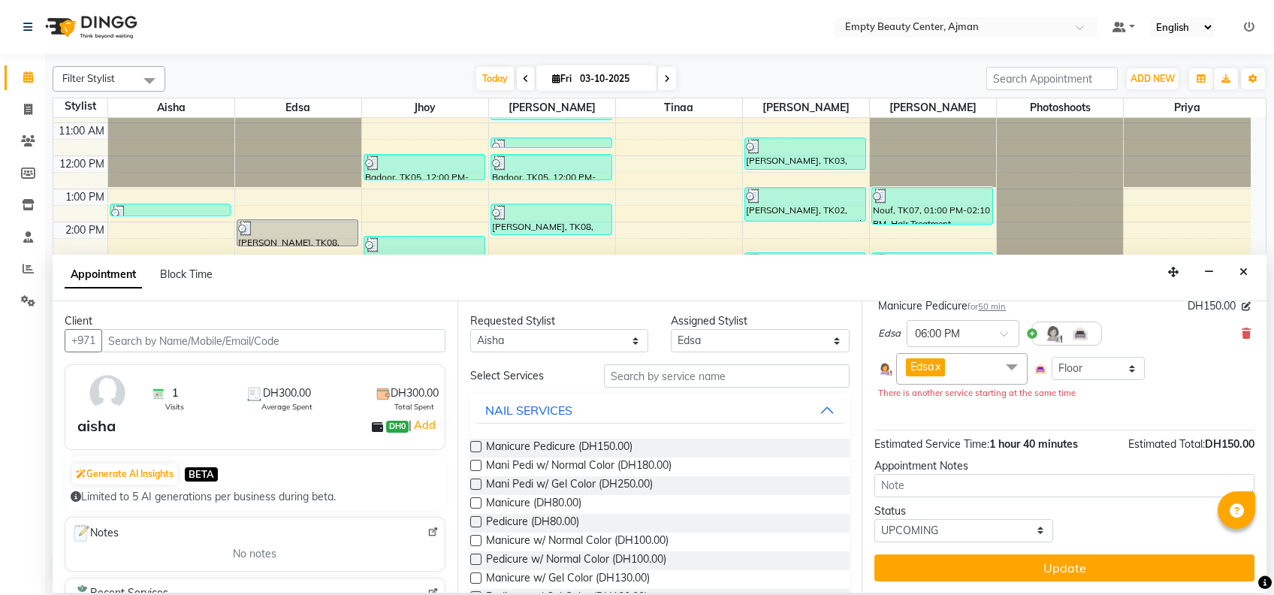
scroll to position [105, 0]
click at [1229, 420] on div "Manicure Pedicure for 50 min DH150.00 Edsa × 06:00 PM Edsa x Select All Aisha j…" at bounding box center [1064, 359] width 380 height 142
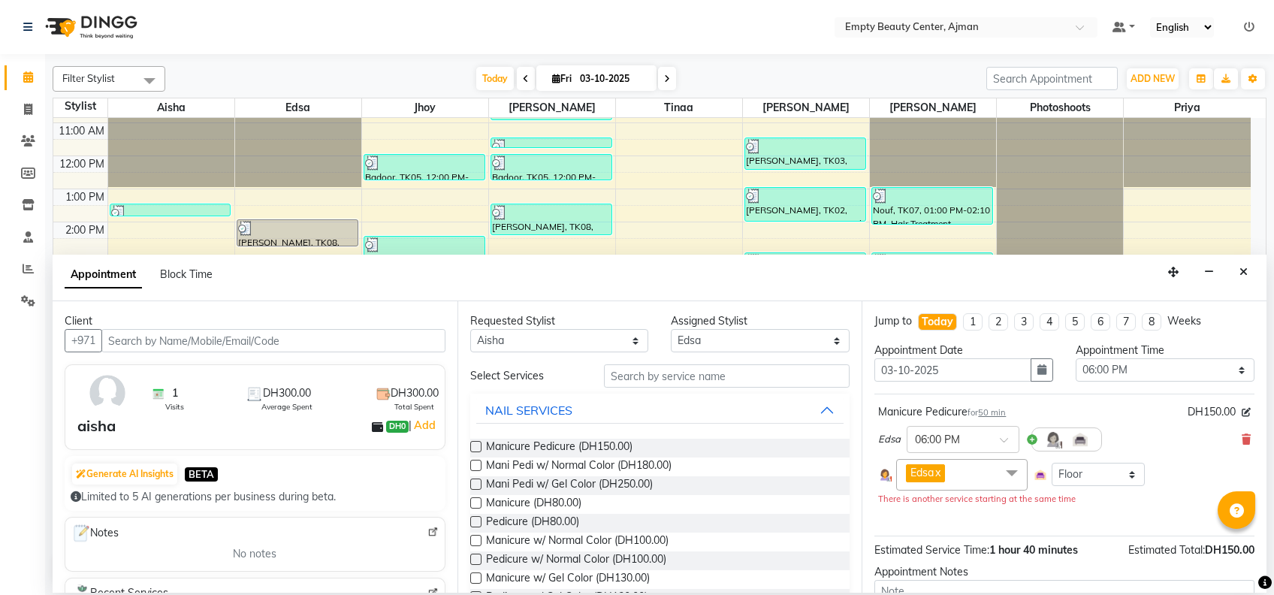
scroll to position [0, 0]
click at [945, 473] on span "Edsa x" at bounding box center [925, 472] width 39 height 17
click at [940, 473] on link "x" at bounding box center [936, 473] width 7 height 14
click at [536, 333] on select "Any [PERSON_NAME] Edsa jhoy [PERSON_NAME] Photoshoots Priya [PERSON_NAME] [PERS…" at bounding box center [559, 340] width 179 height 23
select select "12545"
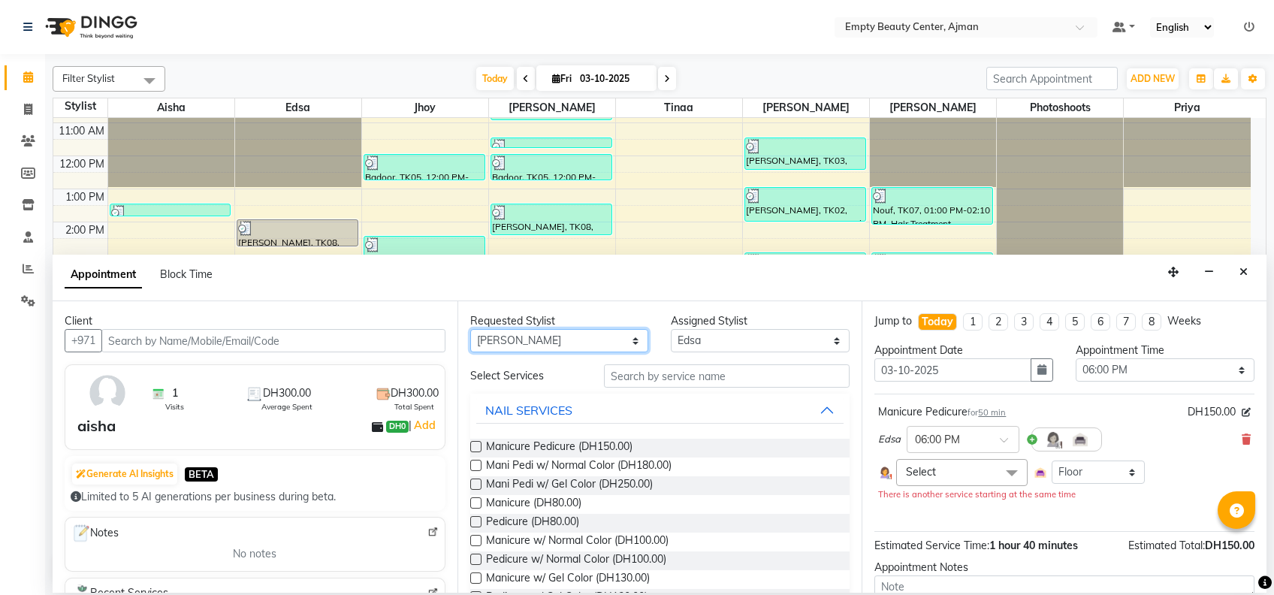
click at [470, 329] on select "Any [PERSON_NAME] Edsa jhoy [PERSON_NAME] Photoshoots Priya [PERSON_NAME] [PERS…" at bounding box center [559, 340] width 179 height 23
select select "12545"
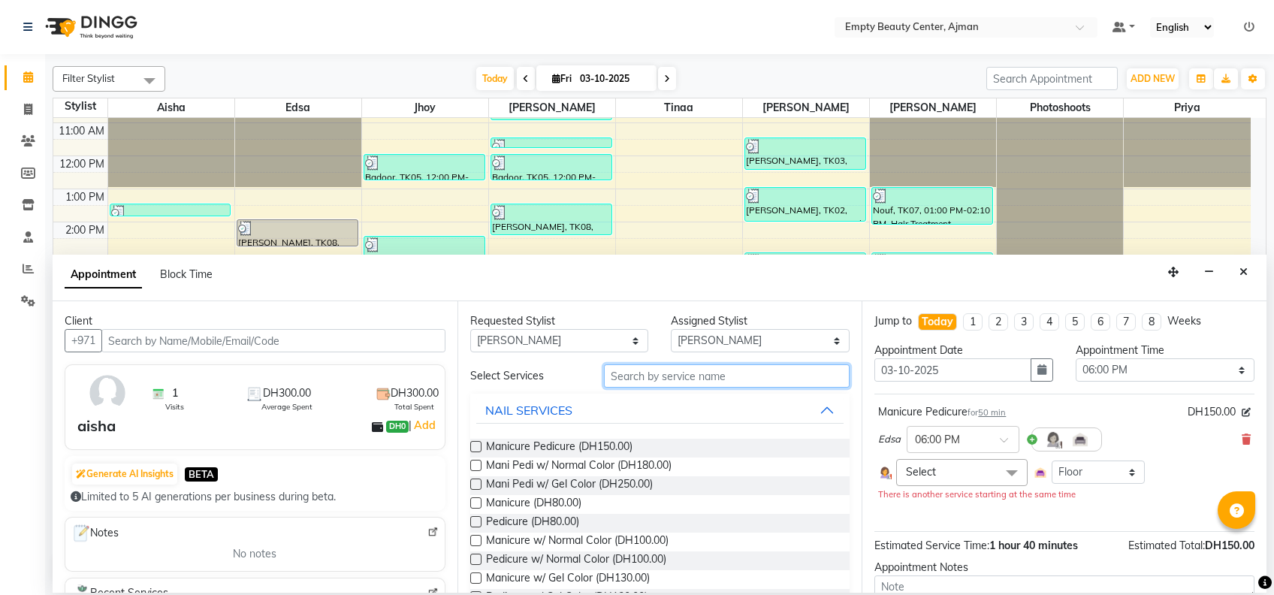
click at [656, 370] on input "text" at bounding box center [727, 375] width 246 height 23
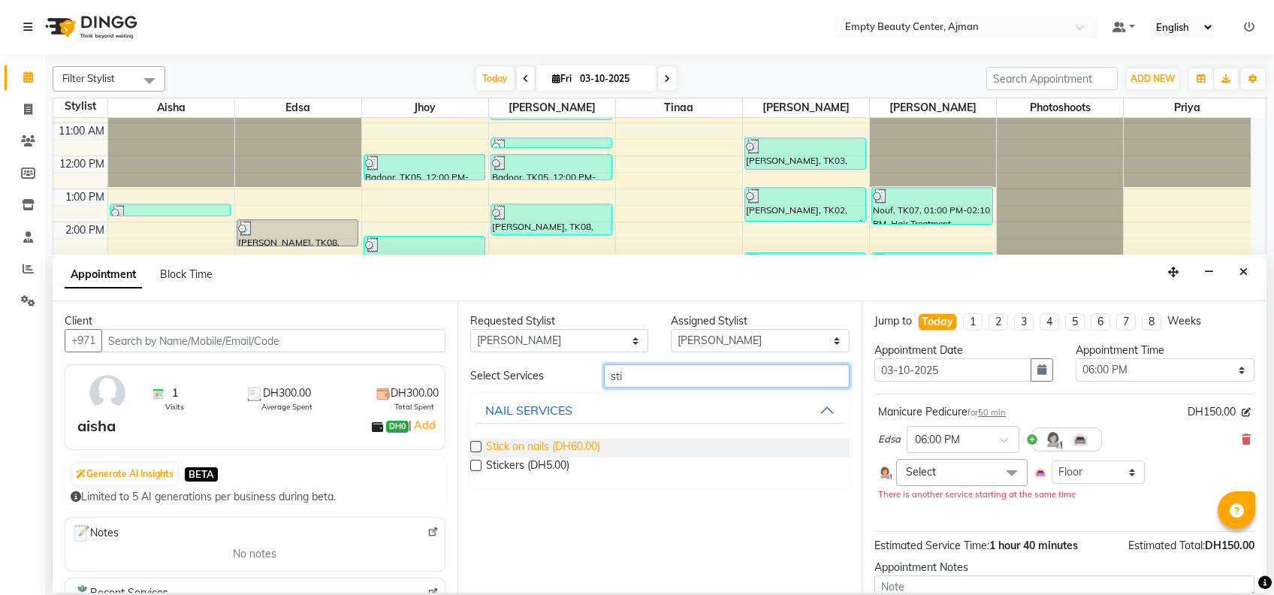
type input "sti"
click at [583, 447] on span "Stick on nails (DH60.00)" at bounding box center [543, 448] width 114 height 19
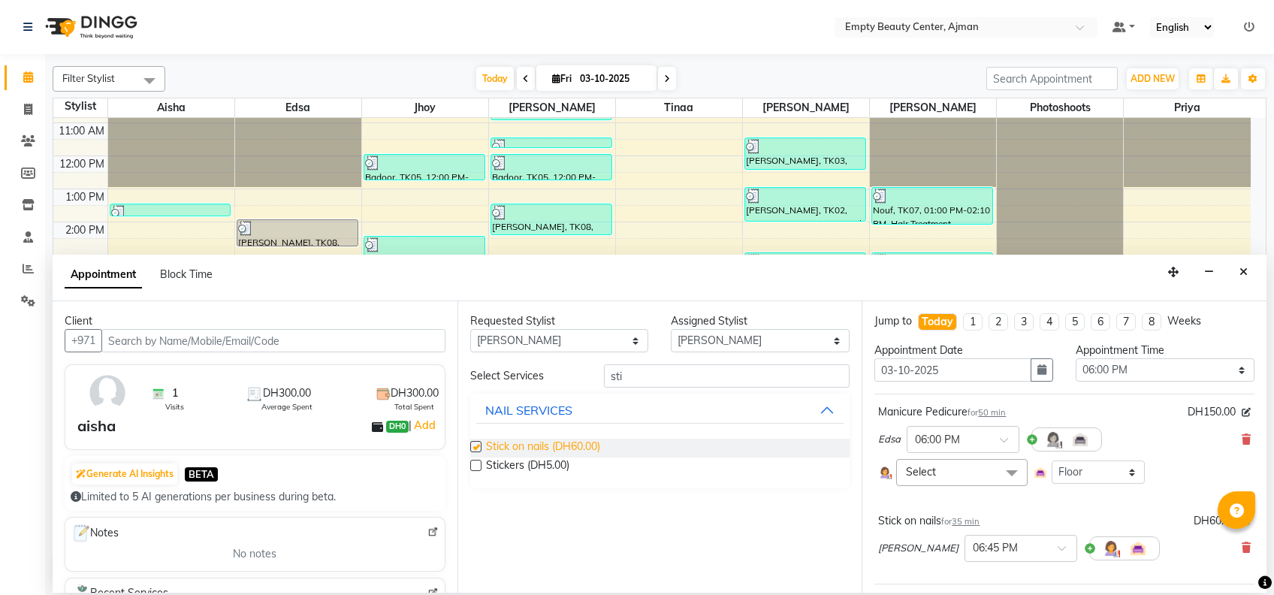
checkbox input "false"
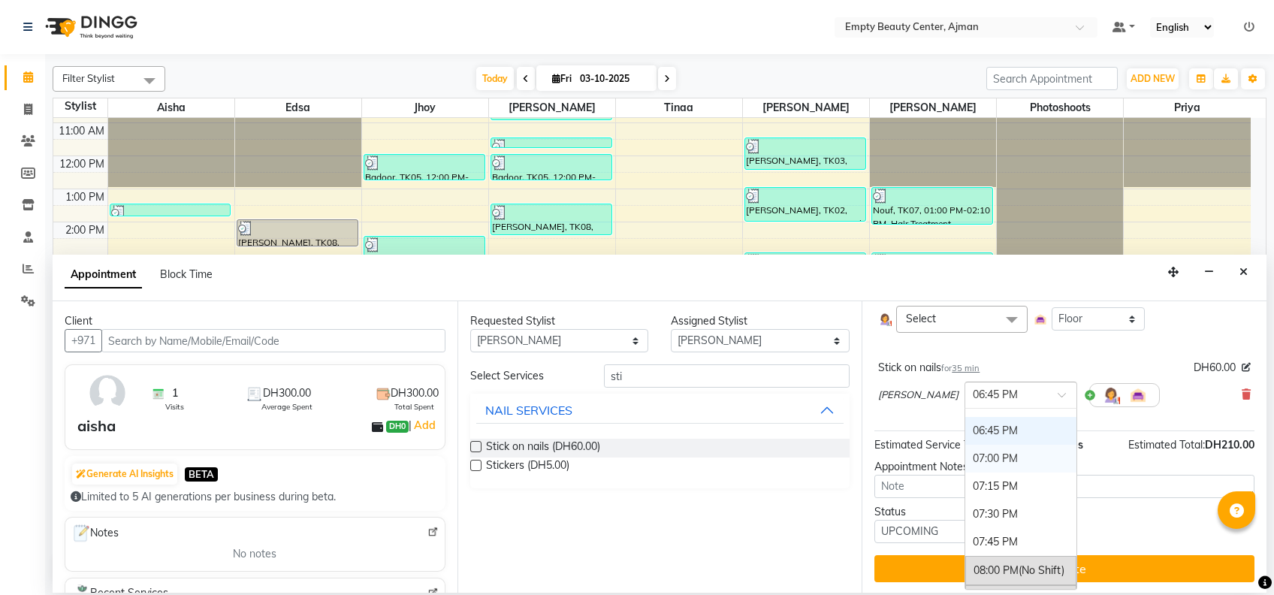
drag, startPoint x: 983, startPoint y: 397, endPoint x: 987, endPoint y: 454, distance: 57.2
click at [987, 409] on ng-select "× 06:45 PM 01:00 AM (No Shift) 01:15 AM (No Shift) 01:30 AM (No Shift) 01:45 AM…" at bounding box center [1020, 394] width 113 height 27
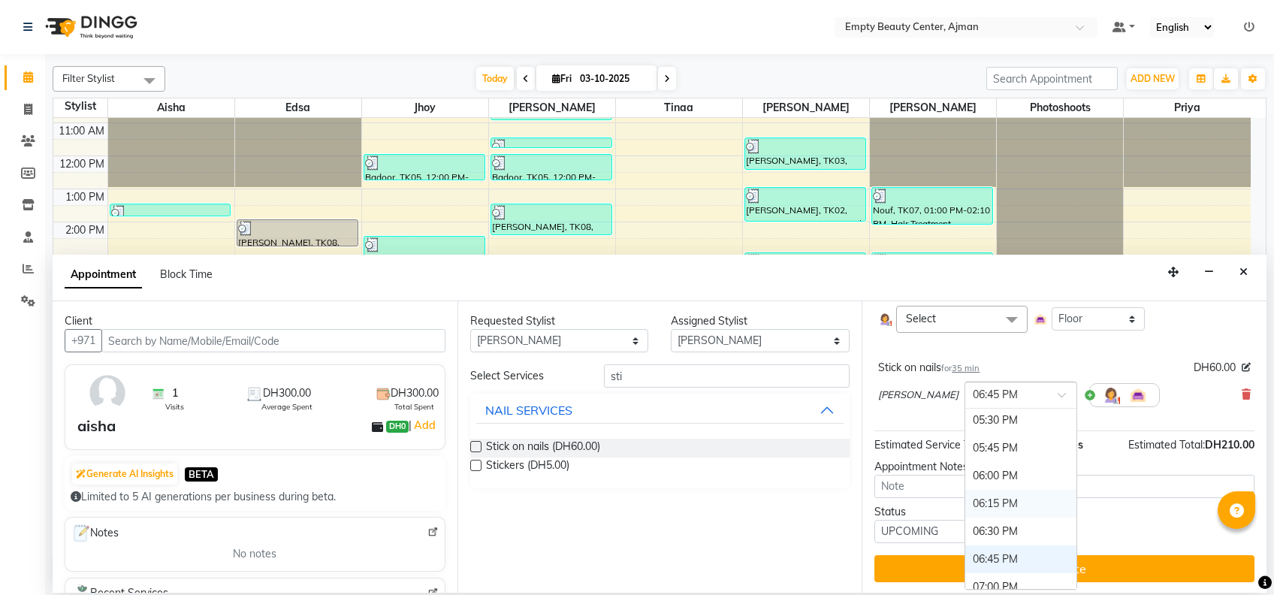
scroll to position [1902, 0]
click at [965, 469] on div "06:00 PM" at bounding box center [1020, 477] width 111 height 28
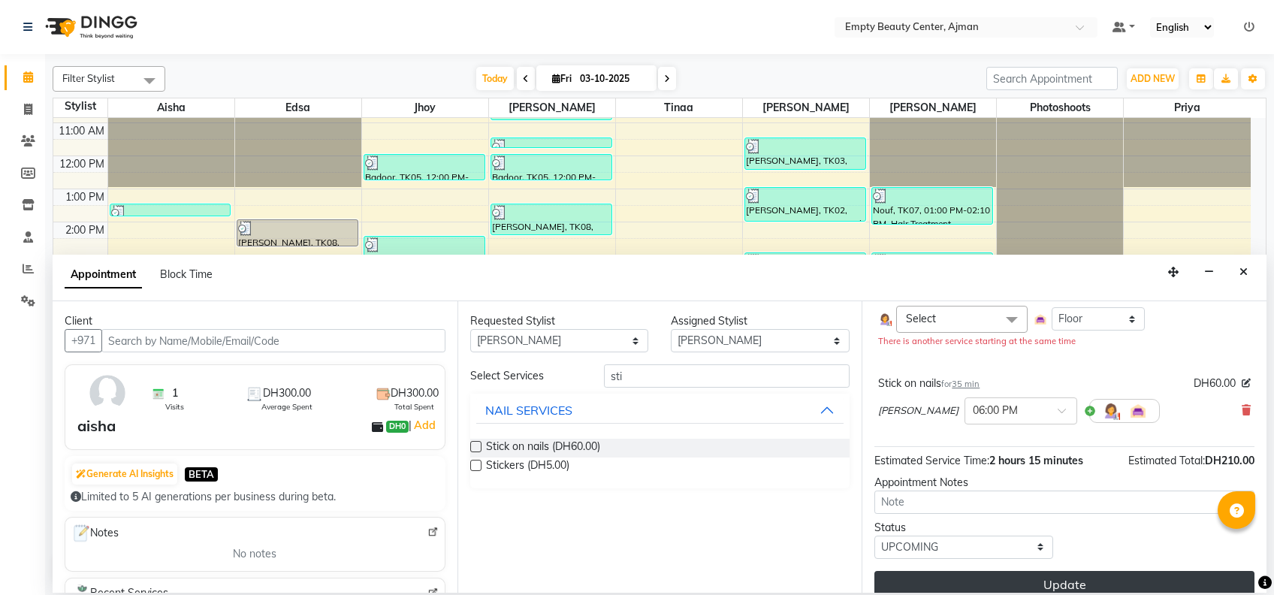
click at [1029, 584] on button "Update" at bounding box center [1064, 584] width 380 height 27
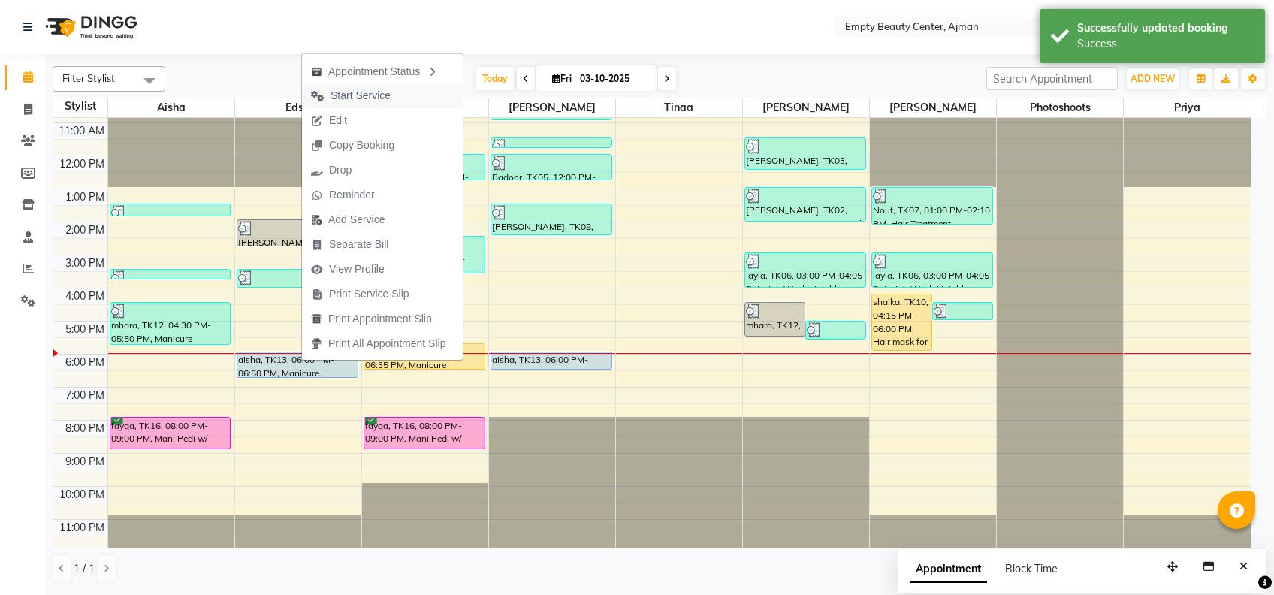
click at [390, 98] on span "Start Service" at bounding box center [351, 95] width 98 height 25
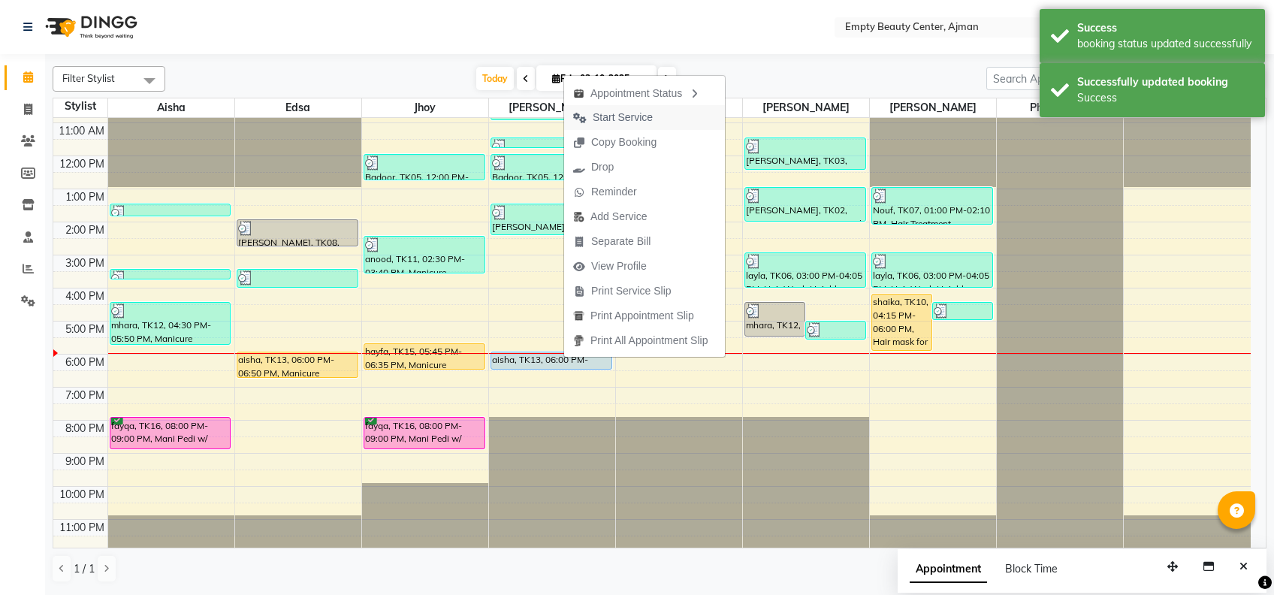
click at [621, 119] on span "Start Service" at bounding box center [622, 118] width 60 height 16
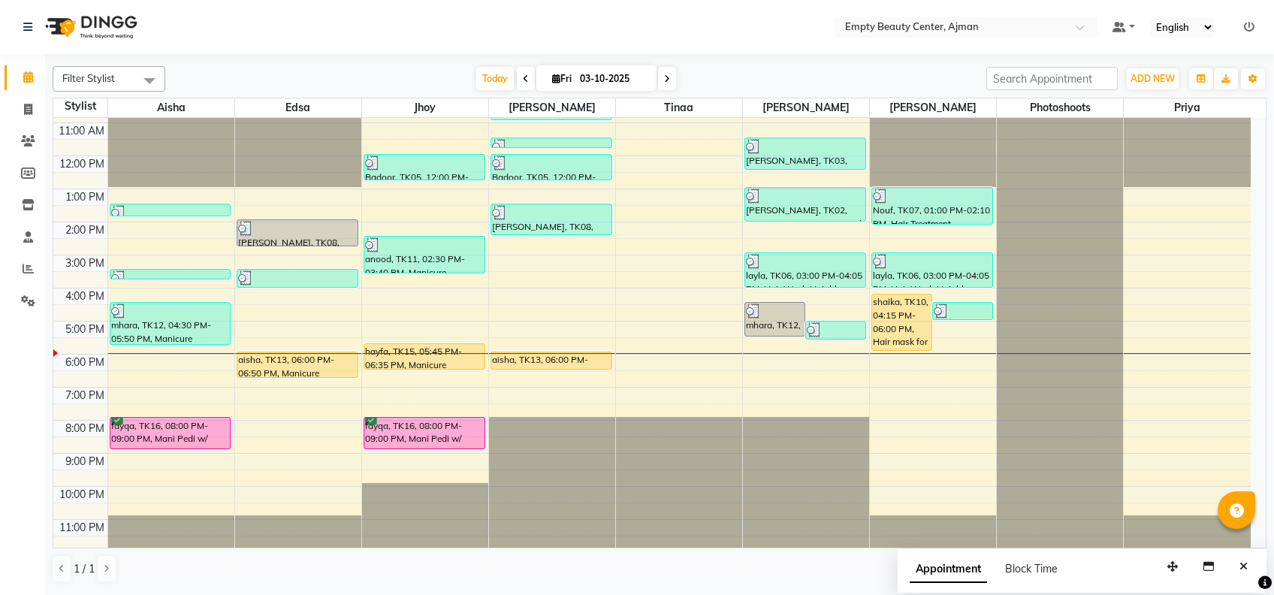
scroll to position [0, 0]
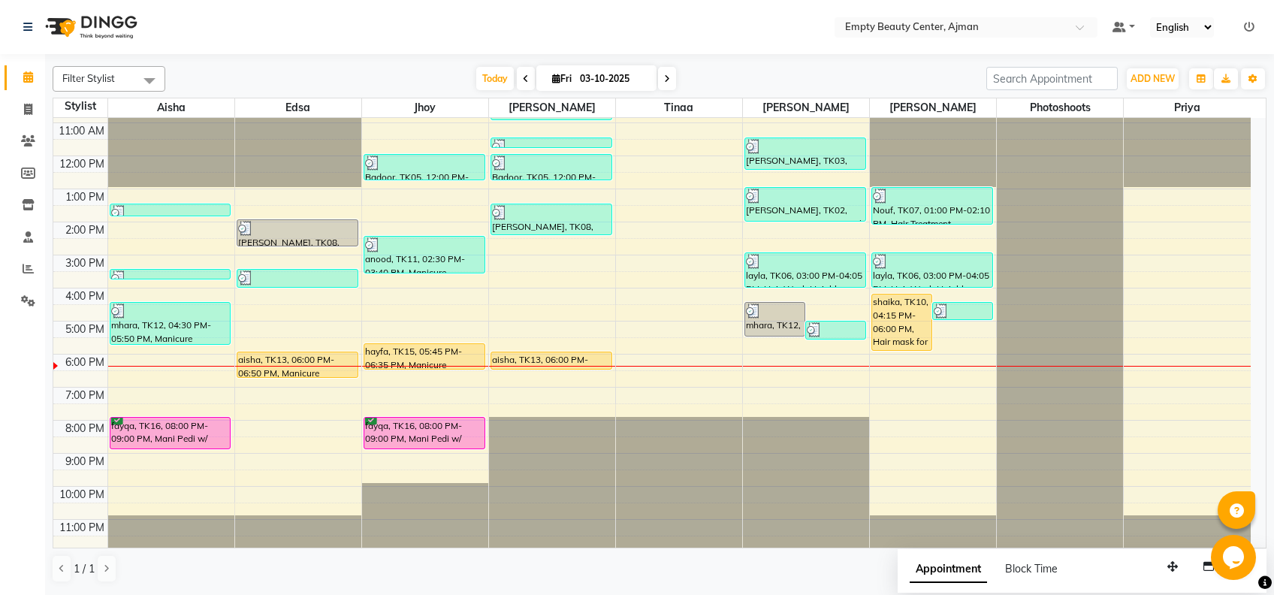
click at [328, 406] on div "12:00 AM 1:00 AM 2:00 AM 3:00 AM 4:00 AM 5:00 AM 6:00 AM 7:00 AM 8:00 AM 9:00 A…" at bounding box center [651, 156] width 1197 height 792
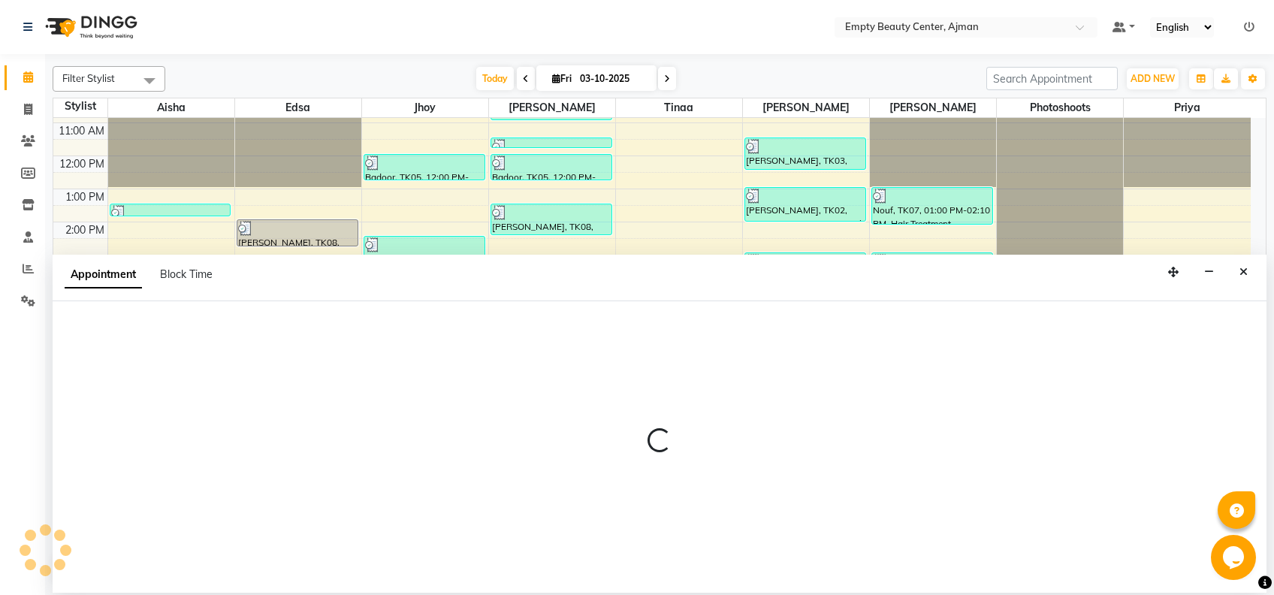
select select "26290"
select select "1170"
select select "tentative"
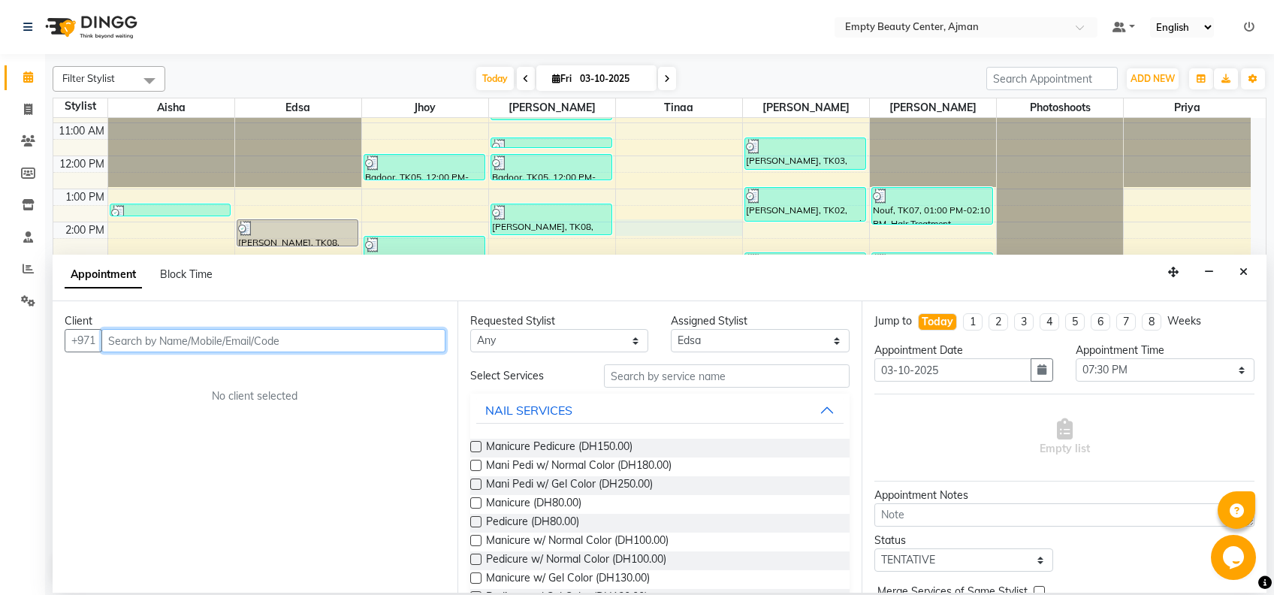
click at [637, 221] on div "12:00 AM 1:00 AM 2:00 AM 3:00 AM 4:00 AM 5:00 AM 6:00 AM 7:00 AM 8:00 AM 9:00 A…" at bounding box center [651, 156] width 1197 height 792
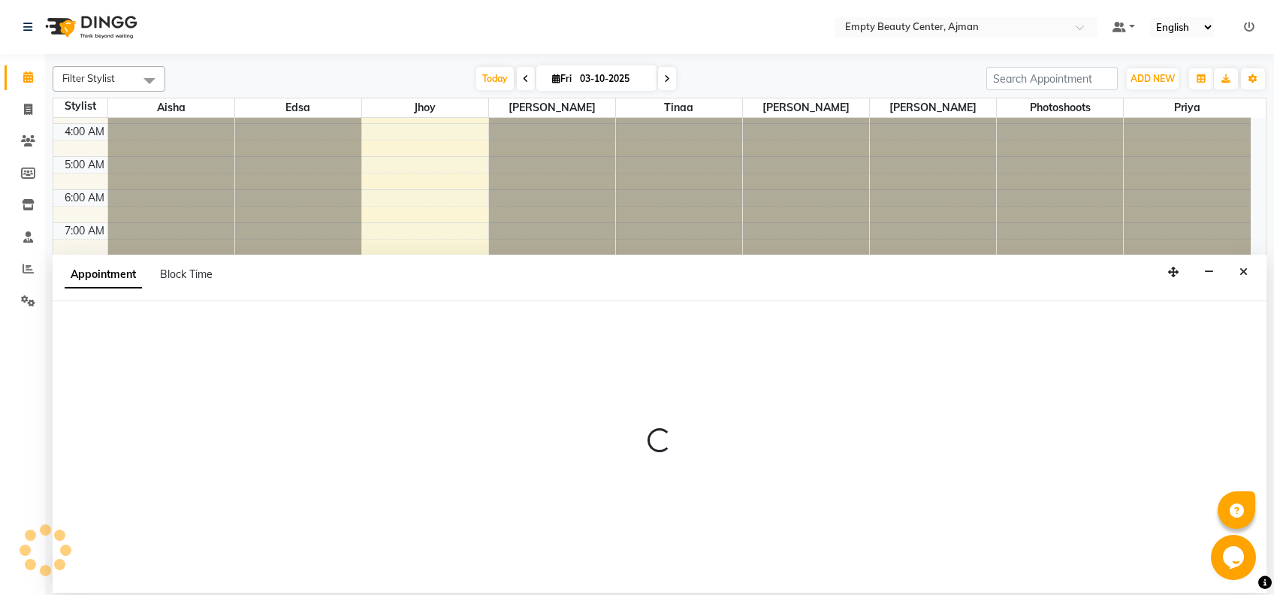
scroll to position [358, 0]
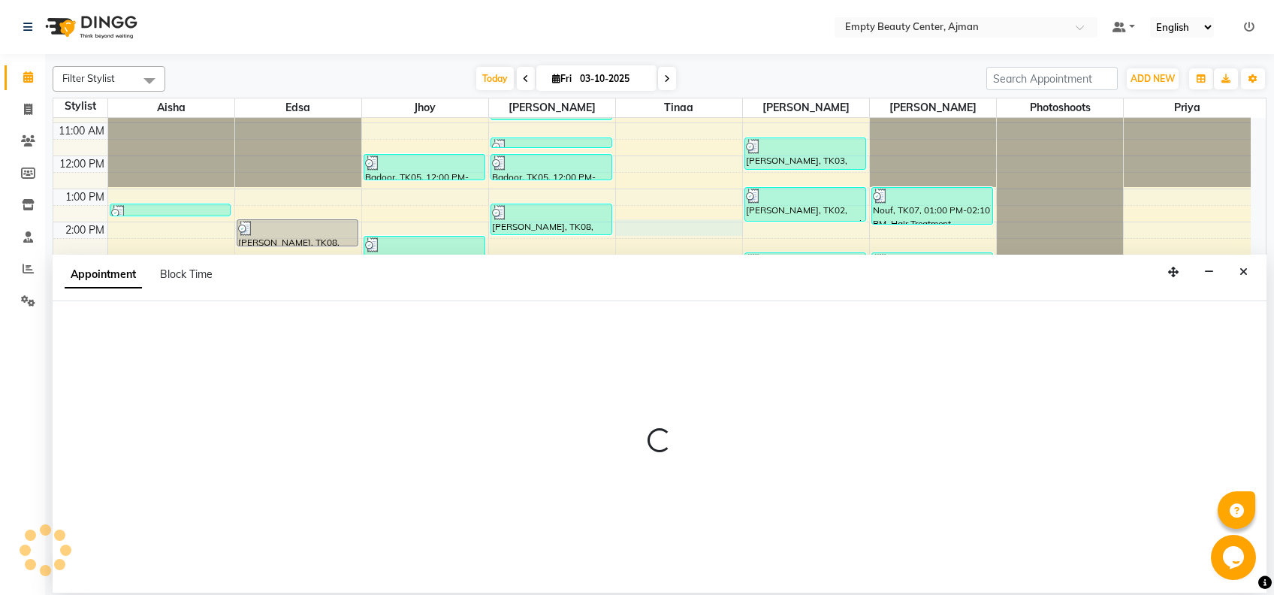
select select "18086"
select select "840"
select select "tentative"
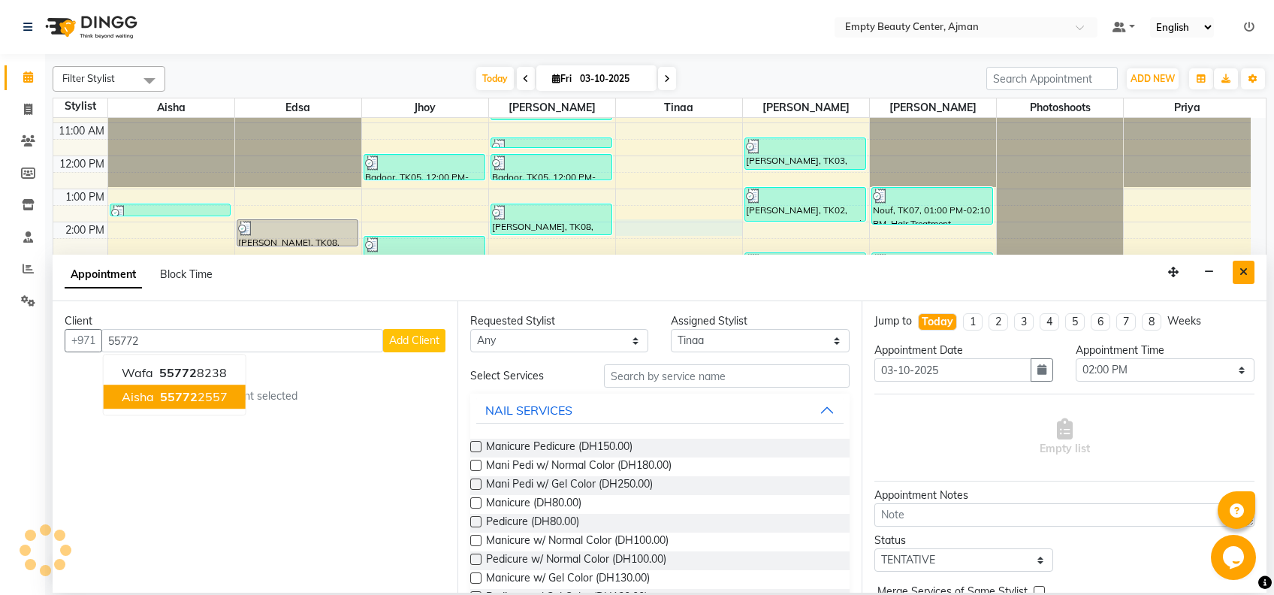
type input "55772"
click at [1236, 263] on button "Close" at bounding box center [1243, 272] width 22 height 23
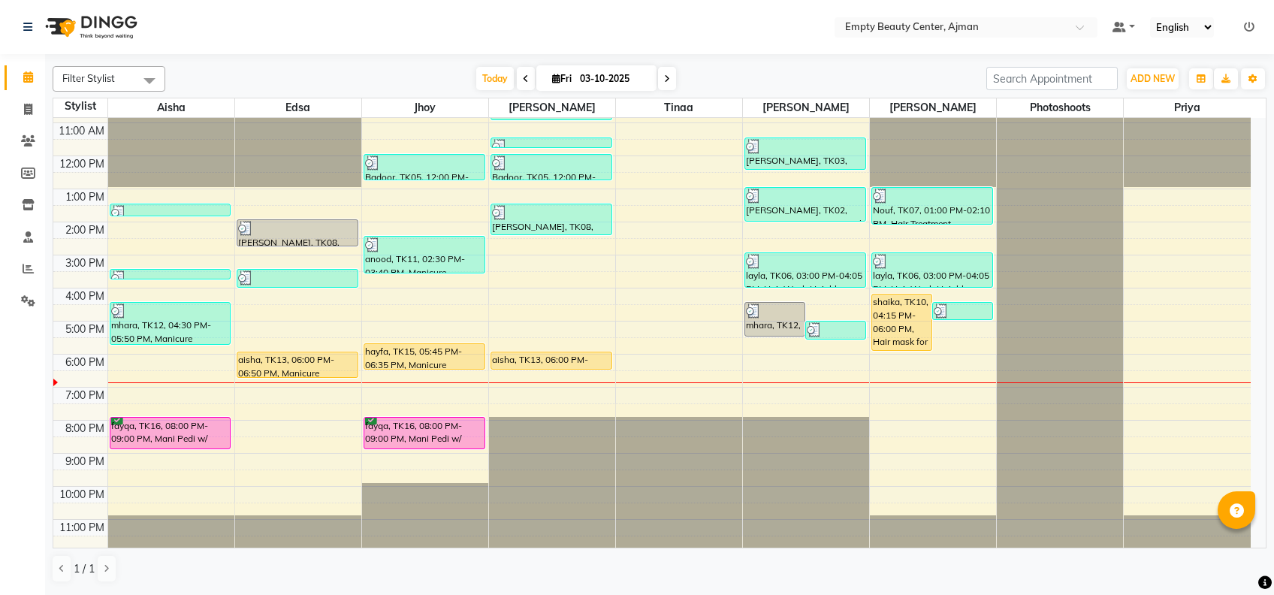
click at [858, 566] on div "1 / 1" at bounding box center [659, 568] width 1213 height 29
click at [661, 84] on span at bounding box center [667, 78] width 18 height 23
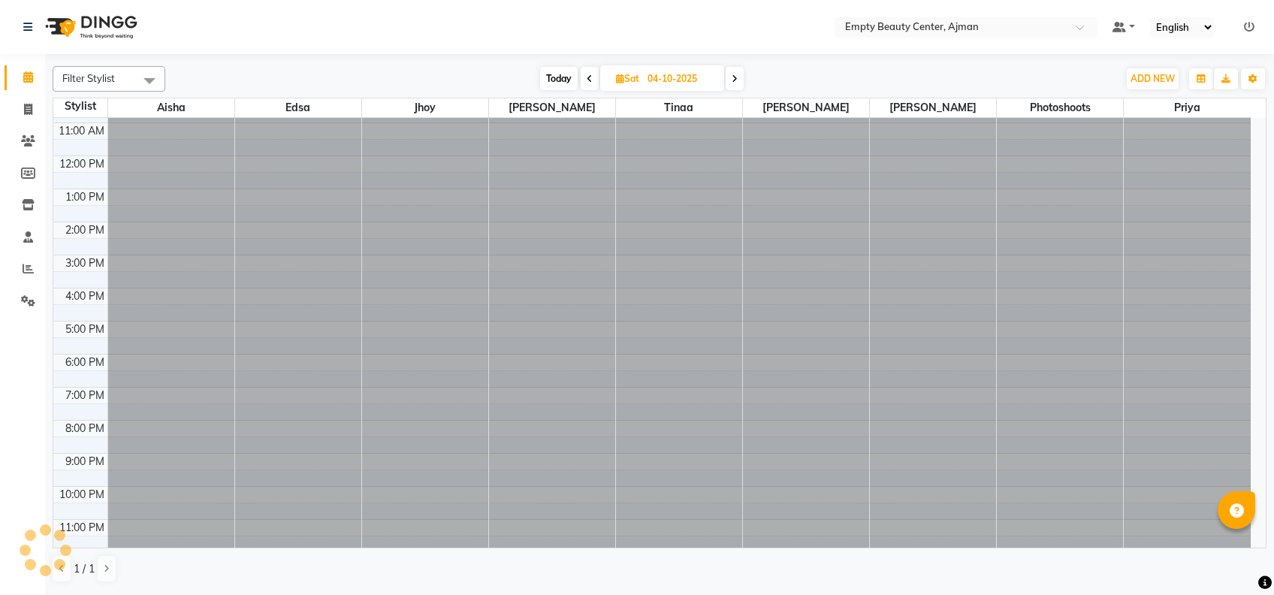
scroll to position [198, 0]
click at [558, 86] on span "Today" at bounding box center [559, 78] width 38 height 23
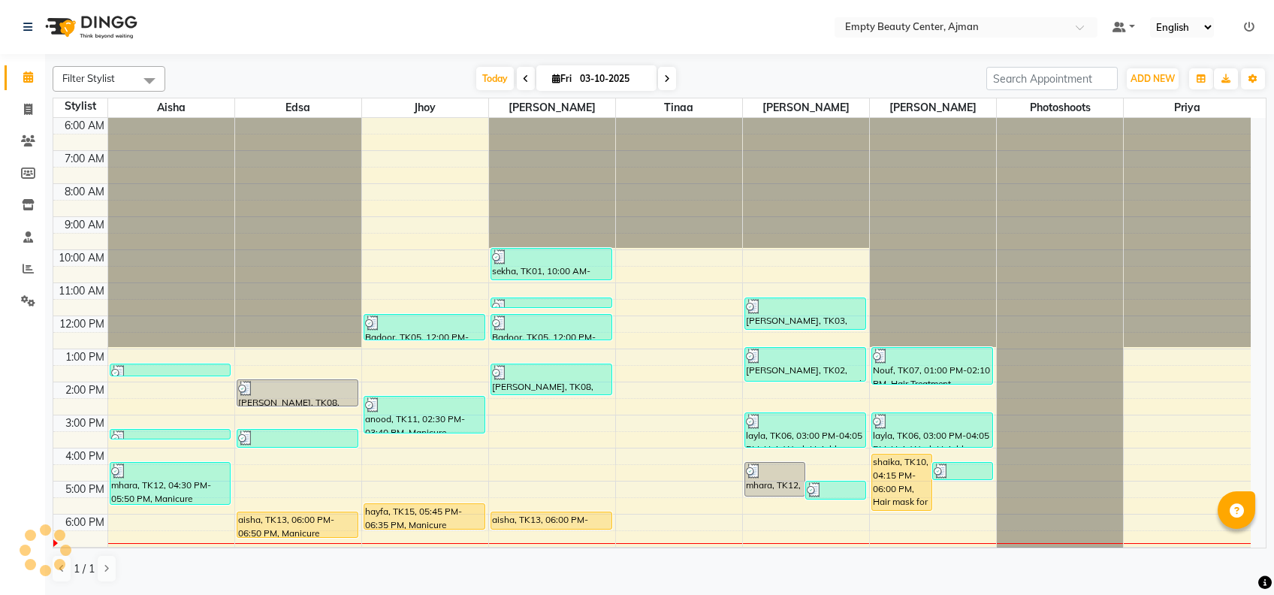
click at [667, 78] on span at bounding box center [667, 78] width 18 height 23
type input "04-10-2025"
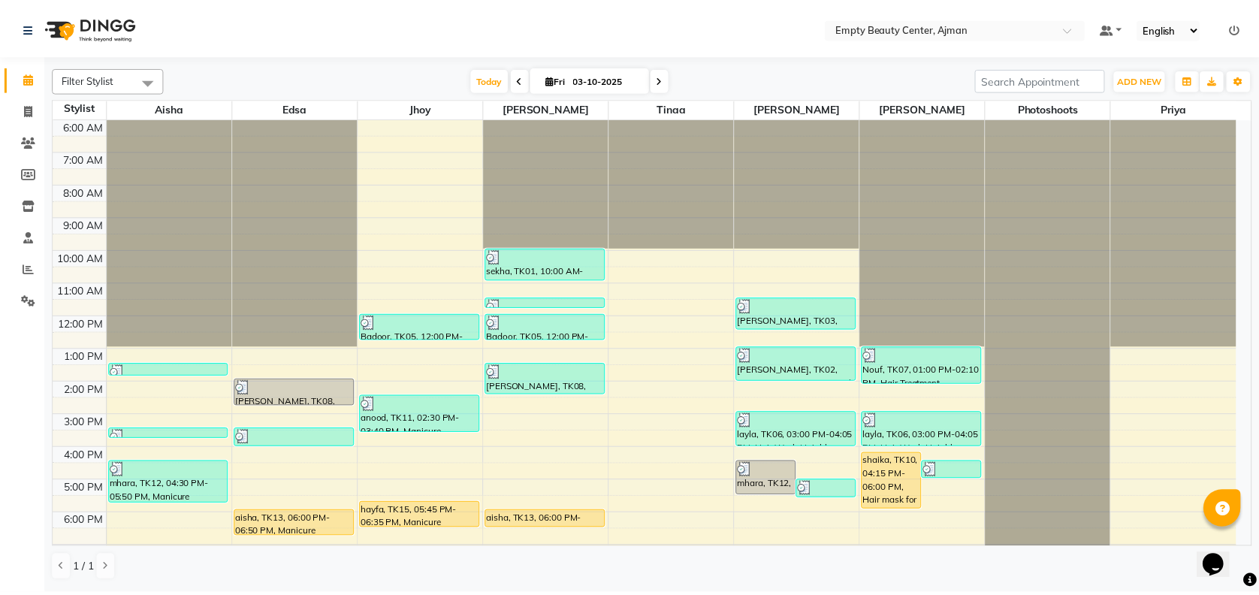
scroll to position [358, 0]
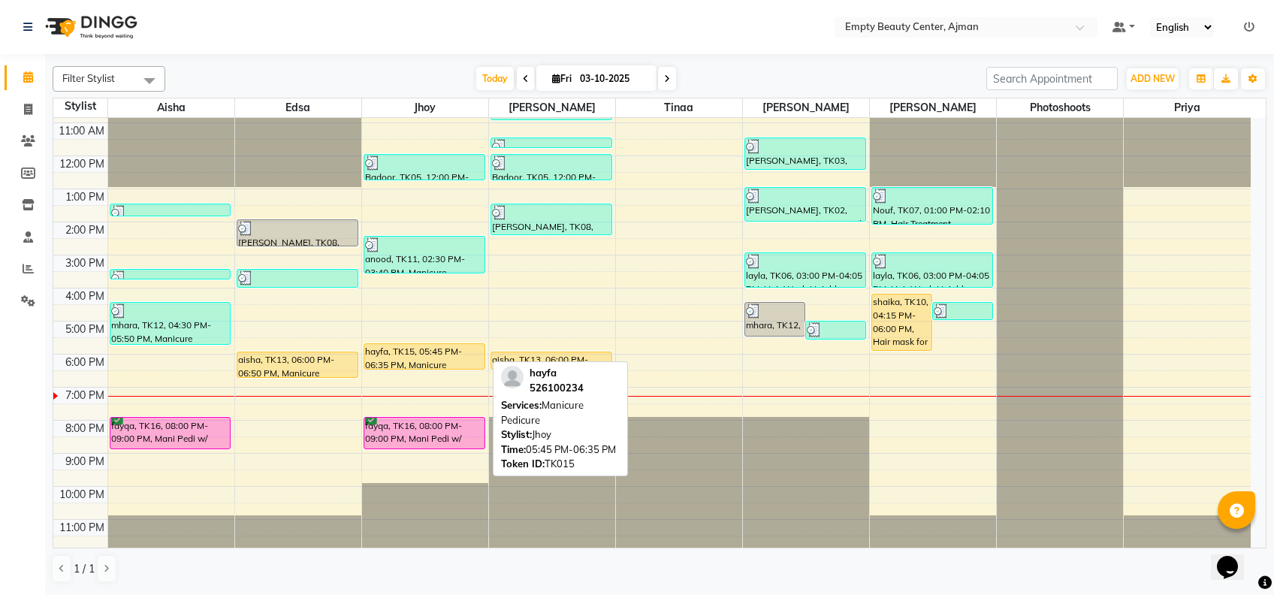
click at [470, 346] on div "hayfa, TK15, 05:45 PM-06:35 PM, Manicure Pedicure" at bounding box center [424, 356] width 120 height 25
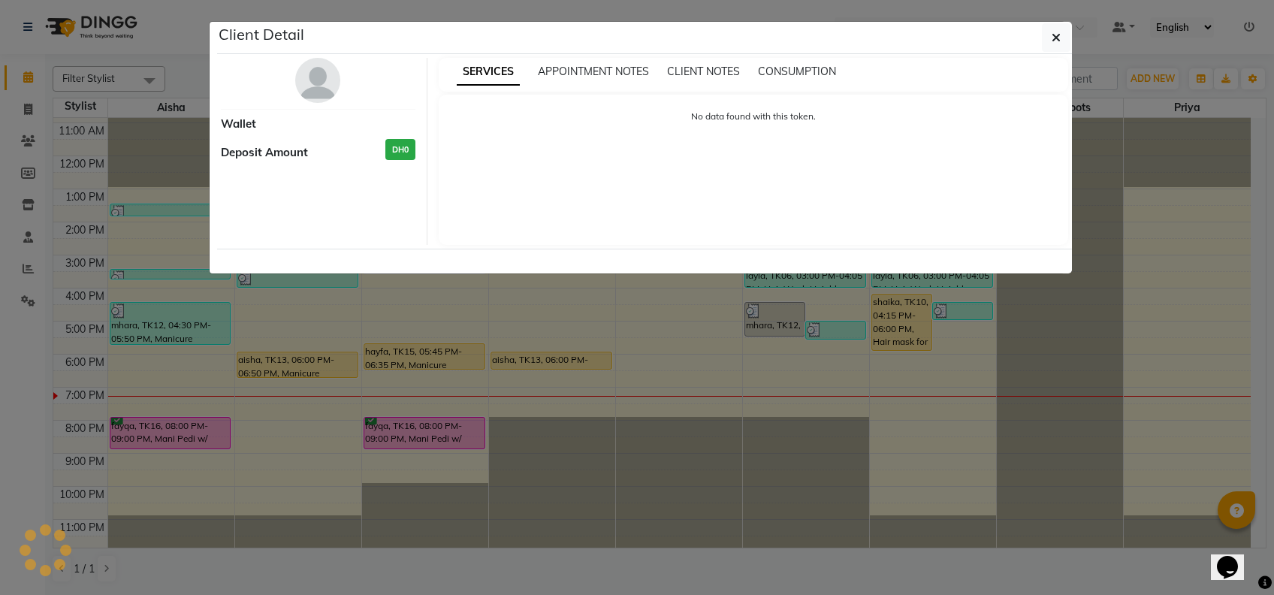
select select "1"
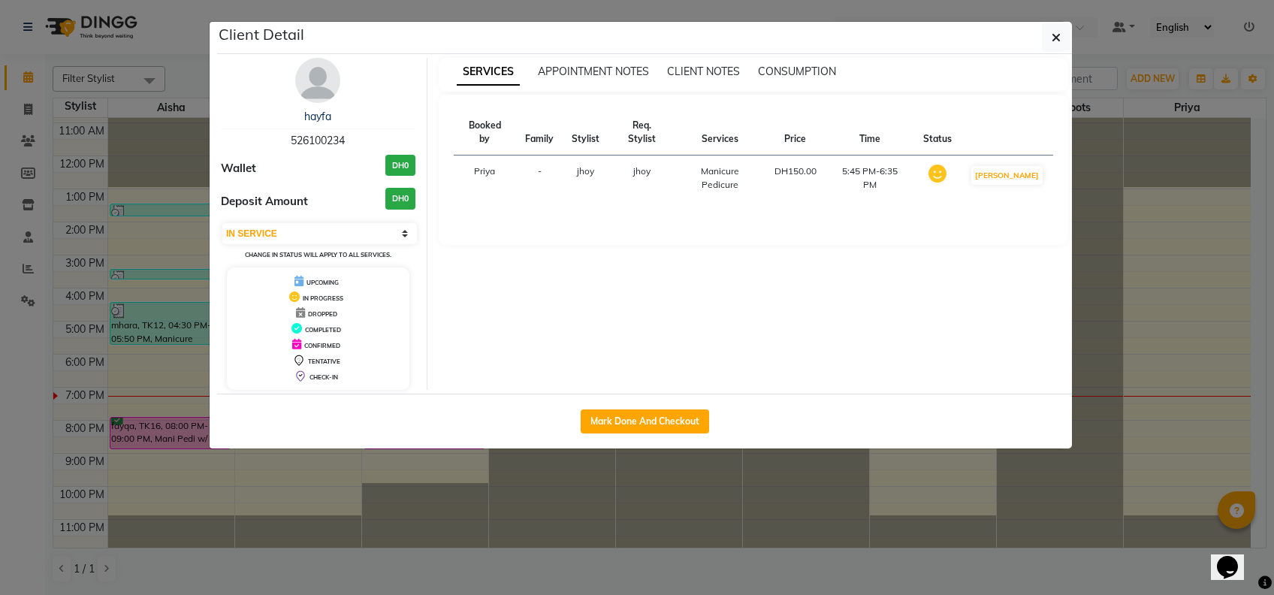
click at [670, 407] on div "Mark Done And Checkout" at bounding box center [644, 420] width 855 height 55
click at [678, 418] on button "Mark Done And Checkout" at bounding box center [644, 421] width 128 height 24
select select "service"
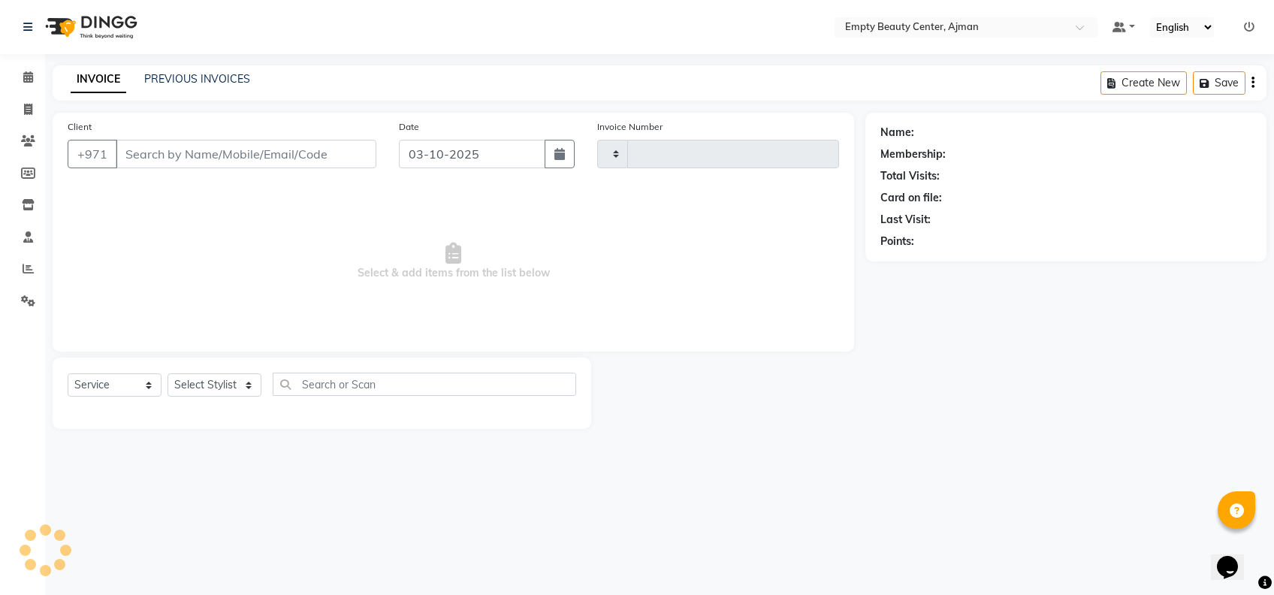
type input "2613"
select select "769"
type input "526100234"
select select "43428"
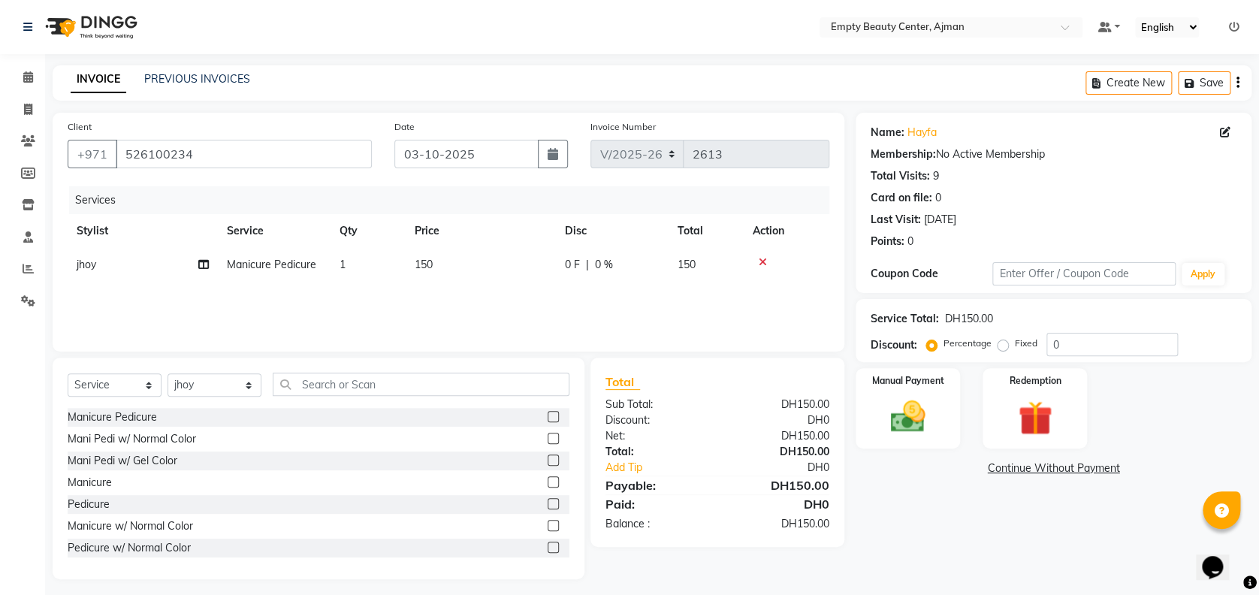
click at [372, 361] on div "Select Service Product Membership Package Voucher Prepaid Gift Card Select Styl…" at bounding box center [319, 468] width 532 height 222
click at [386, 384] on input "text" at bounding box center [421, 383] width 297 height 23
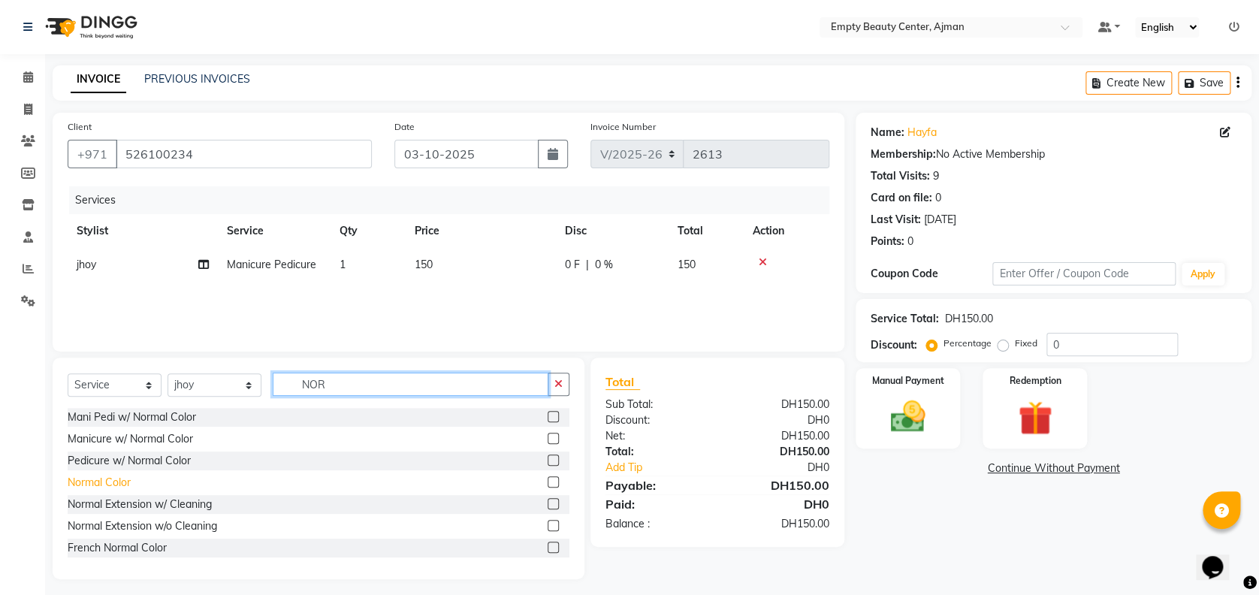
type input "NOR"
click at [113, 478] on div "Normal Color" at bounding box center [99, 483] width 63 height 16
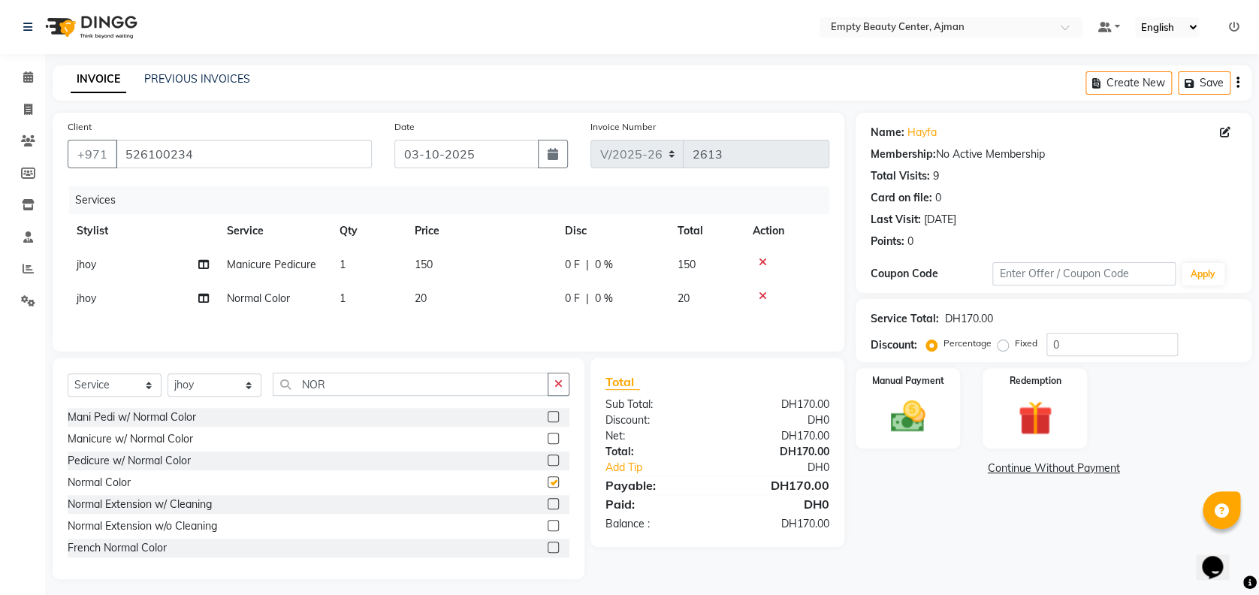
checkbox input "false"
click at [856, 420] on div "Manual Payment" at bounding box center [907, 407] width 109 height 83
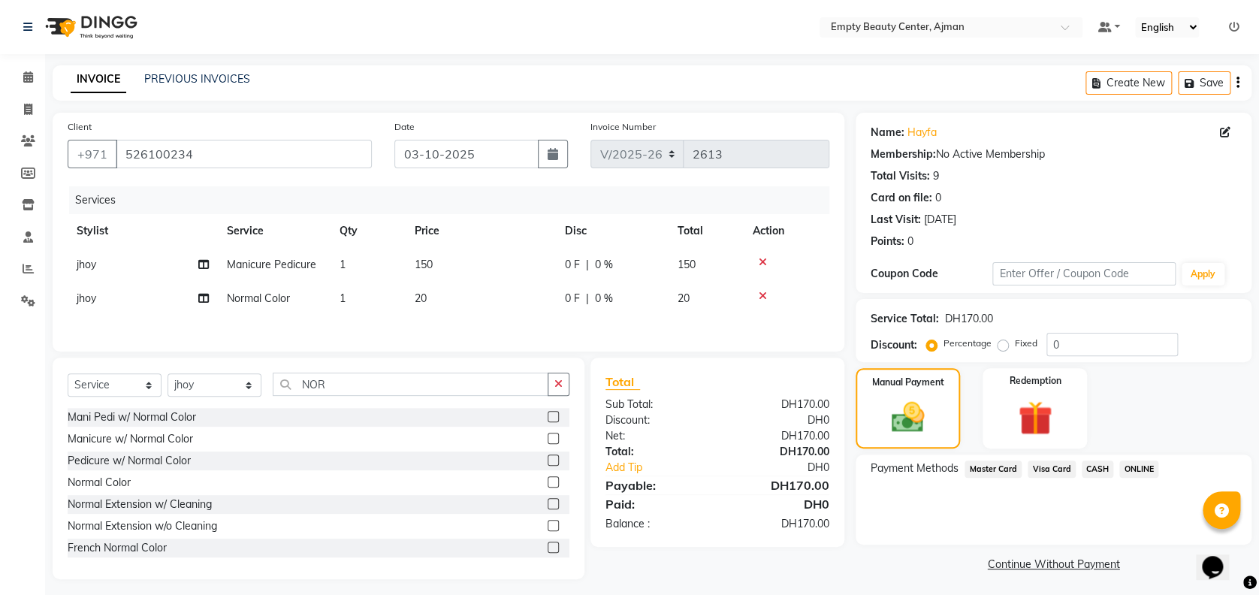
click at [1063, 466] on span "Visa Card" at bounding box center [1051, 468] width 48 height 17
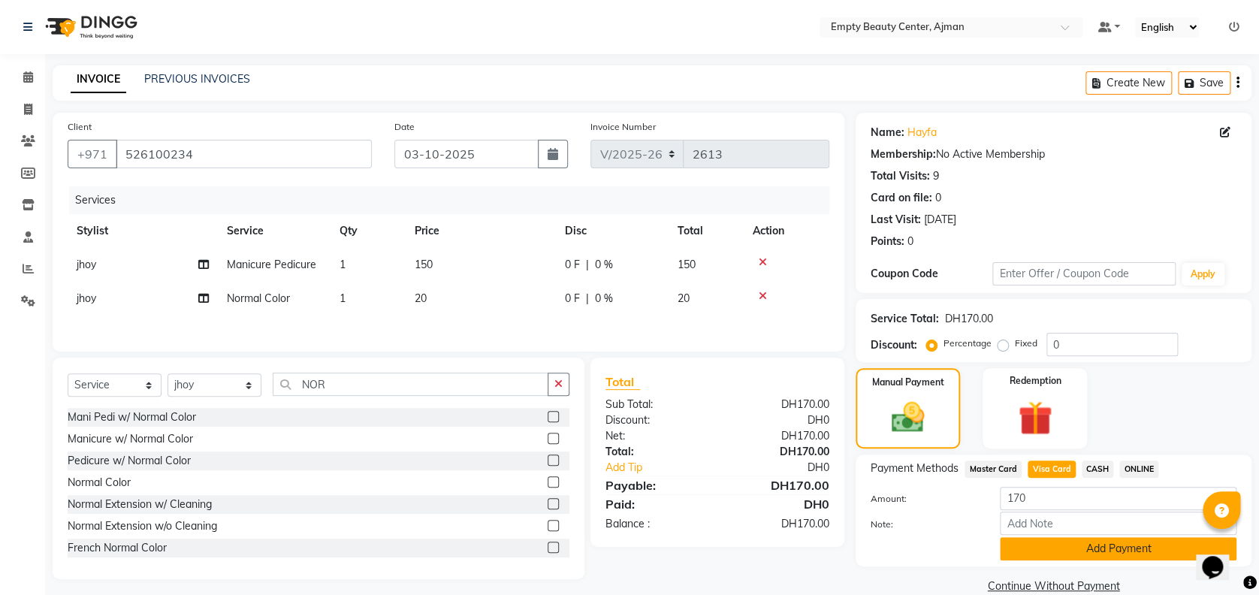
click at [1117, 551] on button "Add Payment" at bounding box center [1117, 548] width 237 height 23
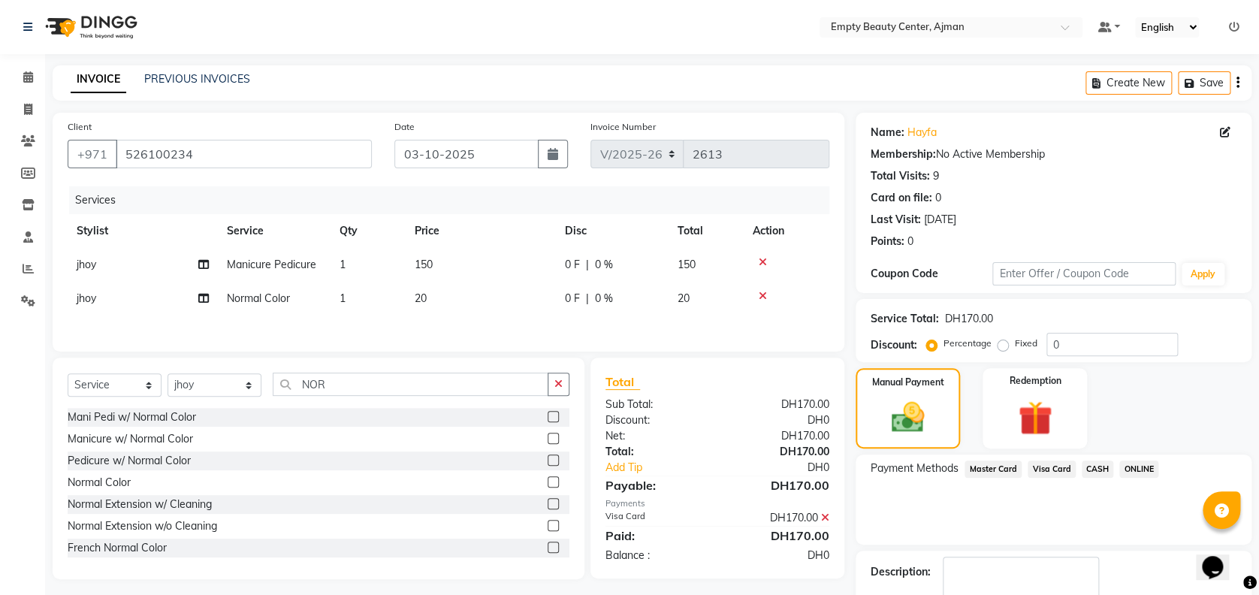
scroll to position [87, 0]
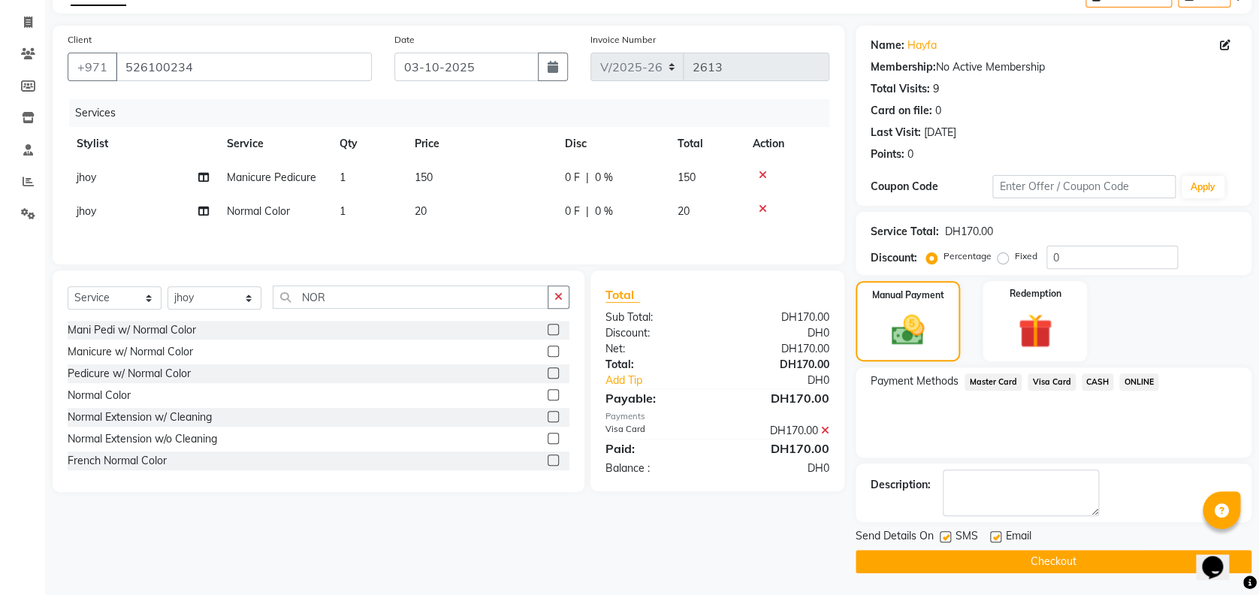
click at [1046, 556] on button "Checkout" at bounding box center [1053, 561] width 396 height 23
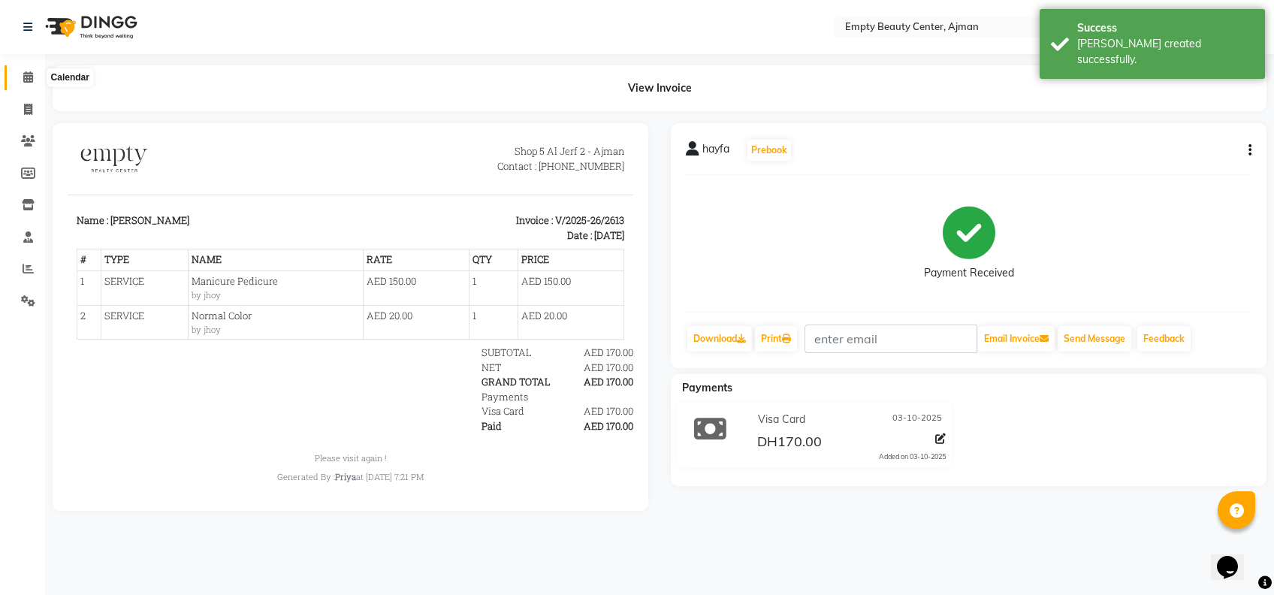
click at [26, 72] on icon at bounding box center [28, 76] width 10 height 11
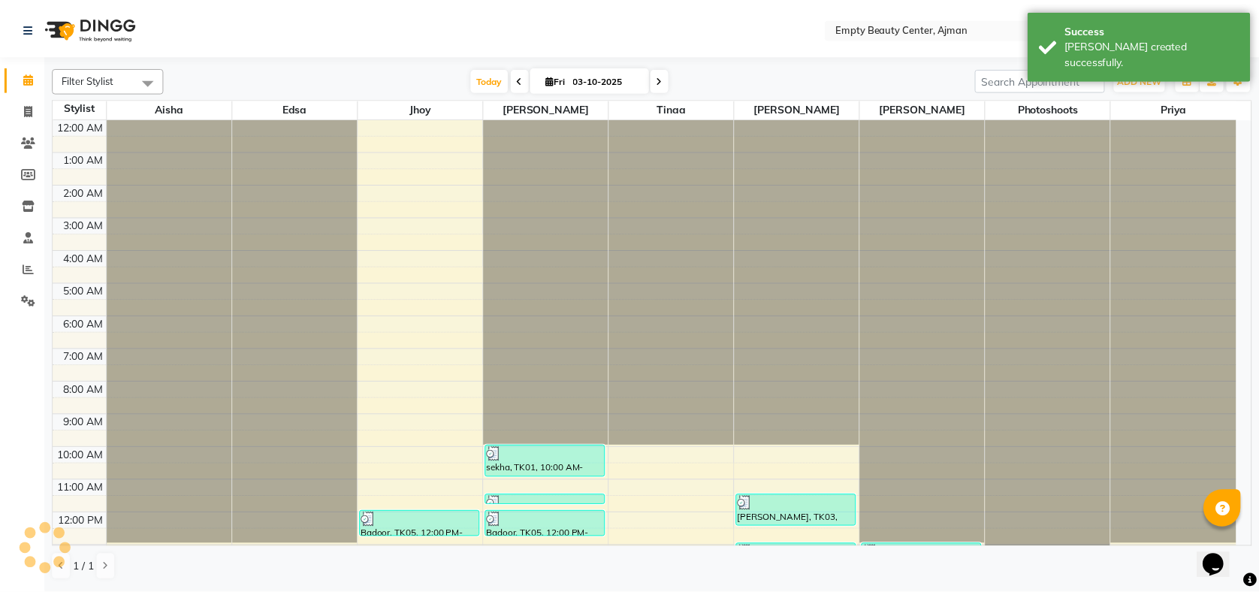
scroll to position [358, 0]
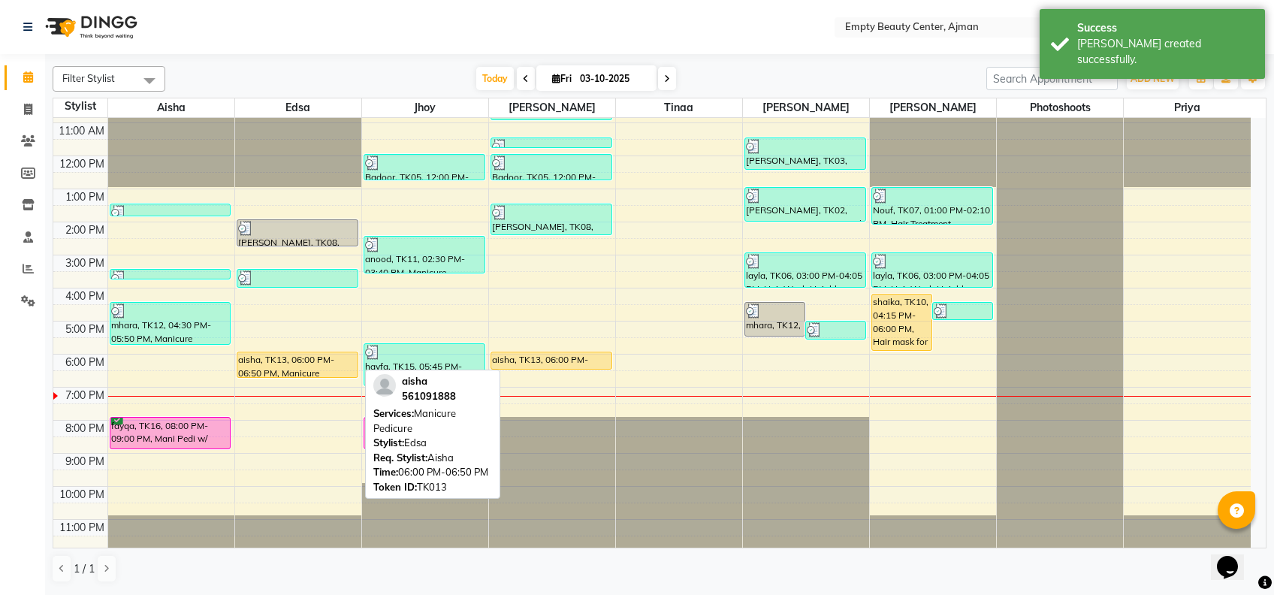
click at [282, 362] on div "aisha, TK13, 06:00 PM-06:50 PM, Manicure Pedicure" at bounding box center [297, 364] width 120 height 25
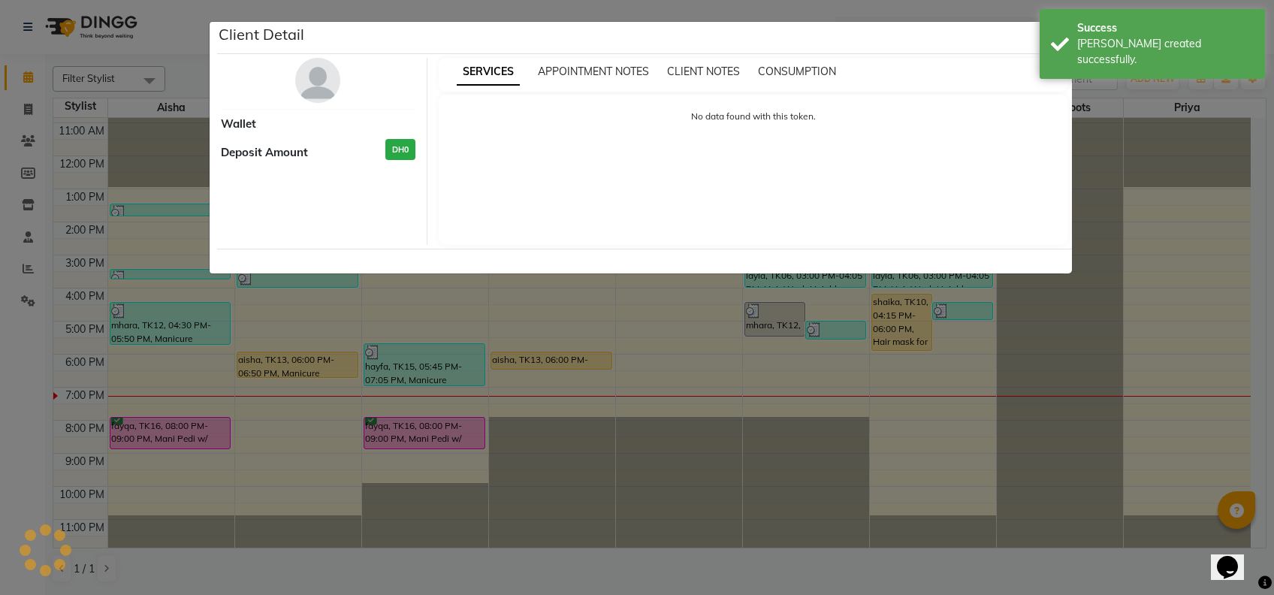
select select "1"
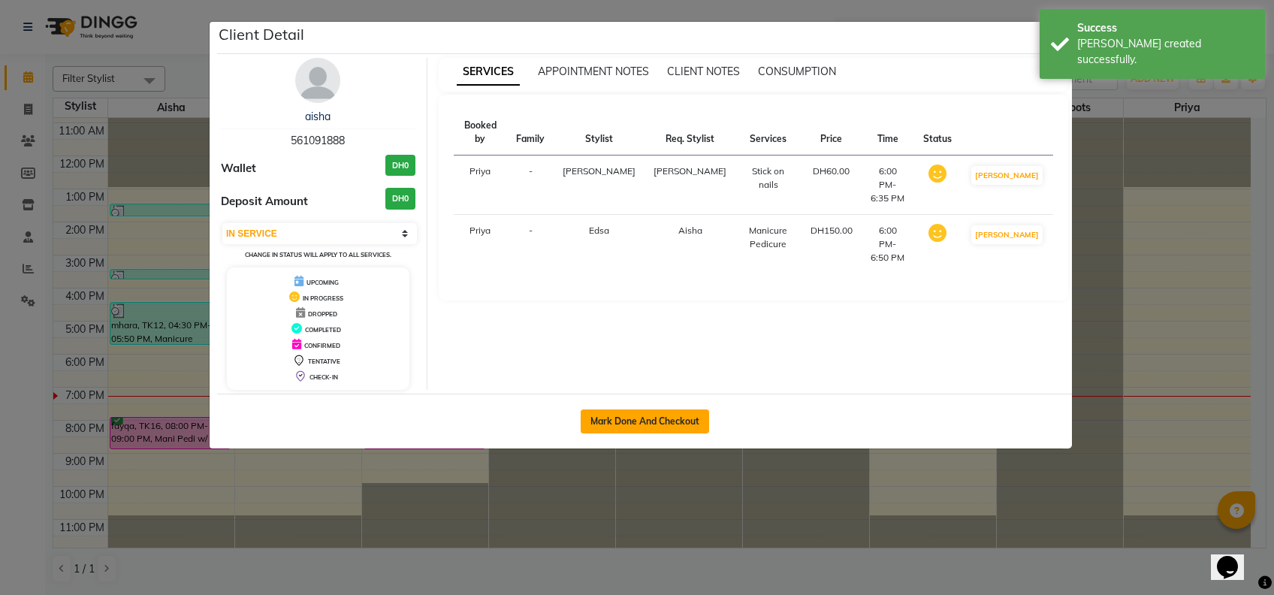
click at [661, 424] on button "Mark Done And Checkout" at bounding box center [644, 421] width 128 height 24
select select "service"
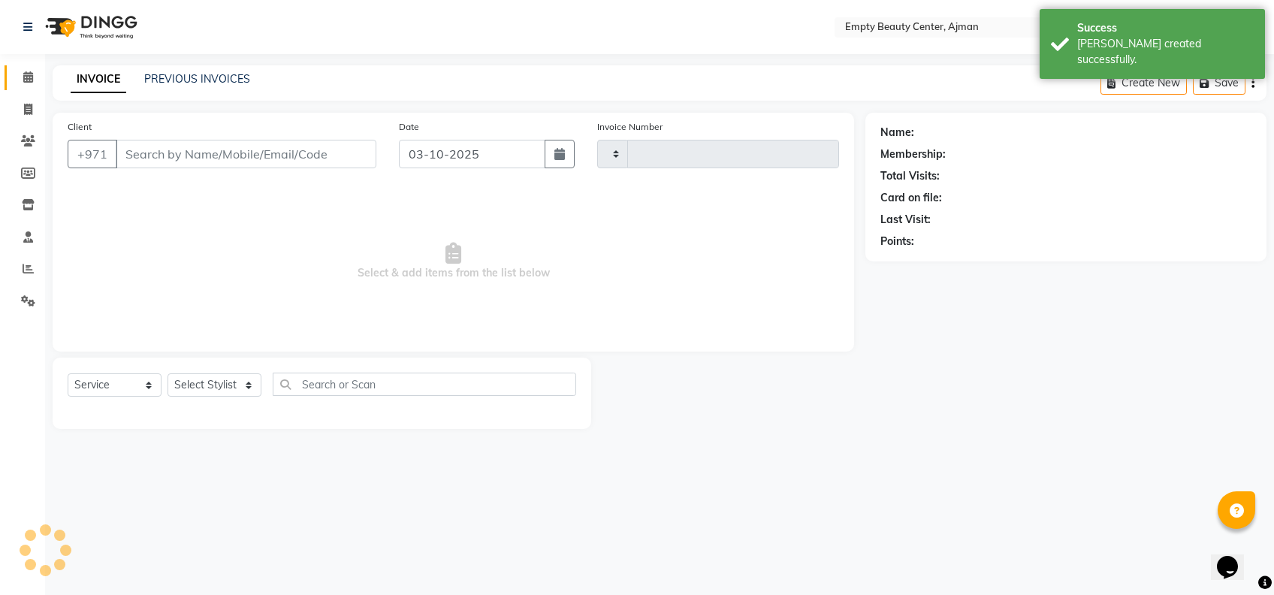
type input "2614"
select select "769"
type input "561091888"
select select "12545"
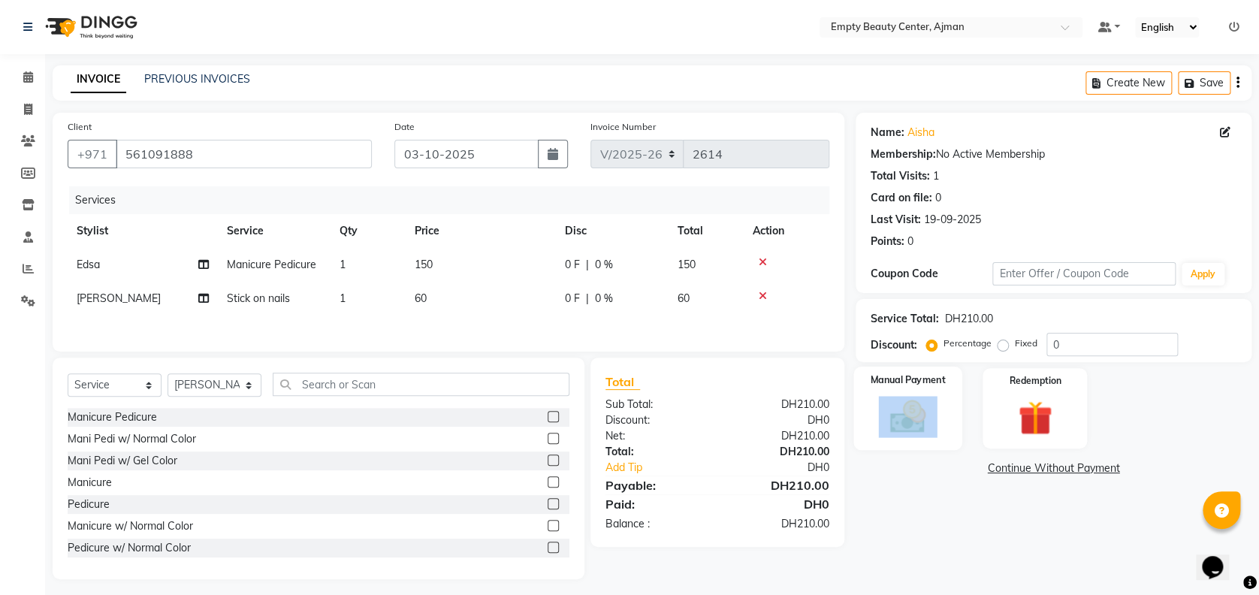
drag, startPoint x: 983, startPoint y: 431, endPoint x: 933, endPoint y: 408, distance: 54.8
click at [933, 408] on div "Manual Payment Redemption" at bounding box center [1053, 408] width 418 height 80
click at [933, 408] on img at bounding box center [908, 416] width 58 height 41
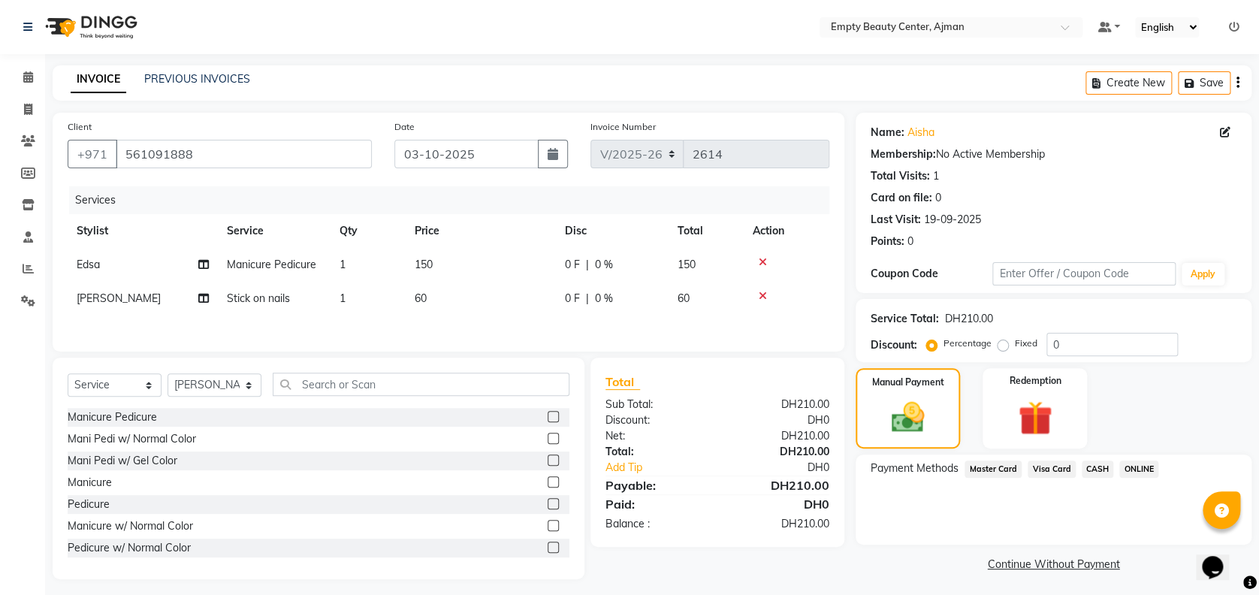
click at [1051, 470] on span "Visa Card" at bounding box center [1051, 468] width 48 height 17
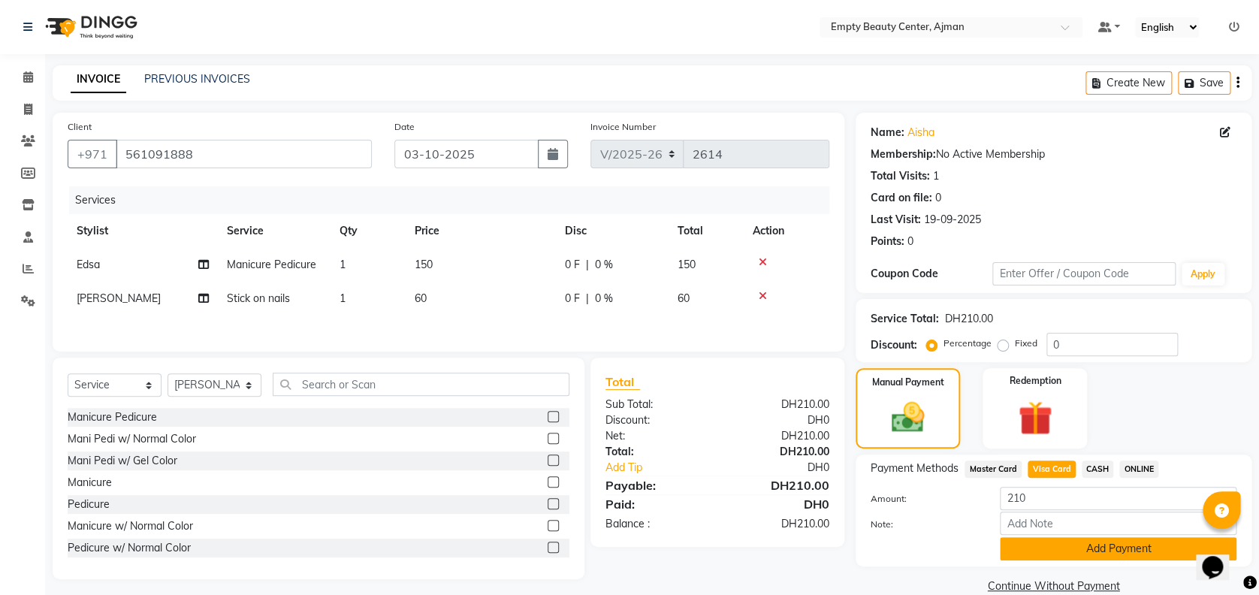
click at [1093, 548] on button "Add Payment" at bounding box center [1117, 548] width 237 height 23
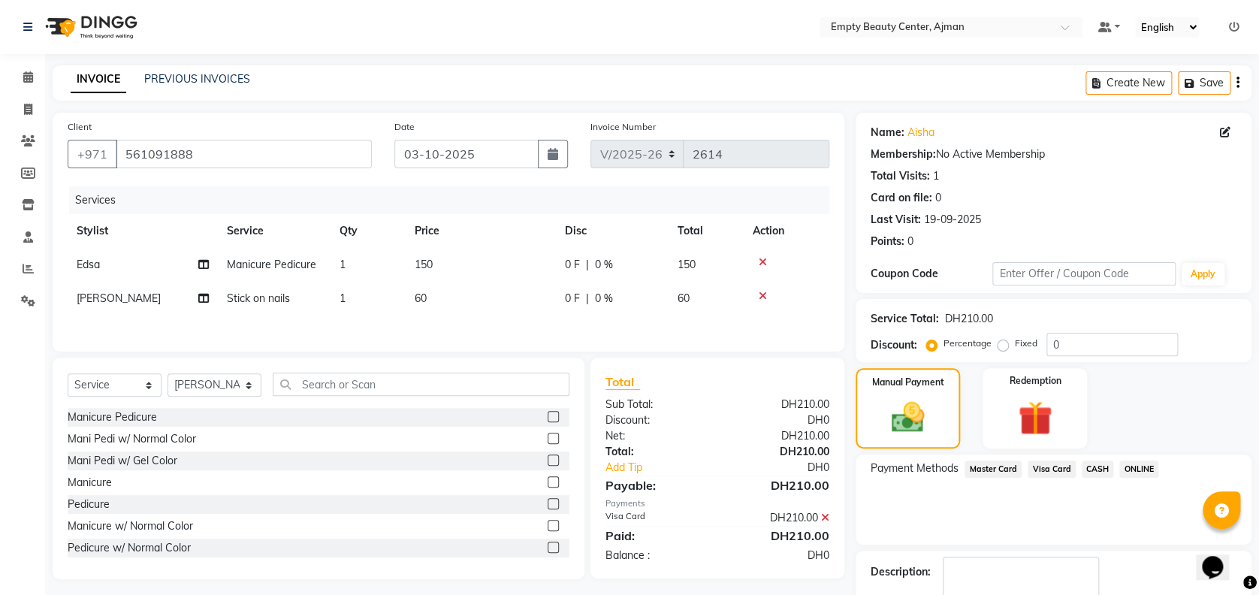
scroll to position [87, 0]
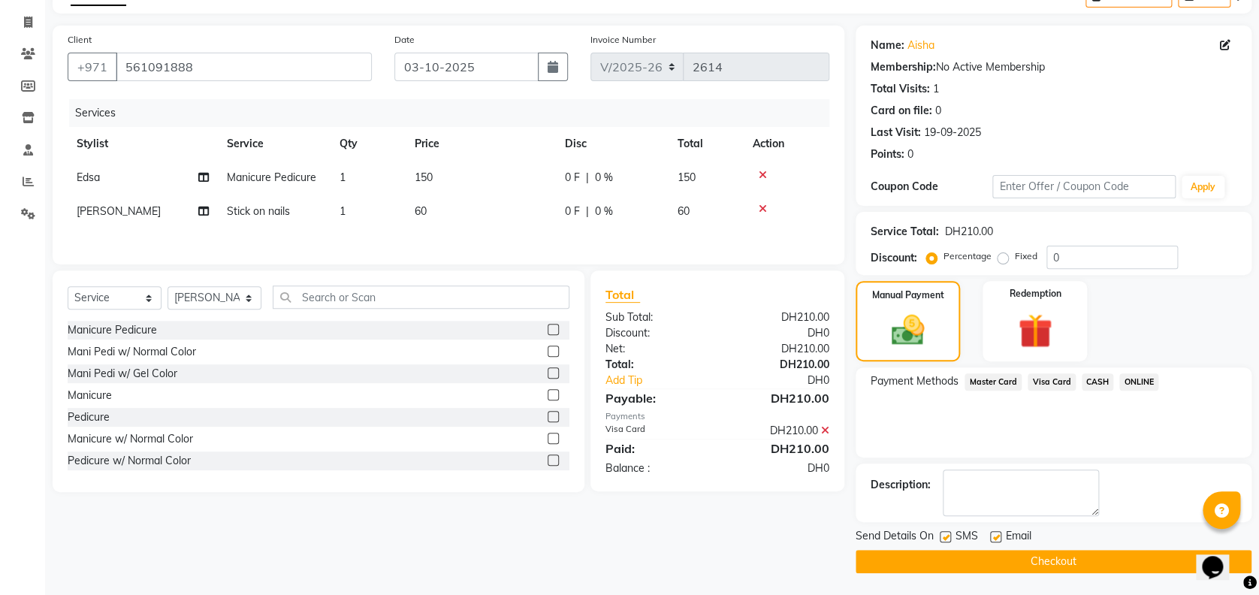
click at [1033, 571] on button "Checkout" at bounding box center [1053, 561] width 396 height 23
click at [1135, 559] on button "Checkout" at bounding box center [1053, 561] width 396 height 23
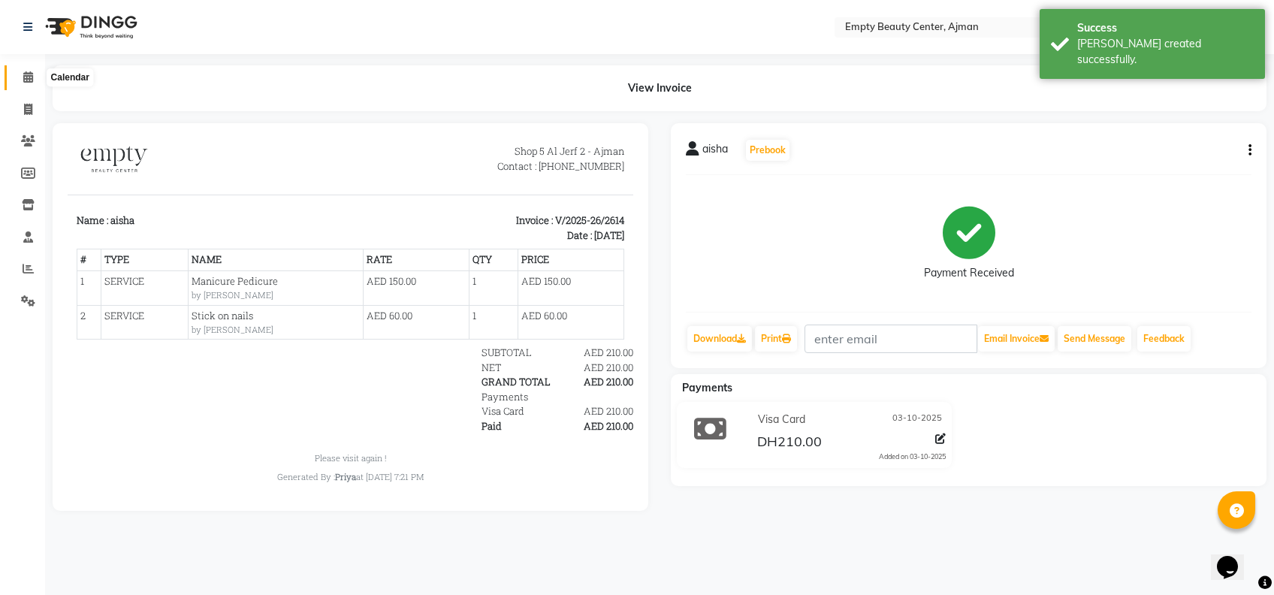
click at [22, 80] on span at bounding box center [28, 77] width 26 height 17
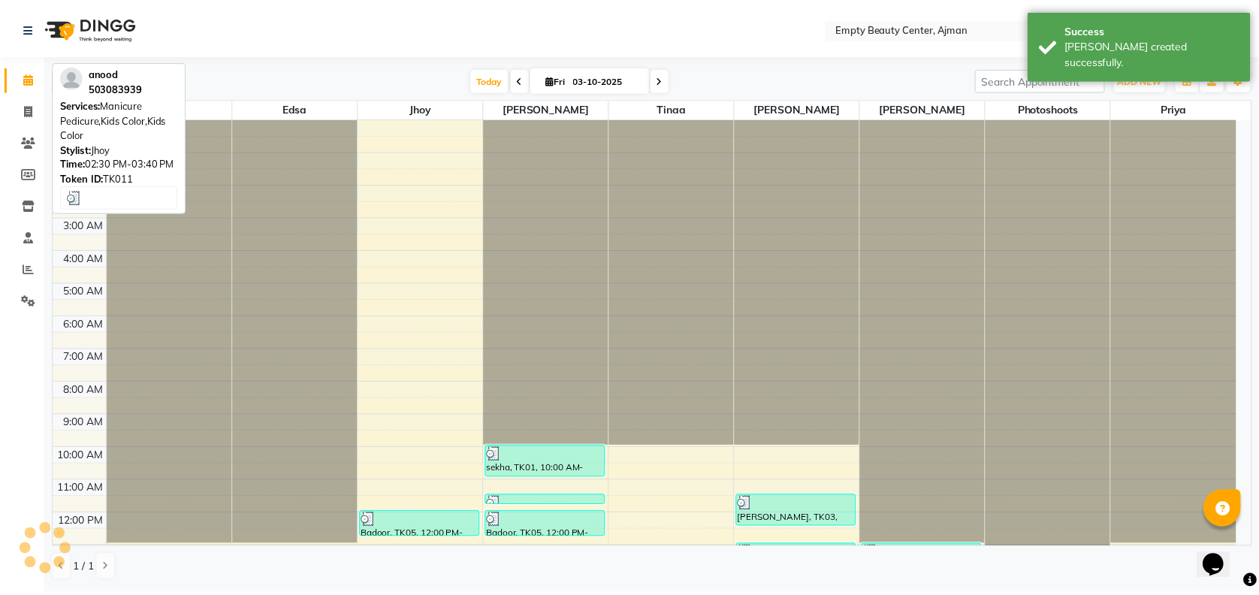
scroll to position [358, 0]
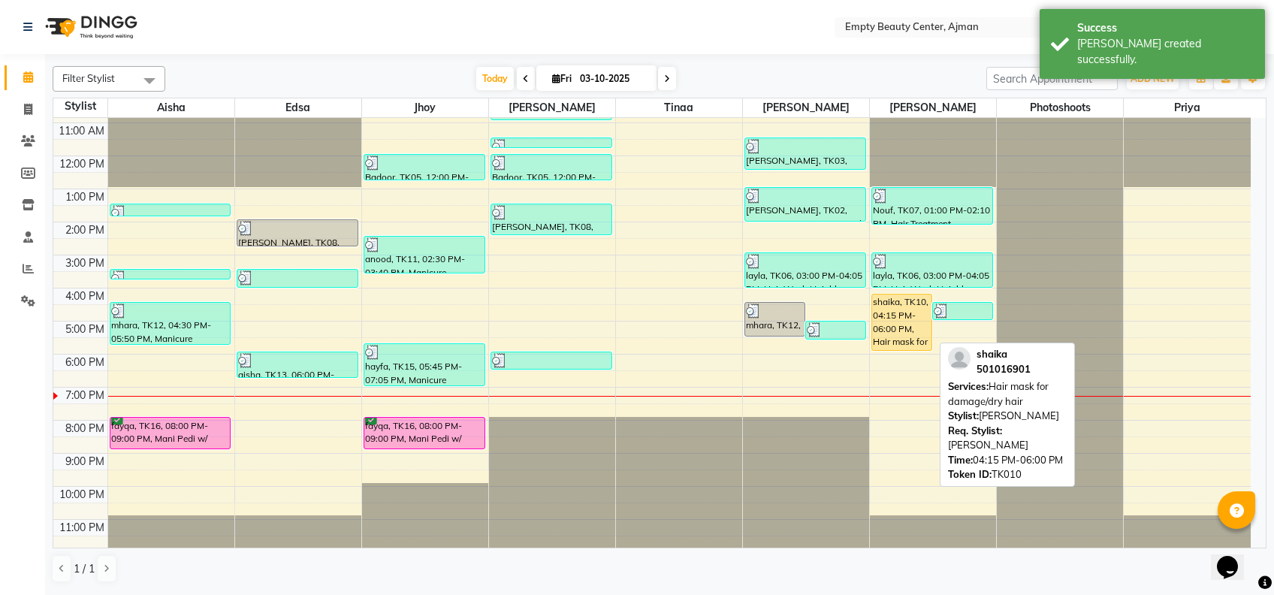
click at [900, 313] on div "shaika, TK10, 04:15 PM-06:00 PM, Hair mask for damage/dry hair" at bounding box center [901, 322] width 59 height 56
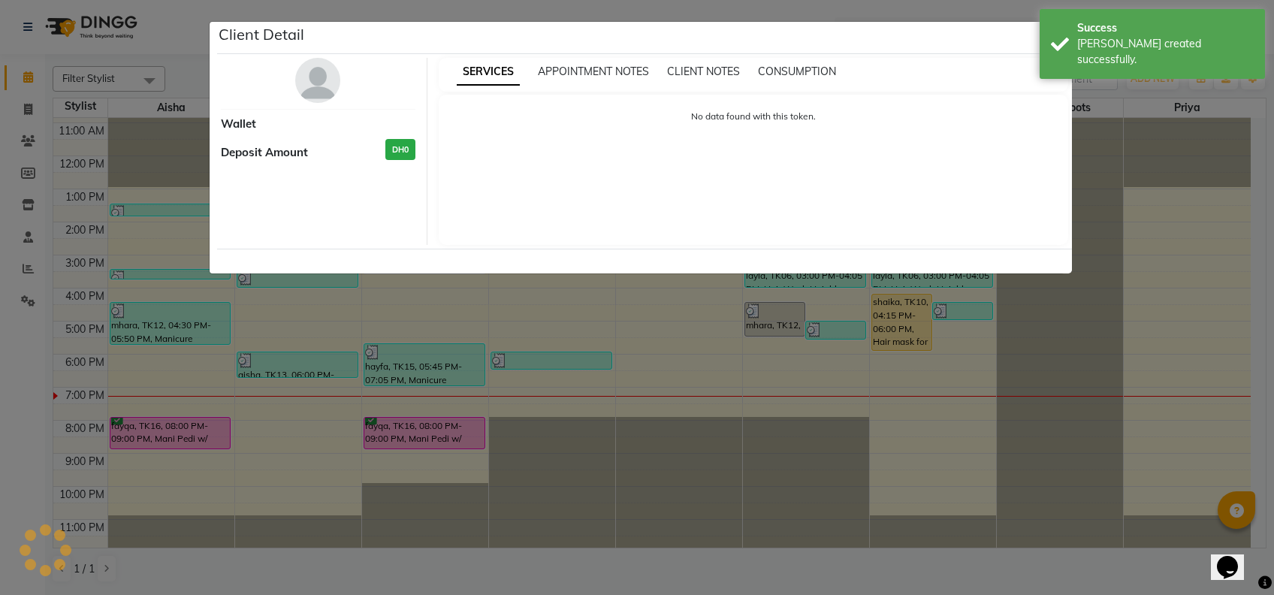
select select "1"
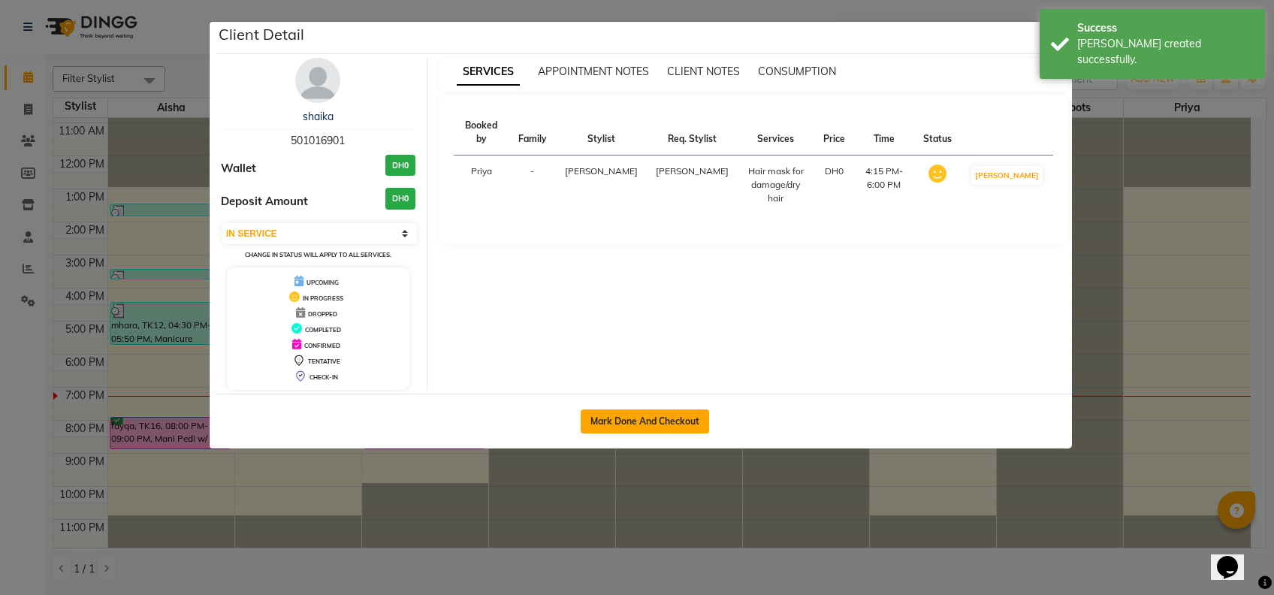
click at [650, 429] on button "Mark Done And Checkout" at bounding box center [644, 421] width 128 height 24
select select "service"
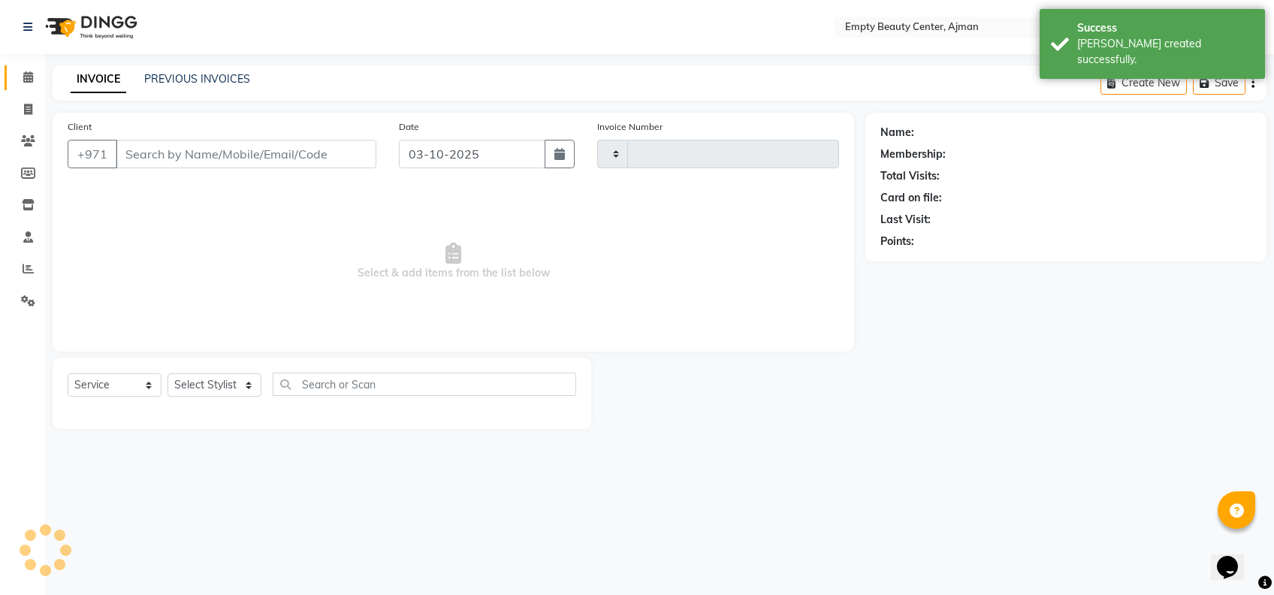
type input "2615"
select select "769"
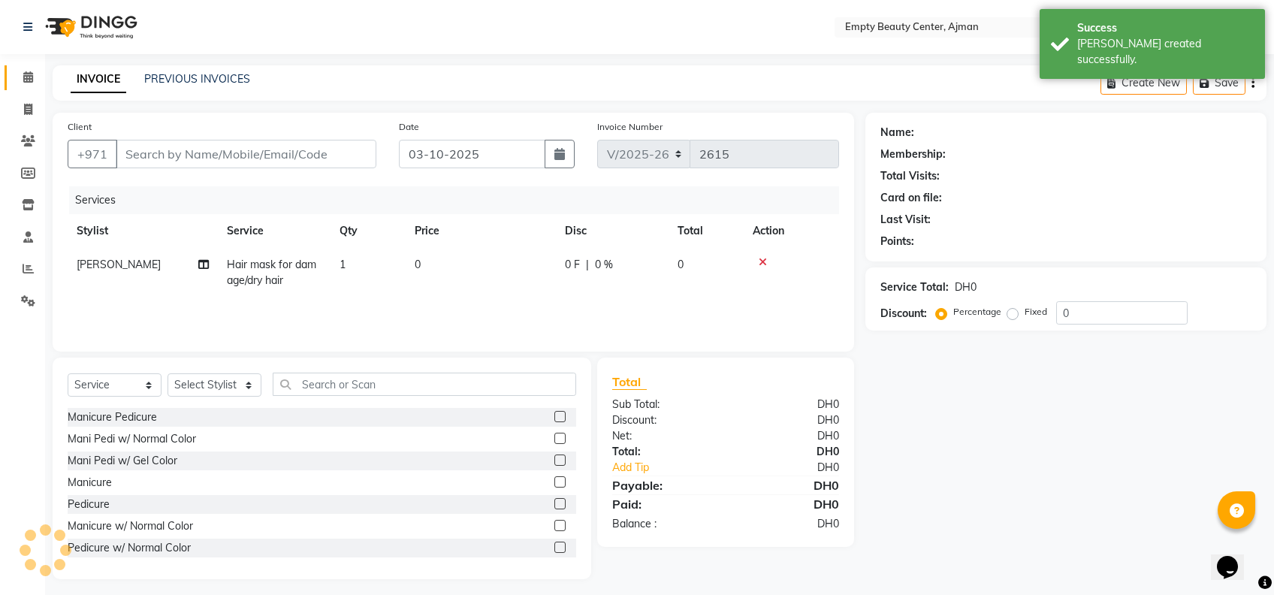
type input "501016901"
select select "57154"
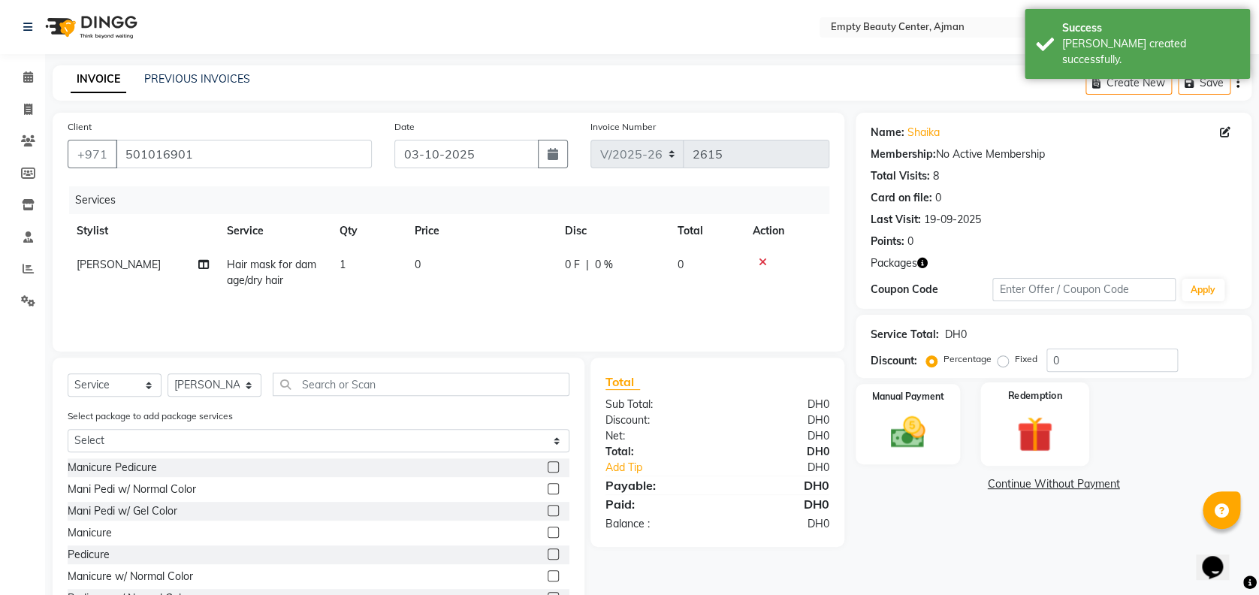
click at [1061, 400] on div "Redemption" at bounding box center [1034, 423] width 109 height 83
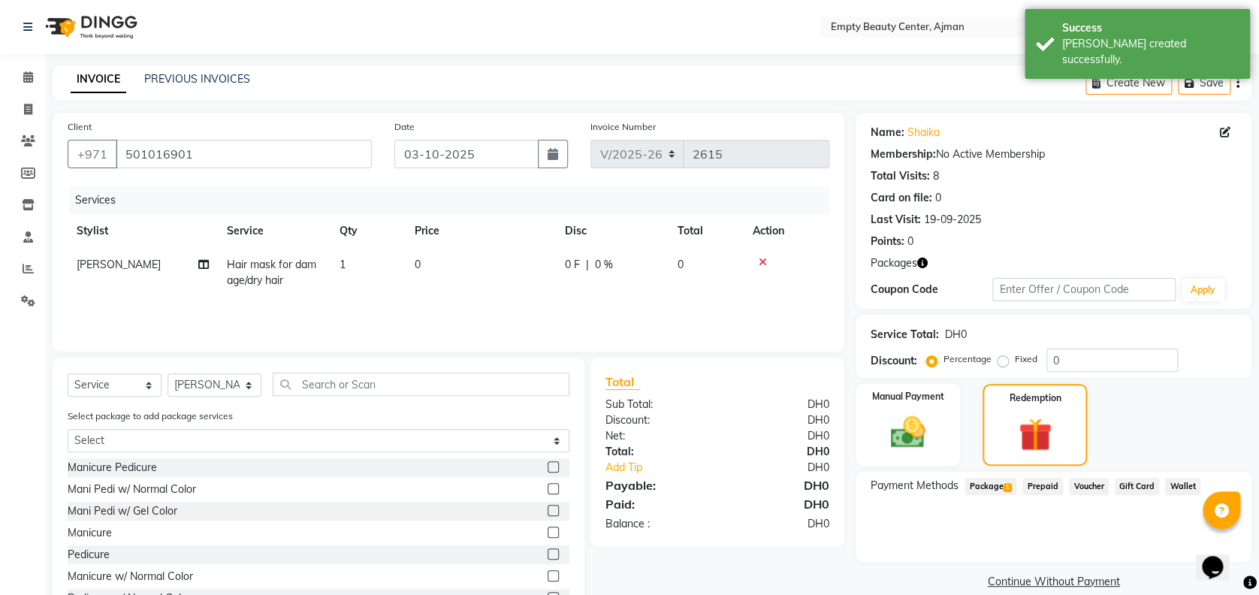
click at [987, 490] on span "Package 1" at bounding box center [990, 486] width 52 height 17
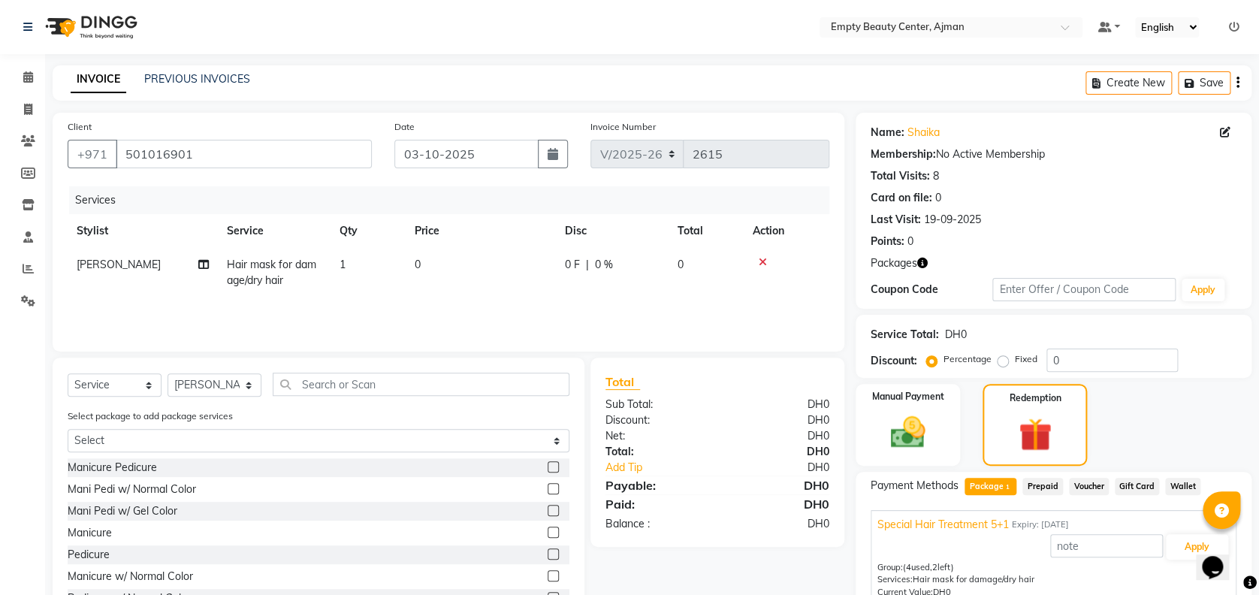
scroll to position [69, 0]
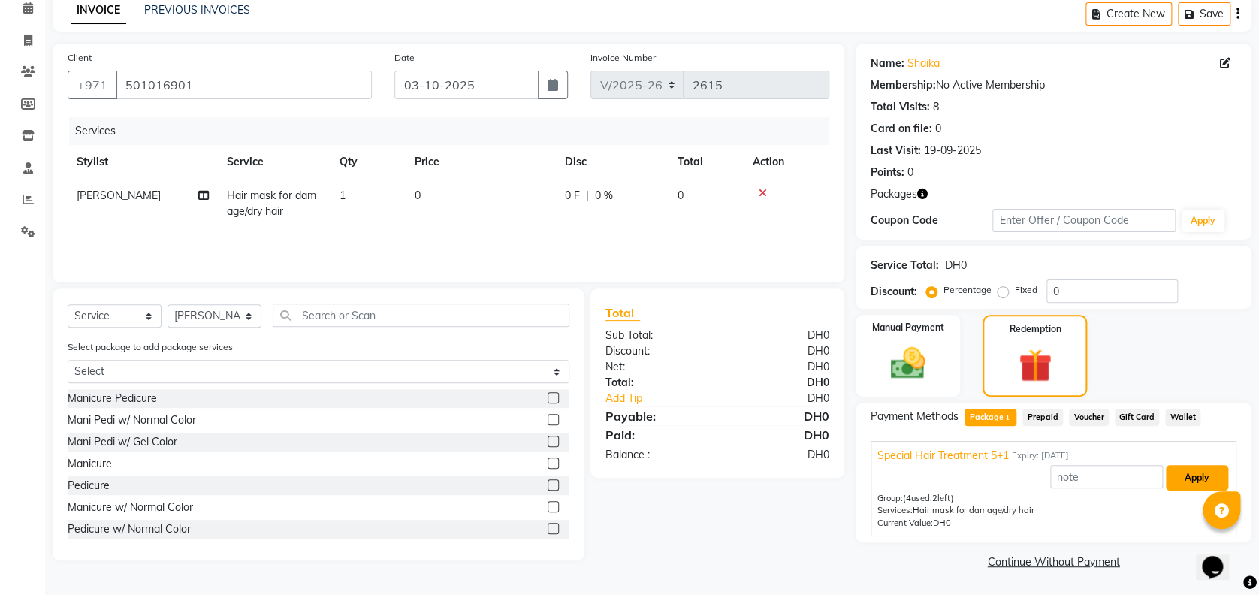
click at [1178, 479] on button "Apply" at bounding box center [1196, 478] width 62 height 26
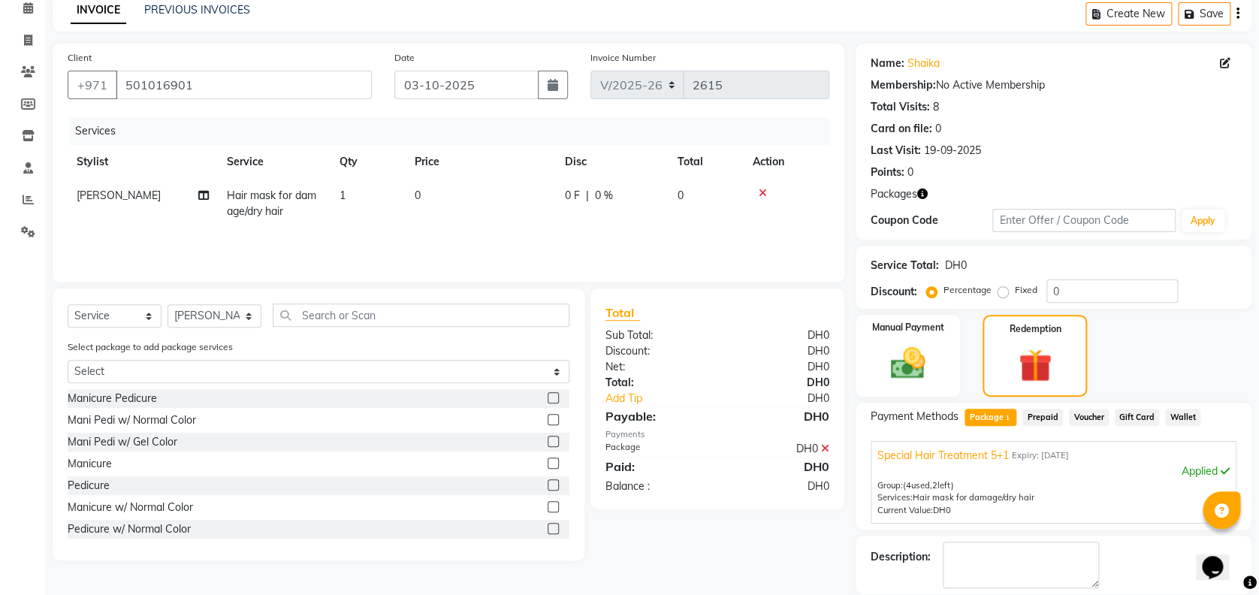
scroll to position [140, 0]
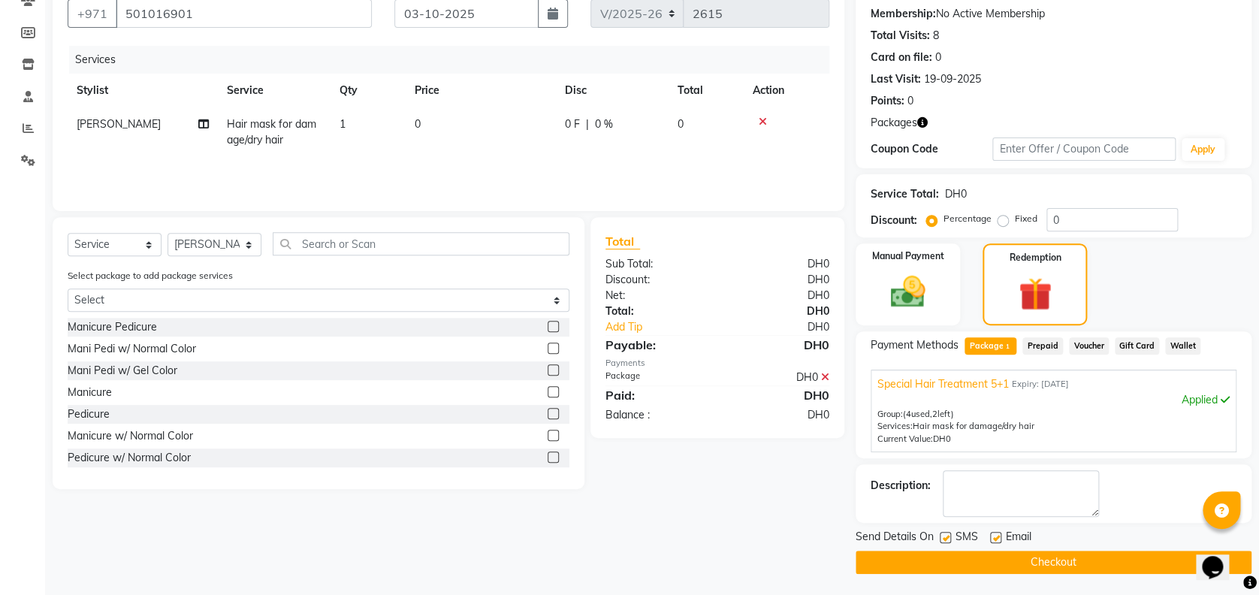
click at [1008, 560] on button "Checkout" at bounding box center [1053, 561] width 396 height 23
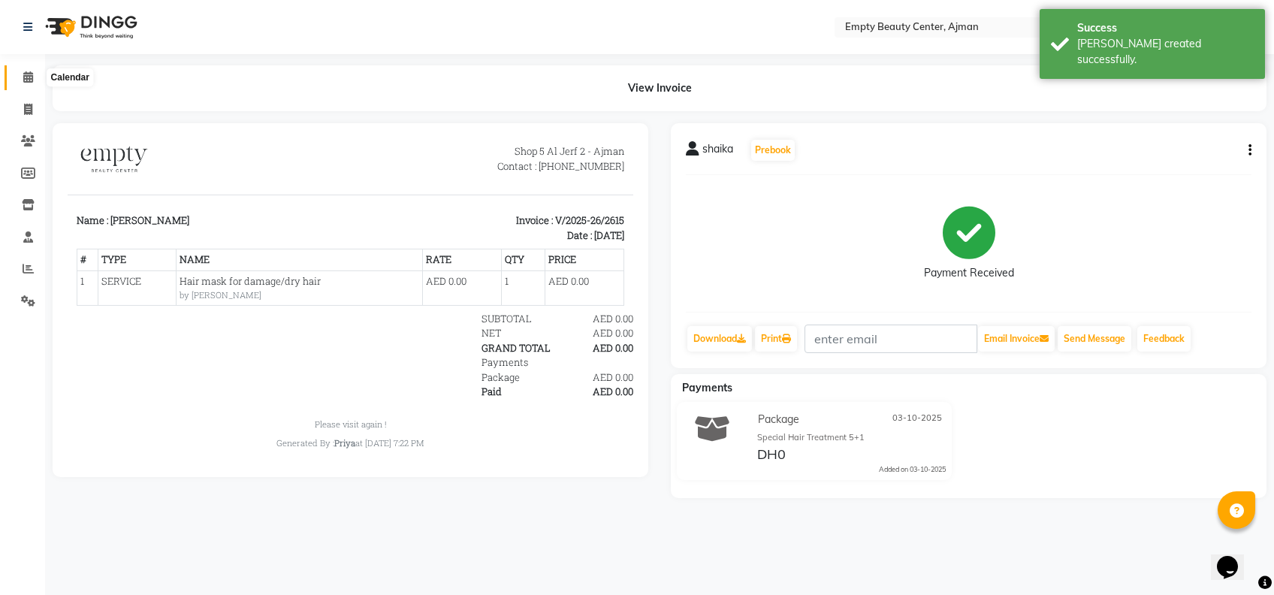
click at [28, 69] on span at bounding box center [28, 77] width 26 height 17
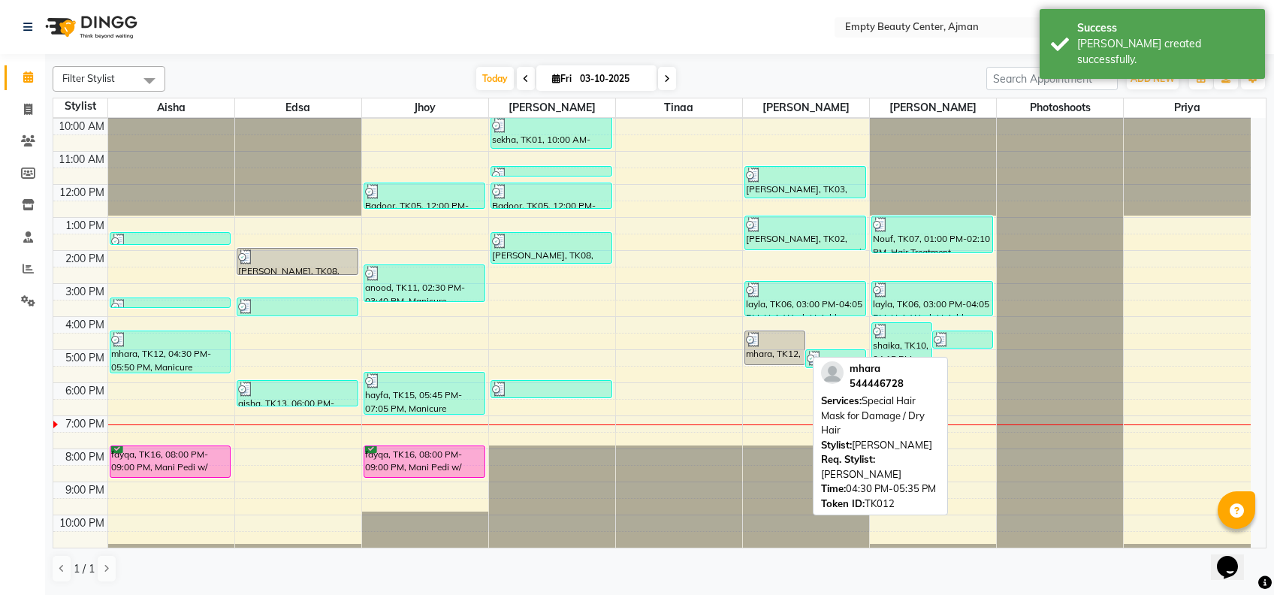
scroll to position [358, 0]
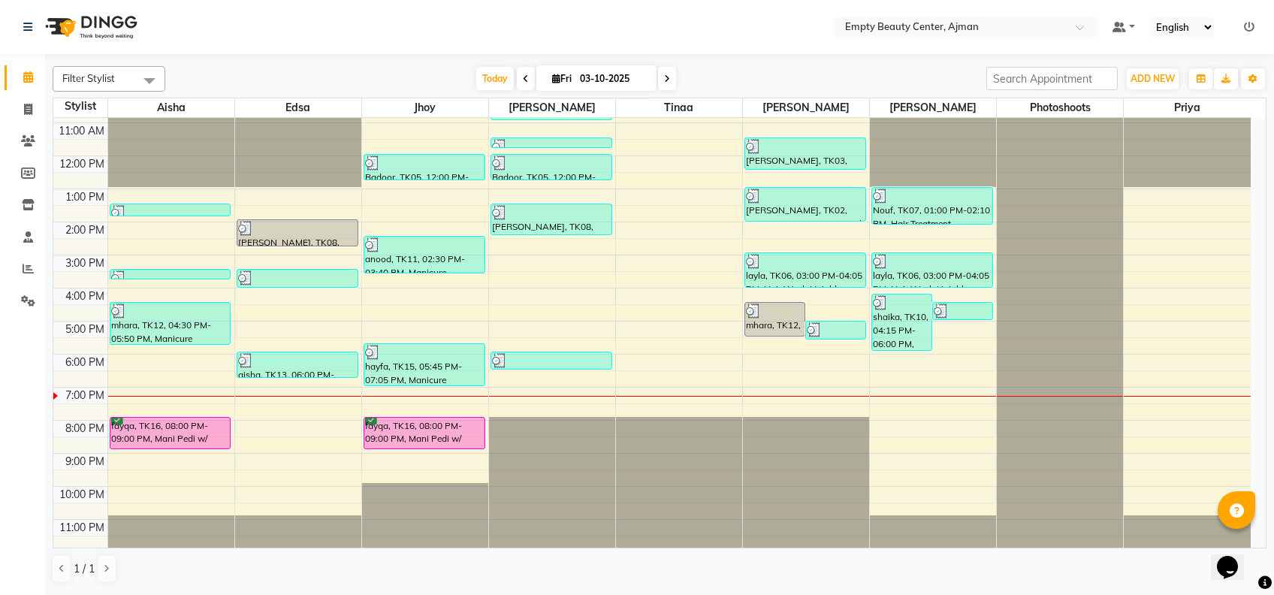
click at [300, 406] on div "12:00 AM 1:00 AM 2:00 AM 3:00 AM 4:00 AM 5:00 AM 6:00 AM 7:00 AM 8:00 AM 9:00 A…" at bounding box center [651, 156] width 1197 height 792
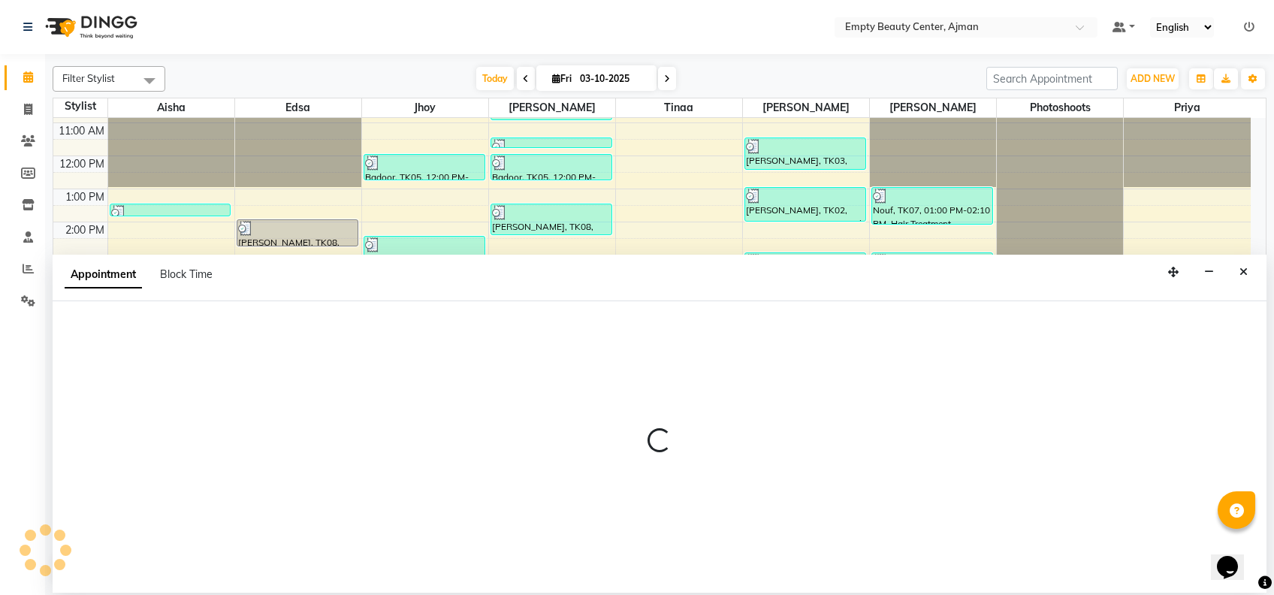
select select "26290"
select select "1170"
select select "tentative"
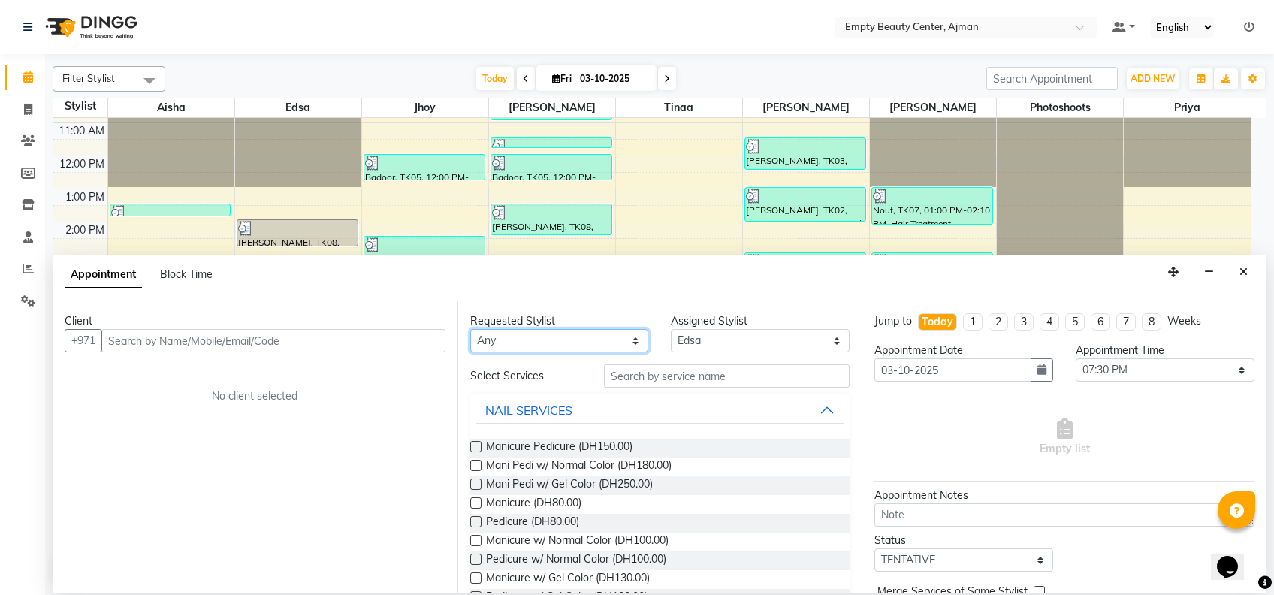
click at [571, 339] on select "Any [PERSON_NAME] Edsa jhoy [PERSON_NAME] Photoshoots Priya [PERSON_NAME] [PERS…" at bounding box center [559, 340] width 179 height 23
select select "26290"
click at [470, 329] on select "Any [PERSON_NAME] Edsa jhoy [PERSON_NAME] Photoshoots Priya [PERSON_NAME] [PERS…" at bounding box center [559, 340] width 179 height 23
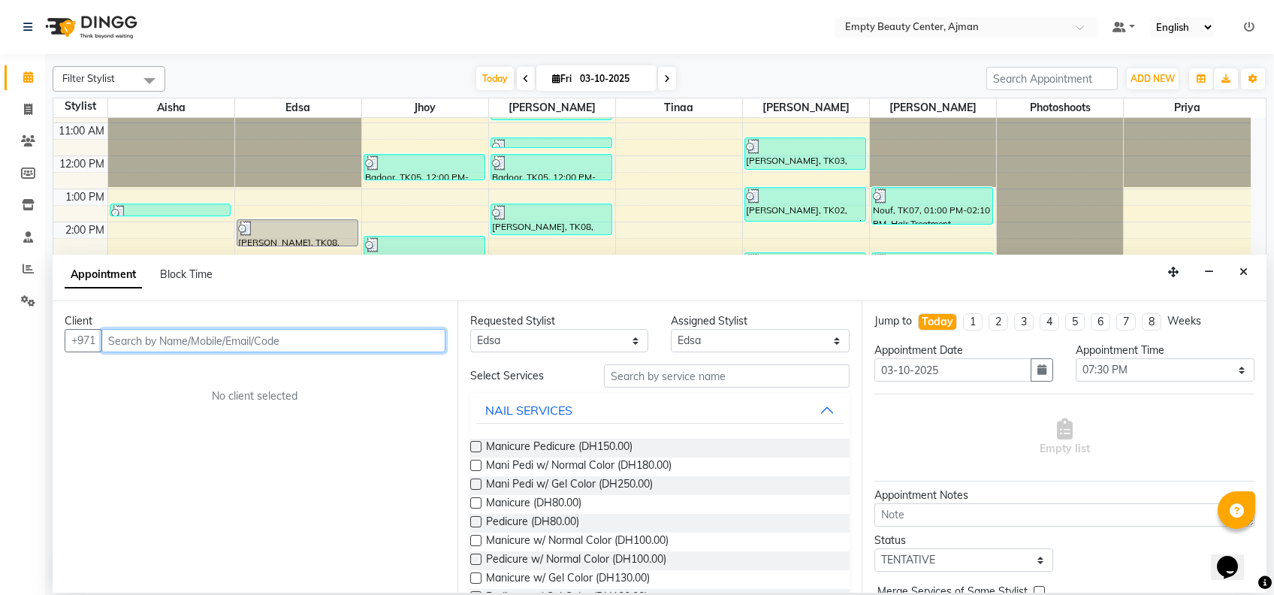
click at [326, 342] on input "text" at bounding box center [273, 340] width 344 height 23
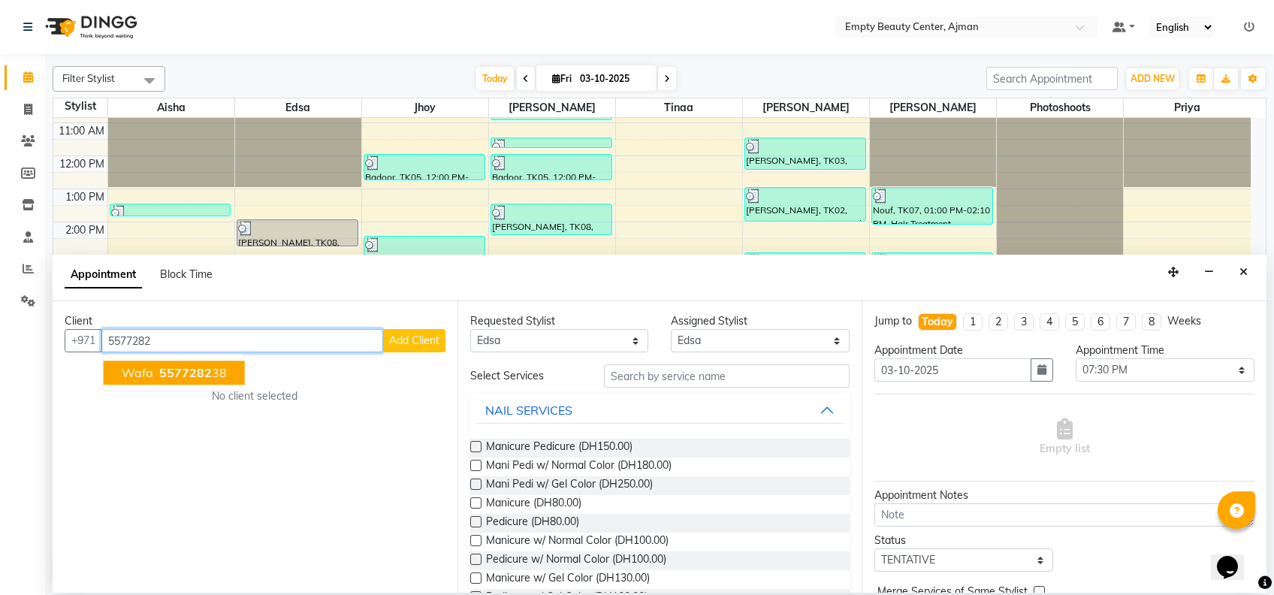
click at [227, 377] on button "Wafa 5577282 38" at bounding box center [174, 372] width 141 height 24
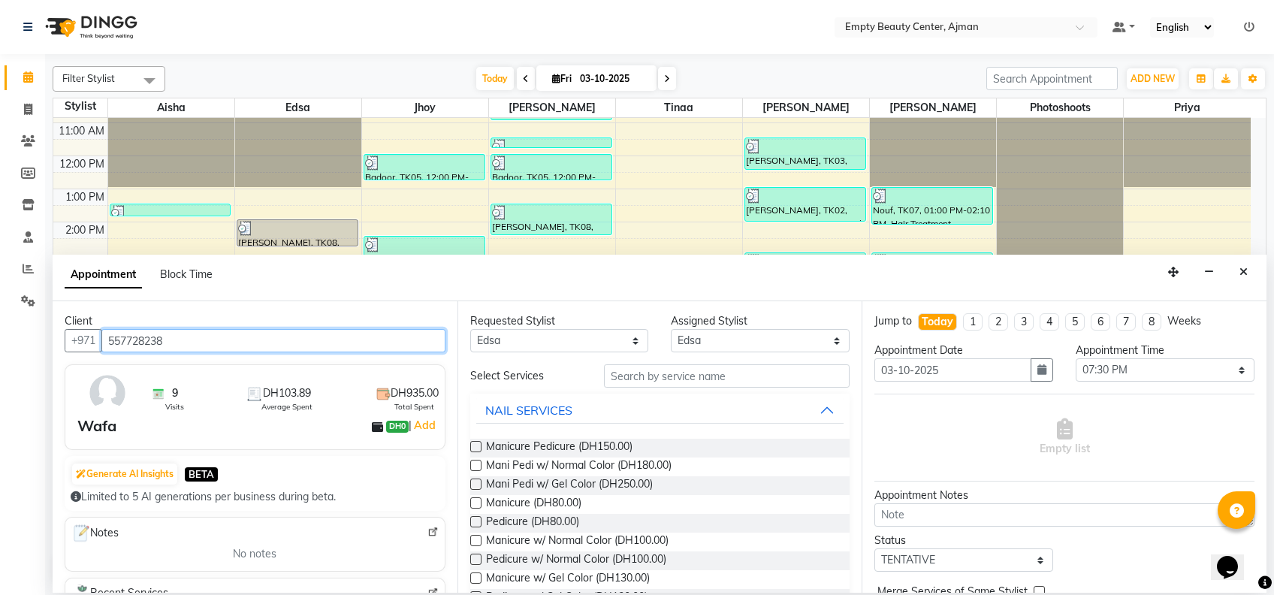
type input "557728238"
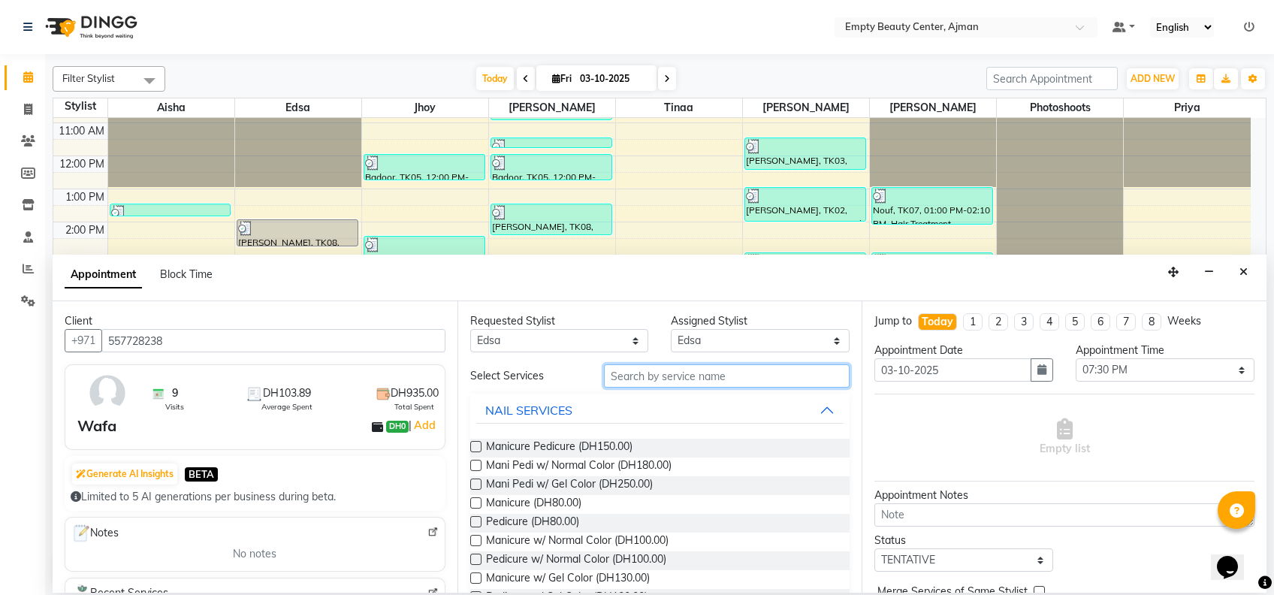
click at [641, 379] on input "text" at bounding box center [727, 375] width 246 height 23
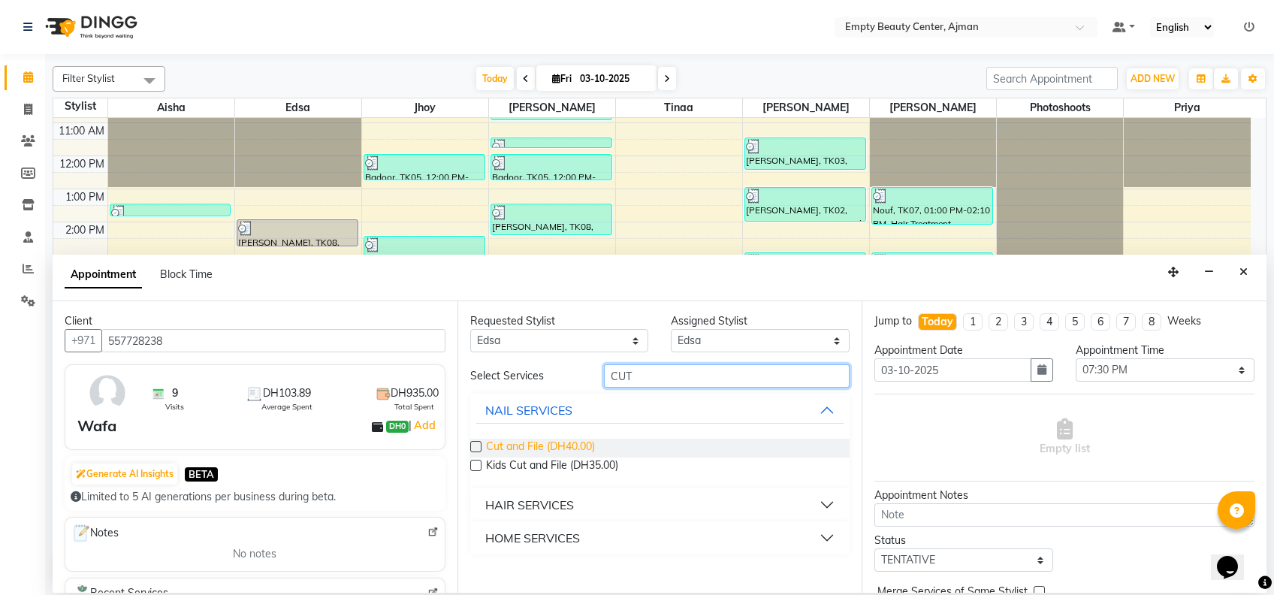
type input "CUT"
click at [552, 447] on span "Cut and File (DH40.00)" at bounding box center [540, 448] width 109 height 19
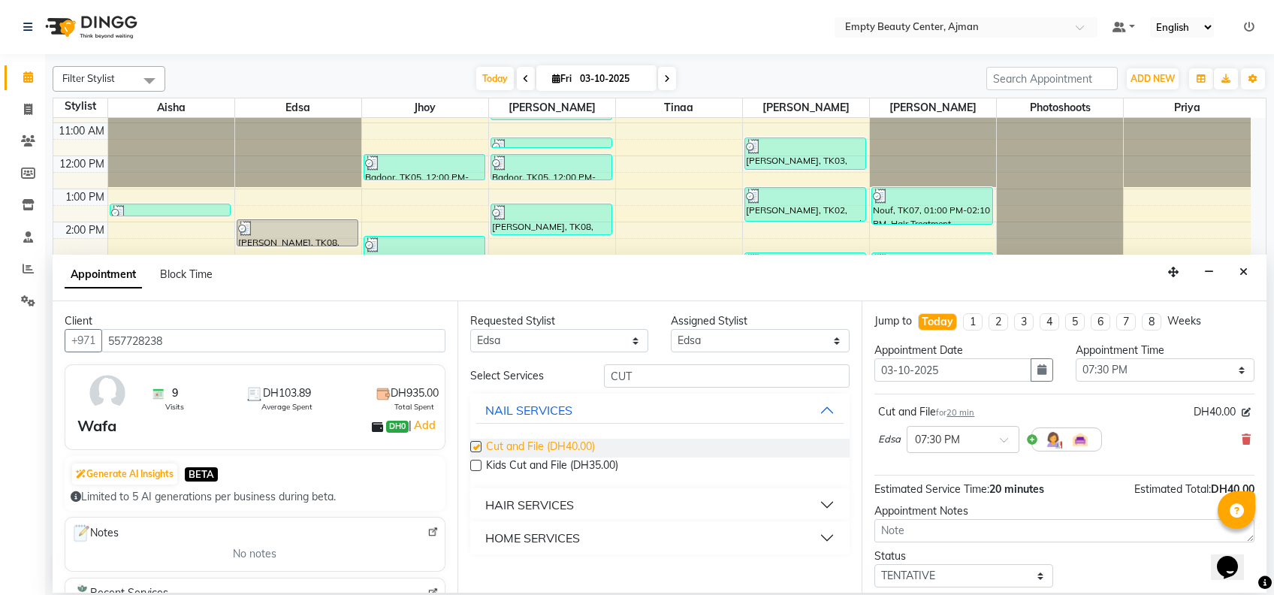
checkbox input "false"
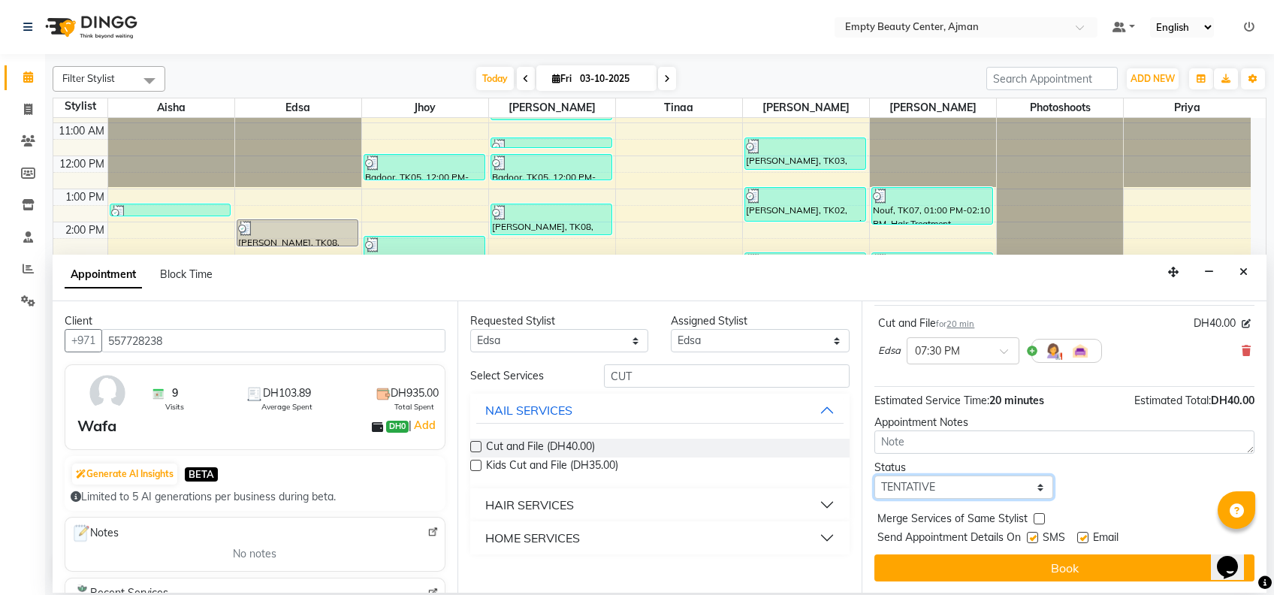
click at [1000, 479] on select "Select TENTATIVE CONFIRM CHECK-IN UPCOMING" at bounding box center [963, 486] width 179 height 23
select select "confirm booking"
click at [874, 475] on select "Select TENTATIVE CONFIRM CHECK-IN UPCOMING" at bounding box center [963, 486] width 179 height 23
click at [1043, 519] on label at bounding box center [1038, 518] width 11 height 11
click at [1043, 519] on input "checkbox" at bounding box center [1038, 520] width 10 height 10
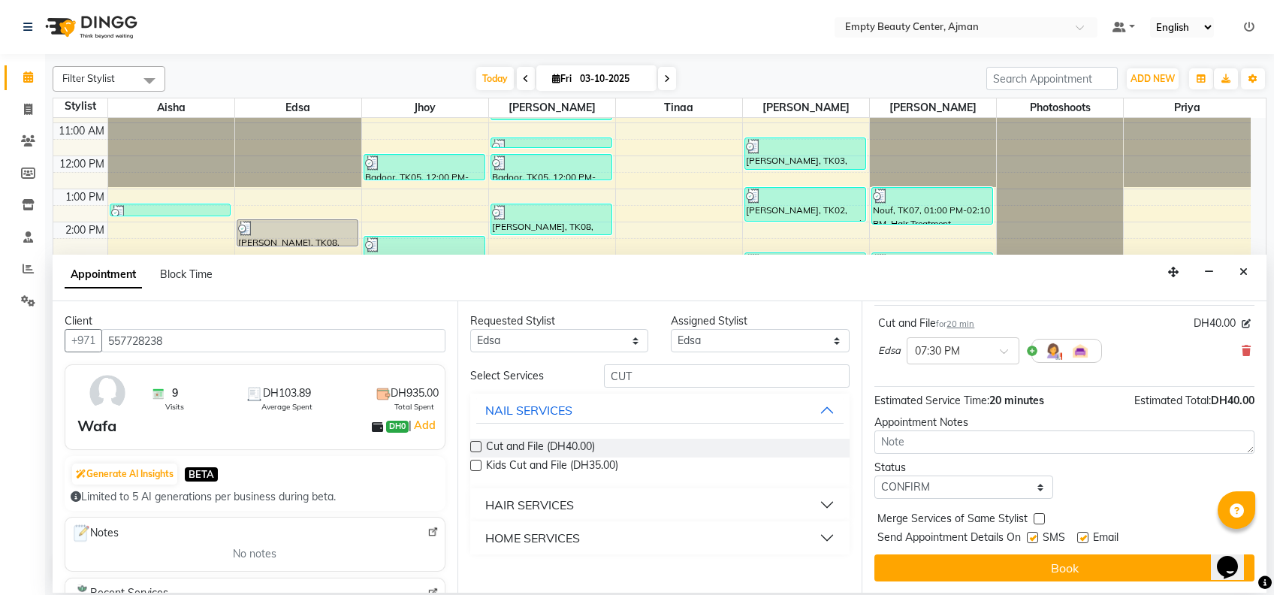
checkbox input "true"
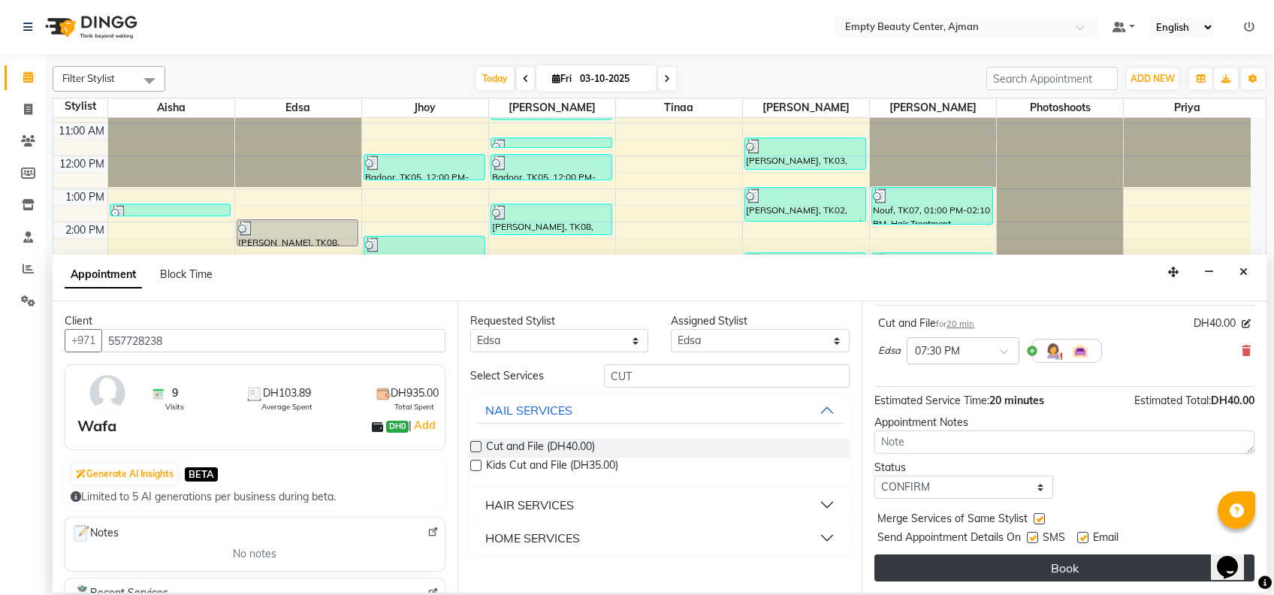
click at [1078, 562] on button "Book" at bounding box center [1064, 567] width 380 height 27
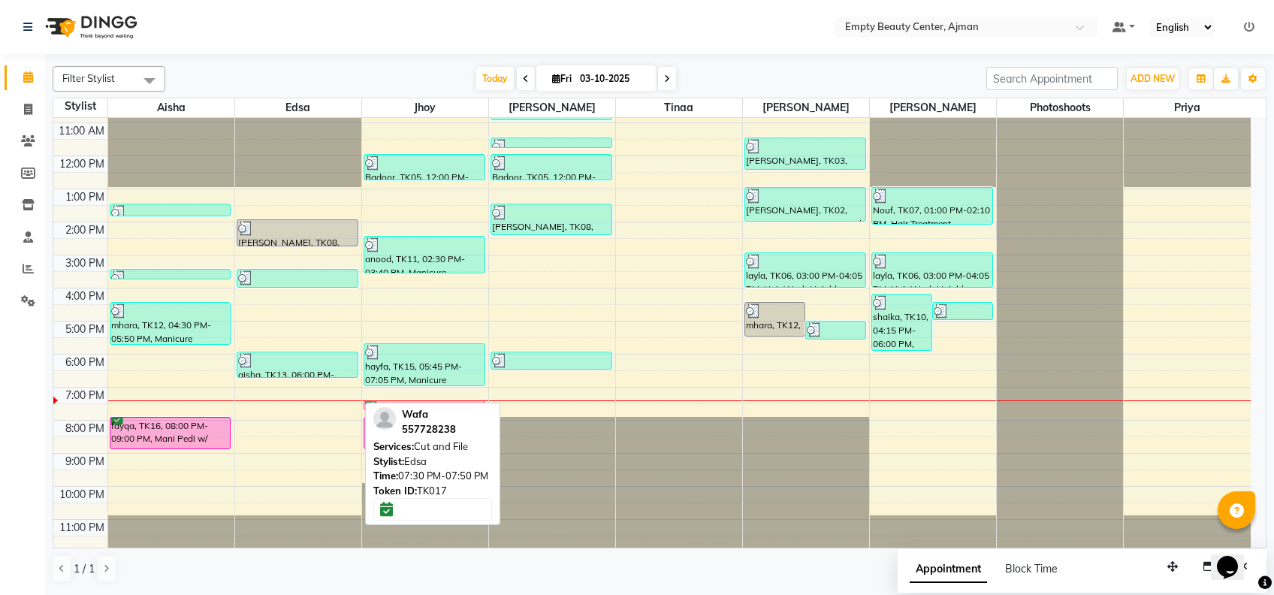
drag, startPoint x: 295, startPoint y: 404, endPoint x: 439, endPoint y: 406, distance: 144.2
click at [439, 406] on div "Filter Stylist Select All Aisha Edsa jhoy Shiela Tinaa Meaza Yeshi Photoshoots …" at bounding box center [659, 324] width 1213 height 529
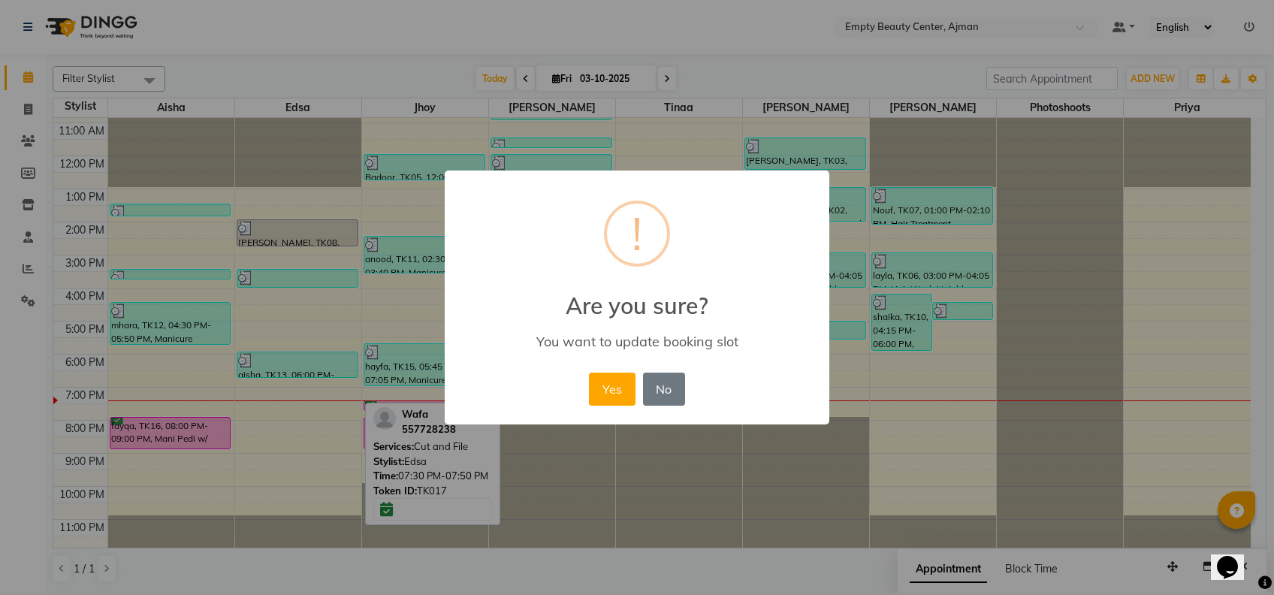
click at [588, 393] on div "Yes No No" at bounding box center [636, 389] width 103 height 41
click at [609, 387] on button "Yes" at bounding box center [612, 388] width 46 height 33
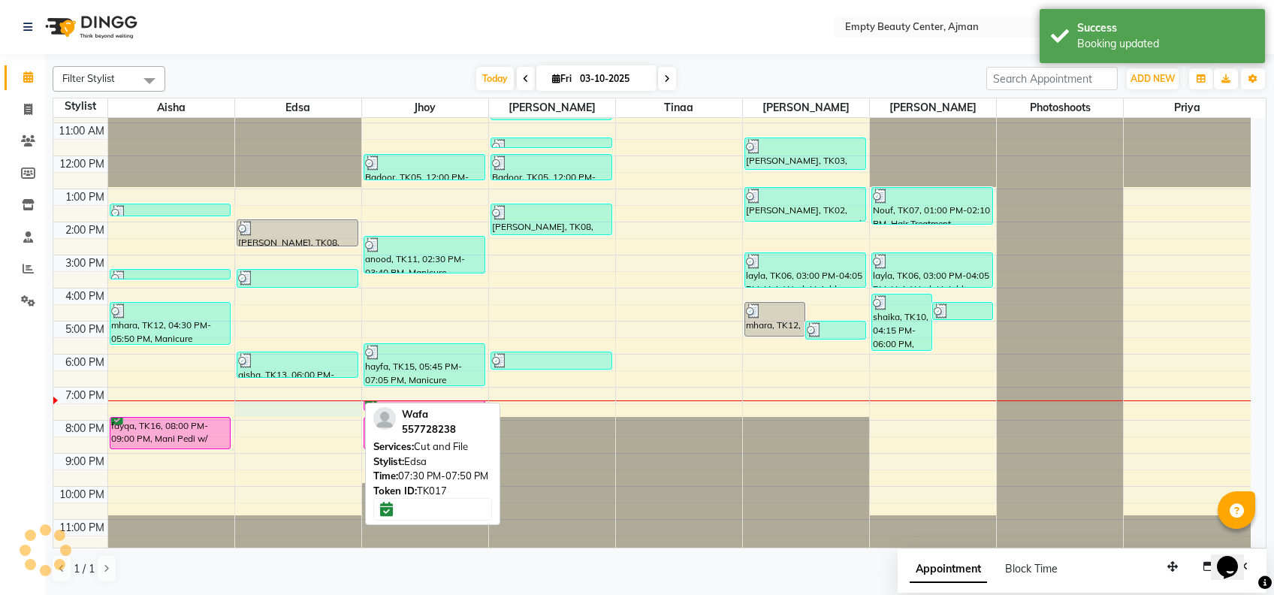
click at [282, 409] on div "12:00 AM 1:00 AM 2:00 AM 3:00 AM 4:00 AM 5:00 AM 6:00 AM 7:00 AM 8:00 AM 9:00 A…" at bounding box center [651, 156] width 1197 height 792
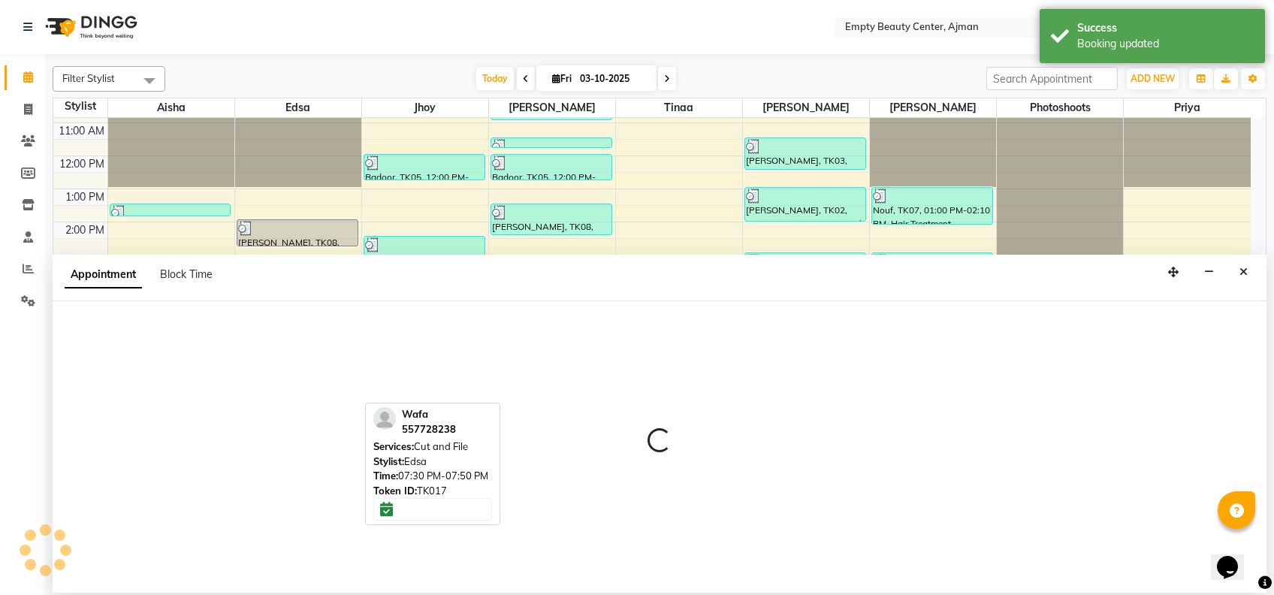
select select "26290"
select select "1170"
select select "tentative"
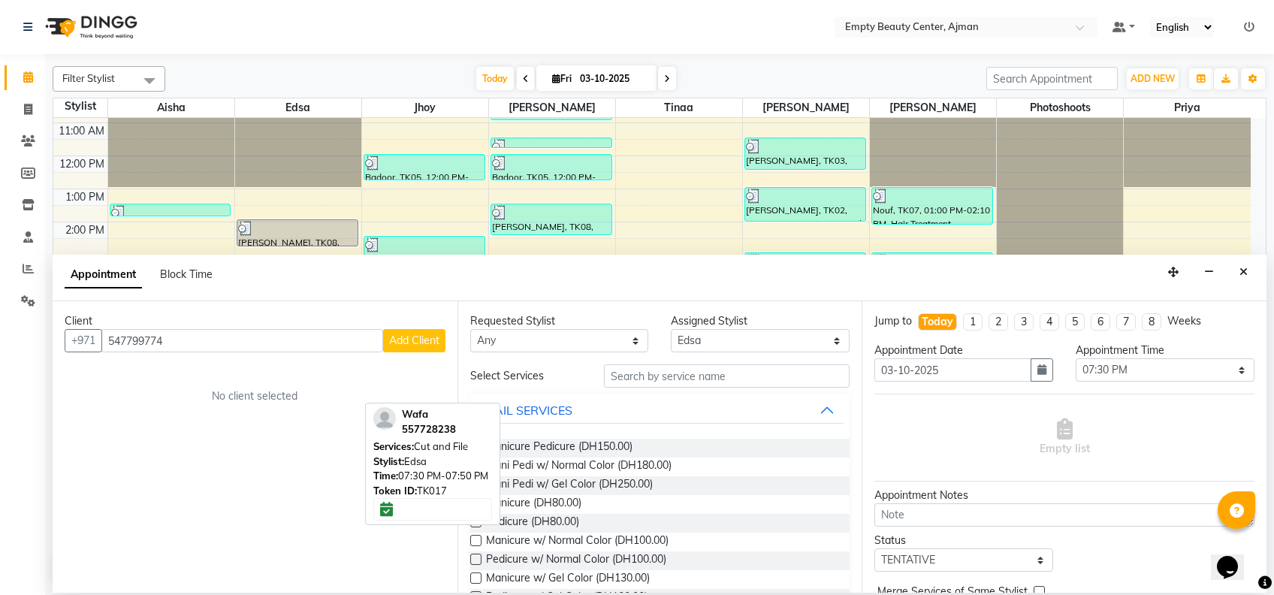
type input "547799774"
click at [404, 345] on span "Add Client" at bounding box center [414, 340] width 50 height 14
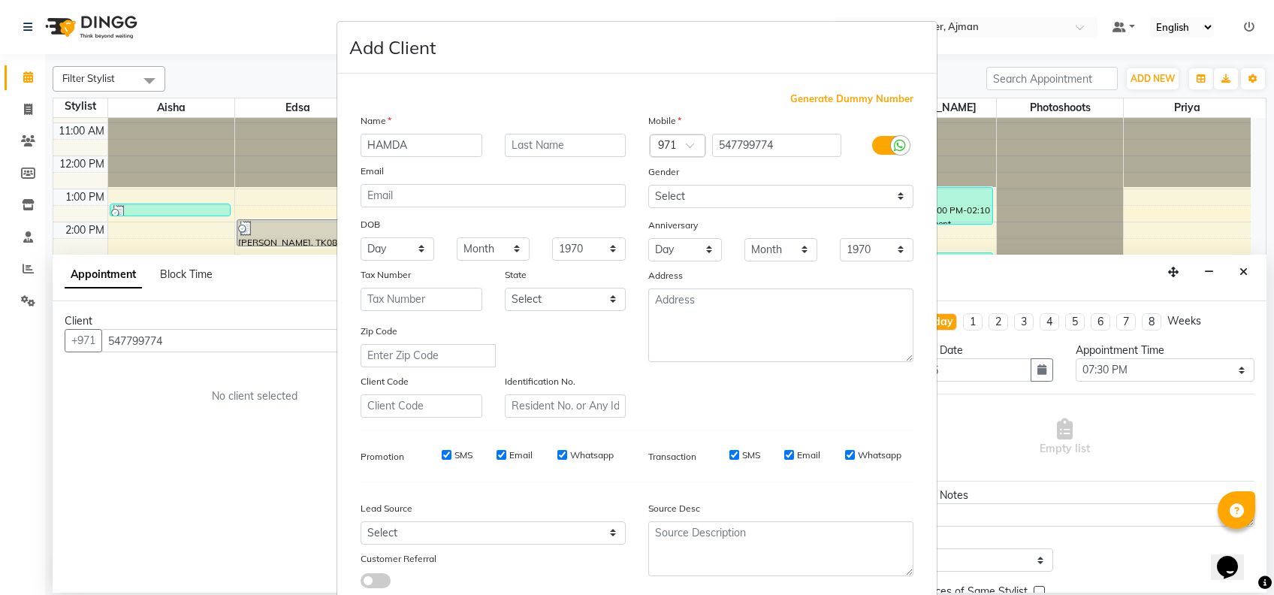
type input "HAMDA"
click at [836, 188] on select "Select Male Female Other Prefer Not To Say" at bounding box center [780, 196] width 265 height 23
select select "female"
click at [648, 185] on select "Select Male Female Other Prefer Not To Say" at bounding box center [780, 196] width 265 height 23
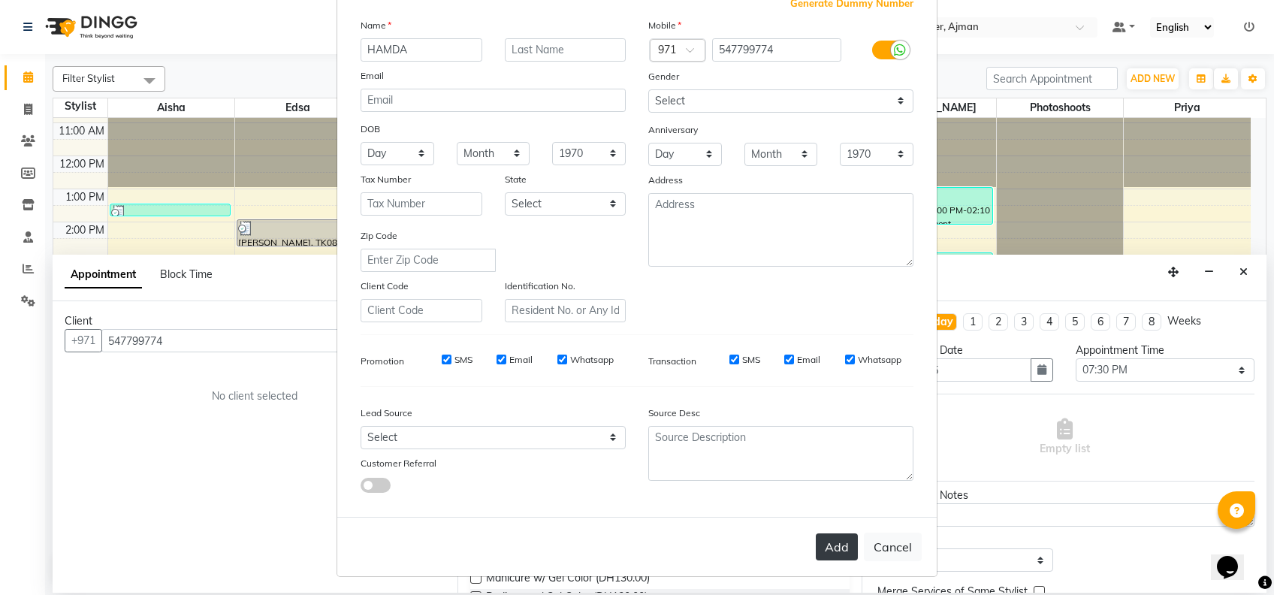
click at [831, 545] on button "Add" at bounding box center [837, 546] width 42 height 27
select select
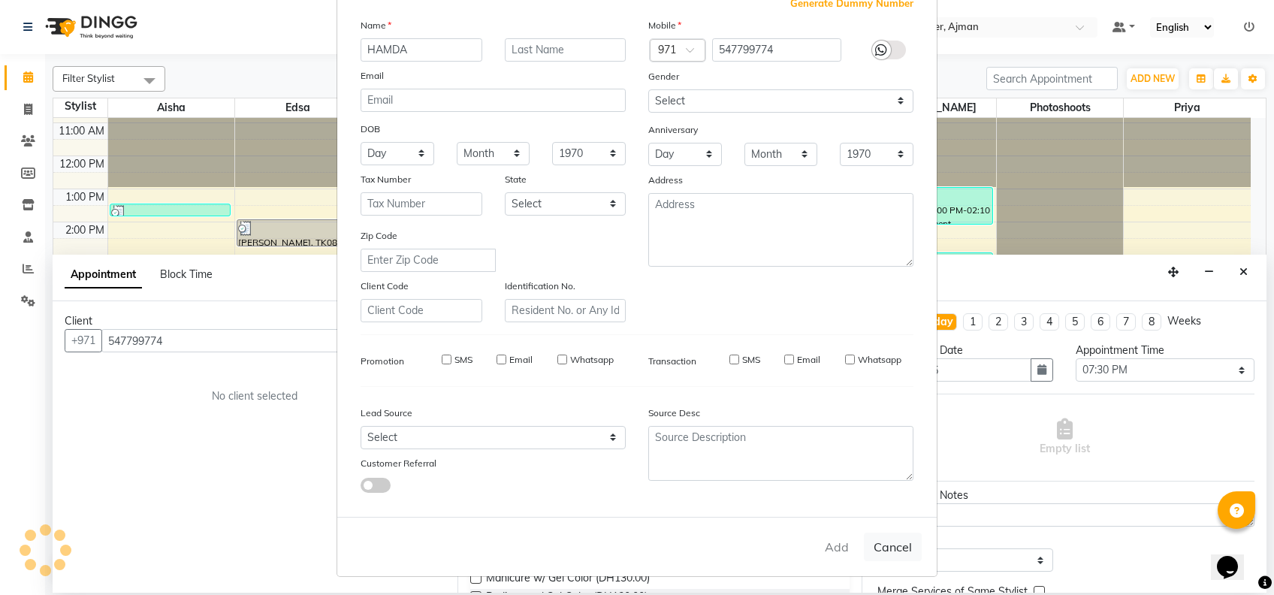
select select
checkbox input "false"
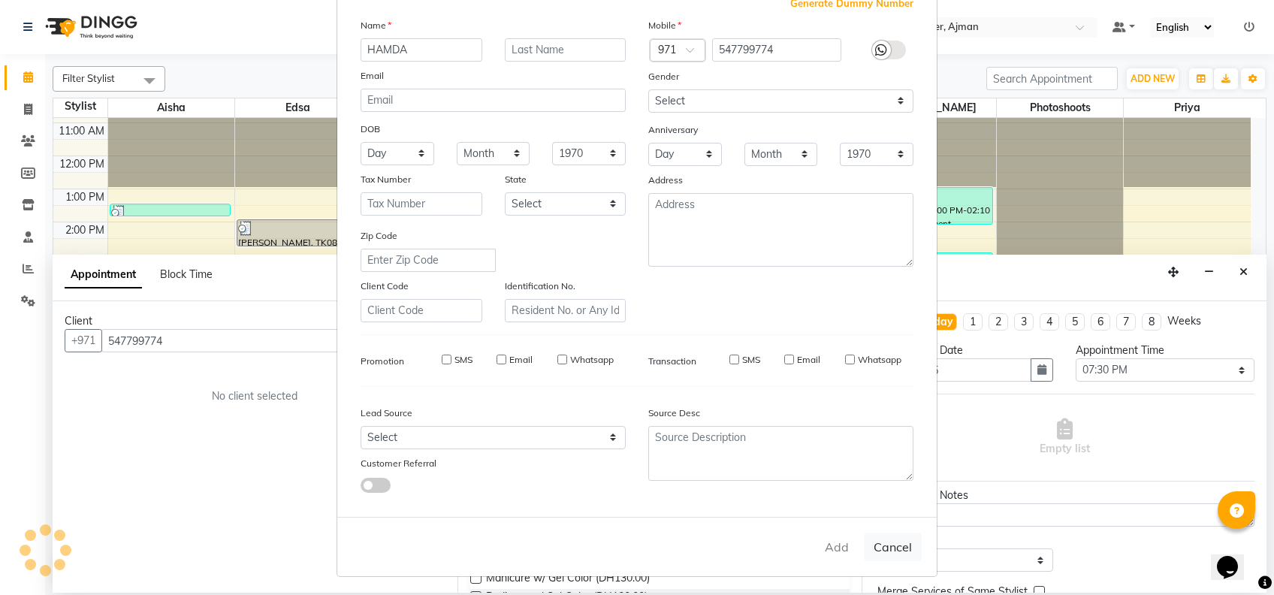
checkbox input "false"
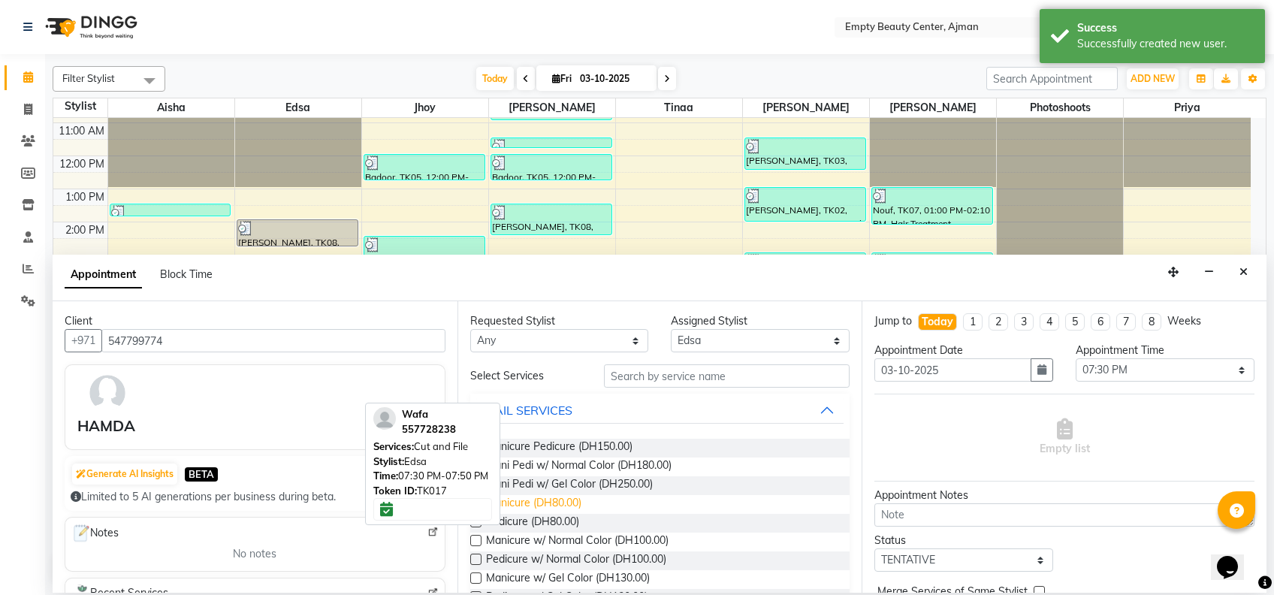
click at [555, 505] on span "Manicure (DH80.00)" at bounding box center [533, 504] width 95 height 19
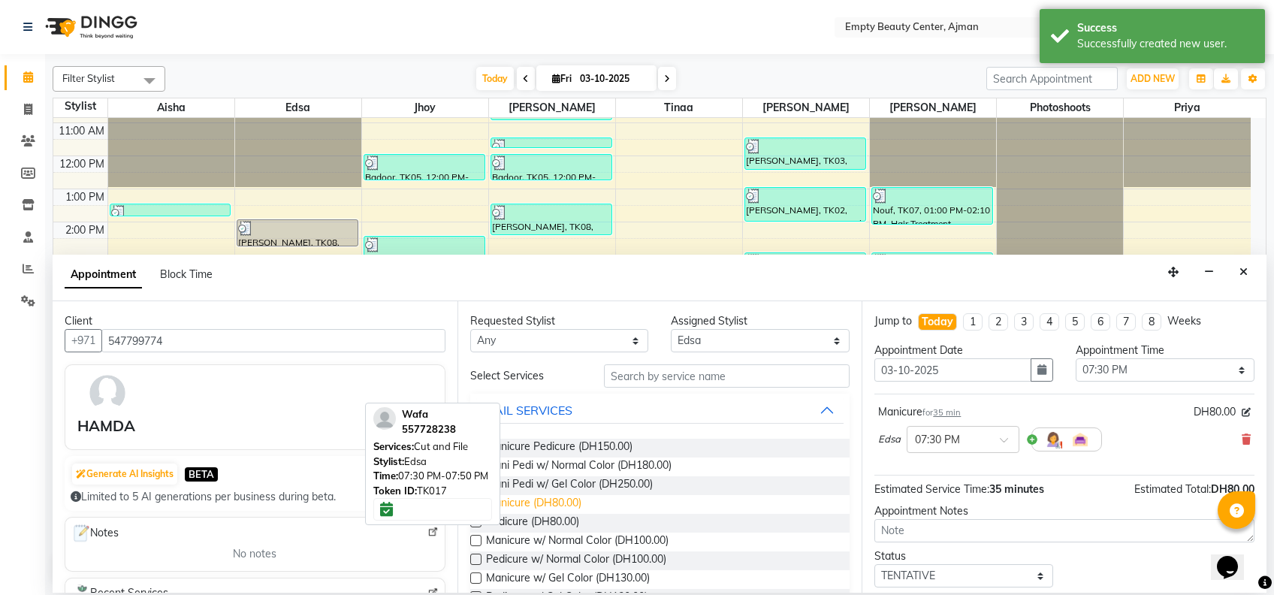
checkbox input "false"
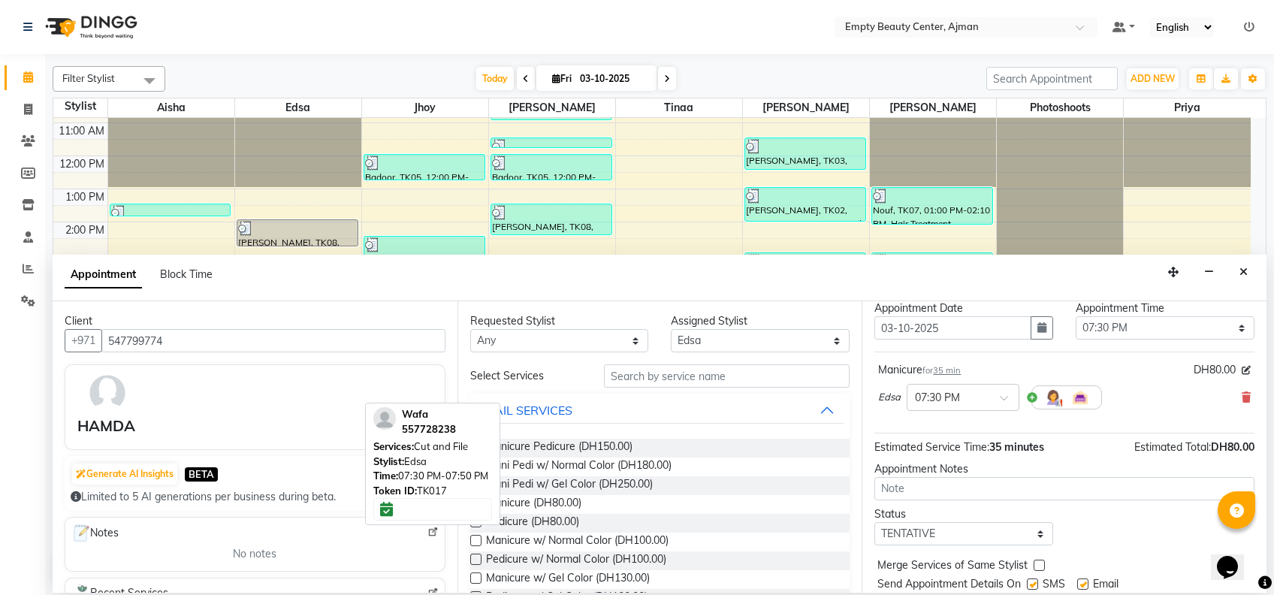
scroll to position [36, 0]
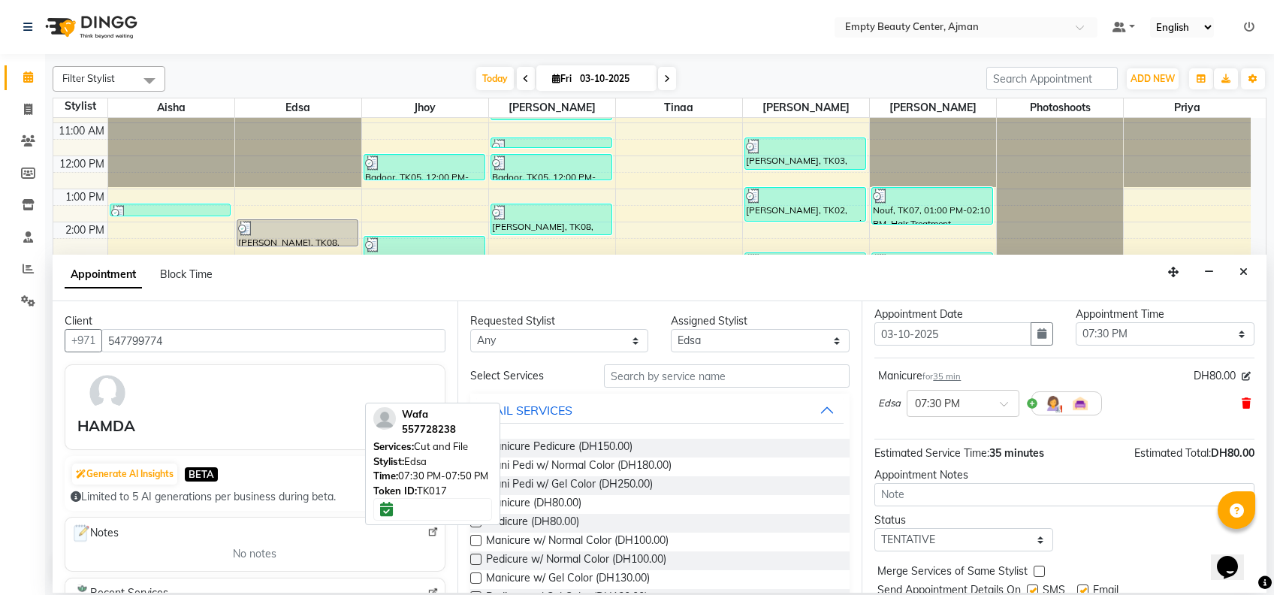
click at [1241, 403] on icon at bounding box center [1245, 403] width 9 height 11
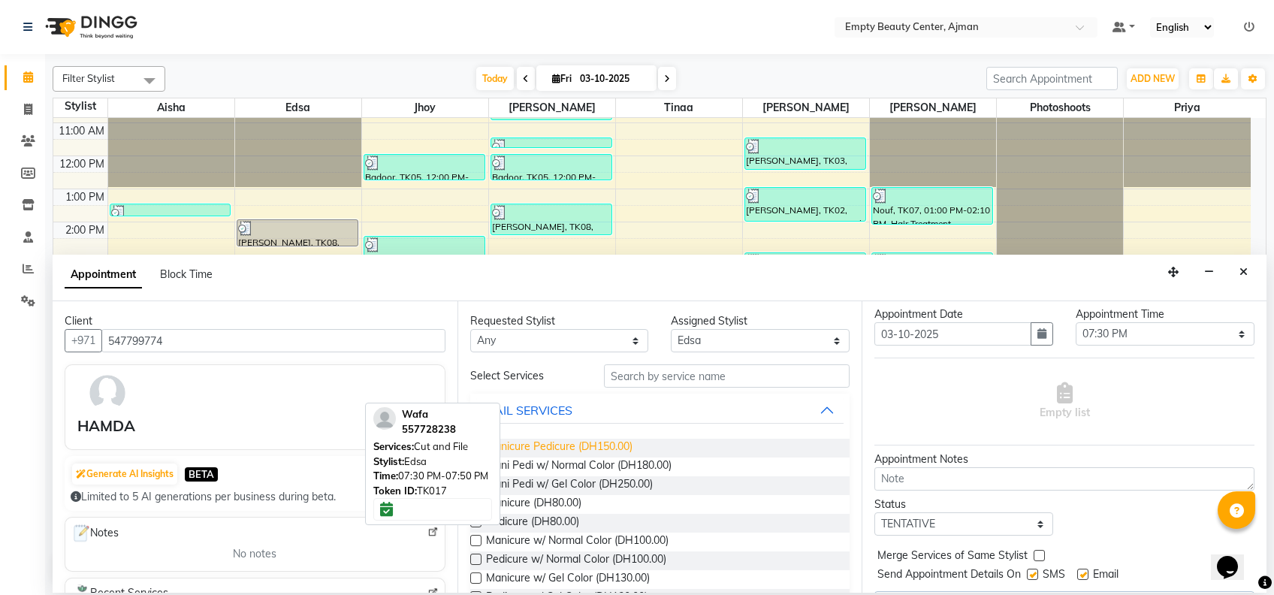
click at [592, 451] on span "Manicure Pedicure (DH150.00)" at bounding box center [559, 448] width 146 height 19
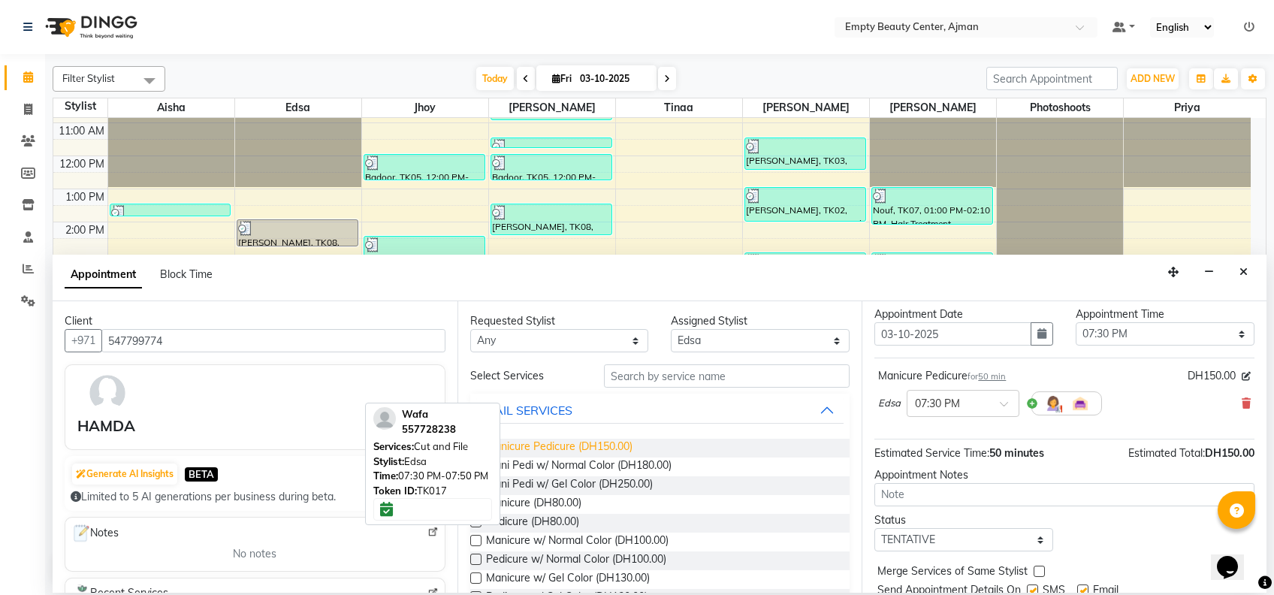
checkbox input "false"
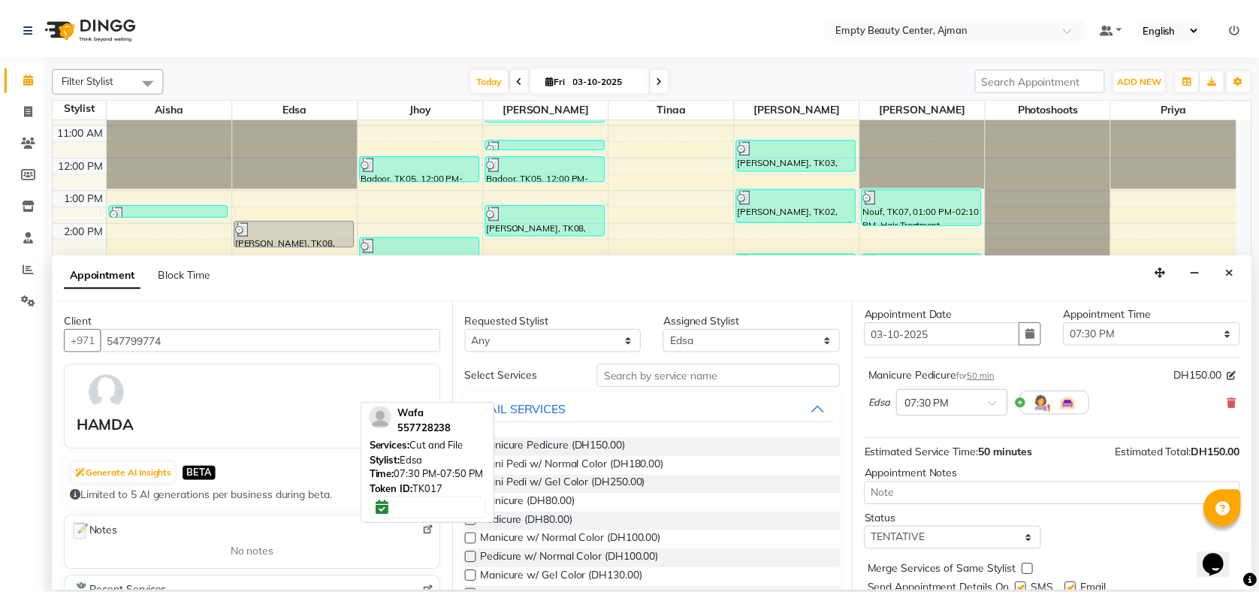
scroll to position [89, 0]
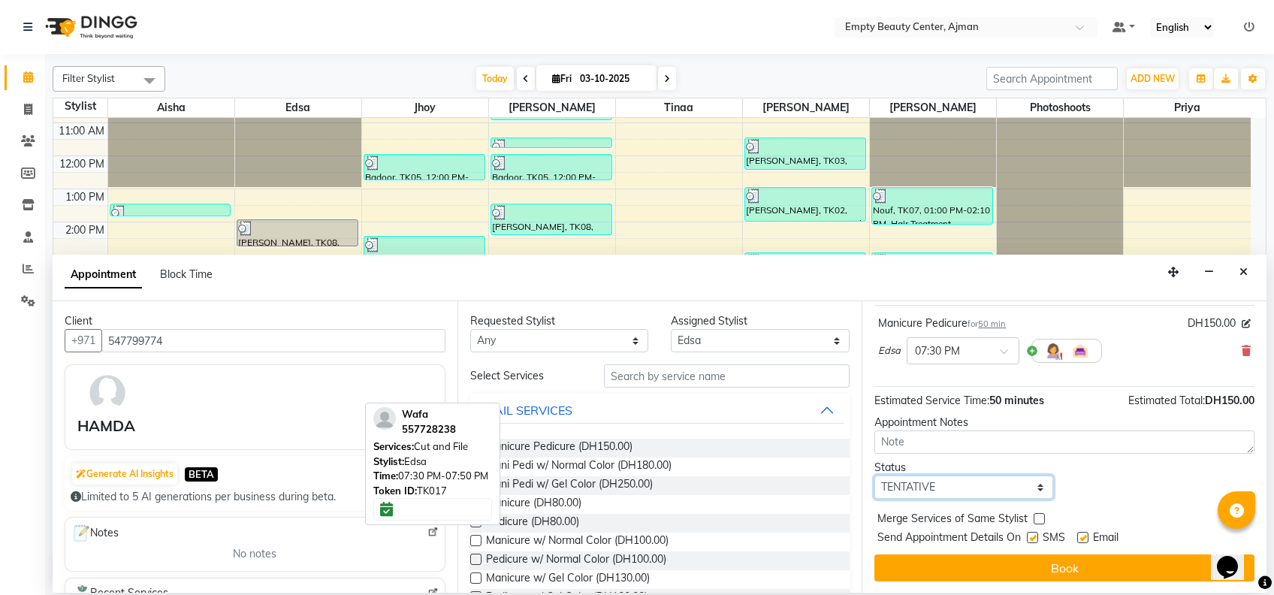
drag, startPoint x: 1013, startPoint y: 489, endPoint x: 985, endPoint y: 398, distance: 95.0
click at [985, 398] on div "Jump to Today 1 2 3 4 5 6 7 8 Weeks Appointment Date 03-10-2025 Appointment Tim…" at bounding box center [1063, 446] width 405 height 291
select select "confirm booking"
click at [874, 475] on select "Select TENTATIVE CONFIRM CHECK-IN UPCOMING" at bounding box center [963, 486] width 179 height 23
click at [1039, 513] on label at bounding box center [1038, 518] width 11 height 11
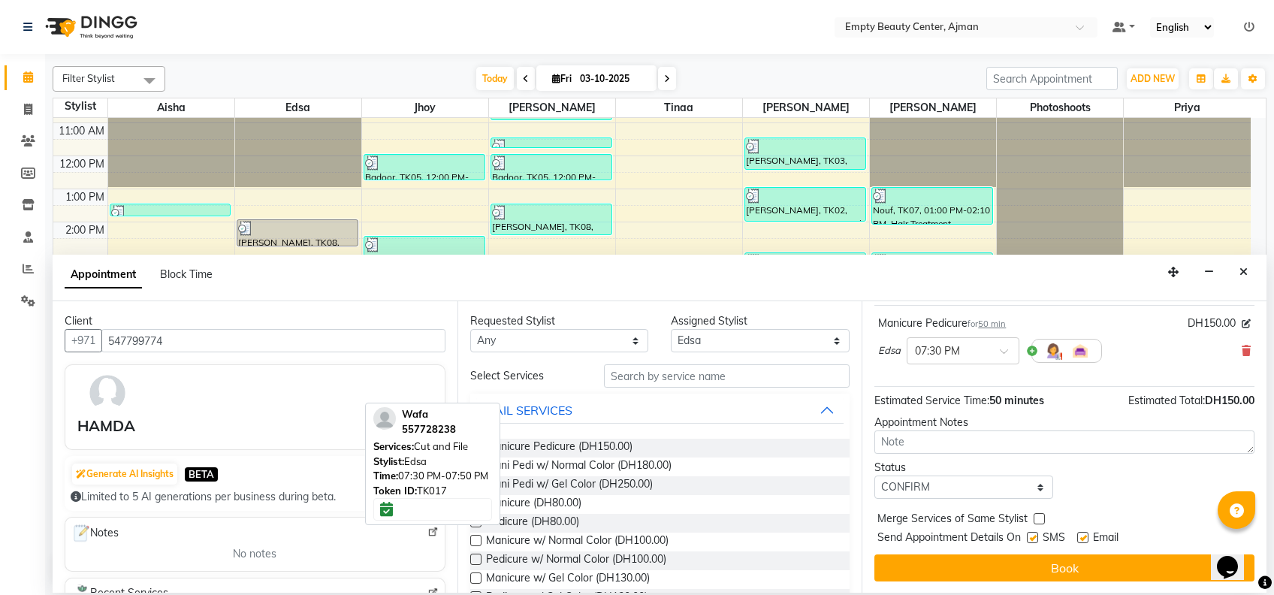
click at [1039, 515] on input "checkbox" at bounding box center [1038, 520] width 10 height 10
checkbox input "true"
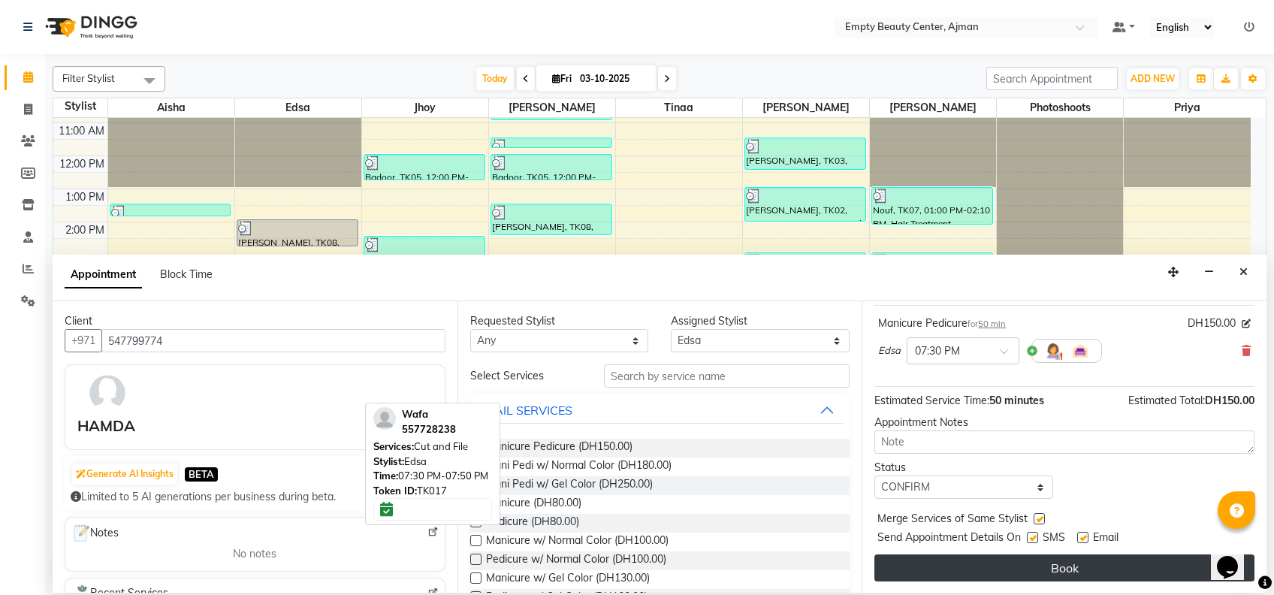
click at [1081, 565] on button "Book" at bounding box center [1064, 567] width 380 height 27
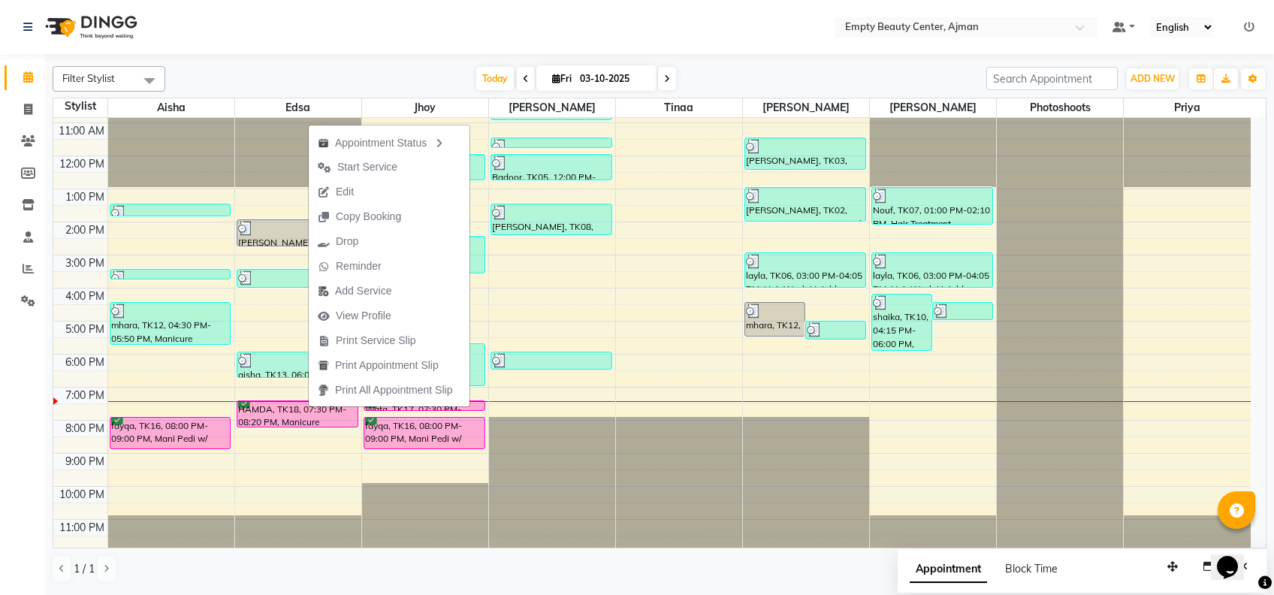
click at [35, 402] on div "Calendar Invoice Clients Members Inventory Staff Reports Settings Completed InP…" at bounding box center [101, 307] width 203 height 529
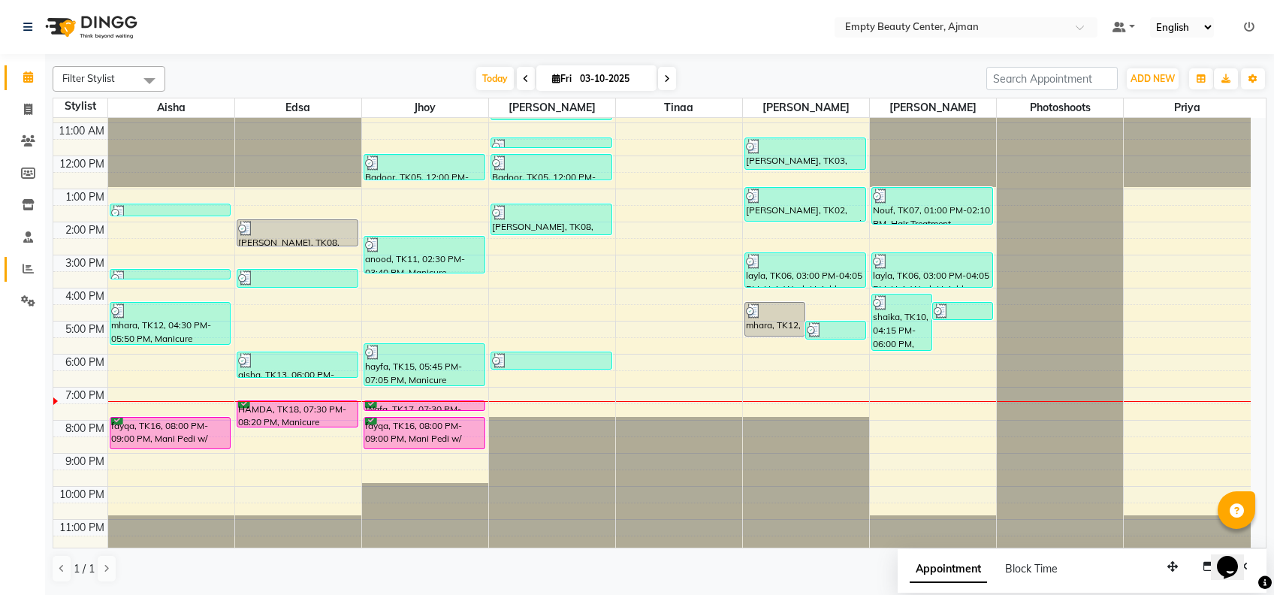
click at [30, 258] on link "Reports" at bounding box center [23, 269] width 36 height 25
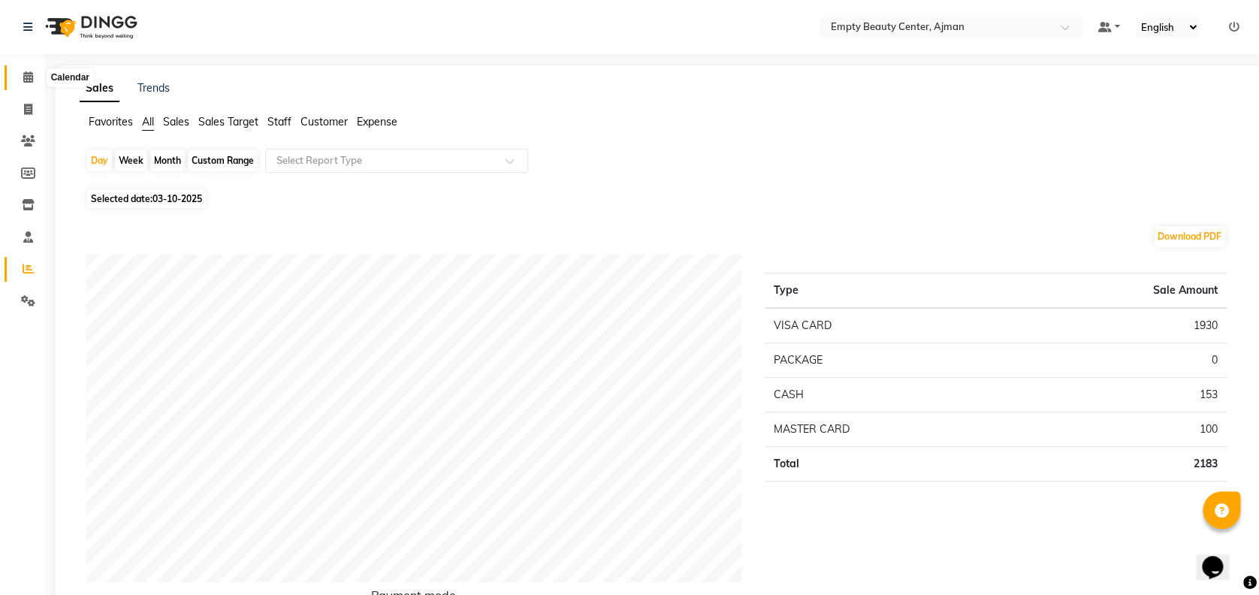
click at [24, 84] on span at bounding box center [28, 77] width 26 height 17
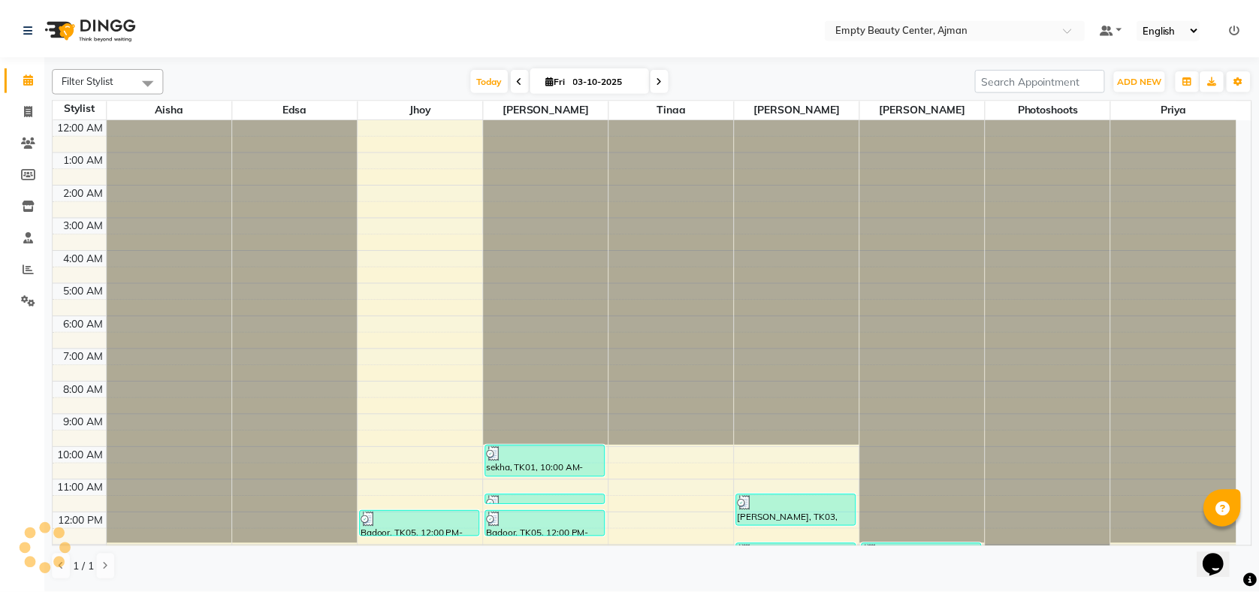
scroll to position [358, 0]
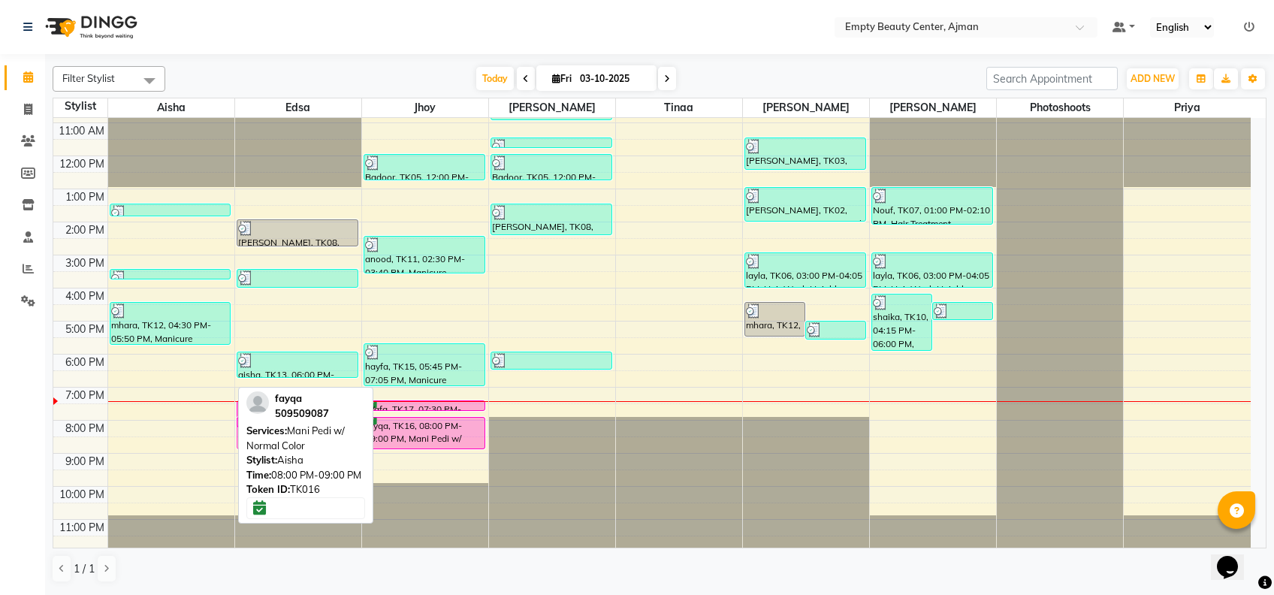
drag, startPoint x: 188, startPoint y: 427, endPoint x: 262, endPoint y: 434, distance: 73.9
click at [262, 434] on div "Filter Stylist Select All Aisha Edsa jhoy Shiela Tinaa Meaza Yeshi Photoshoots …" at bounding box center [659, 324] width 1213 height 529
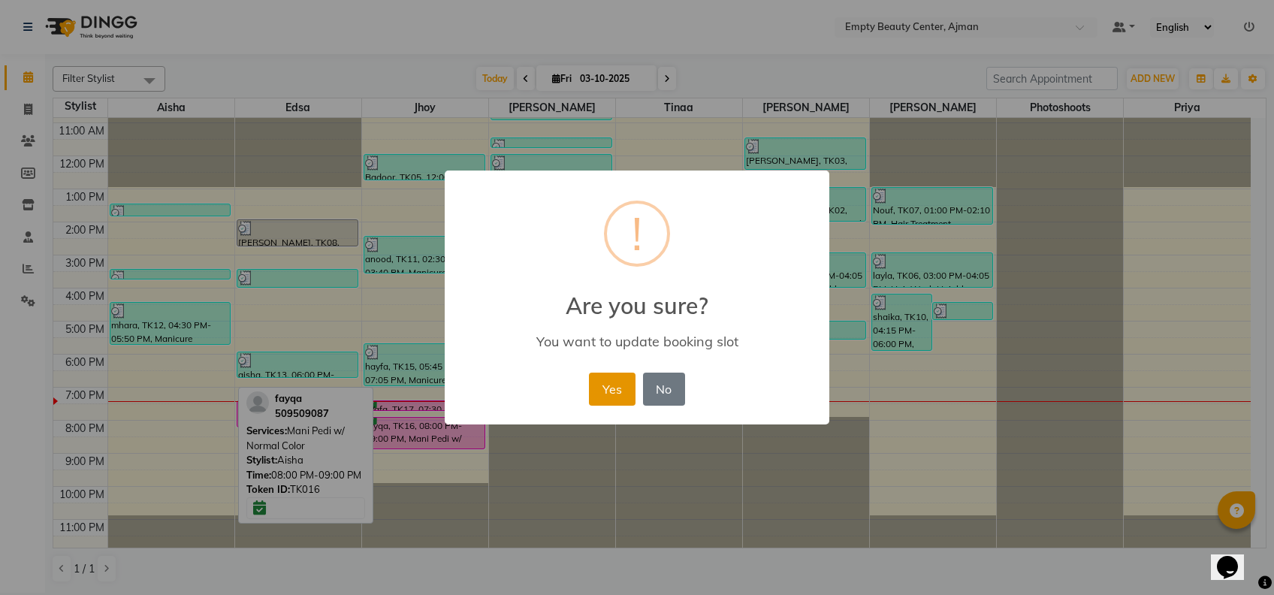
click at [620, 393] on button "Yes" at bounding box center [612, 388] width 46 height 33
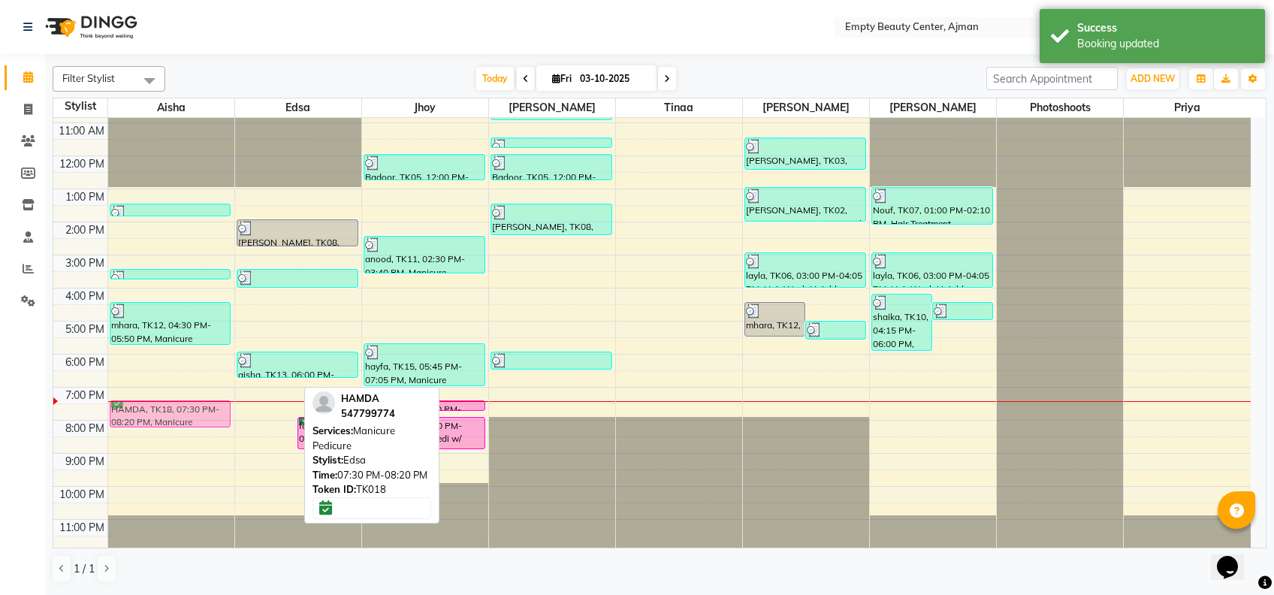
drag, startPoint x: 264, startPoint y: 413, endPoint x: 186, endPoint y: 410, distance: 78.2
click at [186, 410] on tr "hessa, TK09, 01:30 PM-01:55 PM, French Normal Color alia, TK14, 03:30 PM-03:35 …" at bounding box center [651, 156] width 1197 height 792
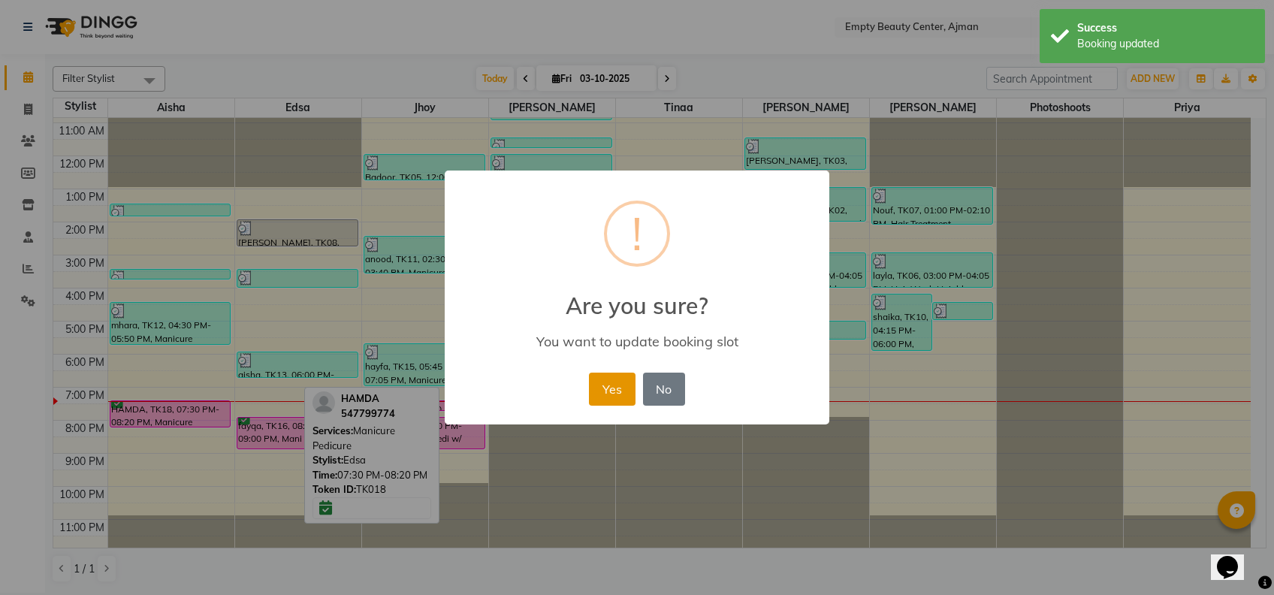
click at [622, 384] on button "Yes" at bounding box center [612, 388] width 46 height 33
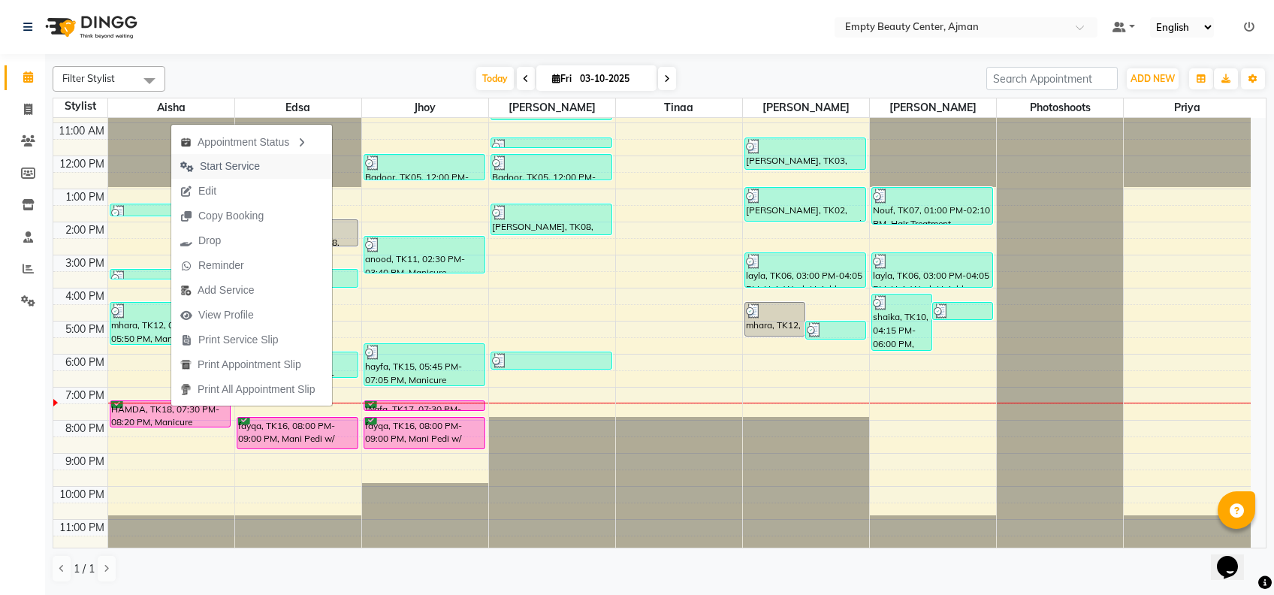
click at [272, 171] on button "Start Service" at bounding box center [251, 166] width 161 height 25
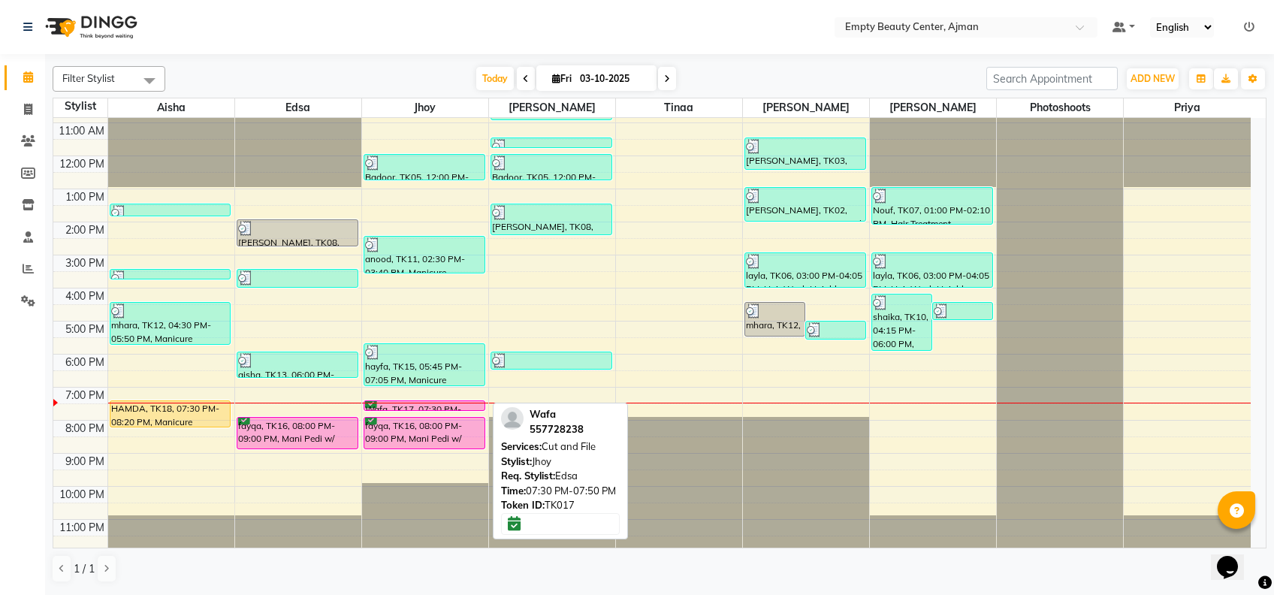
click at [421, 409] on div at bounding box center [424, 410] width 120 height 6
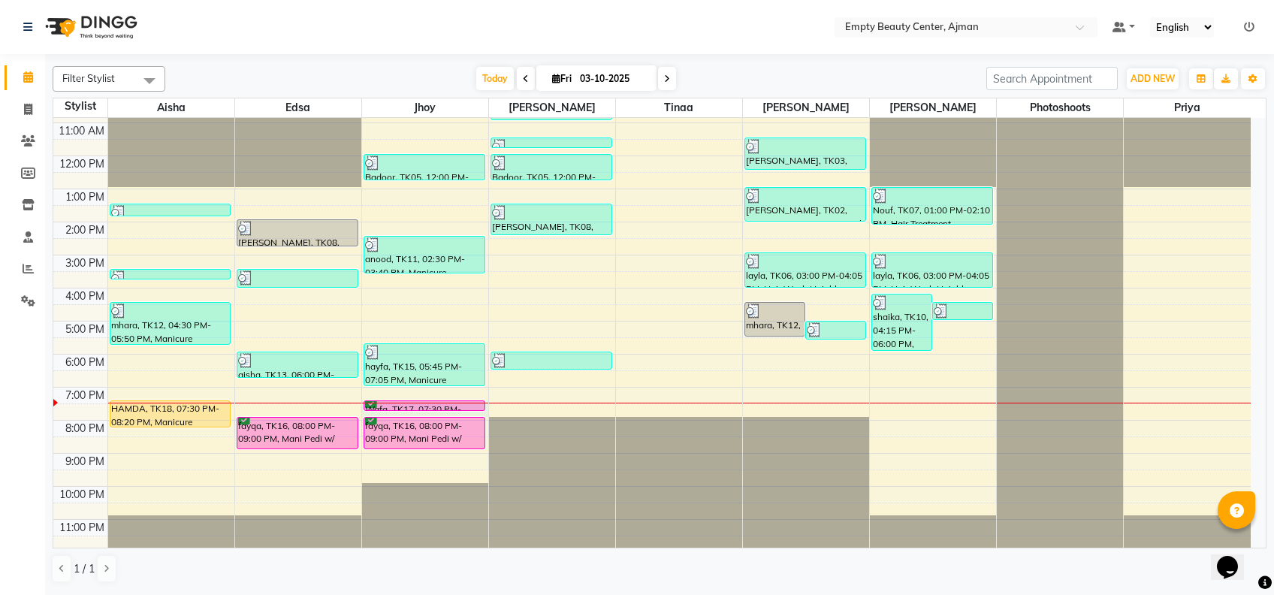
click at [400, 402] on div at bounding box center [425, 402] width 126 height 1
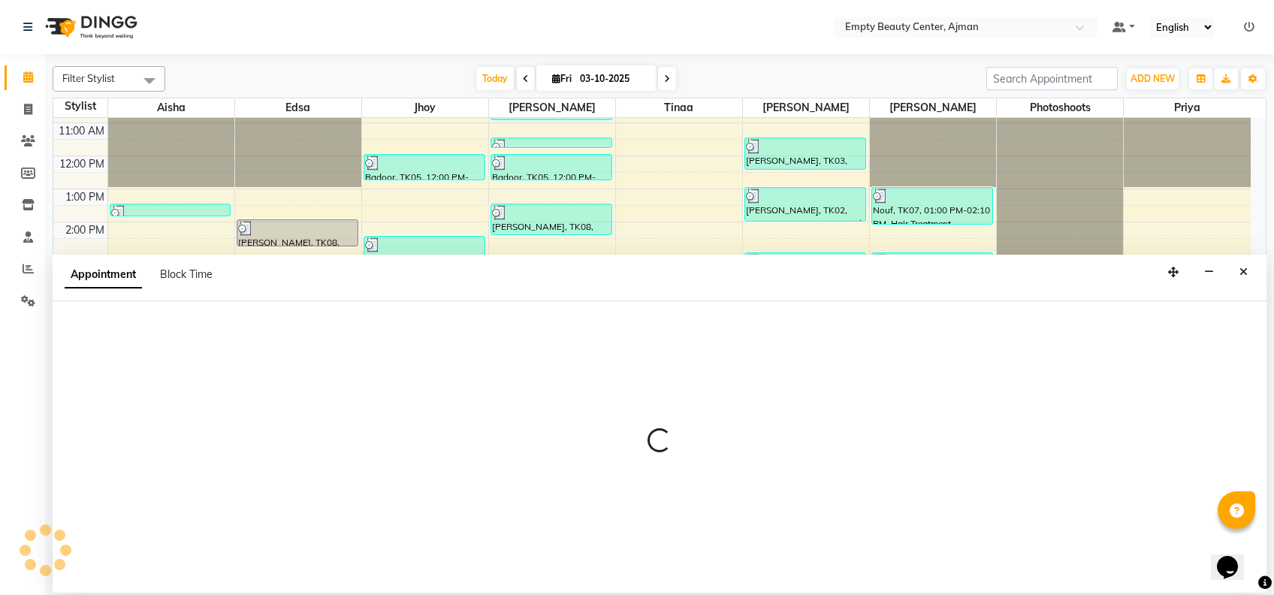
select select "43428"
select select "1170"
select select "tentative"
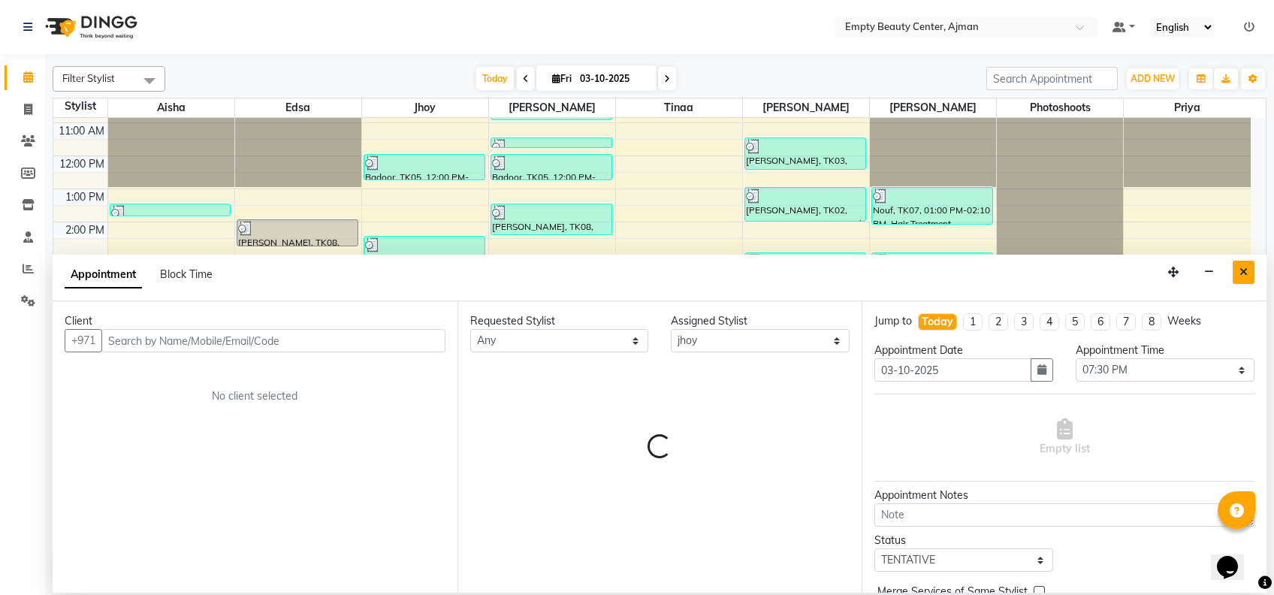
click at [1238, 271] on button "Close" at bounding box center [1243, 272] width 22 height 23
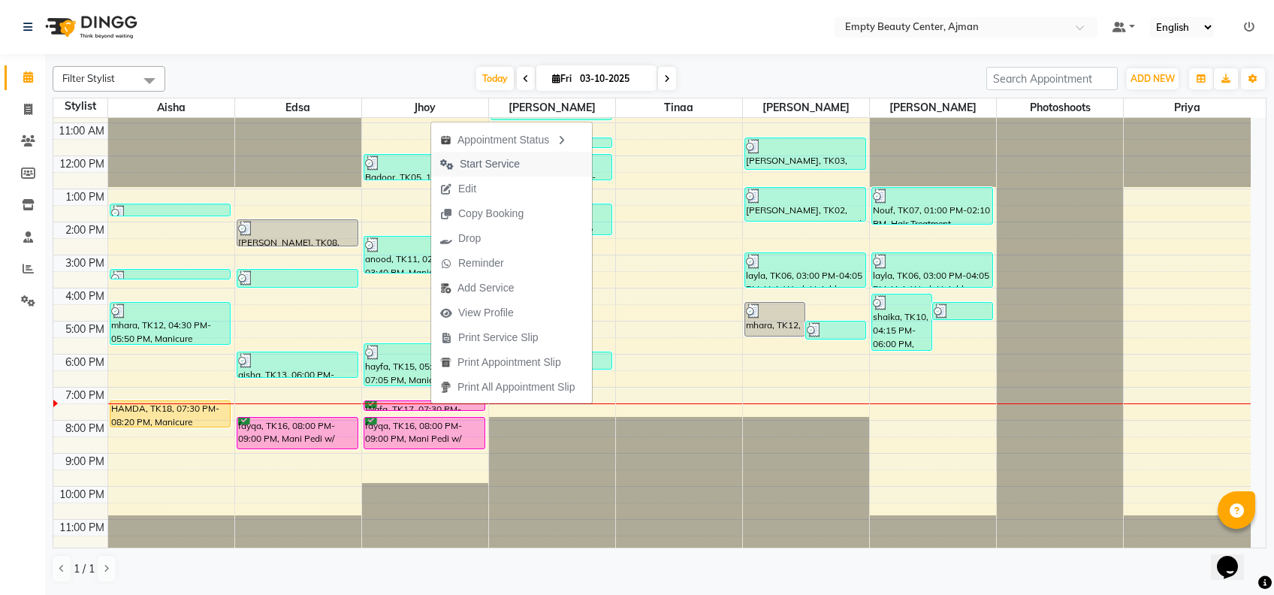
click at [500, 164] on span "Start Service" at bounding box center [490, 164] width 60 height 16
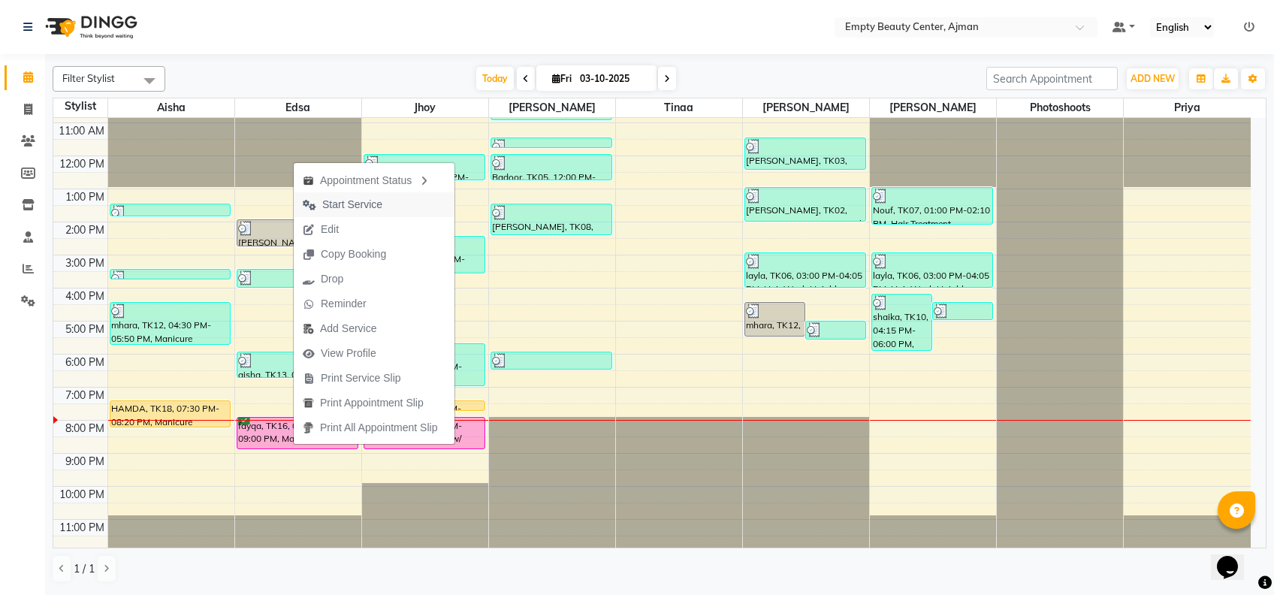
click at [359, 198] on span "Start Service" at bounding box center [352, 205] width 60 height 16
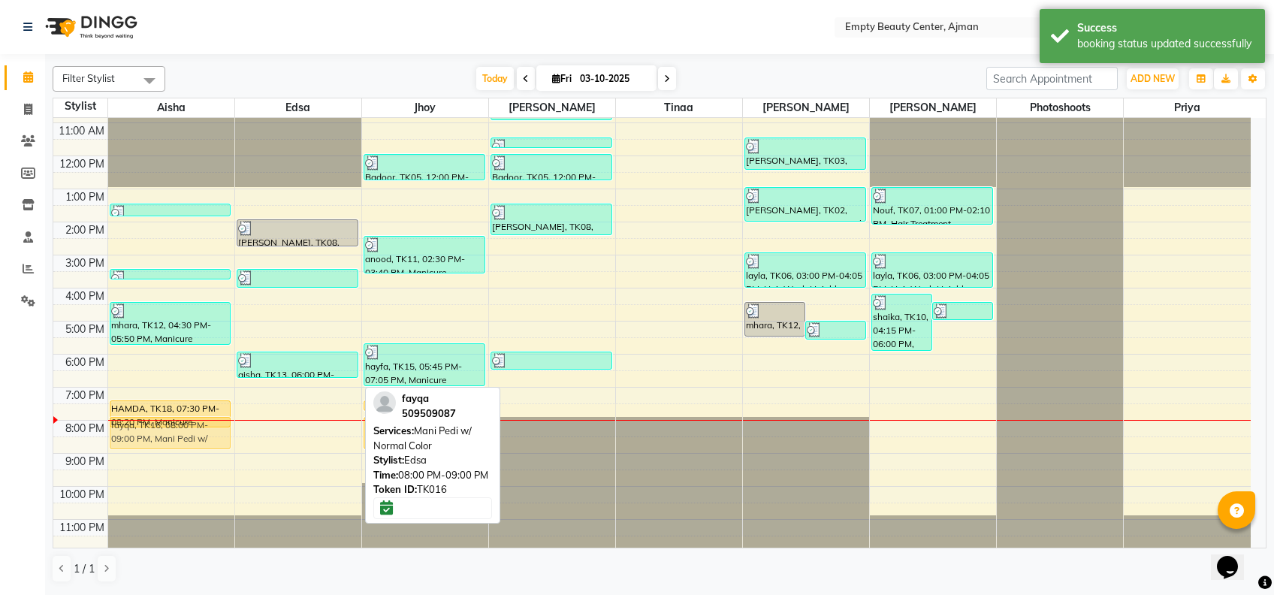
drag, startPoint x: 288, startPoint y: 434, endPoint x: 210, endPoint y: 438, distance: 78.2
click at [210, 438] on tr "hessa, TK09, 01:30 PM-01:55 PM, French Normal Color alia, TK14, 03:30 PM-03:35 …" at bounding box center [651, 156] width 1197 height 792
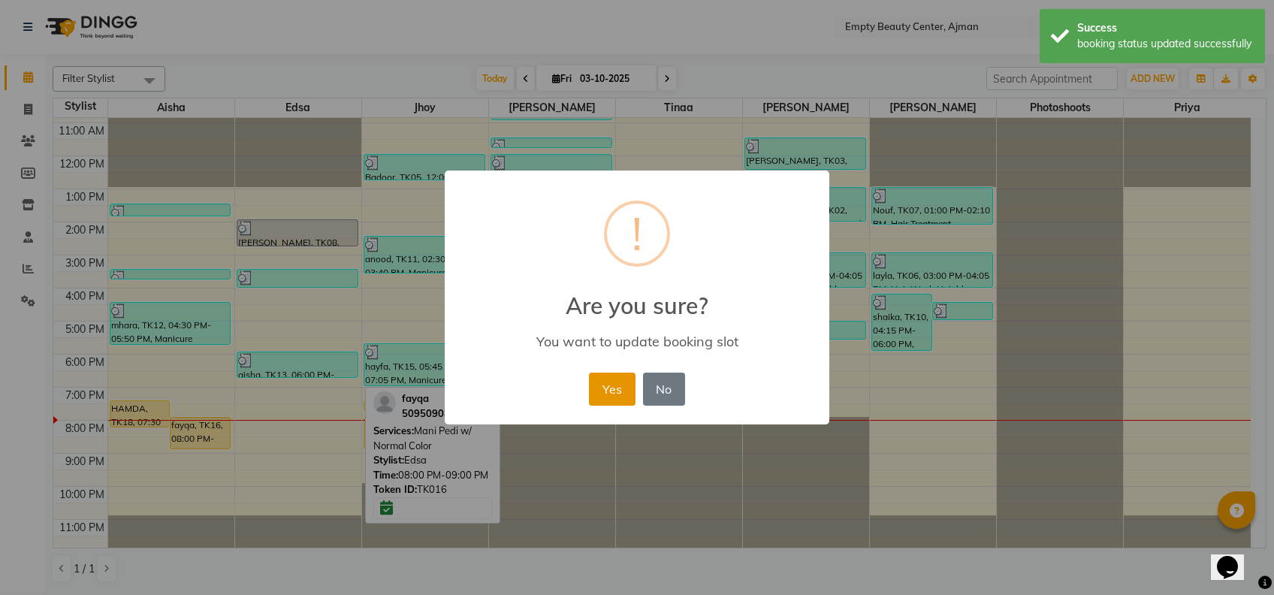
click at [624, 396] on button "Yes" at bounding box center [612, 388] width 46 height 33
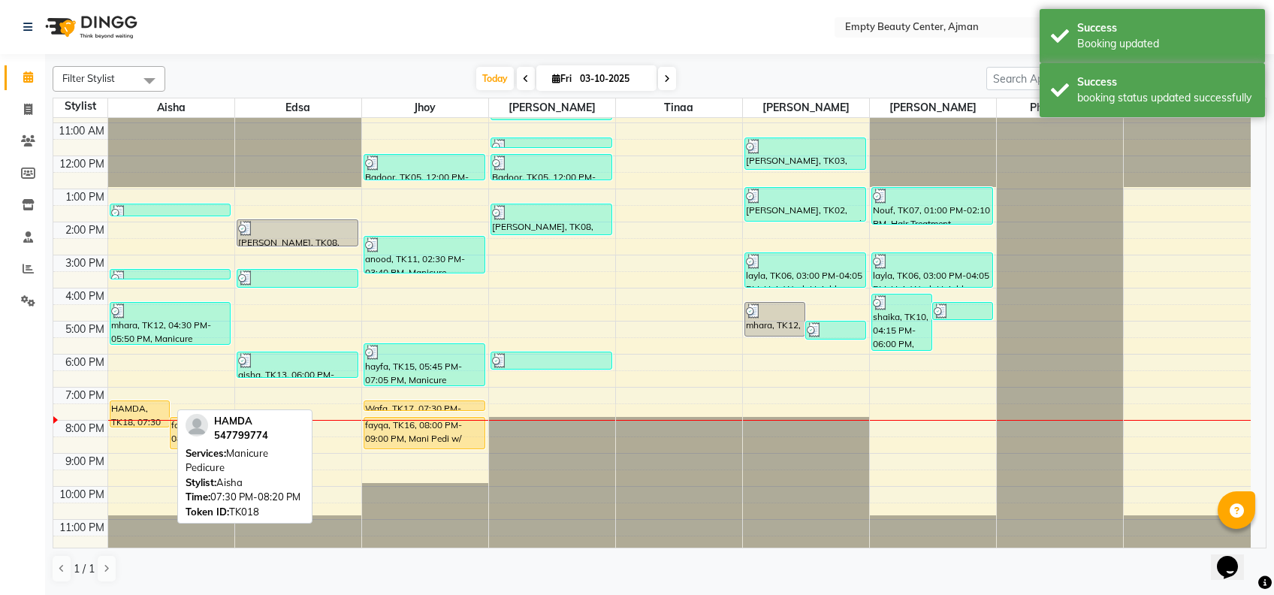
click at [151, 412] on div "HAMDA, TK18, 07:30 PM-08:20 PM, Manicure Pedicure" at bounding box center [139, 414] width 59 height 26
select select "1"
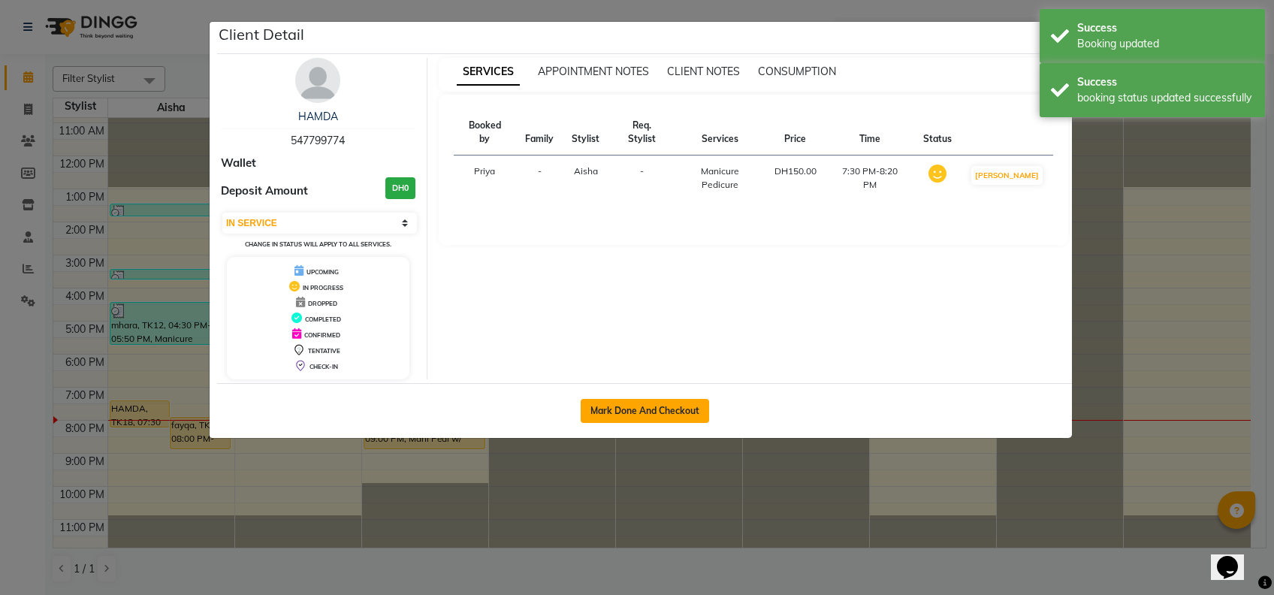
click at [687, 409] on button "Mark Done And Checkout" at bounding box center [644, 411] width 128 height 24
select select "service"
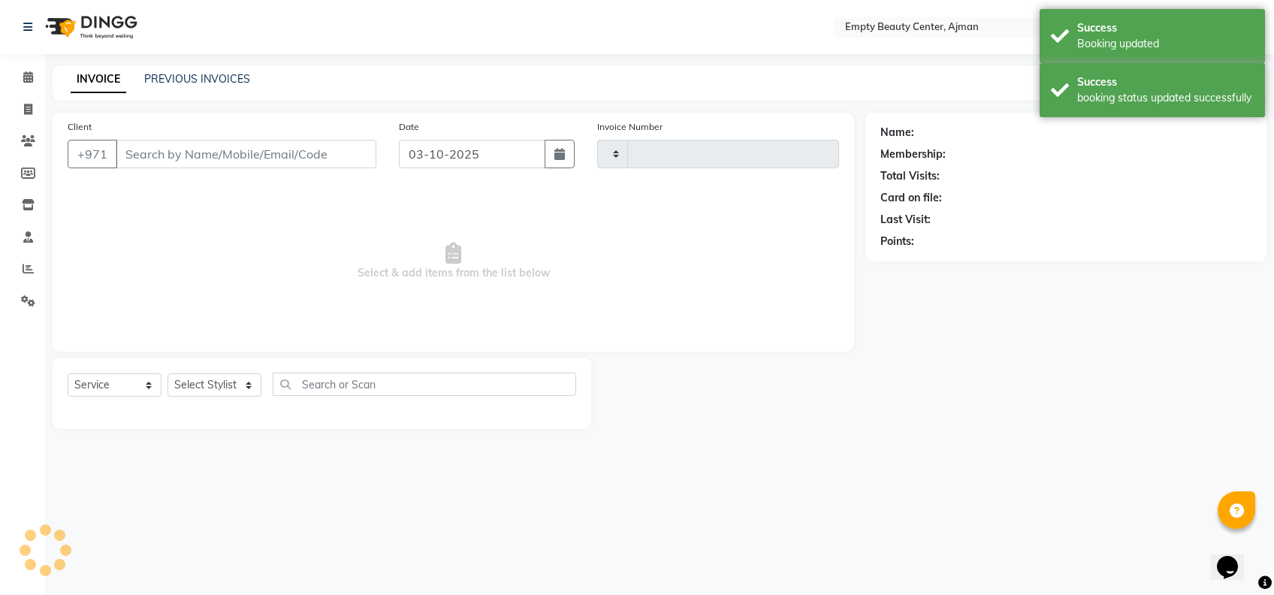
type input "2616"
select select "769"
type input "547799774"
select select "41790"
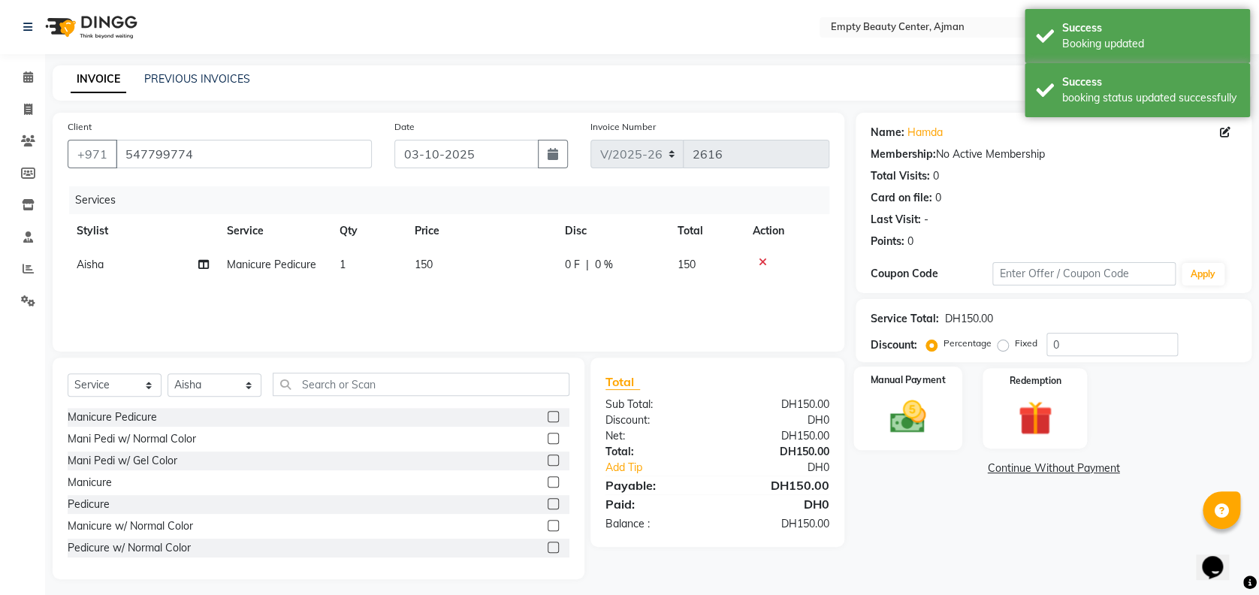
click at [926, 421] on img at bounding box center [908, 416] width 58 height 41
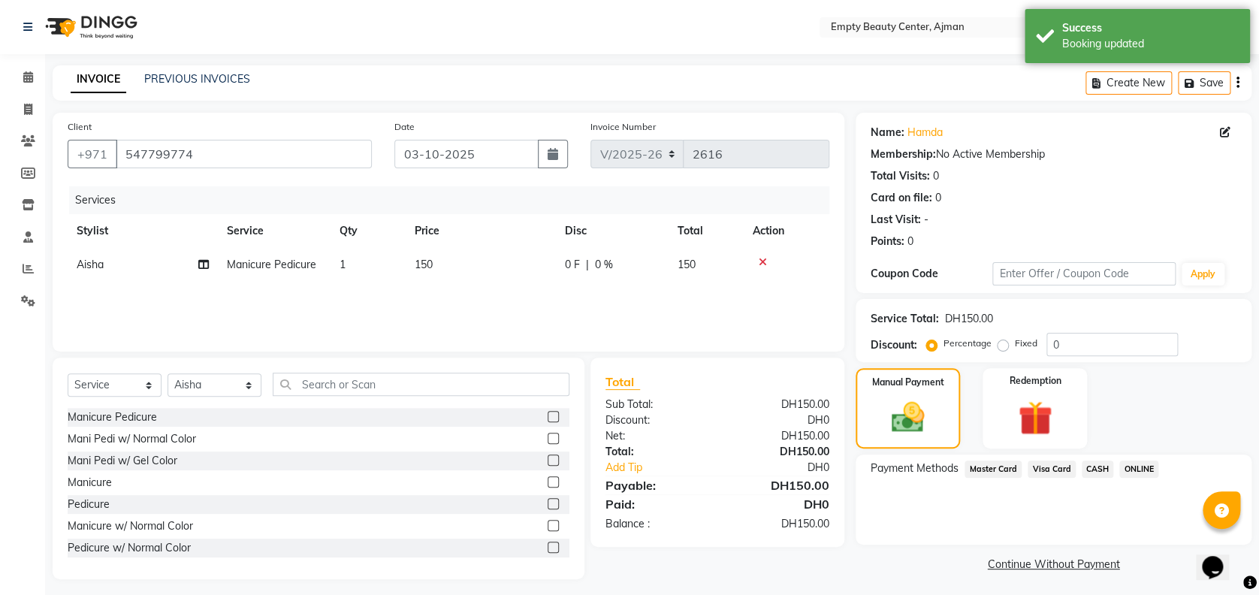
click at [1054, 468] on span "Visa Card" at bounding box center [1051, 468] width 48 height 17
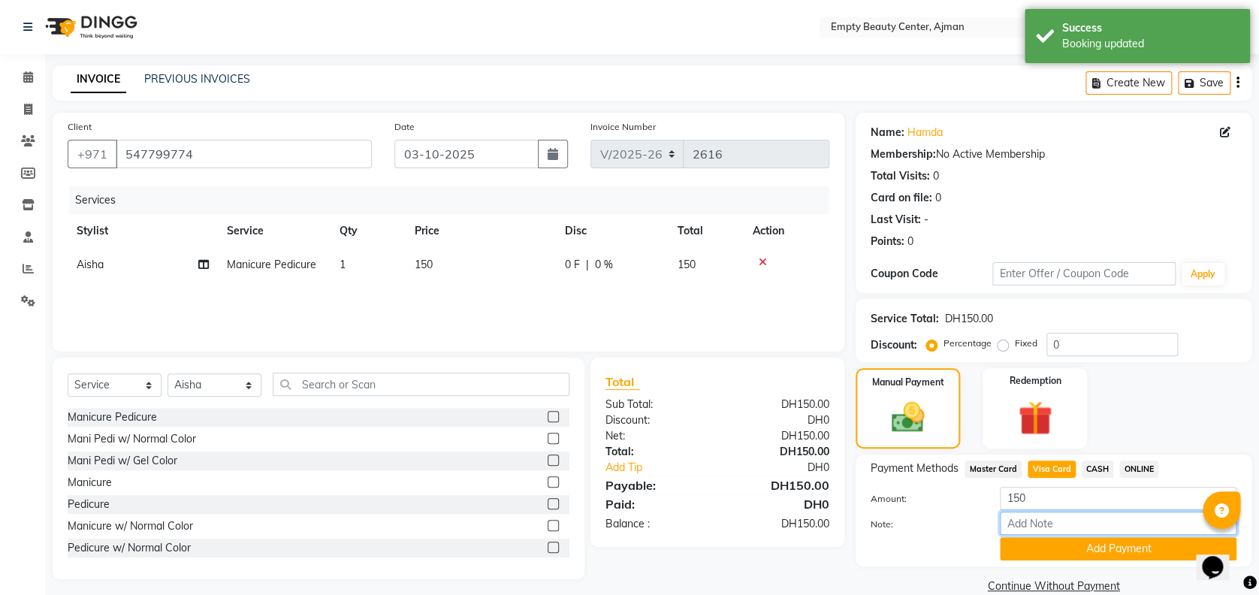
click at [1093, 517] on input "Note:" at bounding box center [1117, 522] width 237 height 23
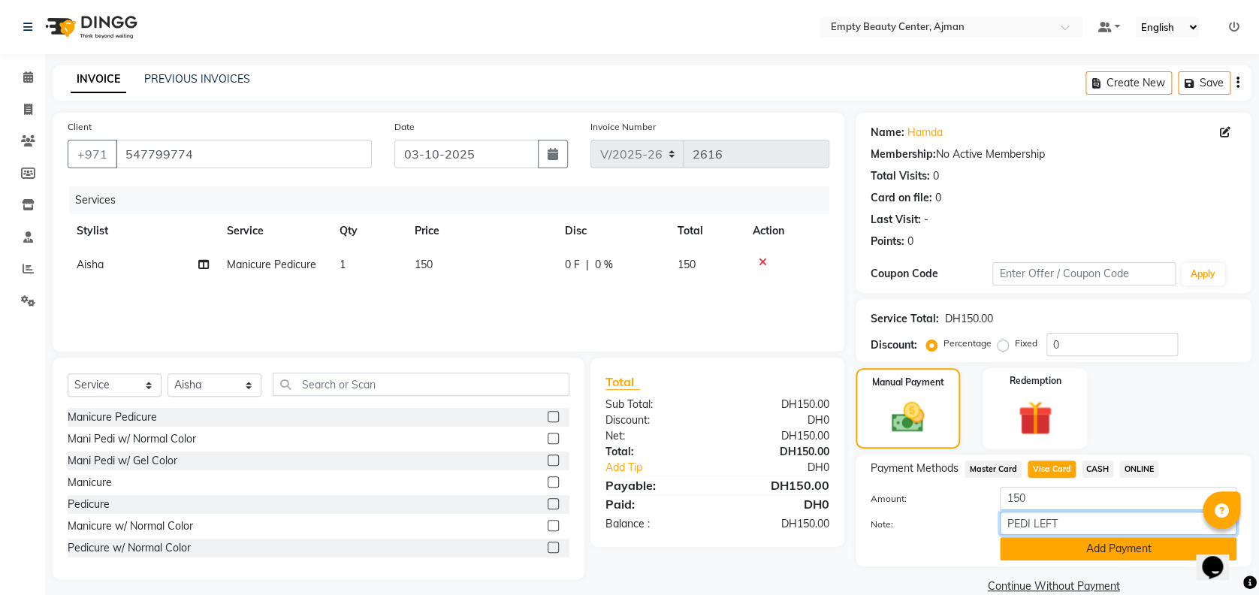
type input "PEDI LEFT"
click at [1111, 553] on button "Add Payment" at bounding box center [1117, 548] width 237 height 23
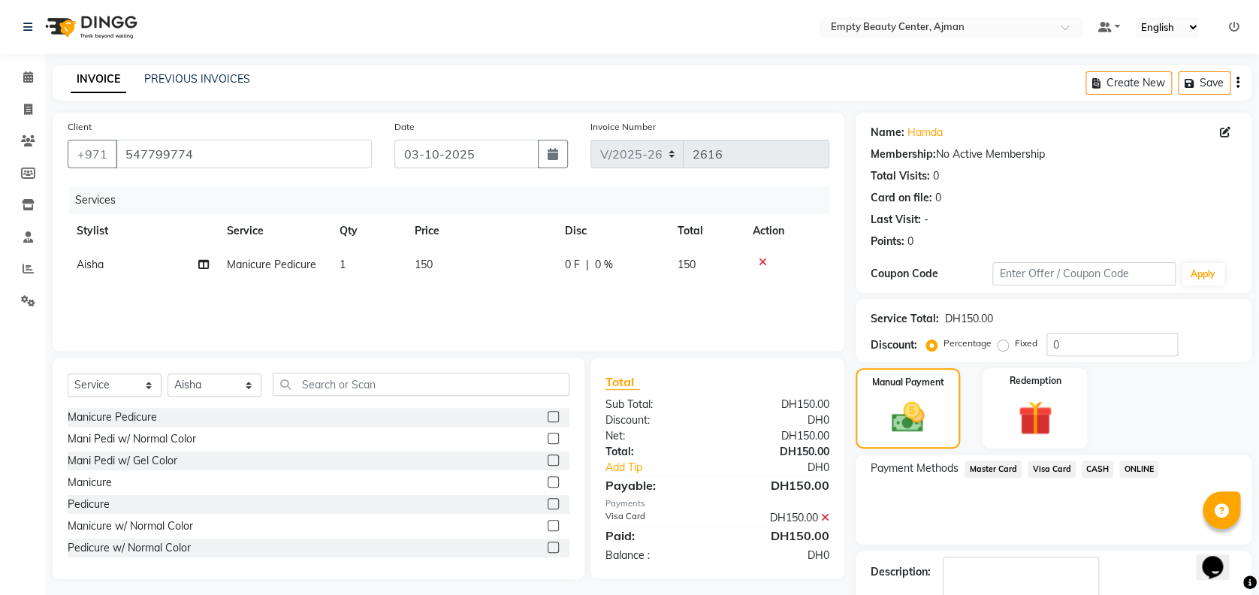
scroll to position [87, 0]
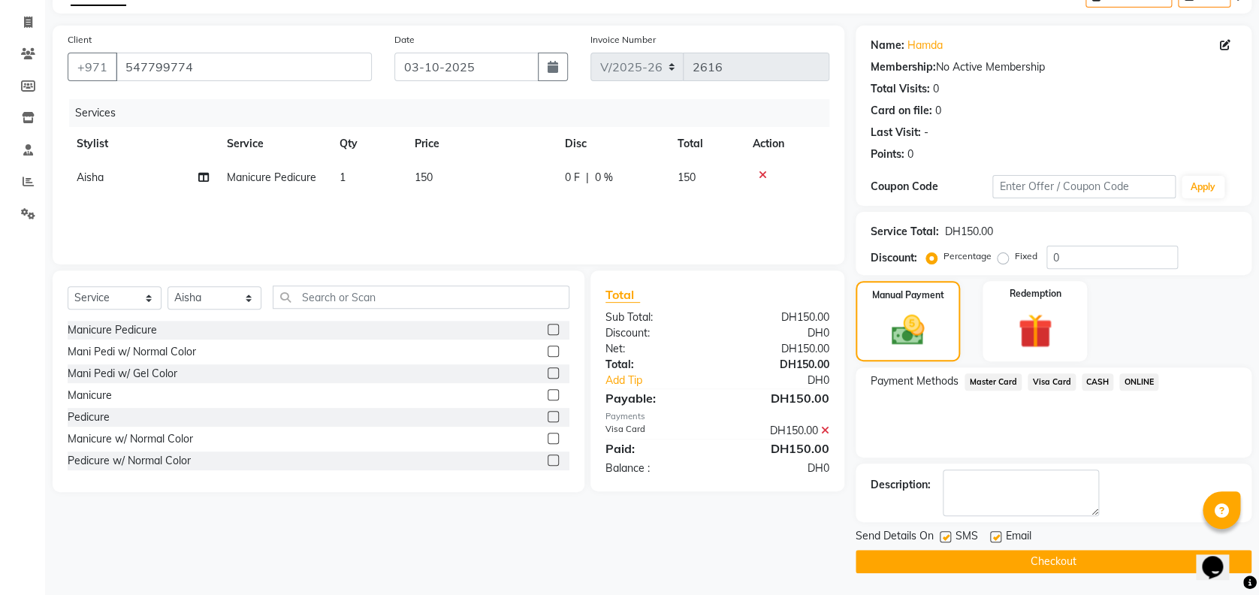
click at [1039, 566] on button "Checkout" at bounding box center [1053, 561] width 396 height 23
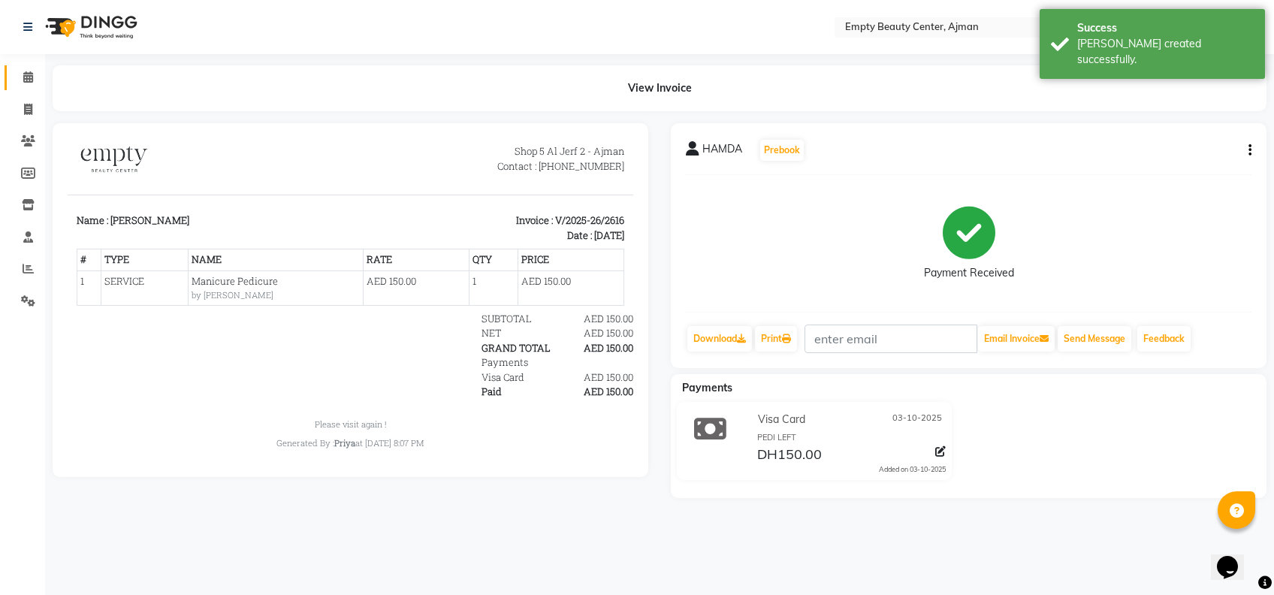
click at [23, 89] on link "Calendar" at bounding box center [23, 77] width 36 height 25
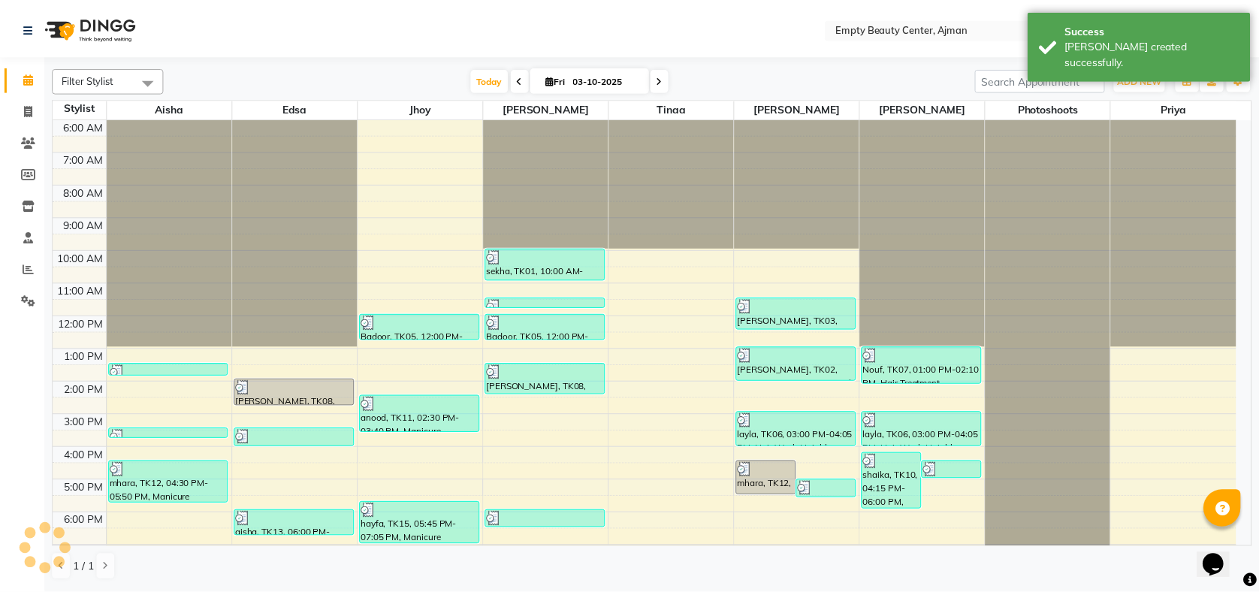
scroll to position [358, 0]
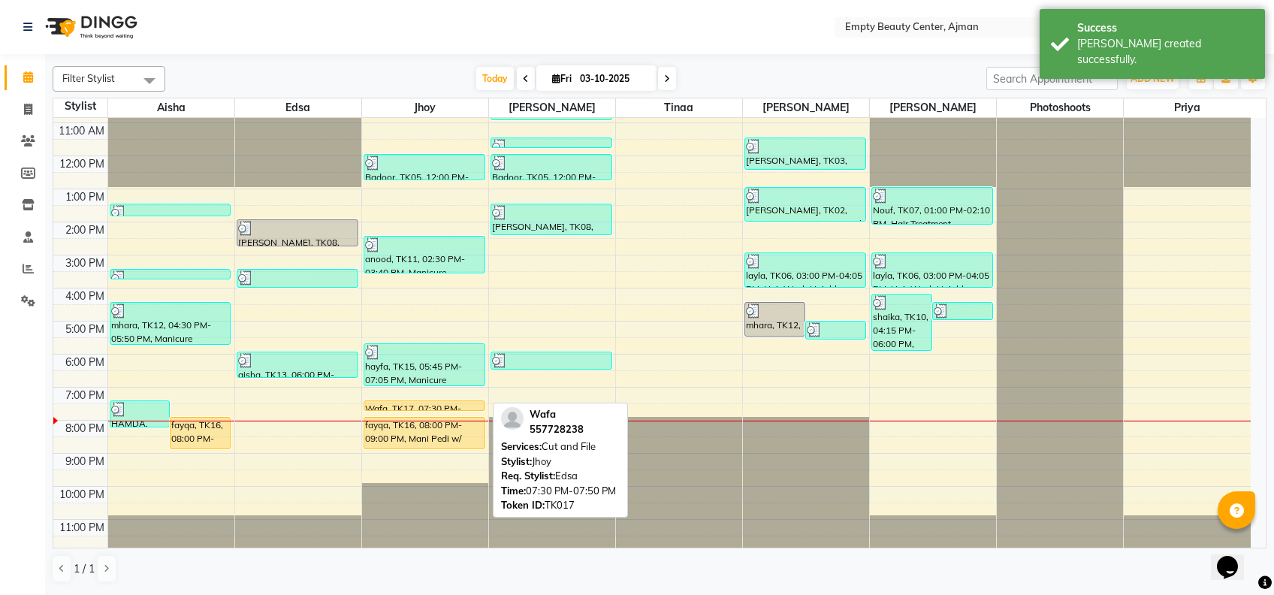
click at [386, 401] on div "Wafa, TK17, 07:30 PM-07:50 PM, Cut and File" at bounding box center [424, 405] width 120 height 9
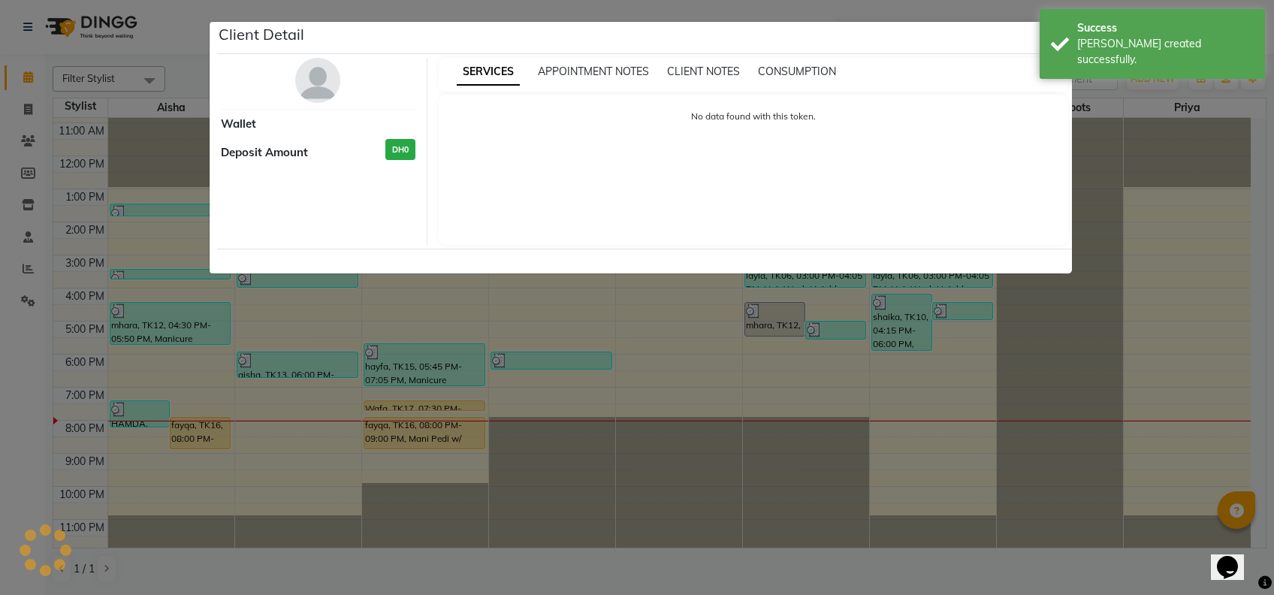
select select "1"
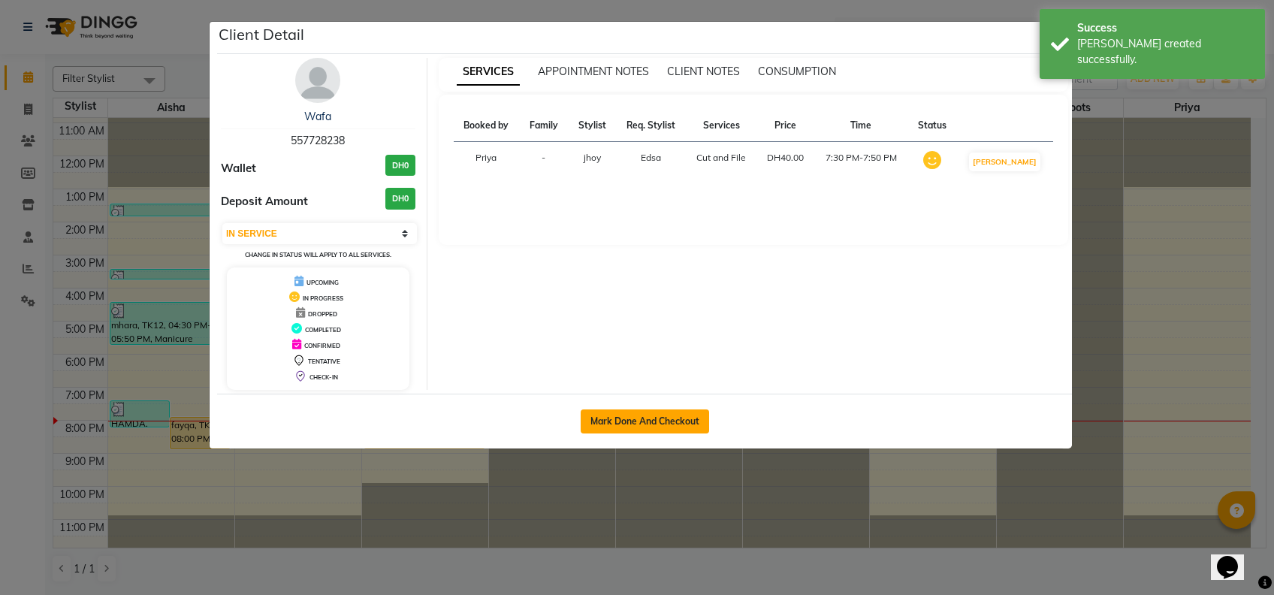
click at [661, 421] on button "Mark Done And Checkout" at bounding box center [644, 421] width 128 height 24
select select "service"
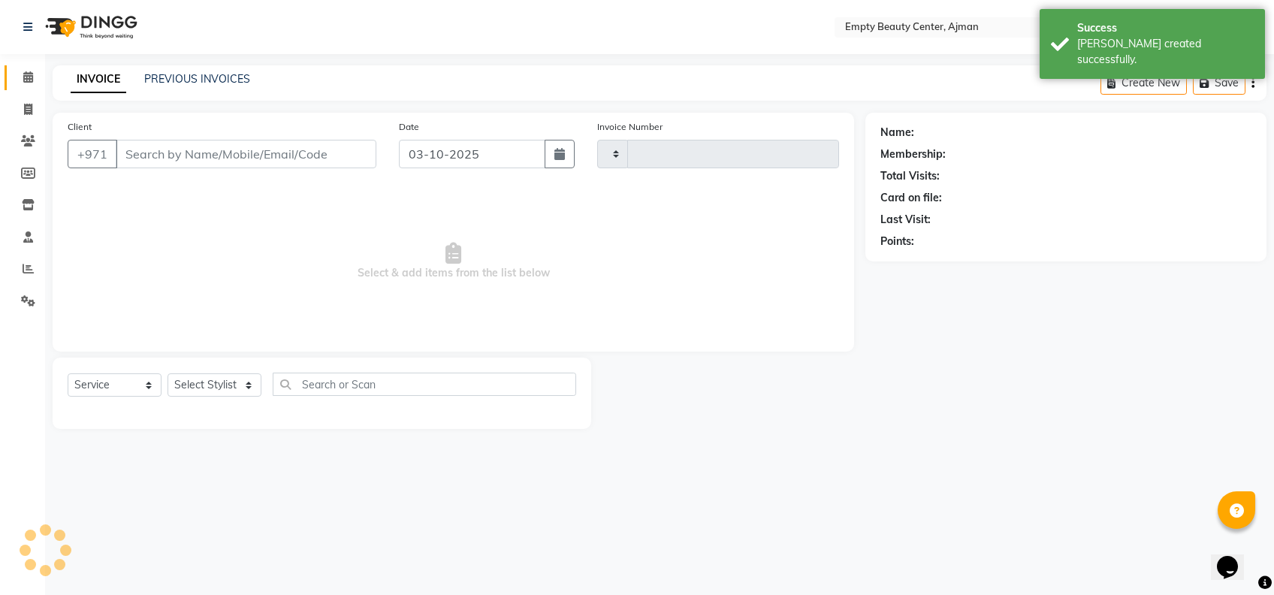
type input "2617"
select select "769"
type input "557728238"
select select "43428"
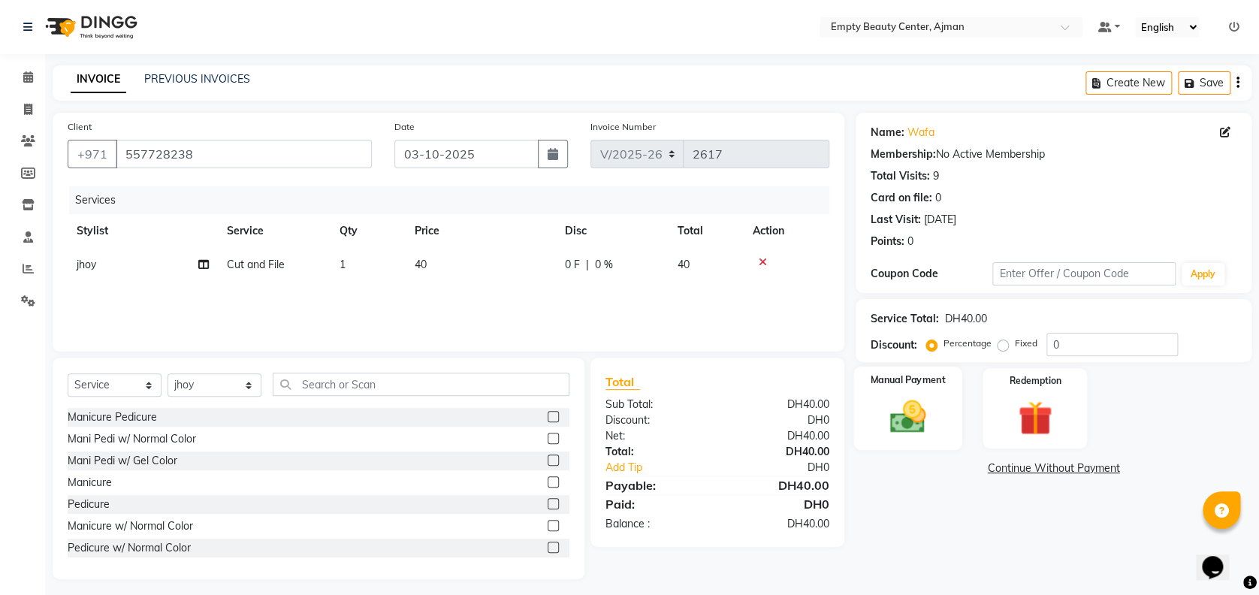
click at [930, 437] on div "Manual Payment" at bounding box center [907, 407] width 109 height 83
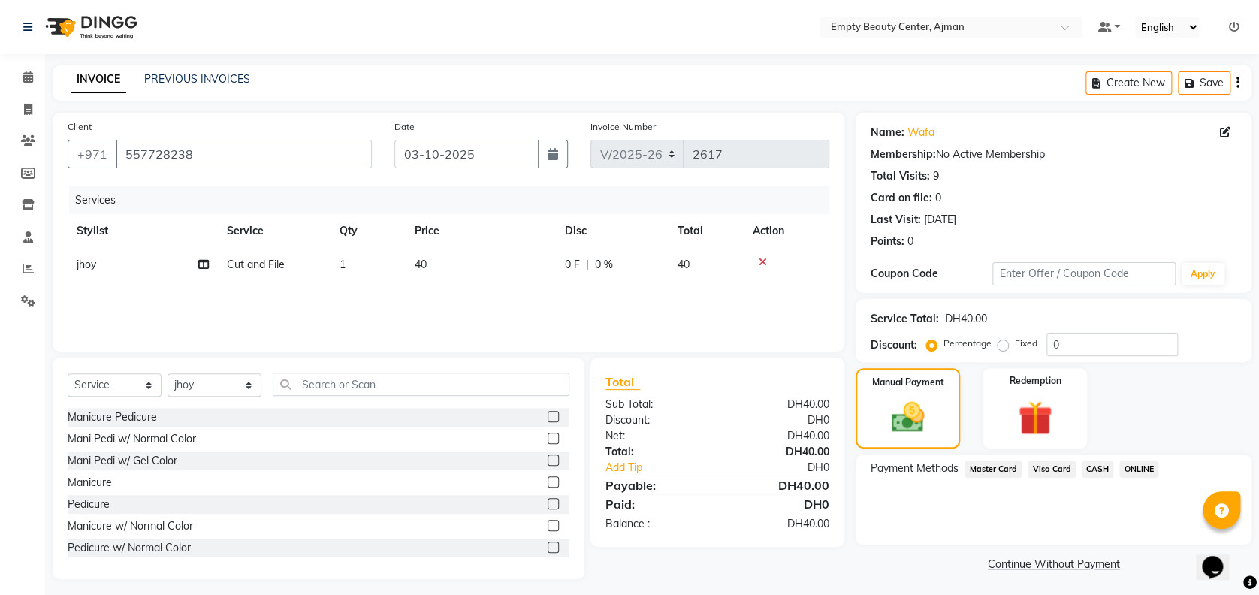
click at [1045, 475] on span "Visa Card" at bounding box center [1051, 468] width 48 height 17
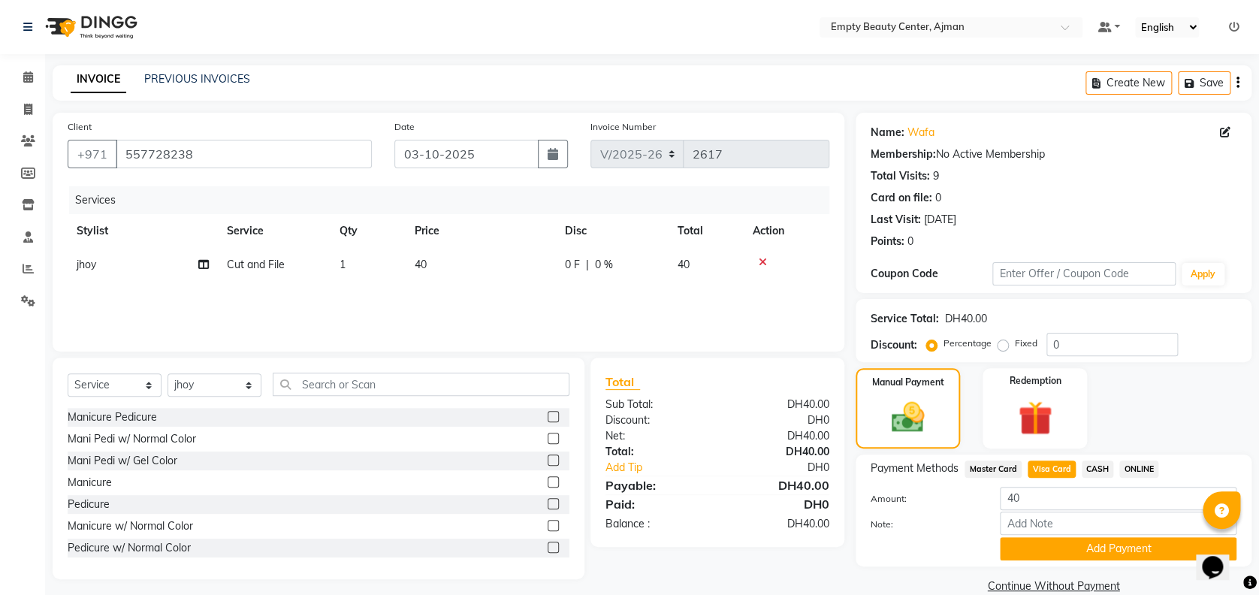
scroll to position [24, 0]
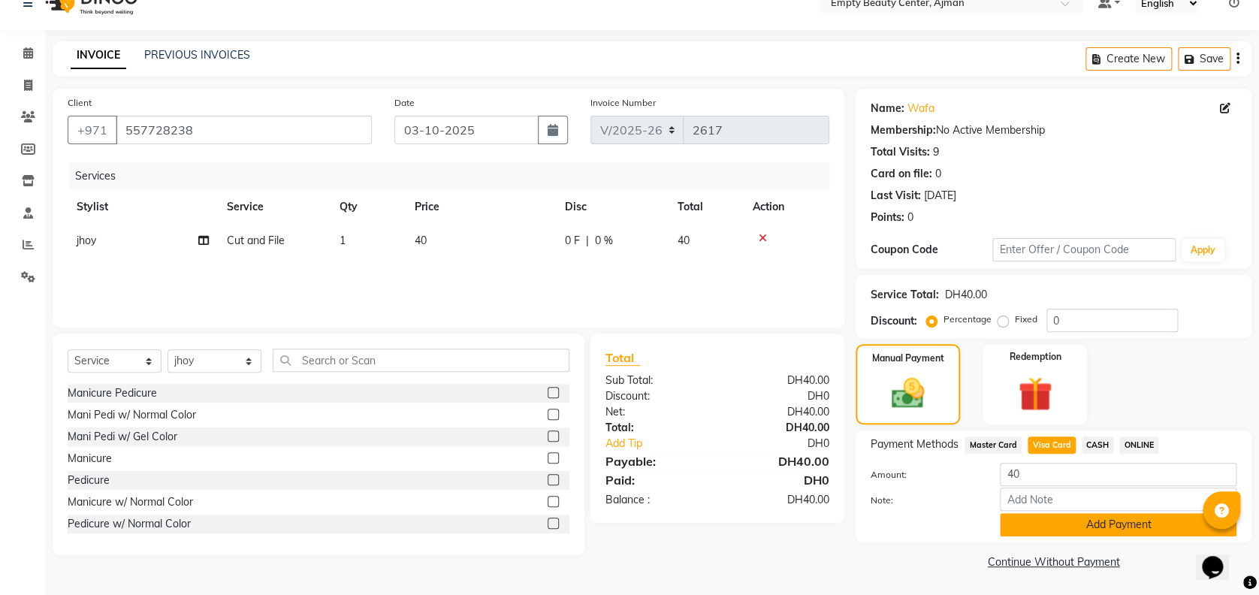
click at [1046, 523] on button "Add Payment" at bounding box center [1117, 524] width 237 height 23
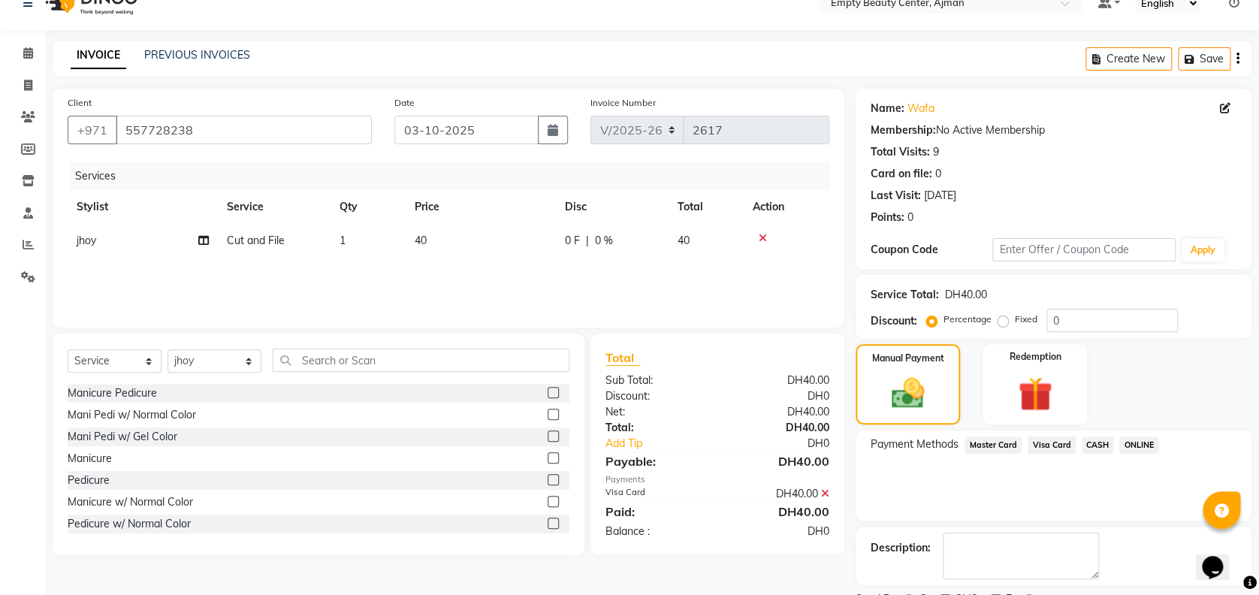
scroll to position [87, 0]
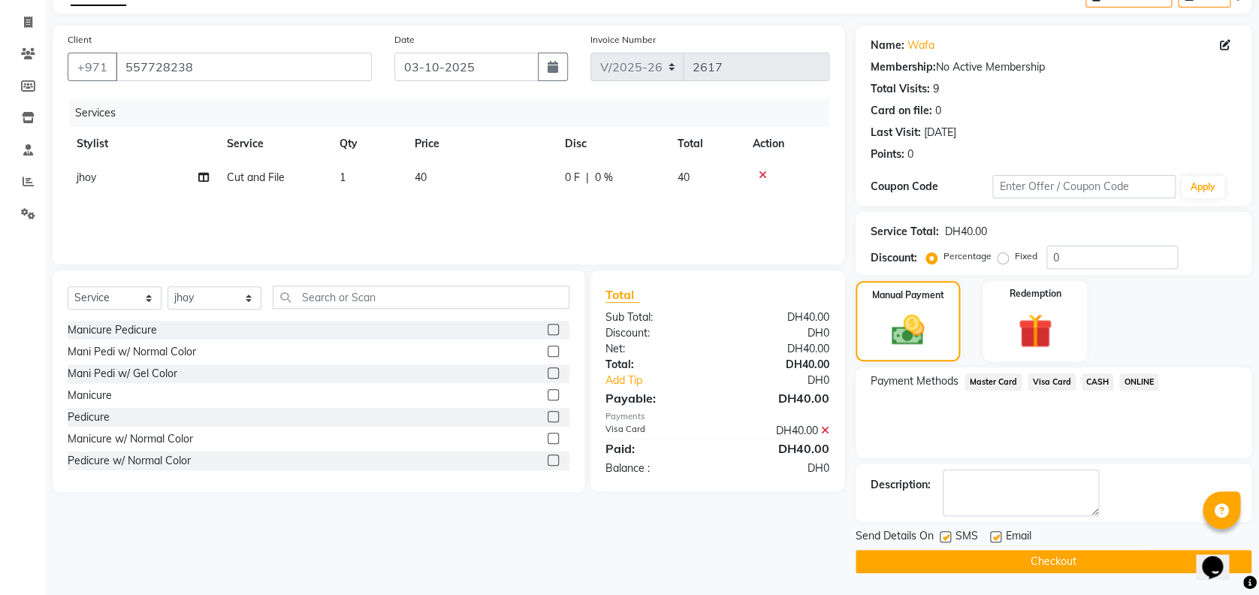
click at [1045, 556] on button "Checkout" at bounding box center [1053, 561] width 396 height 23
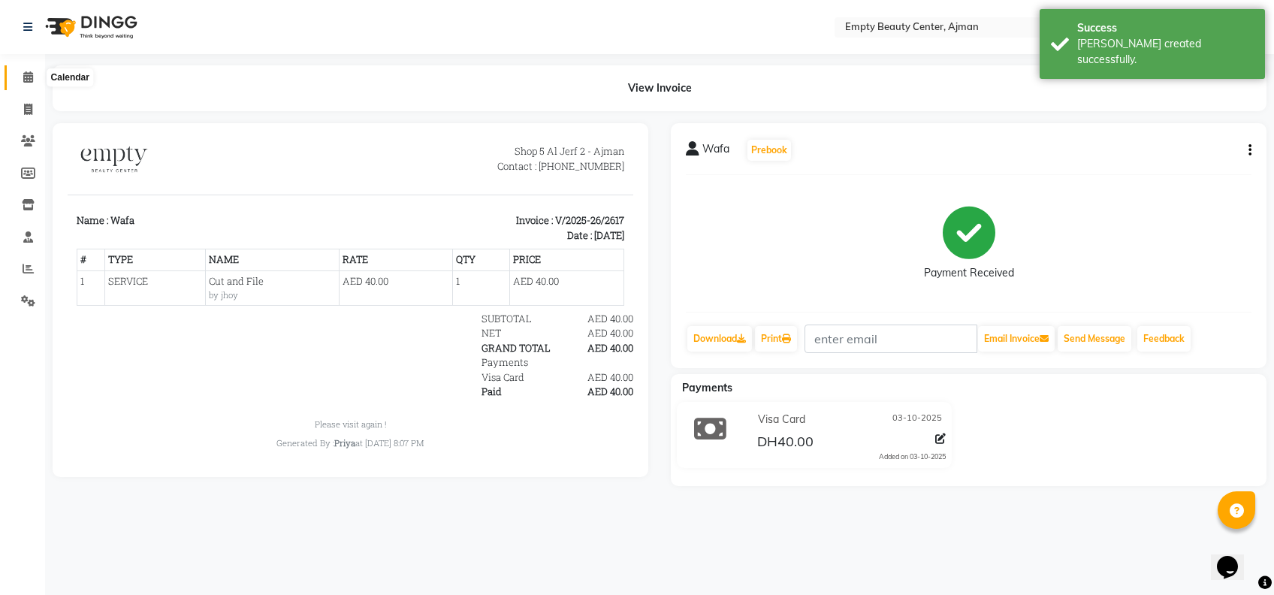
click at [22, 79] on span at bounding box center [28, 77] width 26 height 17
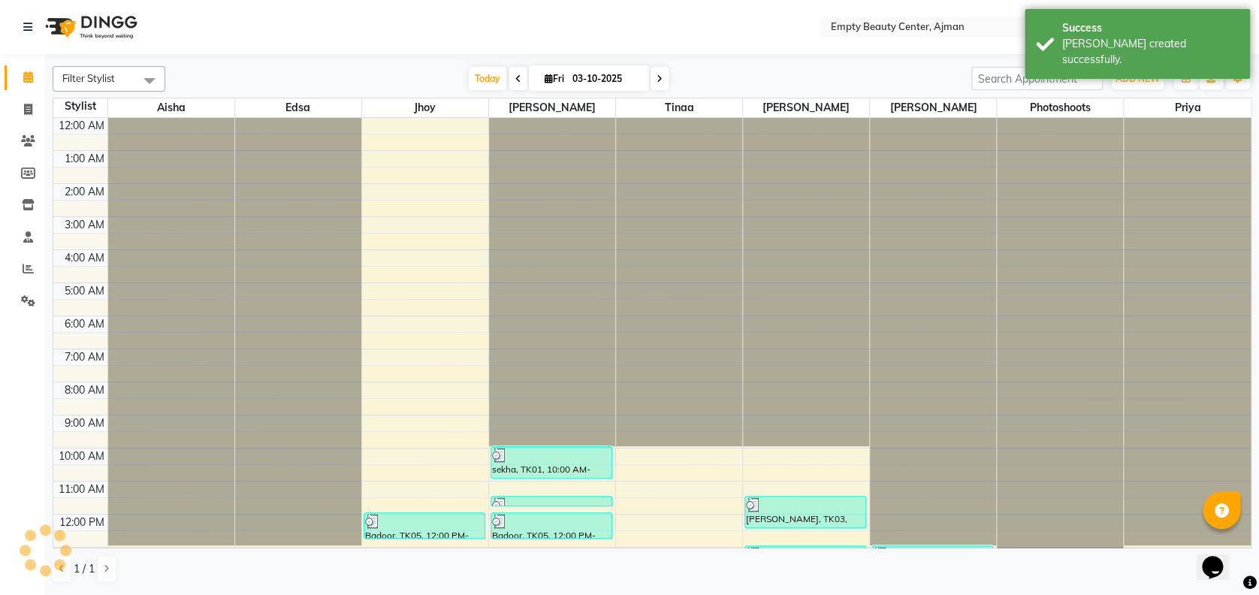
scroll to position [330, 0]
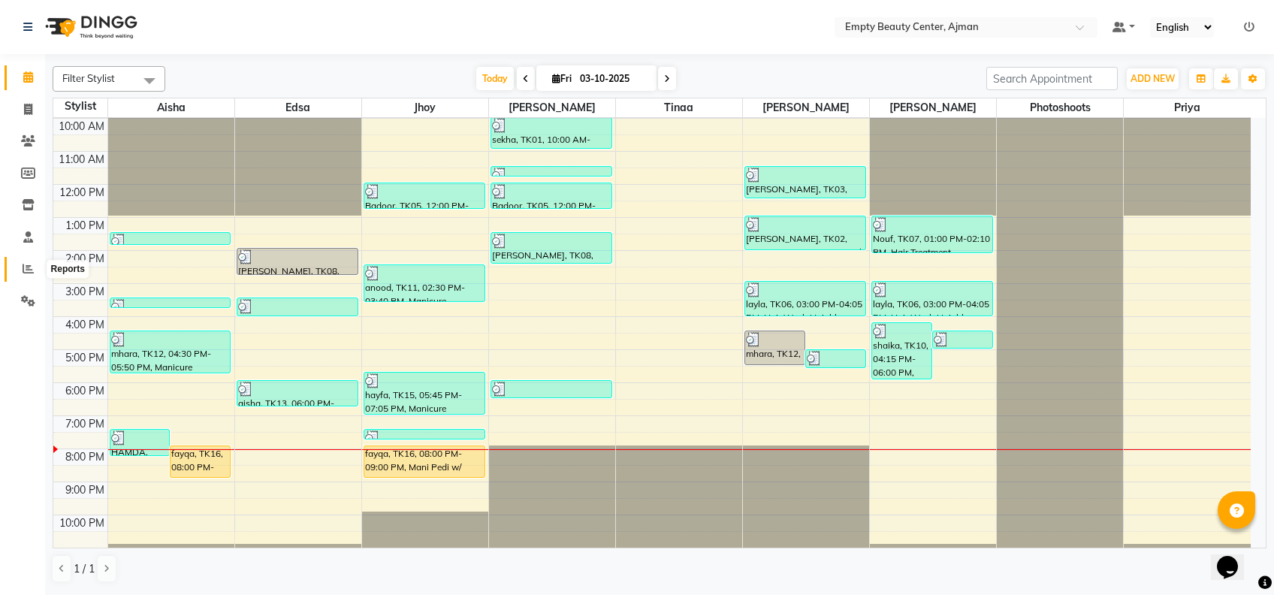
click at [24, 264] on icon at bounding box center [28, 268] width 11 height 11
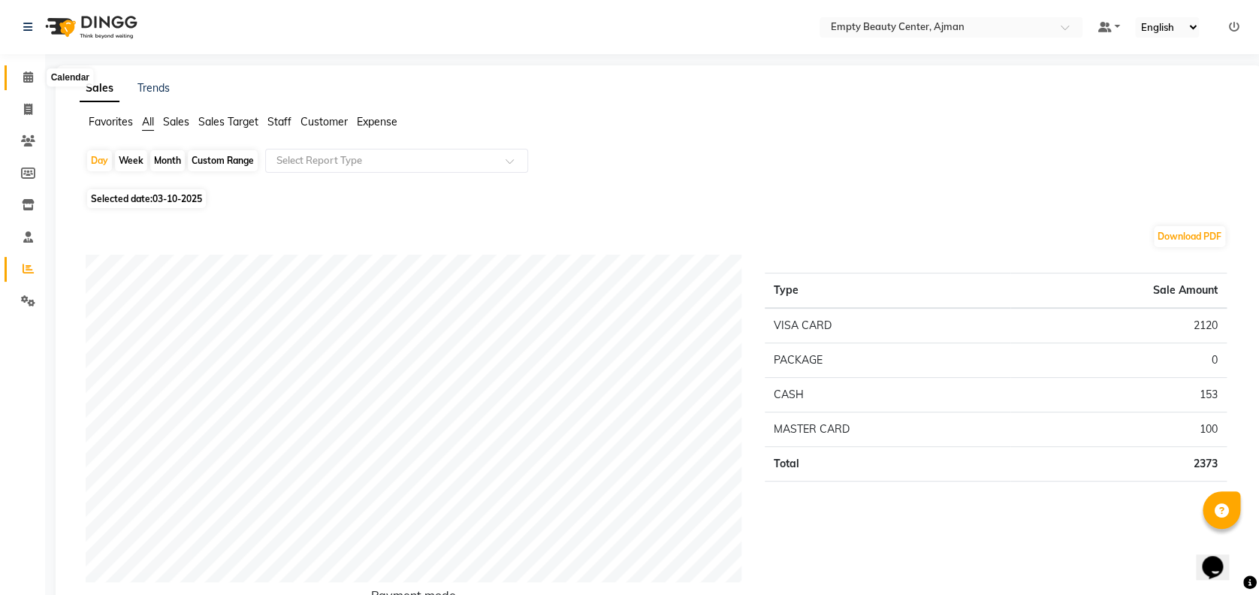
click at [20, 71] on span at bounding box center [28, 77] width 26 height 17
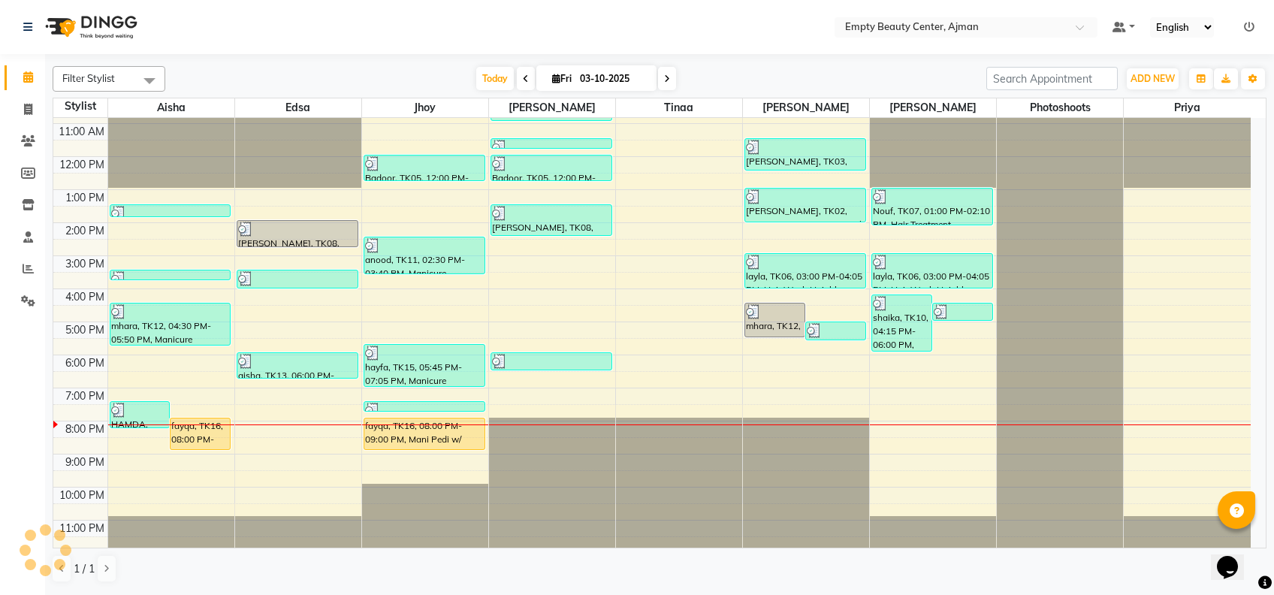
scroll to position [358, 0]
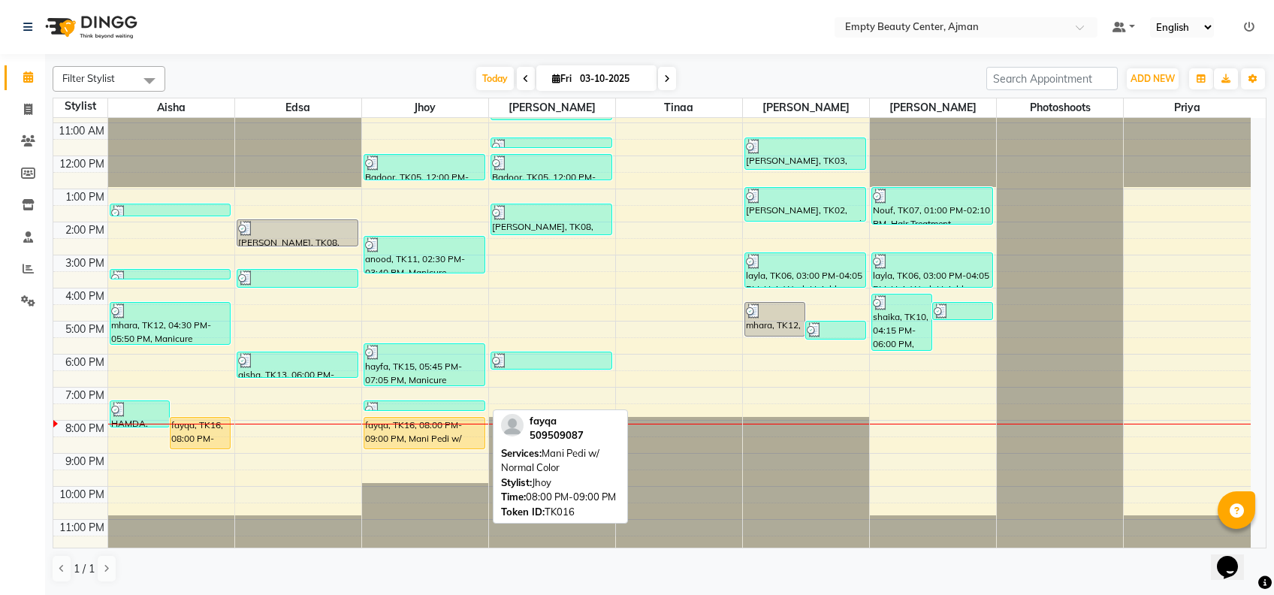
click at [475, 431] on div "fayqa, TK16, 08:00 PM-09:00 PM, Mani Pedi w/ Normal Color" at bounding box center [424, 433] width 120 height 31
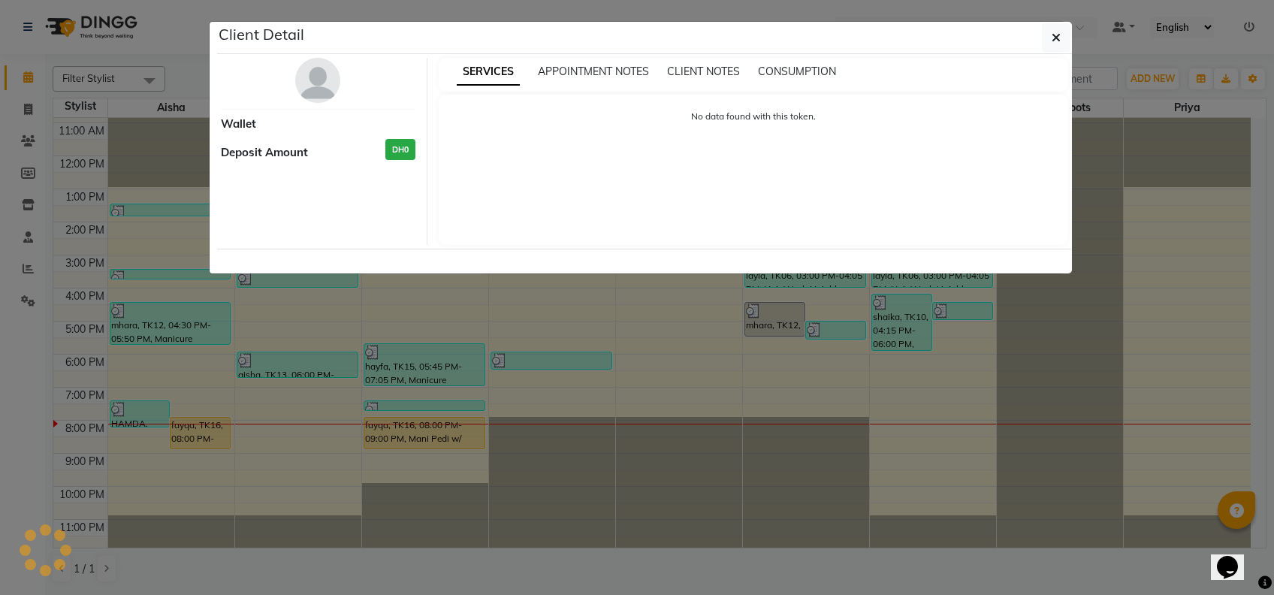
select select "1"
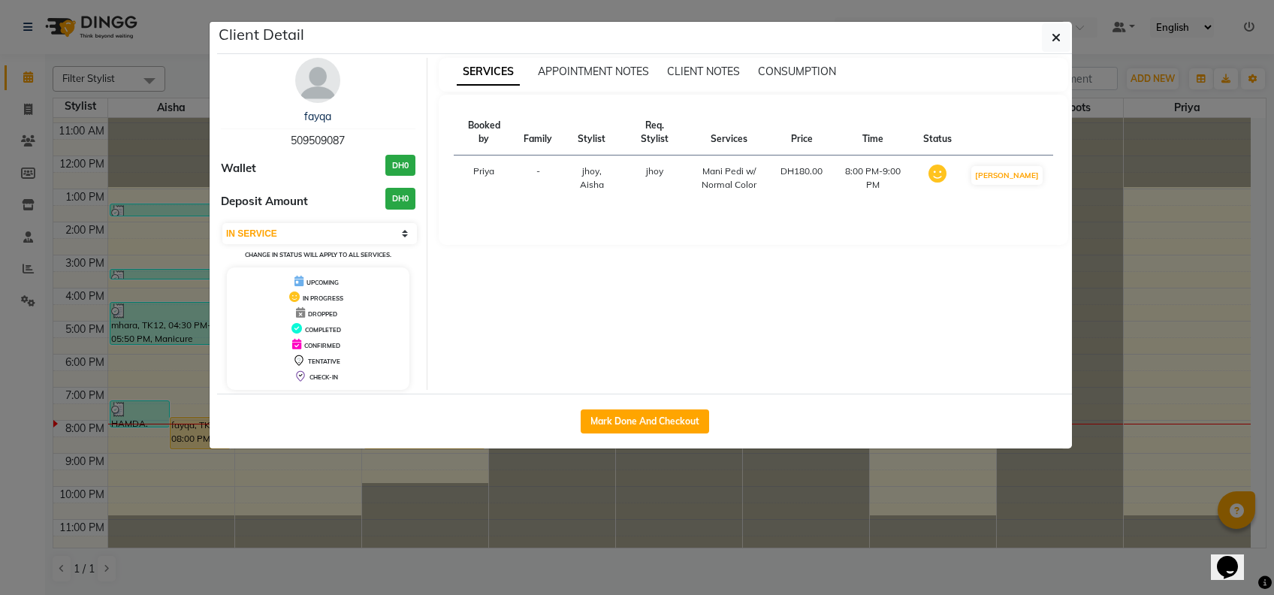
click at [470, 499] on ngb-modal-window "Client Detail fayqa 509509087 Wallet DH0 Deposit Amount DH0 Select IN SERVICE C…" at bounding box center [637, 297] width 1274 height 595
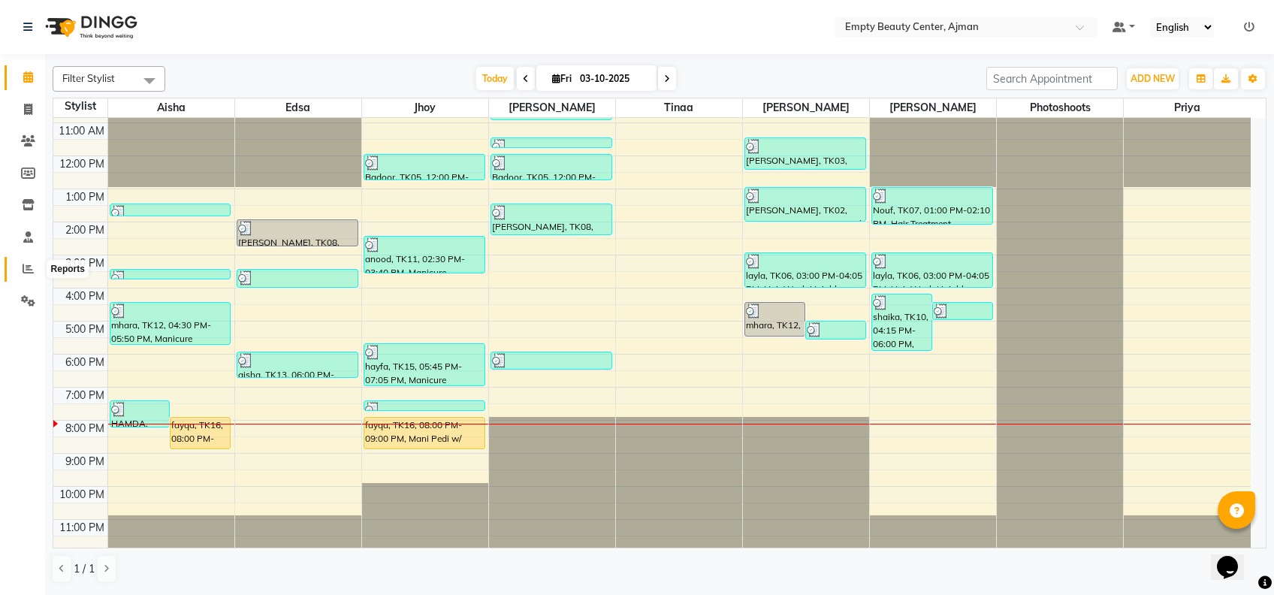
click at [27, 273] on icon at bounding box center [28, 268] width 11 height 11
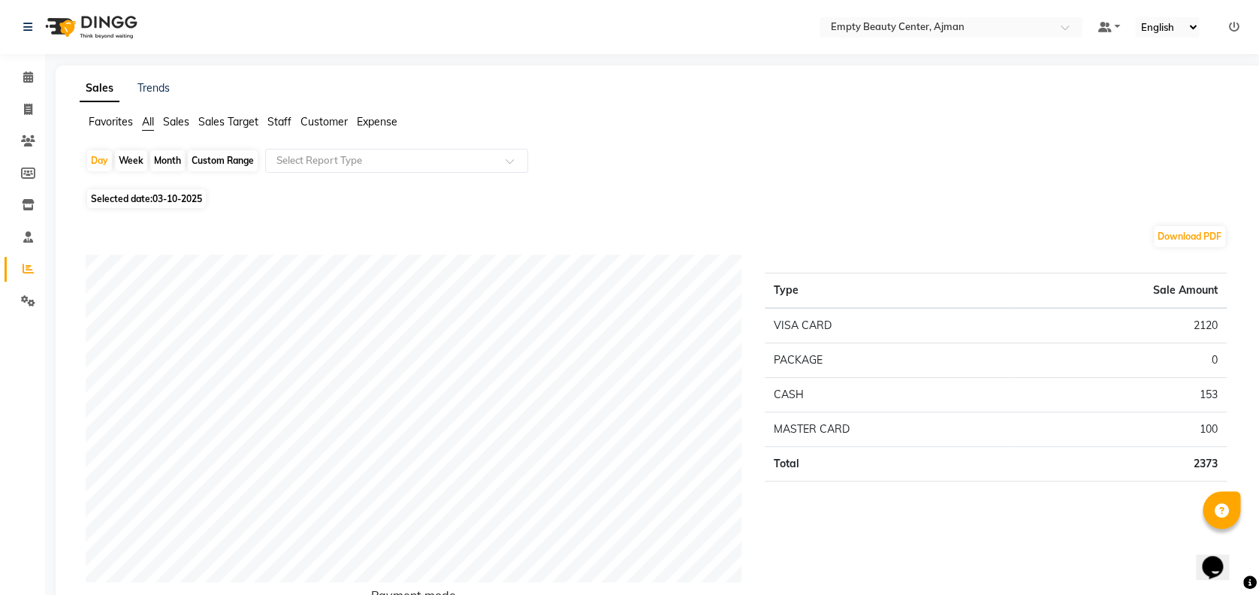
click at [21, 63] on li "Calendar" at bounding box center [22, 78] width 45 height 32
click at [28, 69] on span at bounding box center [28, 77] width 26 height 17
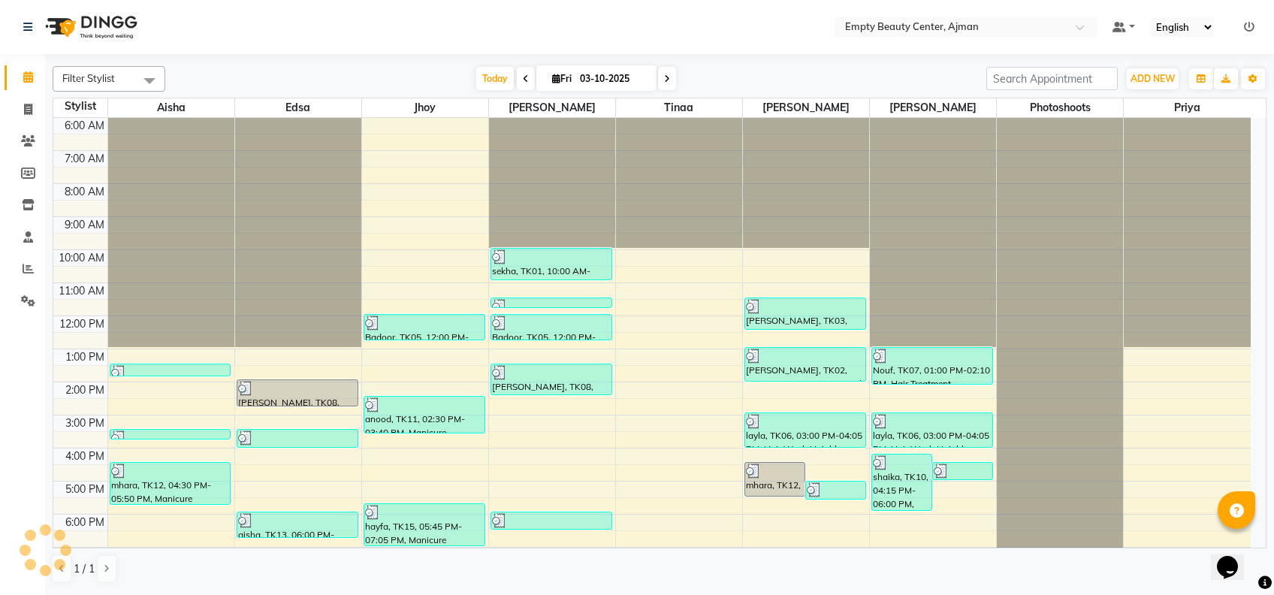
scroll to position [358, 0]
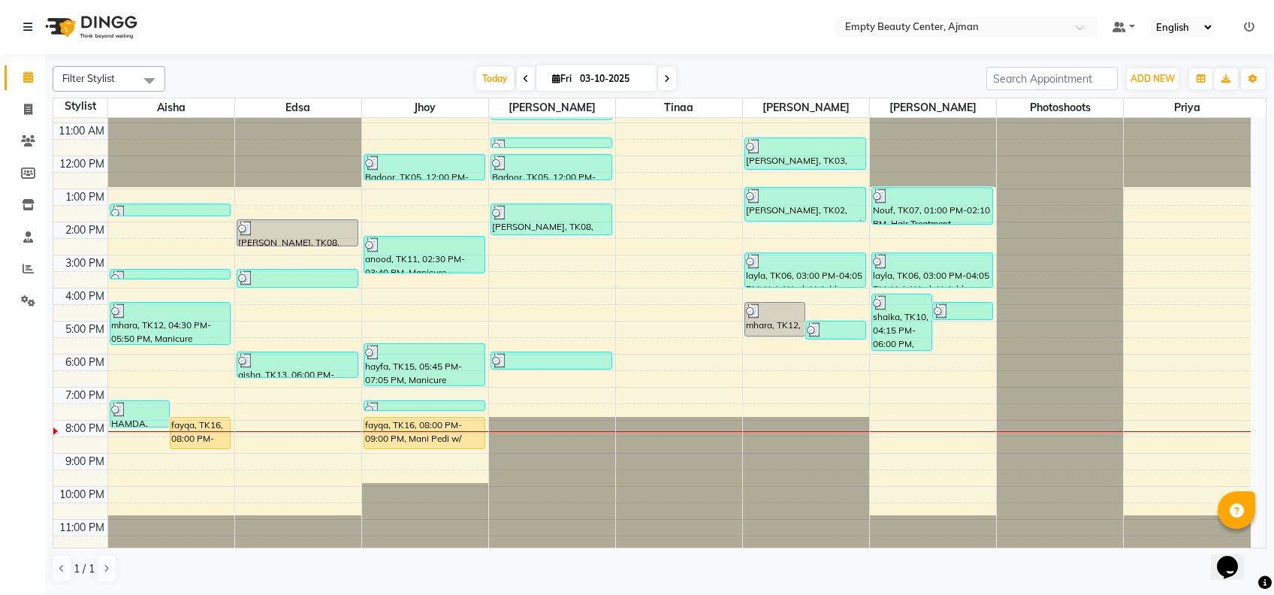
click at [661, 85] on span at bounding box center [667, 78] width 18 height 23
type input "04-10-2025"
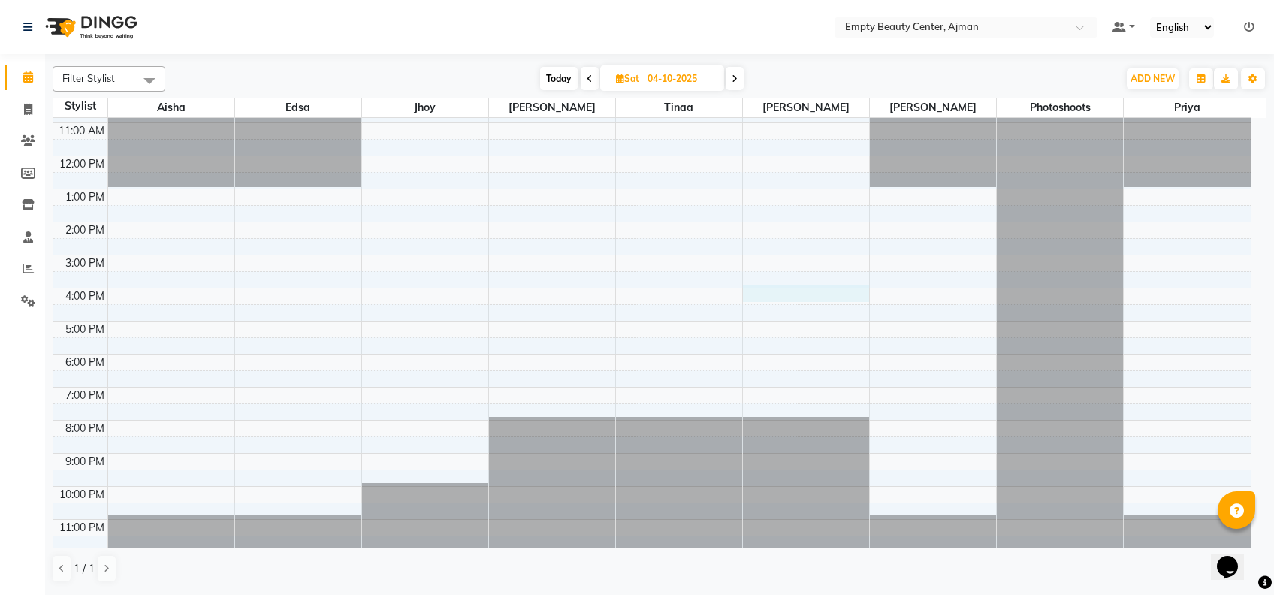
click at [805, 290] on div "12:00 AM 1:00 AM 2:00 AM 3:00 AM 4:00 AM 5:00 AM 6:00 AM 7:00 AM 8:00 AM 9:00 A…" at bounding box center [651, 156] width 1197 height 792
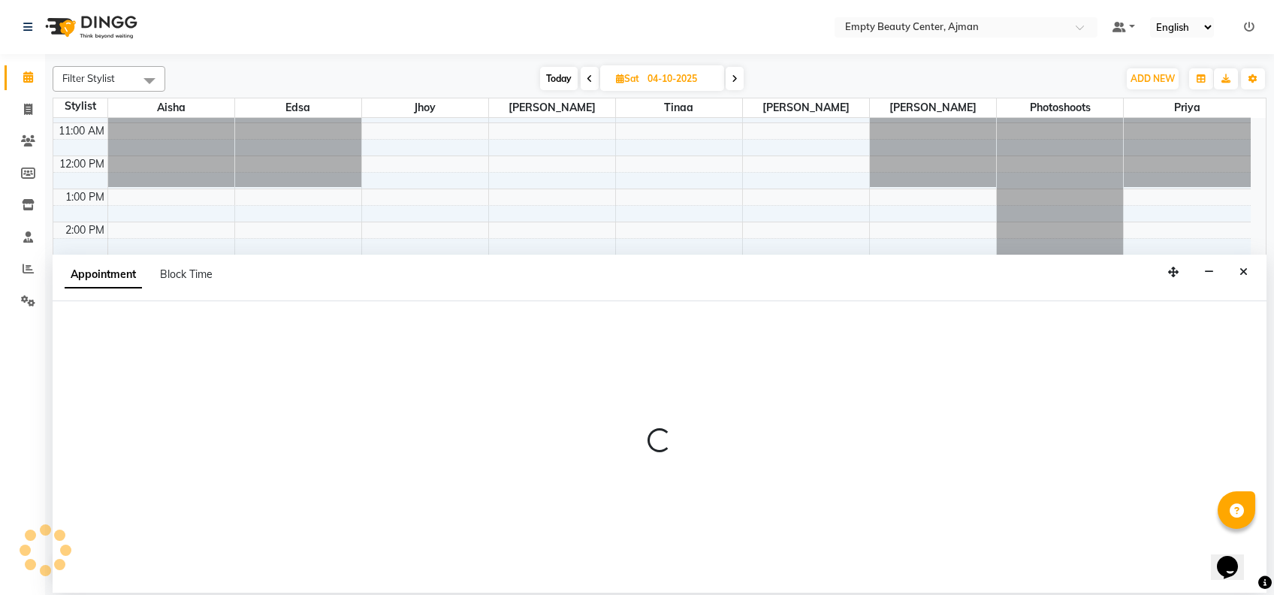
select select "59636"
select select "960"
select select "tentative"
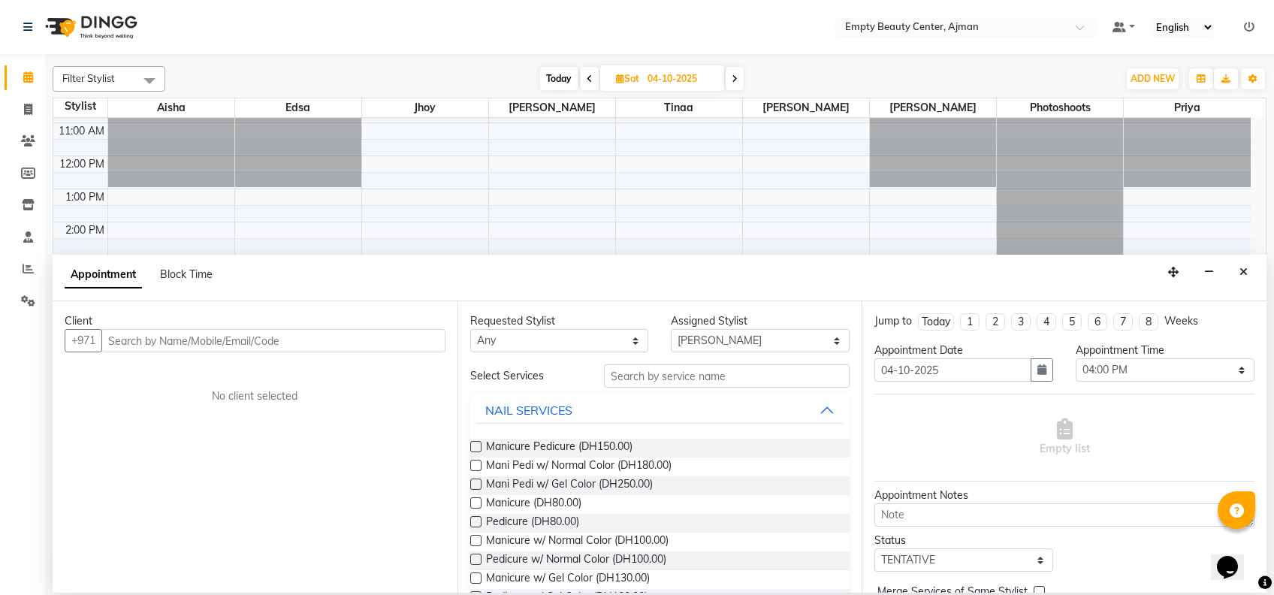
click at [560, 327] on div "Requested Stylist" at bounding box center [559, 321] width 179 height 16
click at [565, 342] on select "Any [PERSON_NAME] Edsa jhoy [PERSON_NAME] Photoshoots Priya [PERSON_NAME] [PERS…" at bounding box center [559, 340] width 179 height 23
select select "59636"
click at [470, 329] on select "Any [PERSON_NAME] Edsa jhoy [PERSON_NAME] Photoshoots Priya [PERSON_NAME] [PERS…" at bounding box center [559, 340] width 179 height 23
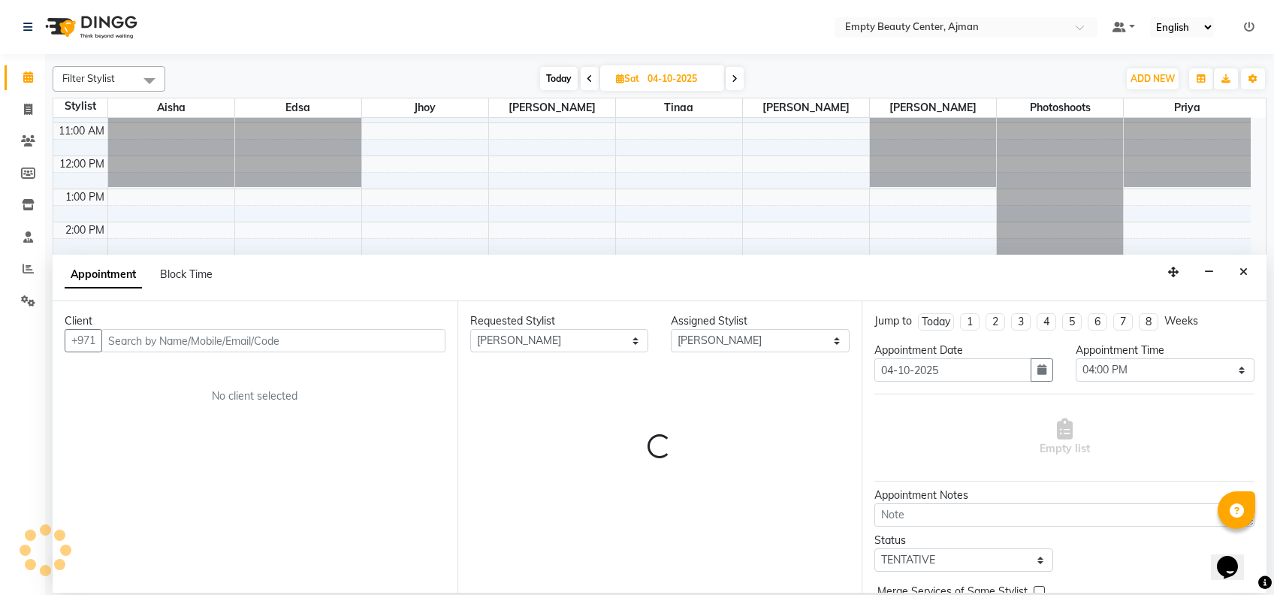
click at [577, 453] on div "Requested Stylist Any Aisha Edsa jhoy Meaza Photoshoots Priya Shiela Tinaa Yesh…" at bounding box center [659, 446] width 405 height 291
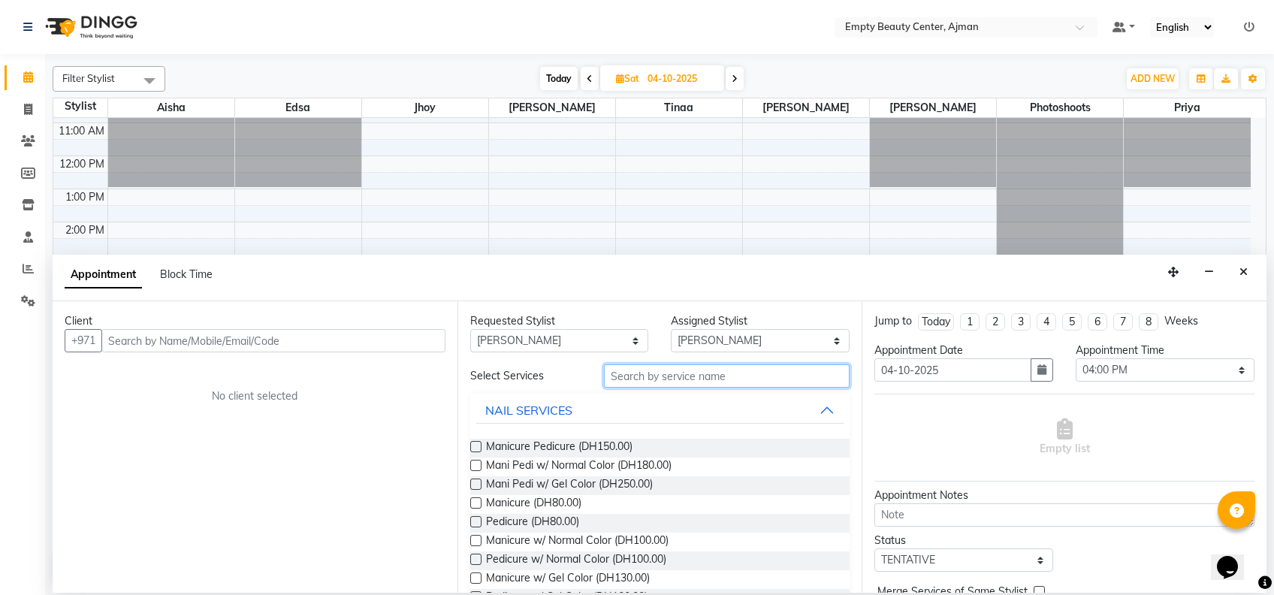
click at [661, 377] on input "text" at bounding box center [727, 375] width 246 height 23
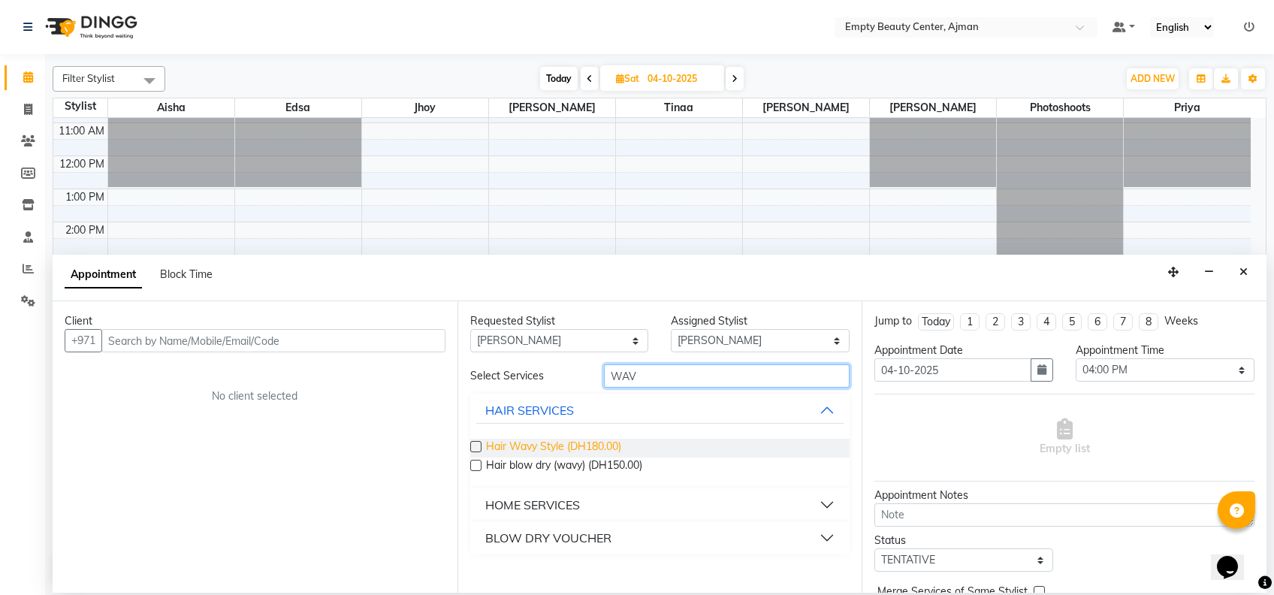
type input "WAV"
click at [601, 445] on span "Hair Wavy Style (DH180.00)" at bounding box center [553, 448] width 135 height 19
checkbox input "false"
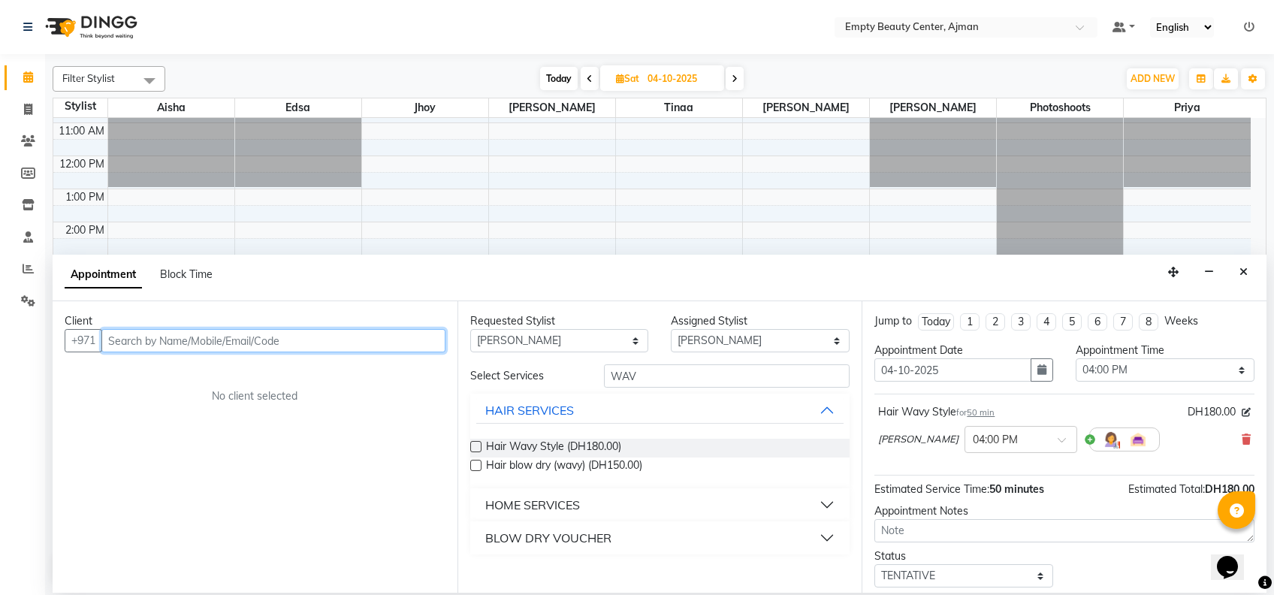
click at [325, 339] on input "text" at bounding box center [273, 340] width 344 height 23
type input "507870010"
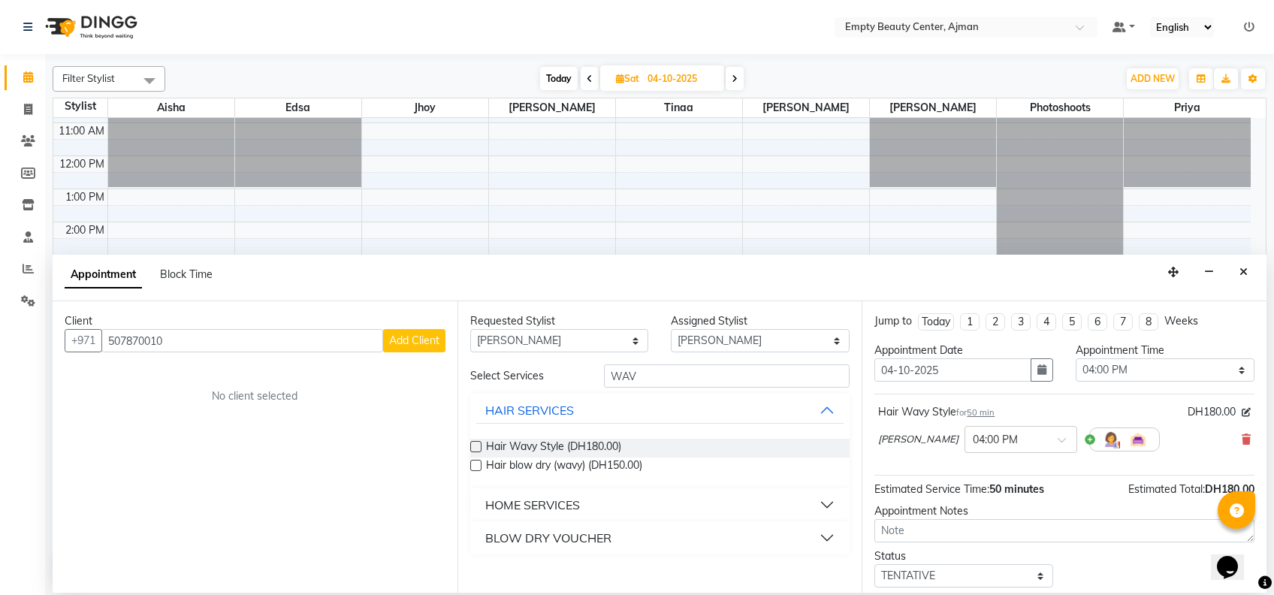
click at [415, 342] on span "Add Client" at bounding box center [414, 340] width 50 height 14
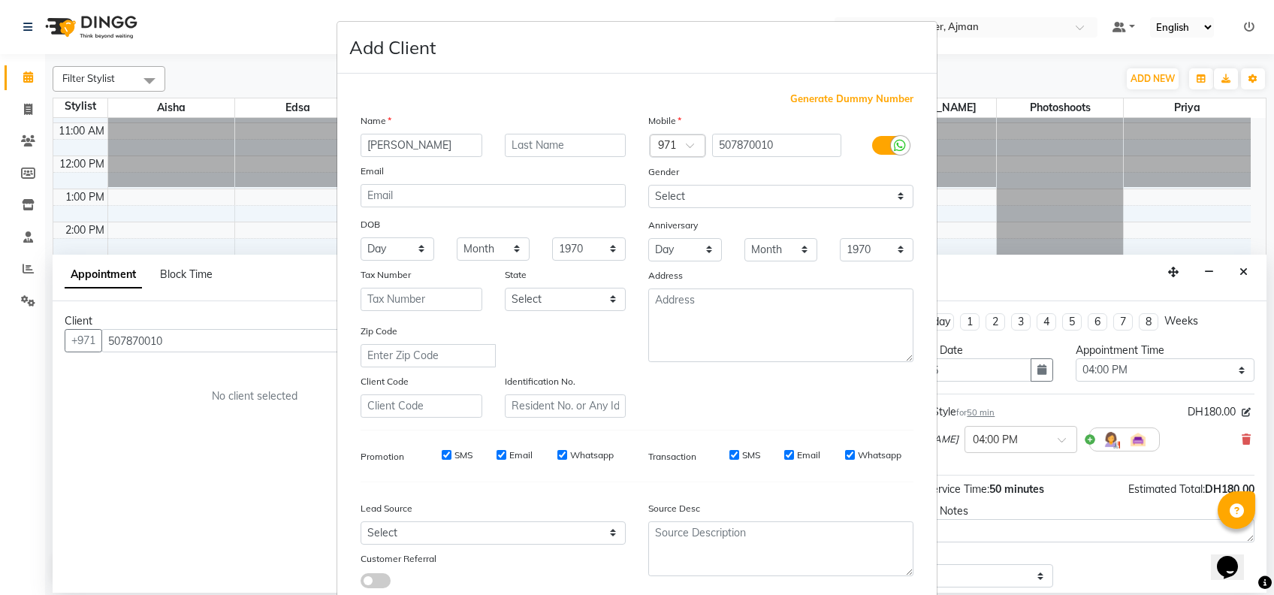
type input "MAHLA"
click at [779, 200] on select "Select Male Female Other Prefer Not To Say" at bounding box center [780, 196] width 265 height 23
select select "female"
click at [648, 185] on select "Select Male Female Other Prefer Not To Say" at bounding box center [780, 196] width 265 height 23
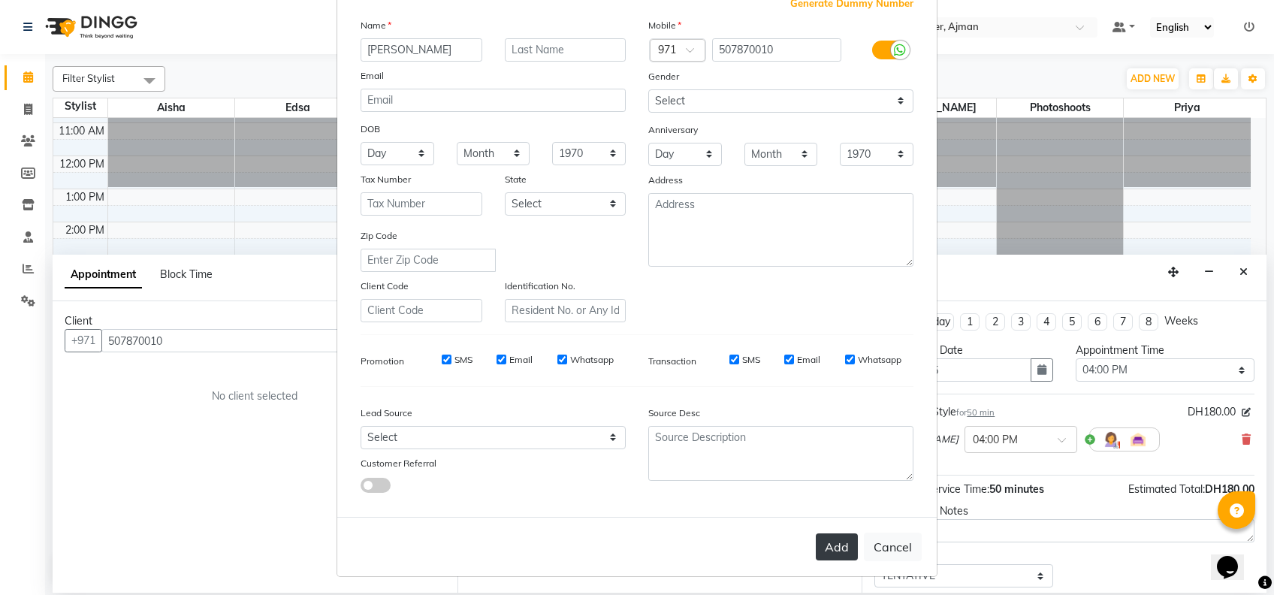
click at [834, 547] on button "Add" at bounding box center [837, 546] width 42 height 27
select select
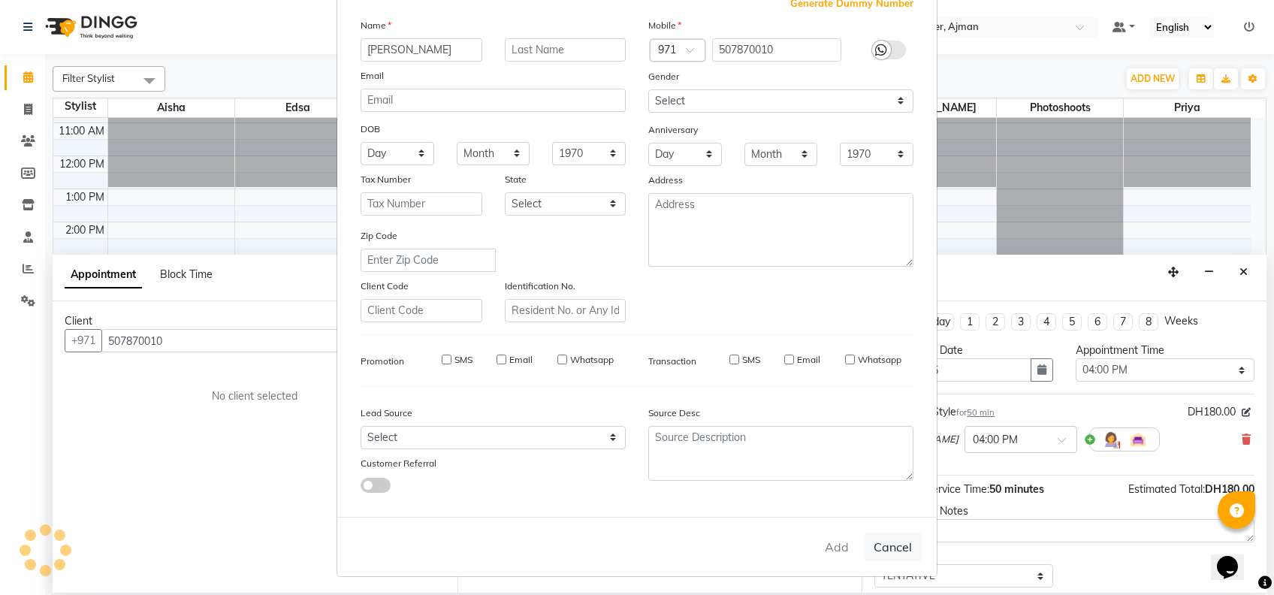
select select
checkbox input "false"
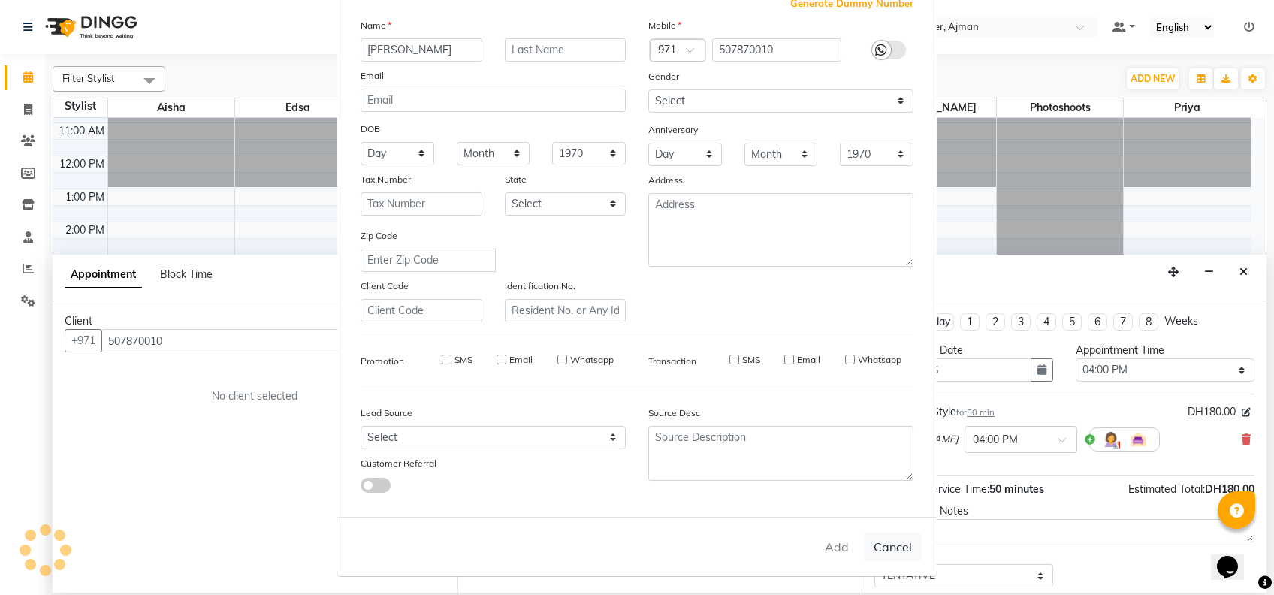
checkbox input "false"
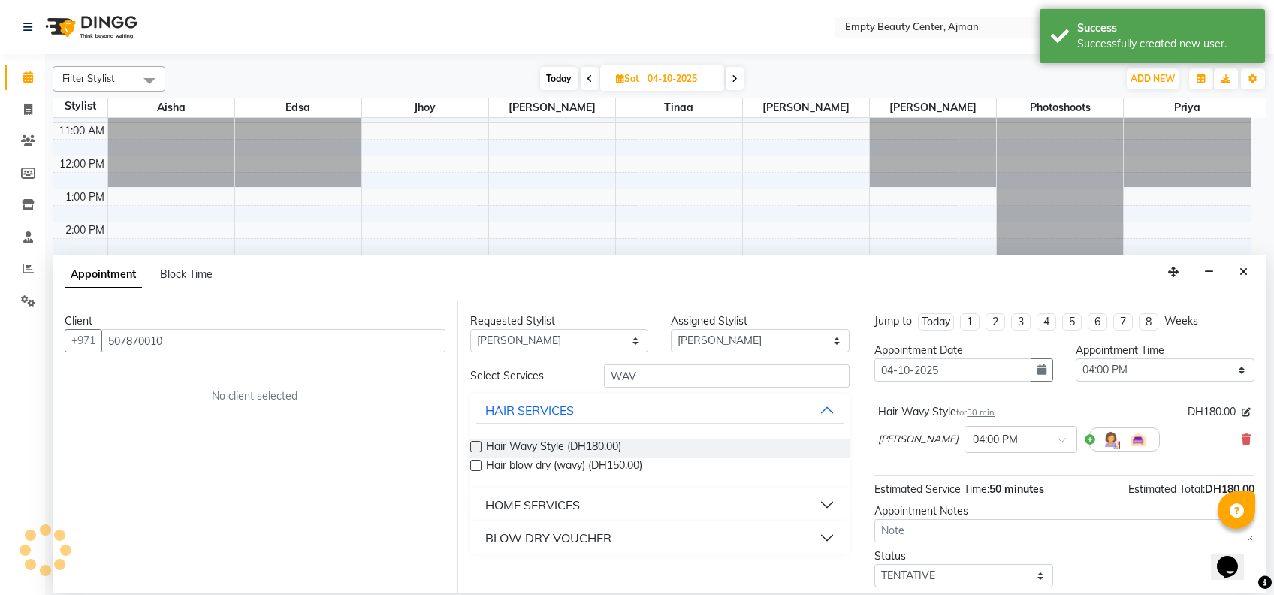
scroll to position [89, 0]
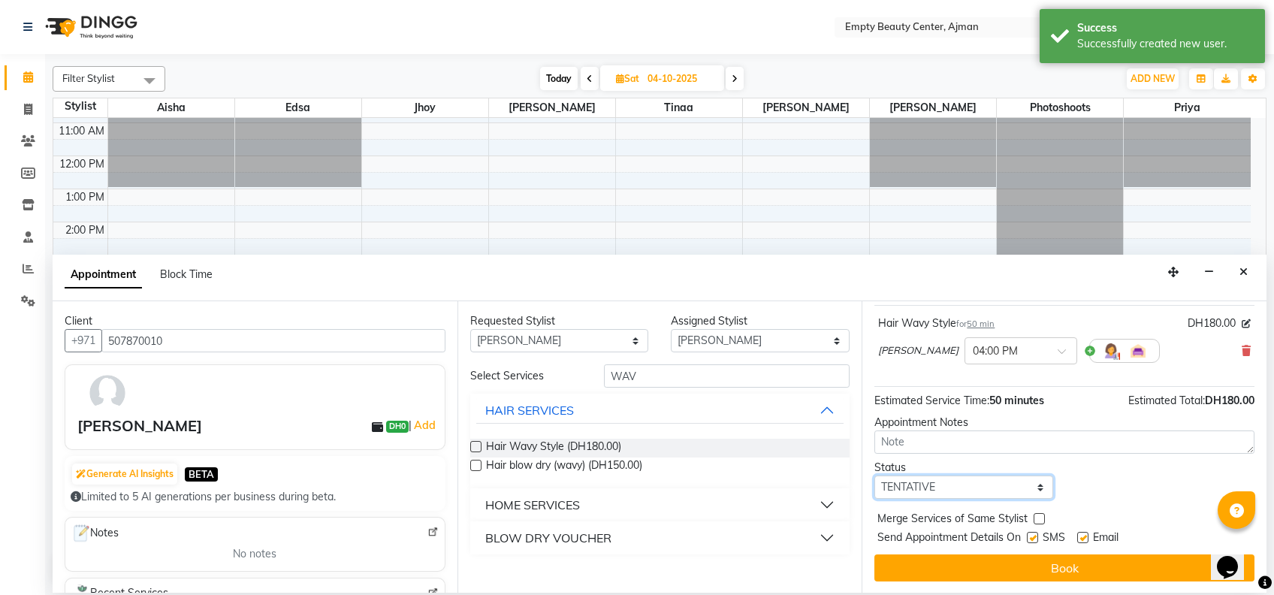
click at [1017, 475] on select "Select TENTATIVE CONFIRM UPCOMING" at bounding box center [963, 486] width 179 height 23
click at [1010, 494] on select "Select TENTATIVE CONFIRM UPCOMING" at bounding box center [963, 486] width 179 height 23
select select "confirm booking"
click at [874, 475] on select "Select TENTATIVE CONFIRM UPCOMING" at bounding box center [963, 486] width 179 height 23
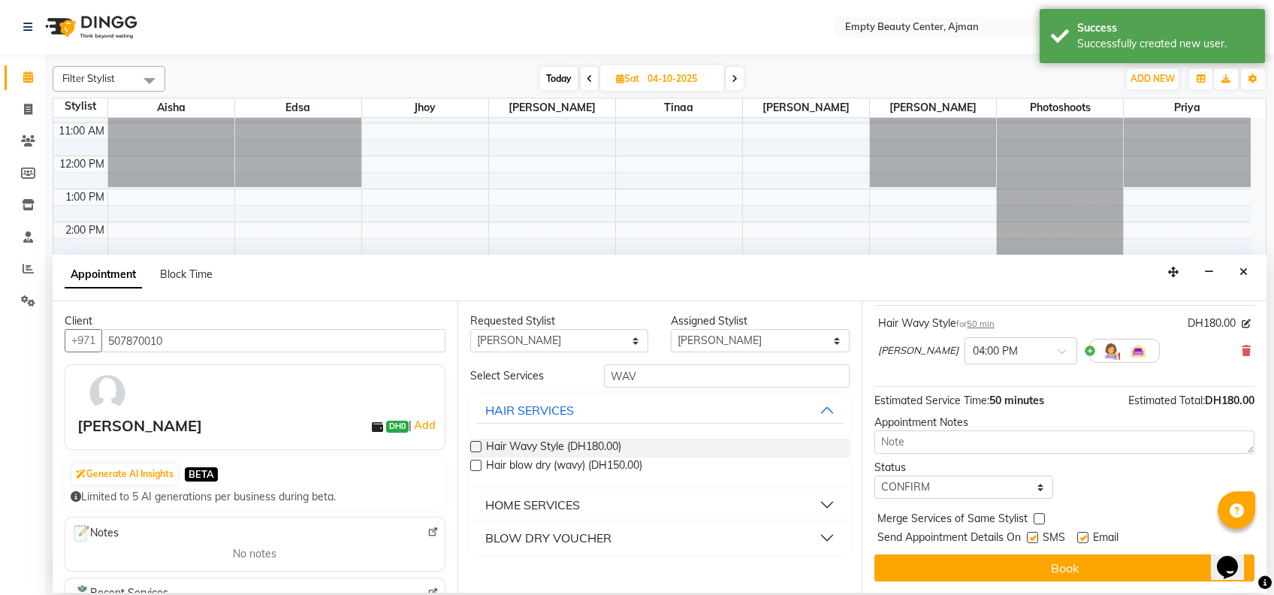
click at [1039, 516] on label at bounding box center [1038, 518] width 11 height 11
click at [1039, 516] on input "checkbox" at bounding box center [1038, 520] width 10 height 10
checkbox input "true"
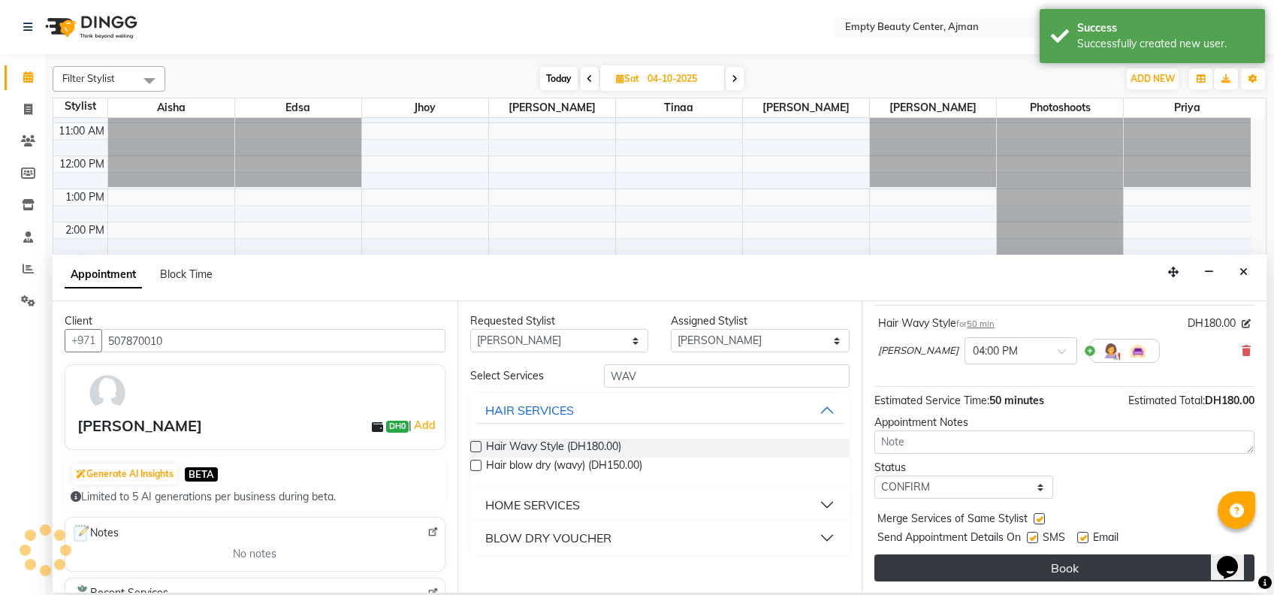
click at [1079, 570] on button "Book" at bounding box center [1064, 567] width 380 height 27
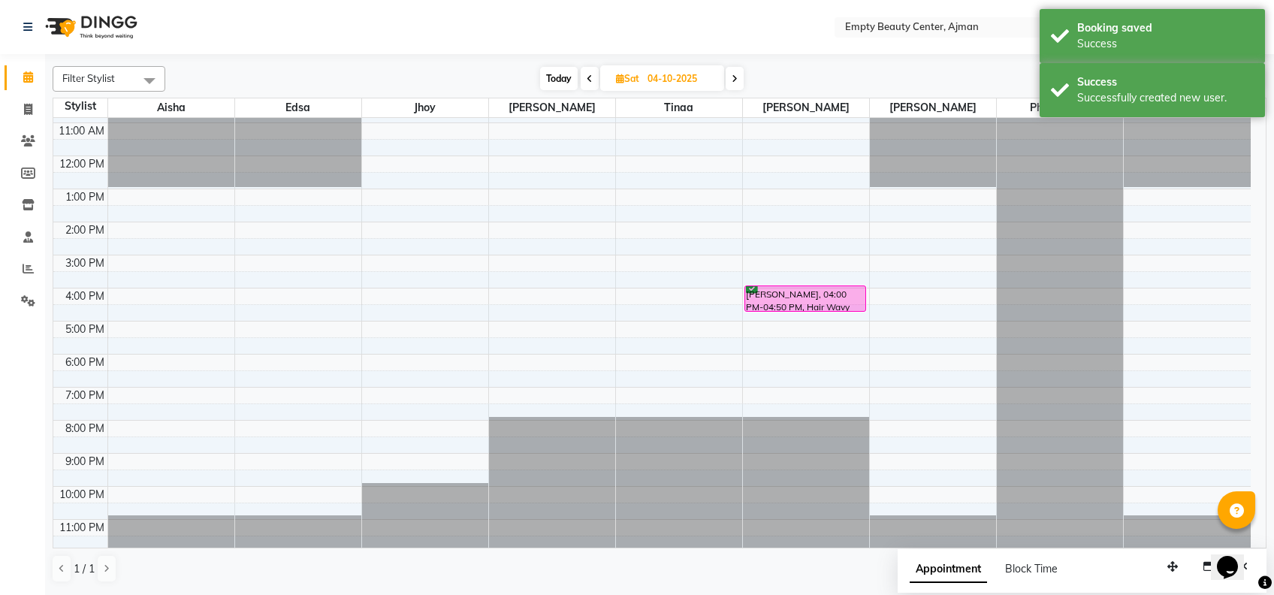
click at [555, 71] on span "Today" at bounding box center [559, 78] width 38 height 23
type input "03-10-2025"
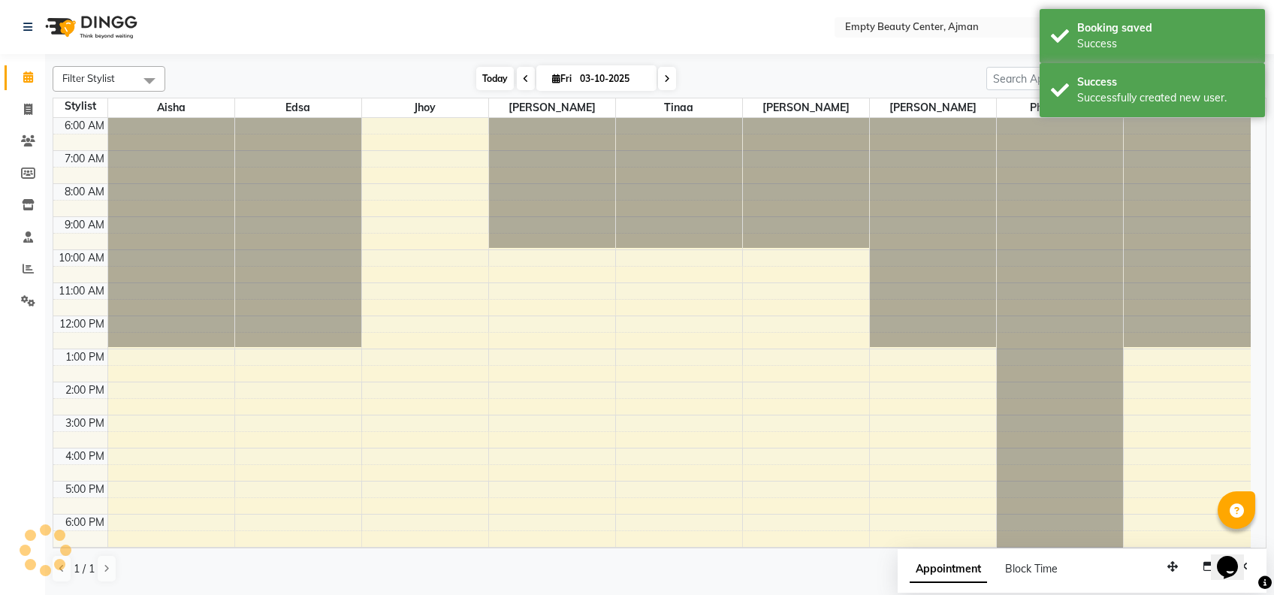
scroll to position [358, 0]
